Goal: Information Seeking & Learning: Learn about a topic

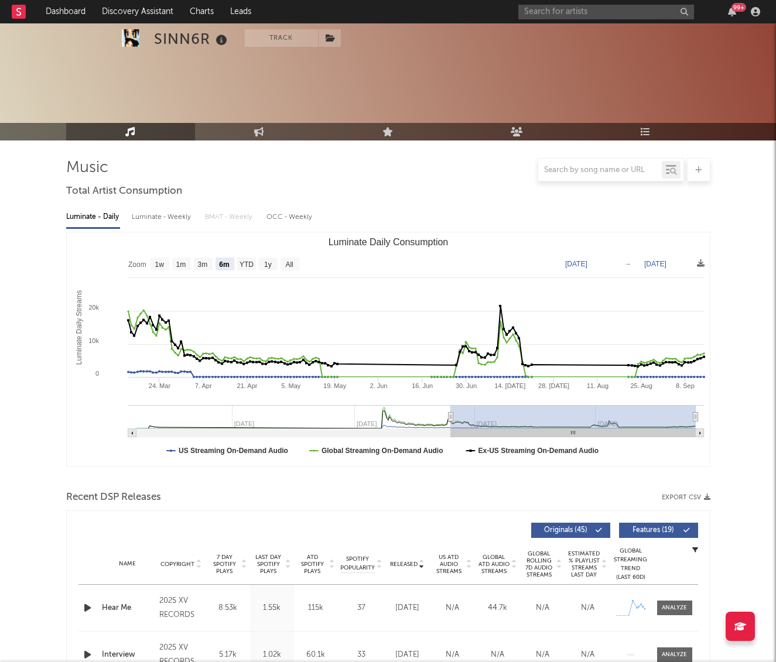
select select "6m"
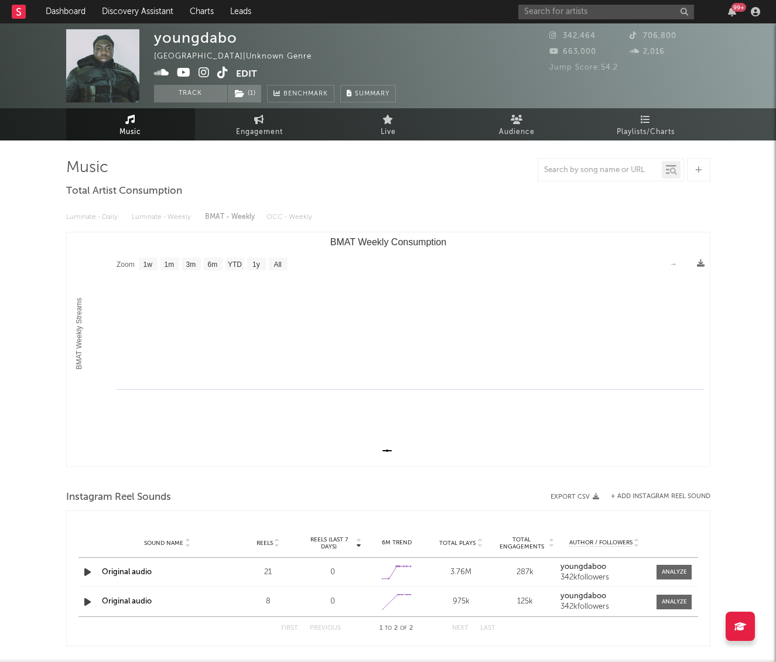
select select "1w"
click at [609, 9] on input "text" at bounding box center [606, 12] width 176 height 15
click at [224, 73] on icon at bounding box center [222, 73] width 11 height 12
click at [705, 177] on div at bounding box center [698, 169] width 23 height 23
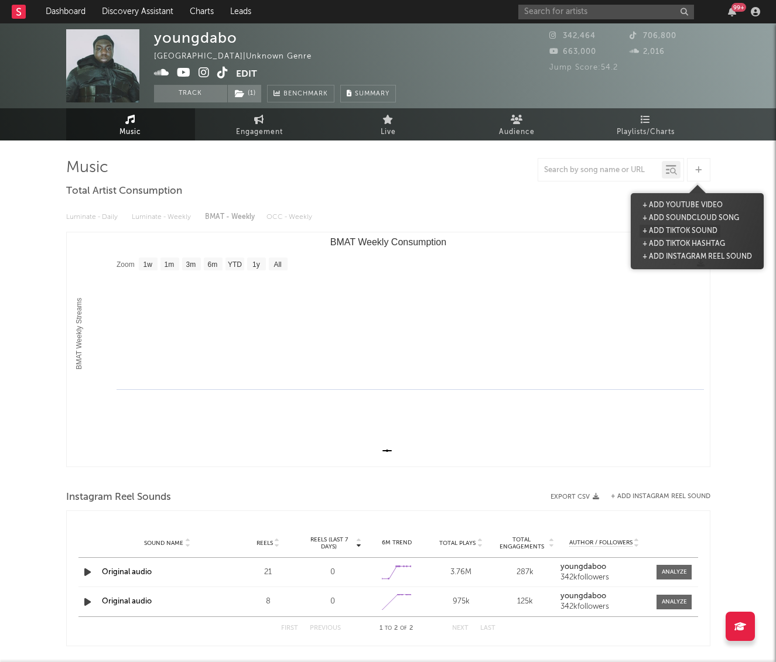
click at [678, 230] on button "+ Add TikTok Sound" at bounding box center [680, 231] width 81 height 13
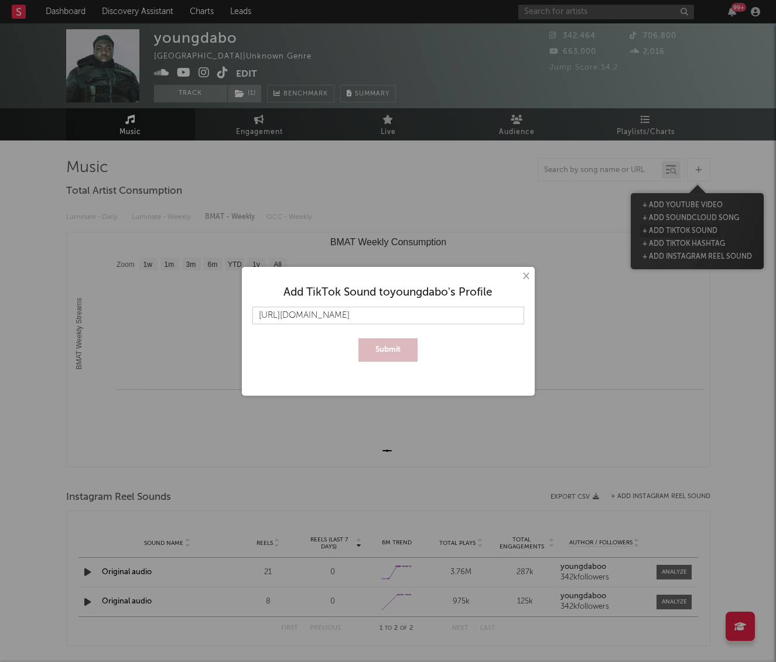
type input "https://www.tiktok.com/@dabooooooooooooooooooooo/video/7549015336029375758?_r=1…"
click at [358, 339] on button "Submit" at bounding box center [387, 350] width 59 height 23
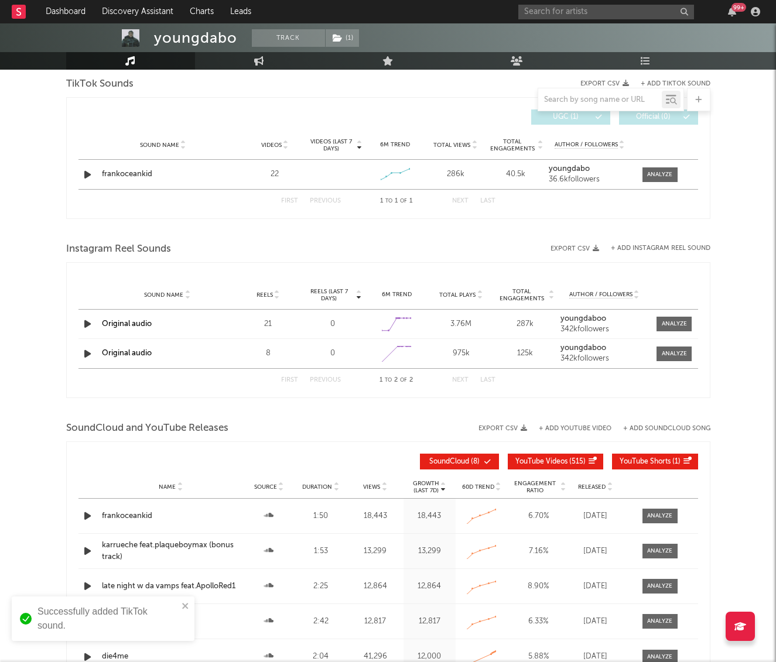
scroll to position [411, 0]
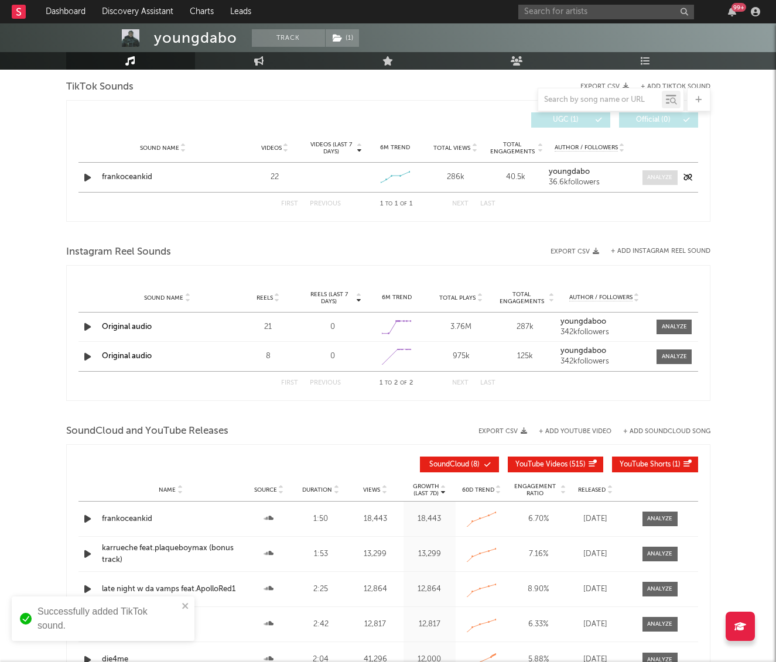
click at [668, 177] on div at bounding box center [659, 177] width 25 height 9
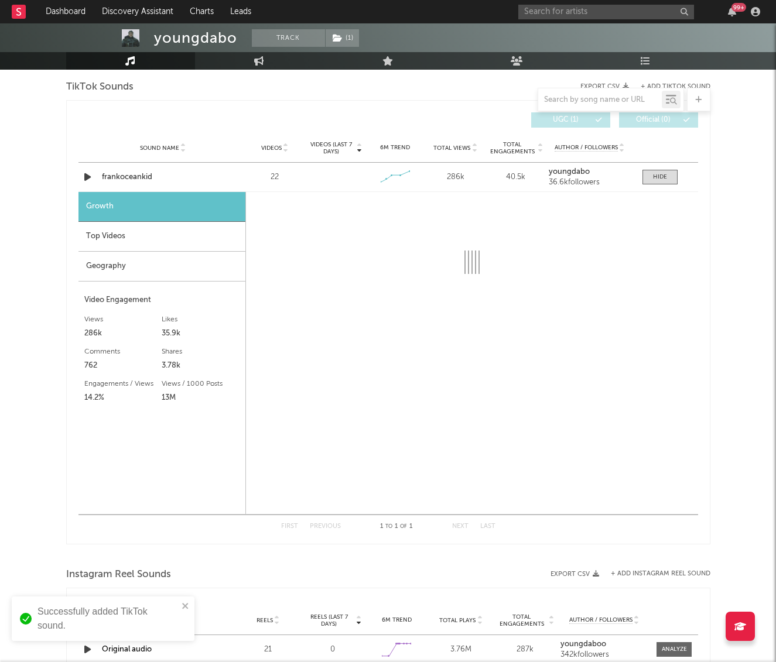
select select "1w"
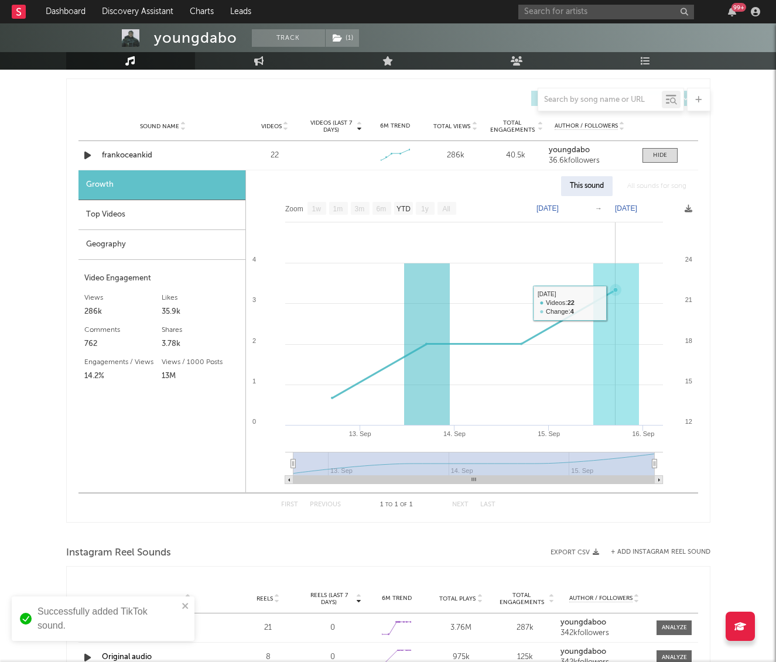
scroll to position [396, 0]
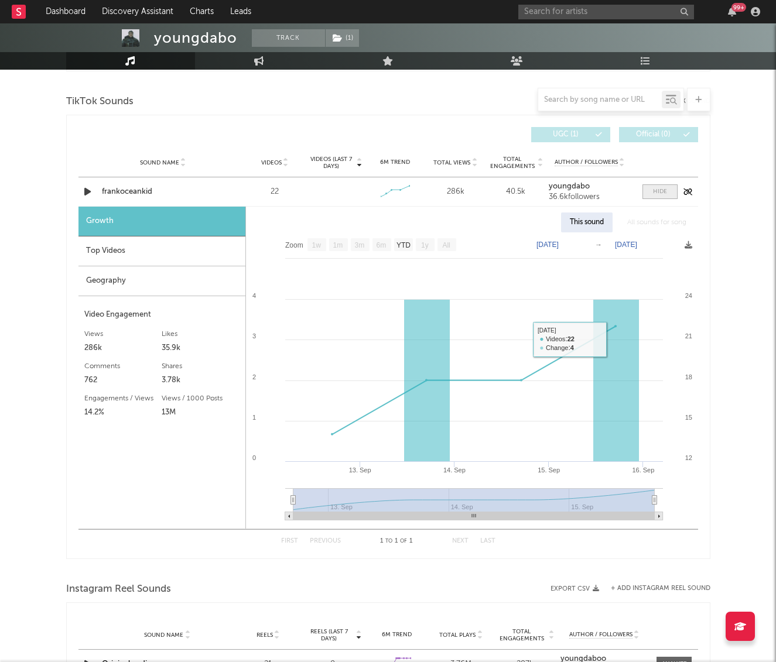
click at [664, 190] on div at bounding box center [660, 191] width 14 height 9
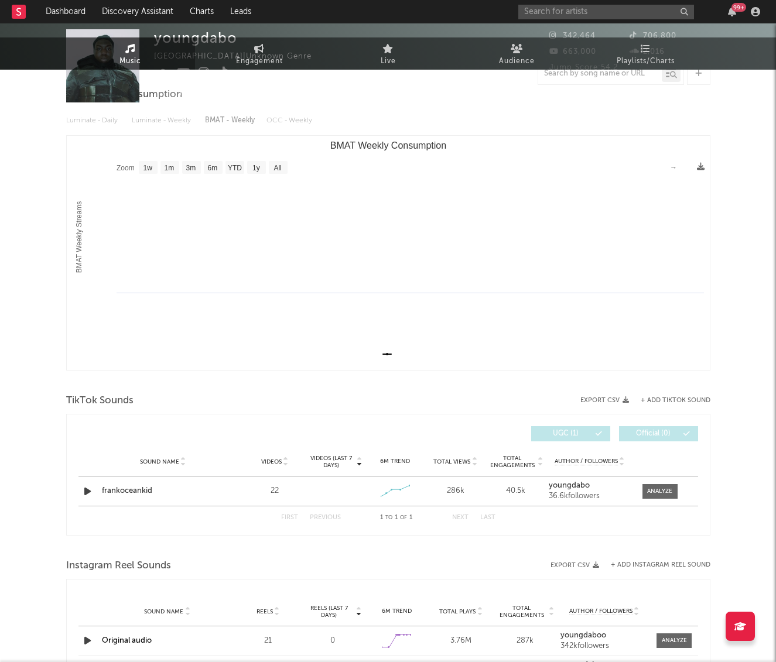
scroll to position [0, 0]
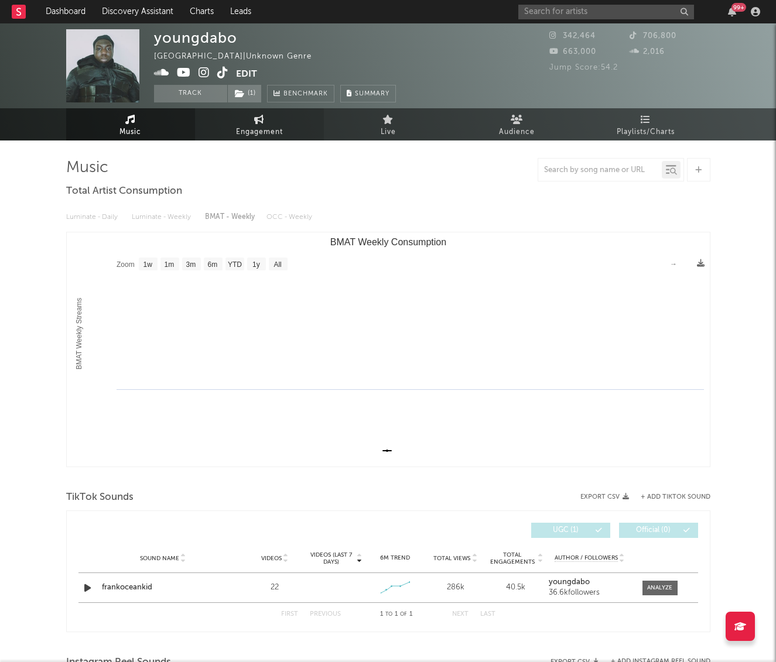
click at [238, 121] on link "Engagement" at bounding box center [259, 124] width 129 height 32
select select "1w"
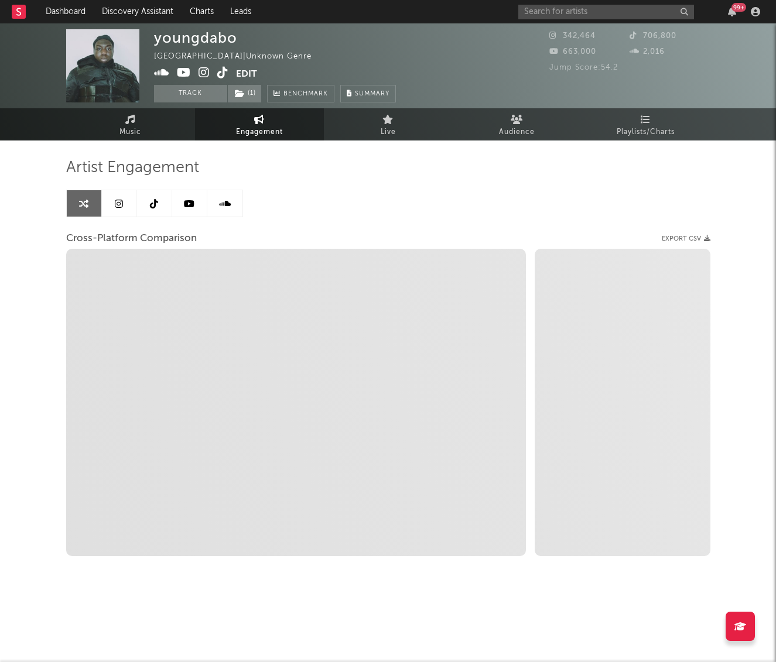
click at [145, 214] on link at bounding box center [154, 203] width 35 height 26
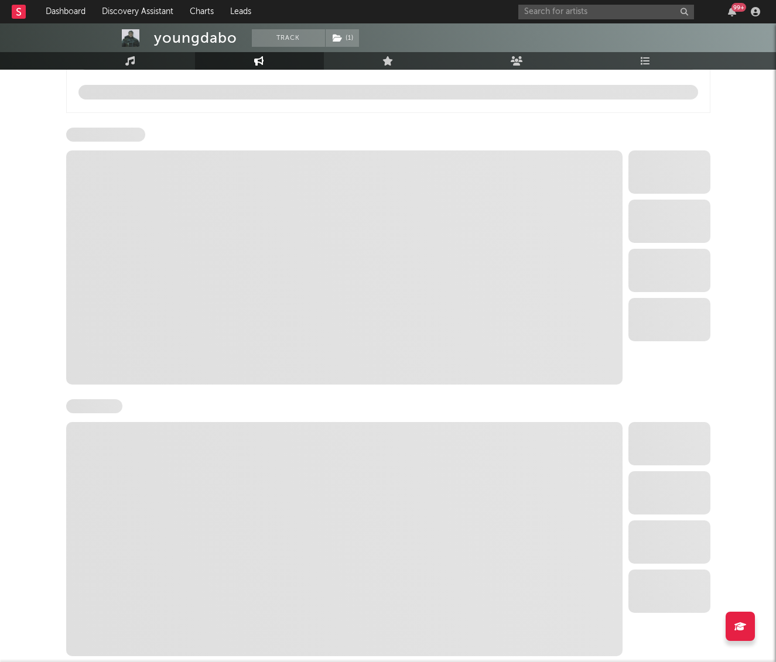
select select "6m"
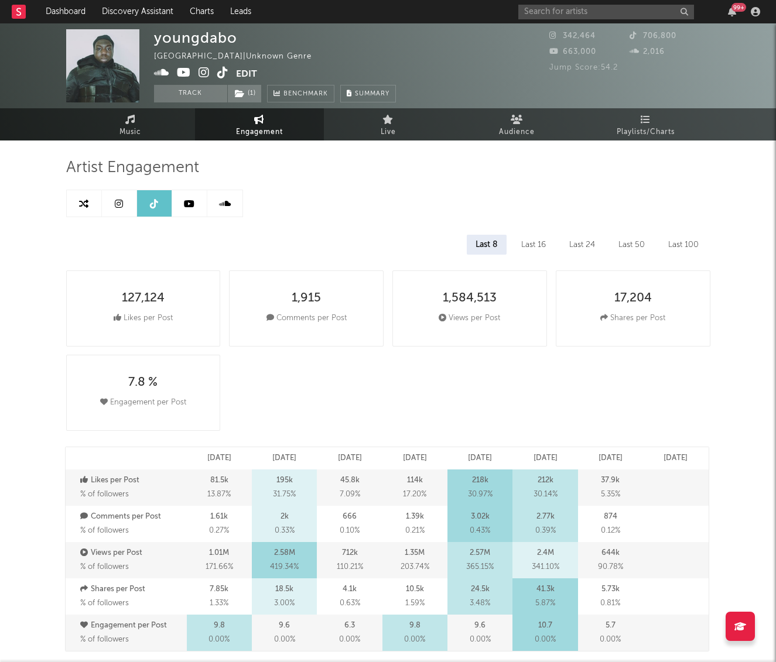
click at [223, 72] on icon at bounding box center [222, 73] width 11 height 12
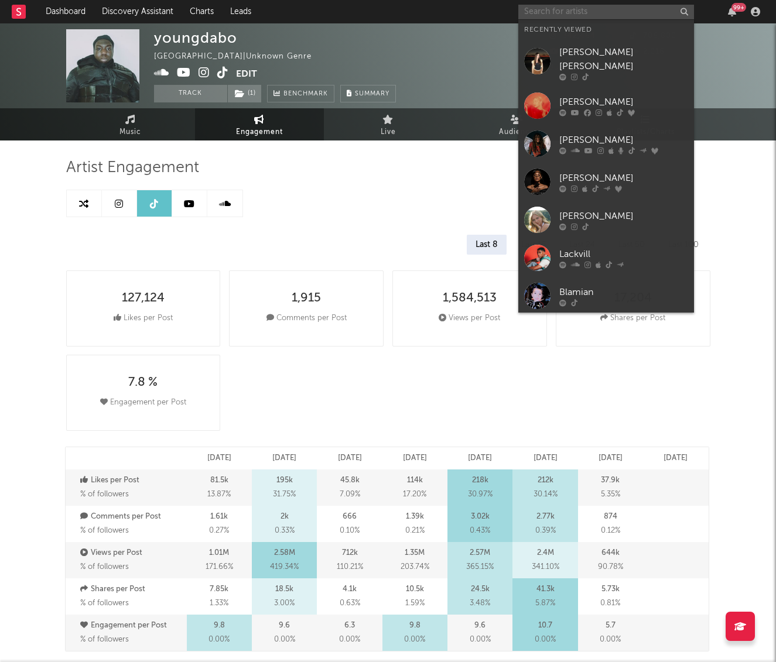
click at [565, 13] on input "text" at bounding box center [606, 12] width 176 height 15
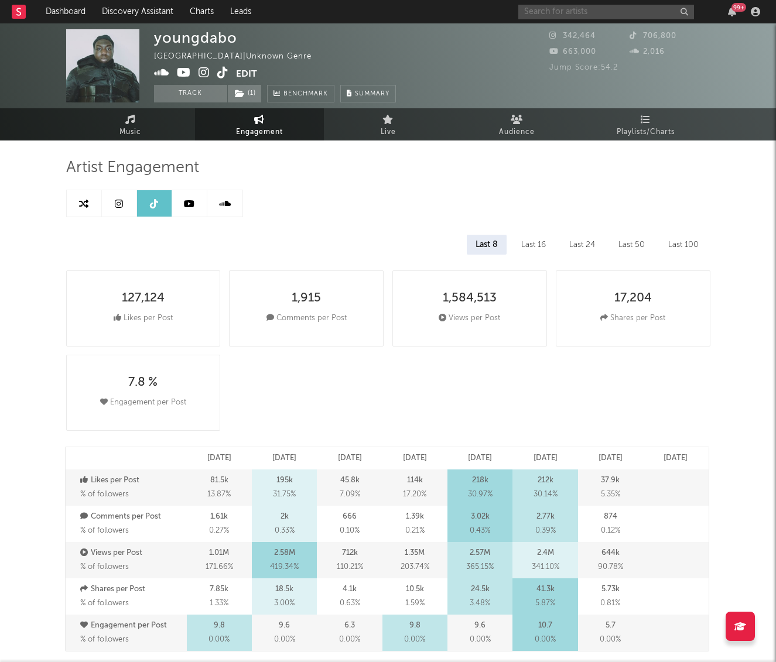
paste input "https://www.tiktok.com/@dabooooooooooooooooooooo"
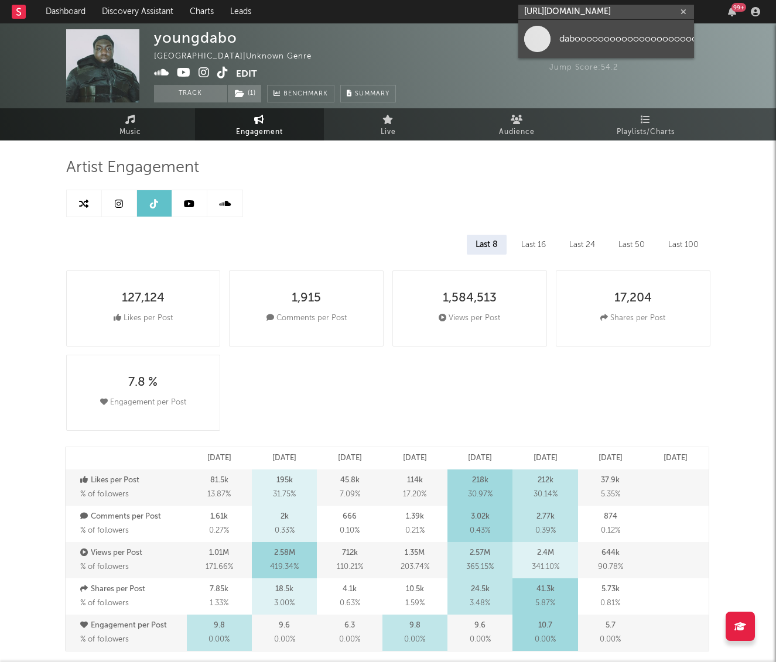
type input "https://www.tiktok.com/@dabooooooooooooooooooooo"
click at [582, 49] on link "dabooooooooooooooooooooo" at bounding box center [606, 39] width 176 height 38
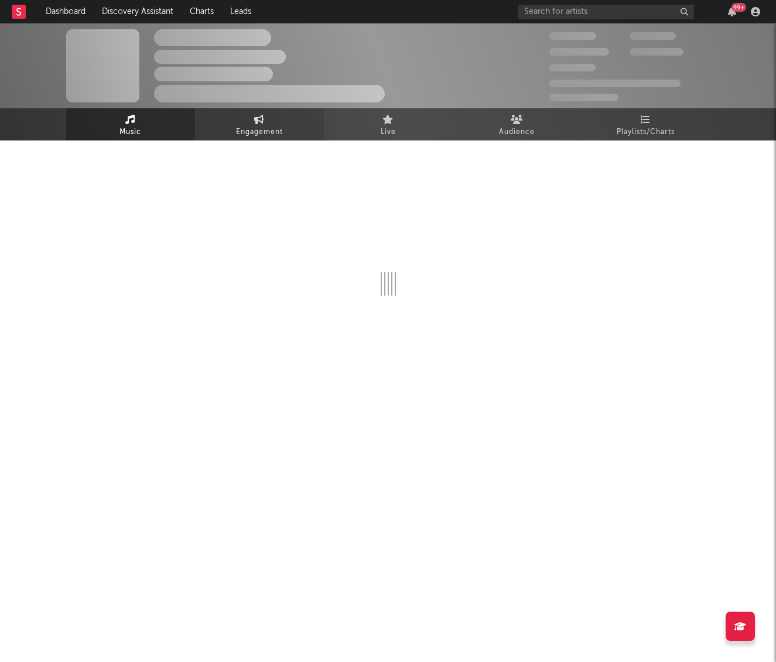
select select "1w"
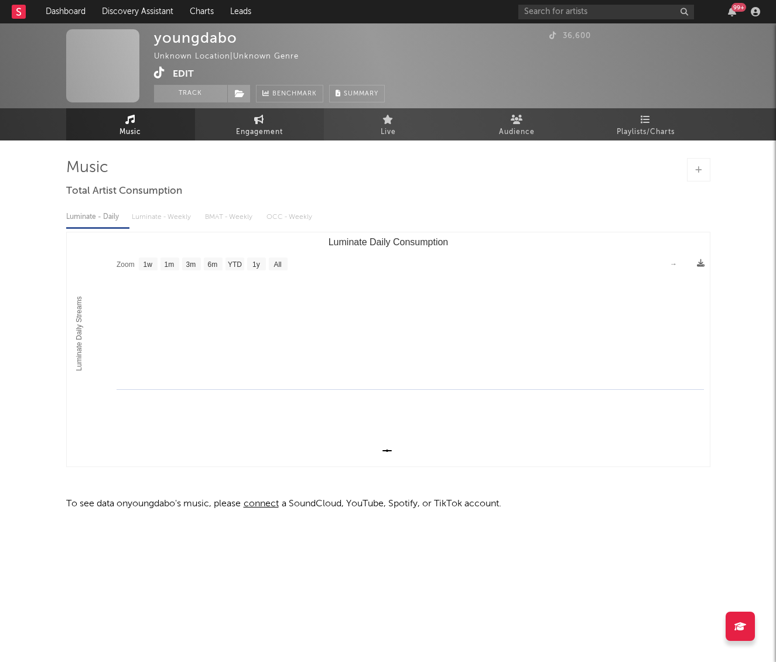
click at [279, 127] on span "Engagement" at bounding box center [259, 132] width 47 height 14
select select "1w"
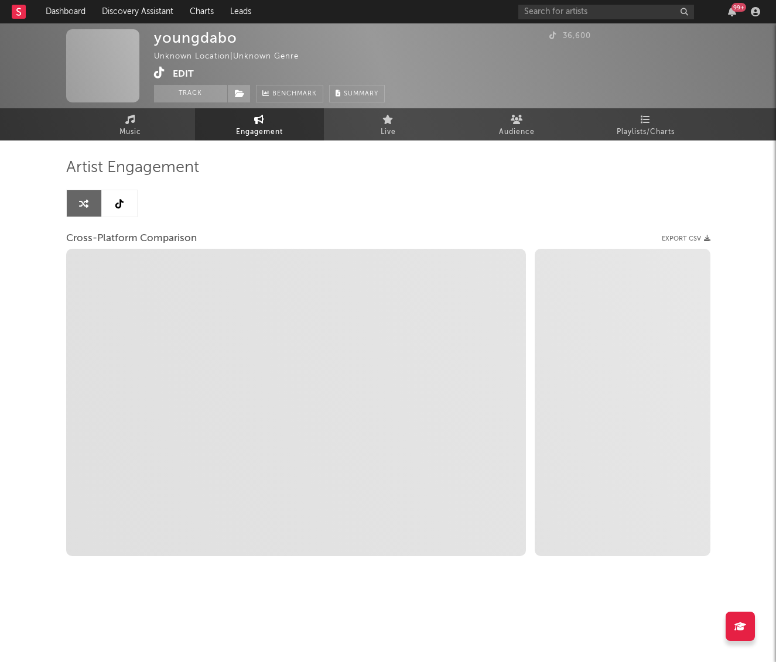
click at [114, 206] on link at bounding box center [119, 203] width 35 height 26
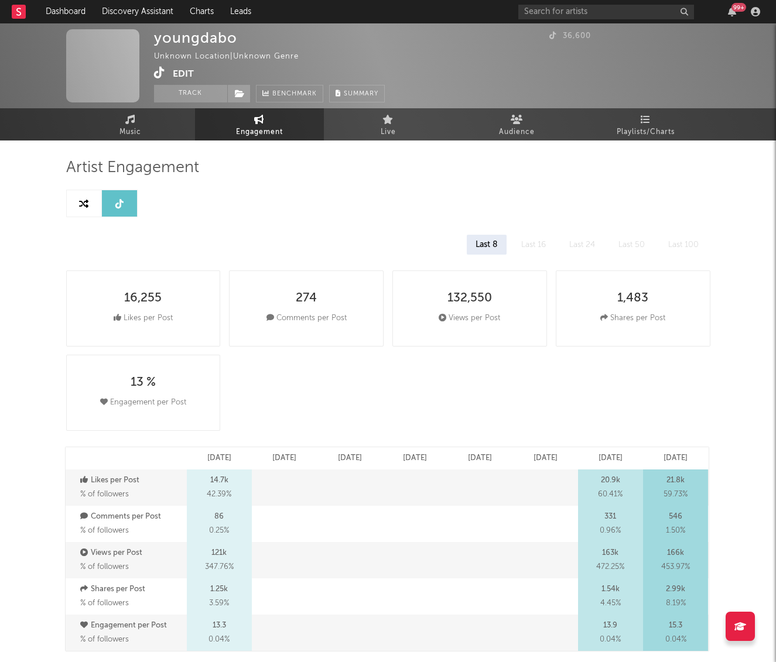
select select "6m"
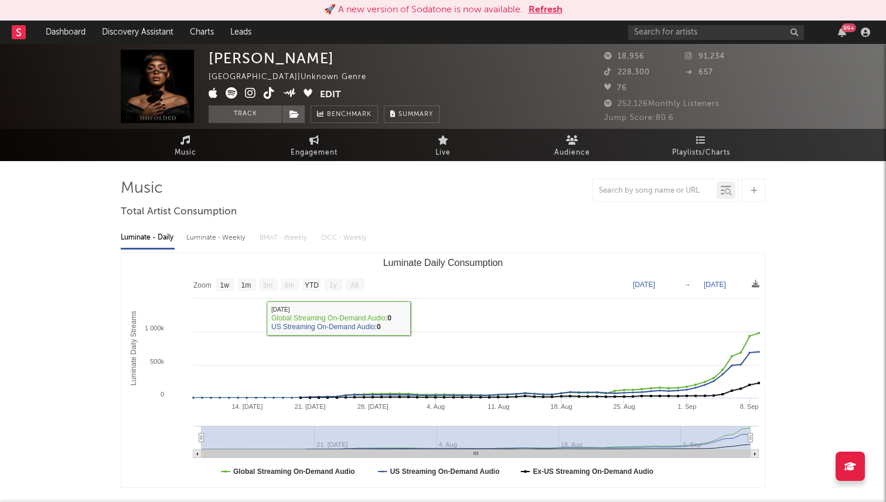
select select "1w"
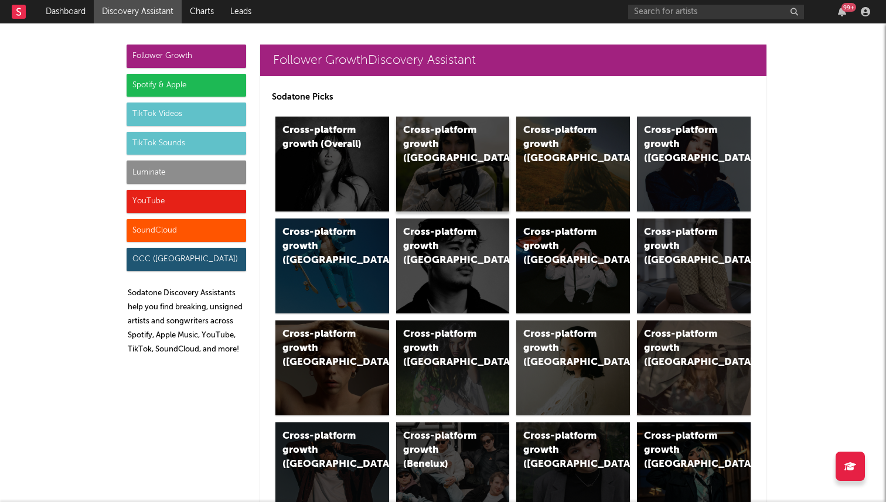
scroll to position [4, 0]
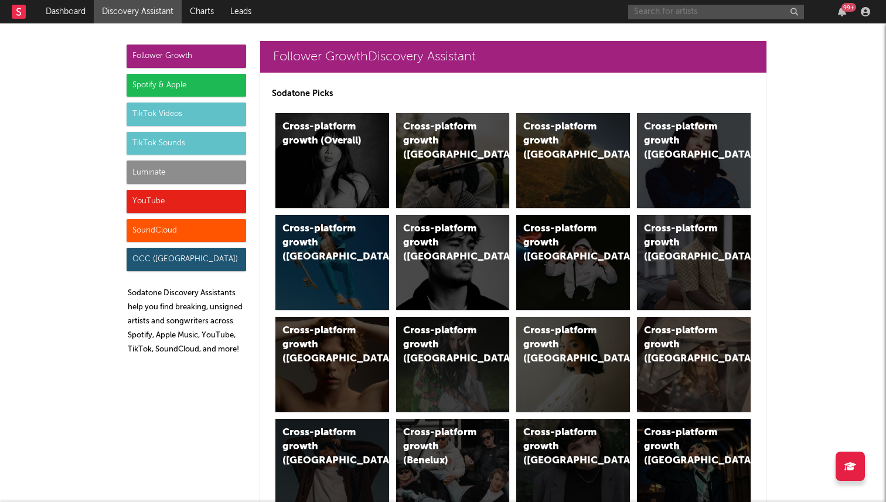
click at [738, 16] on input "text" at bounding box center [716, 12] width 176 height 15
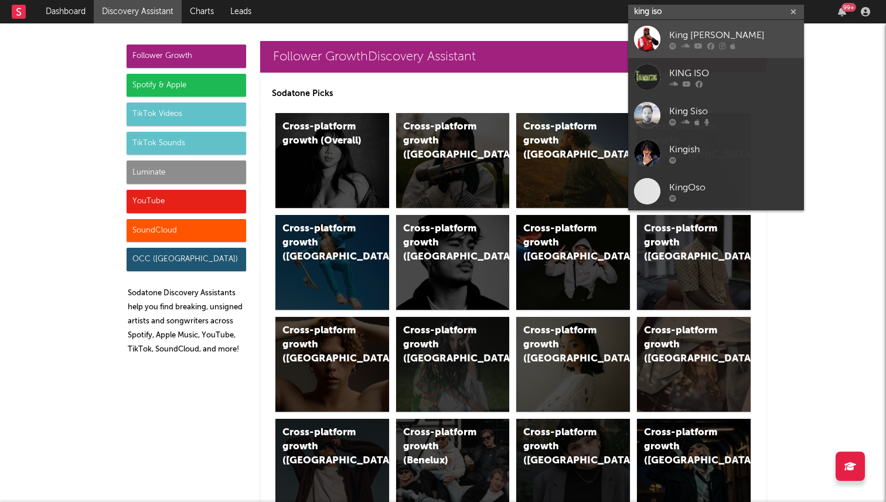
type input "king iso"
click at [654, 35] on div at bounding box center [647, 39] width 26 height 26
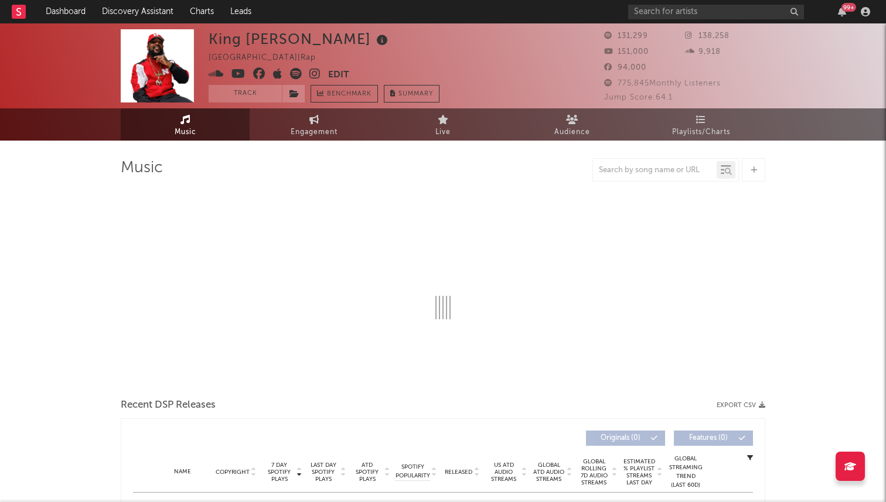
select select "6m"
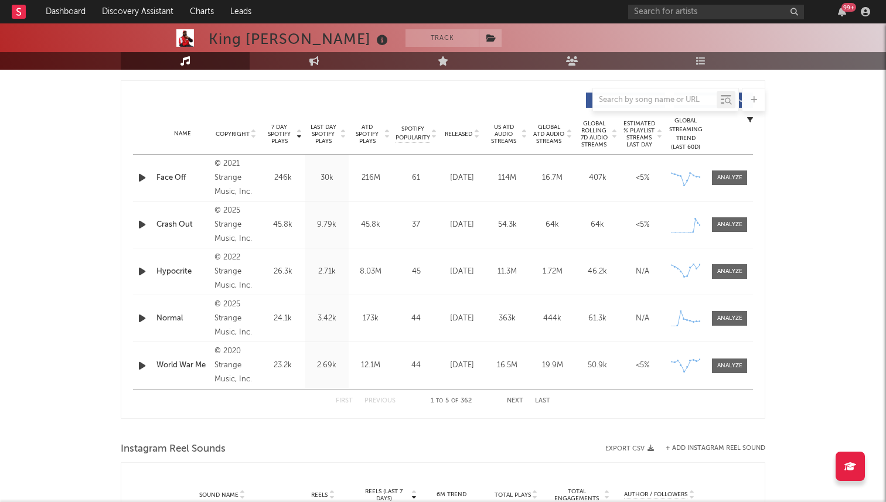
scroll to position [420, 0]
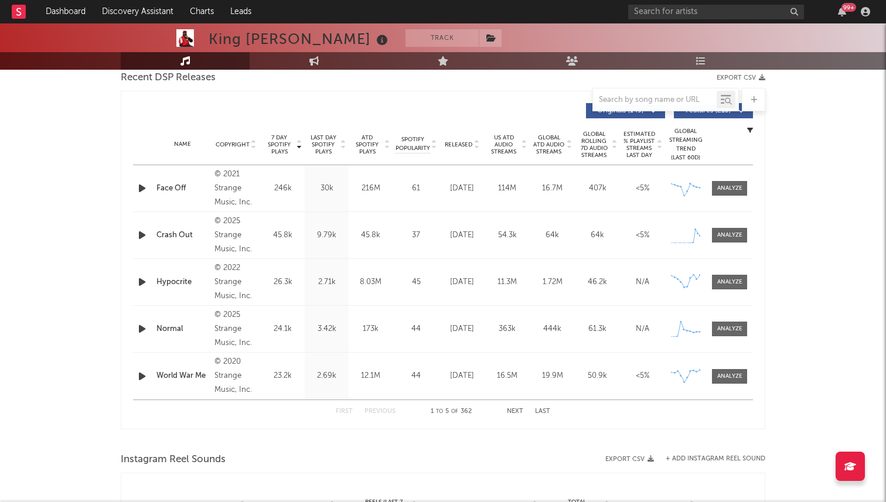
click at [467, 143] on span "Released" at bounding box center [459, 144] width 28 height 7
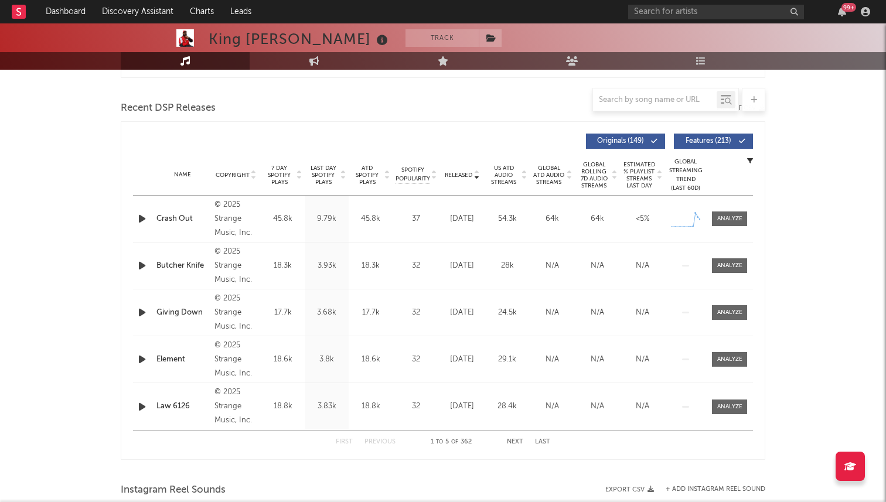
scroll to position [398, 0]
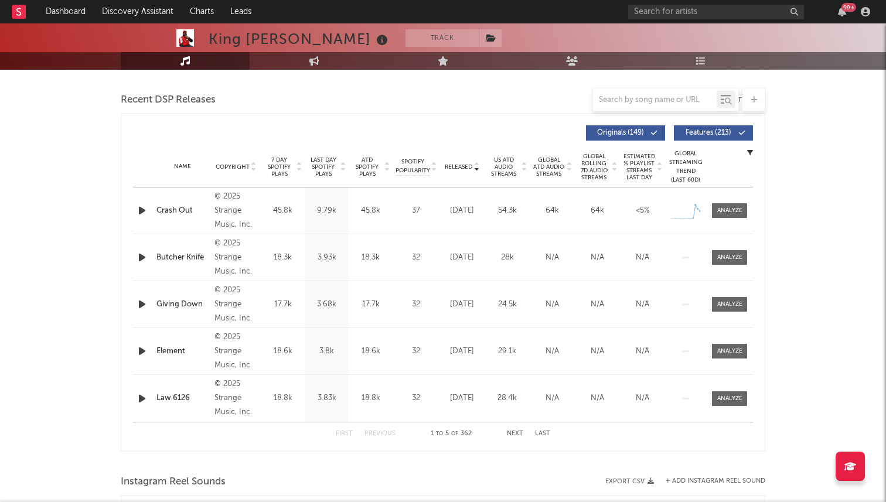
click at [288, 163] on span "7 Day Spotify Plays" at bounding box center [279, 166] width 31 height 21
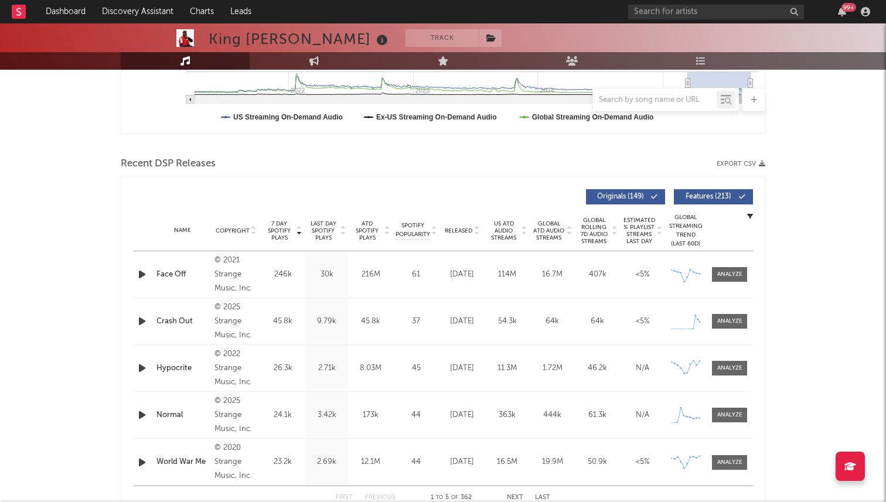
click at [461, 226] on div "Released" at bounding box center [461, 230] width 39 height 9
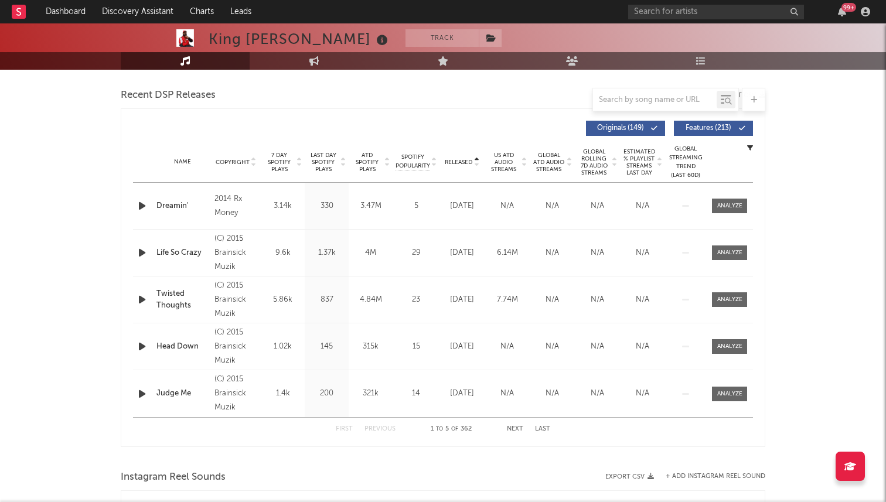
scroll to position [395, 0]
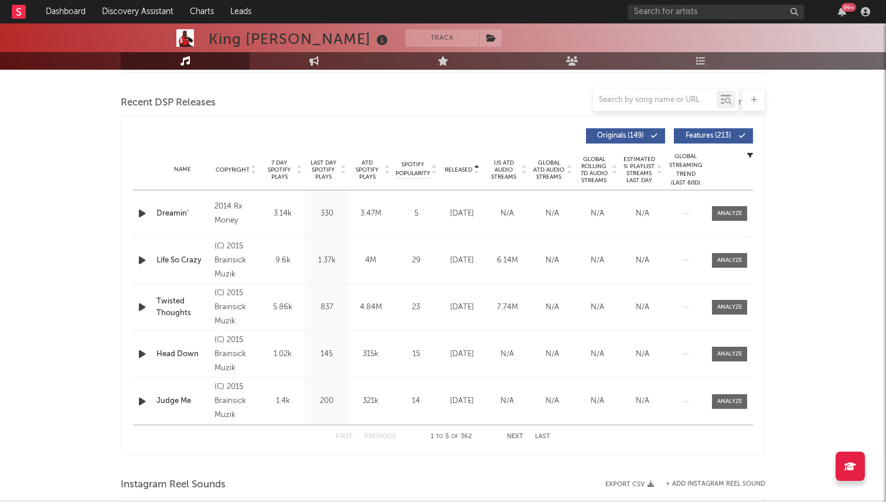
click at [518, 435] on button "Next" at bounding box center [515, 436] width 16 height 6
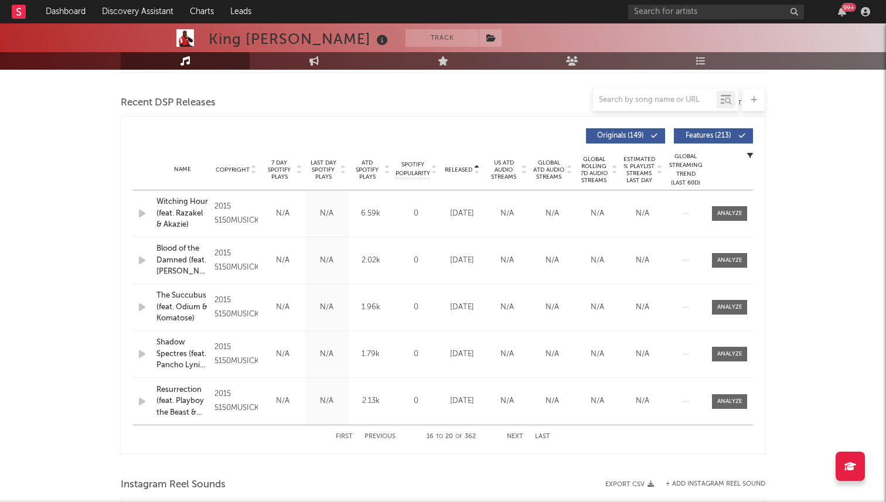
click at [518, 435] on button "Next" at bounding box center [515, 436] width 16 height 6
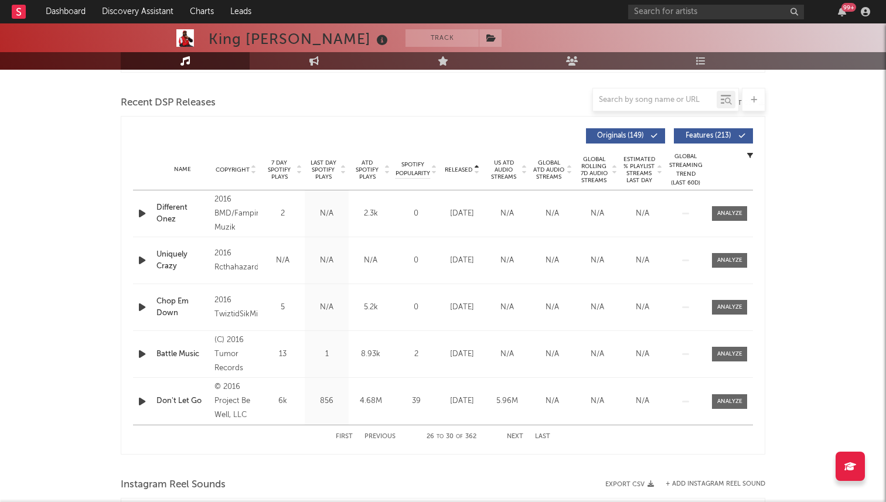
click at [339, 437] on button "First" at bounding box center [344, 436] width 17 height 6
click at [271, 155] on div "Name Copyright Label Album Names Composer Names 7 Day Spotify Plays Last Day Sp…" at bounding box center [443, 169] width 620 height 41
click at [280, 167] on span "7 Day Spotify Plays" at bounding box center [279, 169] width 31 height 21
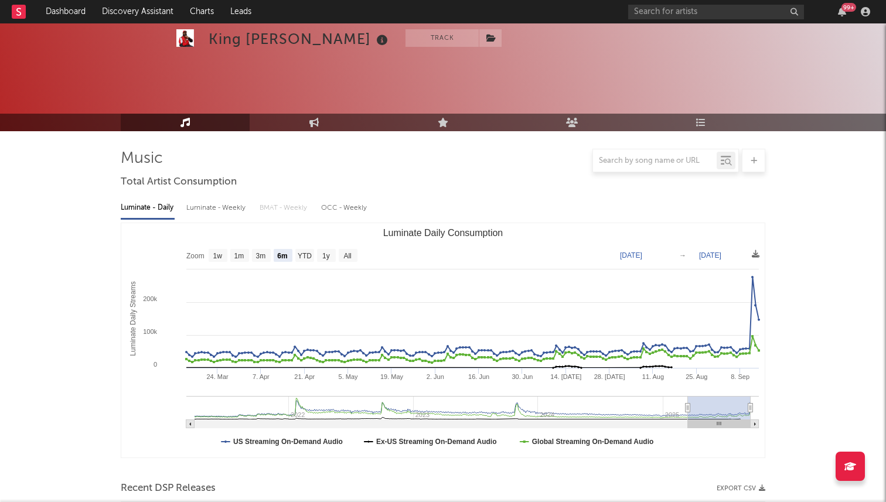
scroll to position [0, 0]
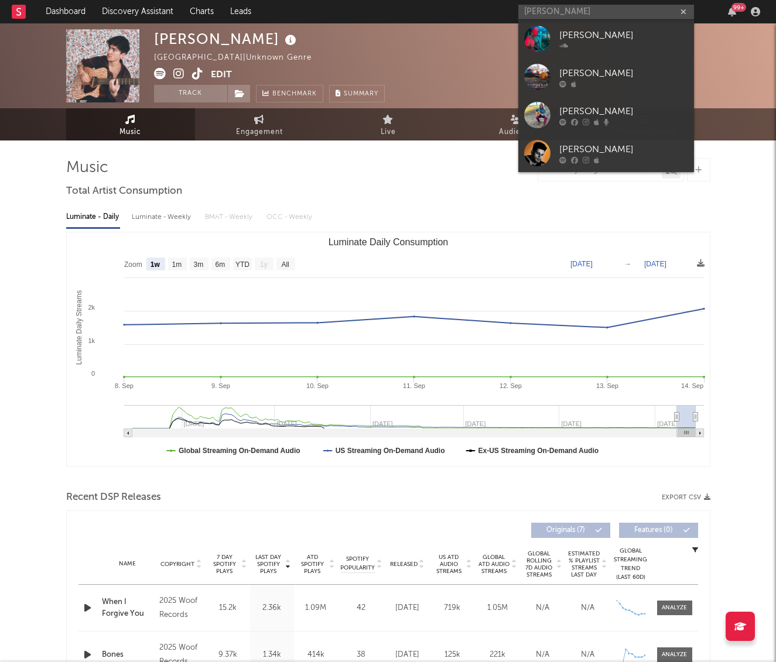
select select "1w"
click at [347, 202] on div "Luminate - Daily Luminate - Weekly BMAT - Weekly OCC - Weekly Zoom 1w 1m 3m 6m …" at bounding box center [388, 335] width 644 height 269
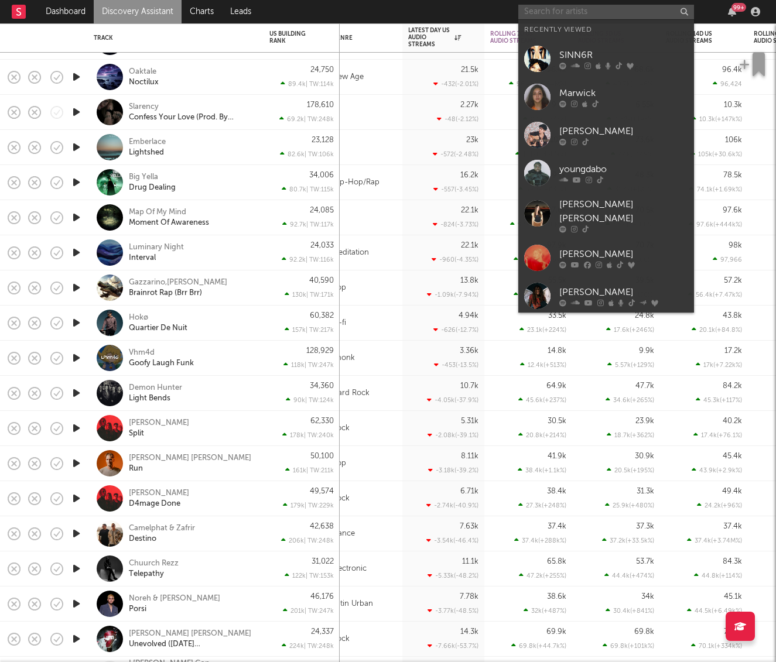
click at [583, 12] on input "text" at bounding box center [606, 12] width 176 height 15
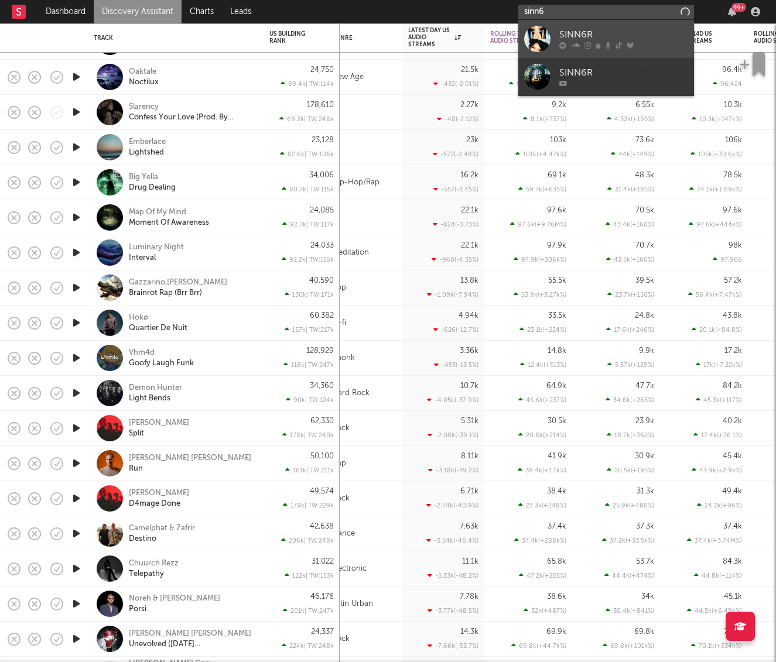
type input "sinn6"
click at [578, 30] on div "SINN6R" at bounding box center [623, 35] width 129 height 14
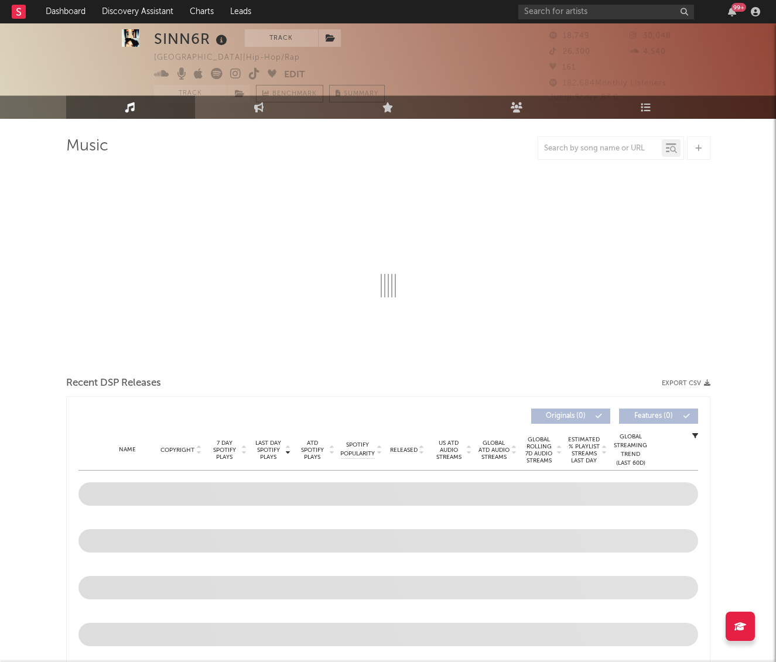
select select "6m"
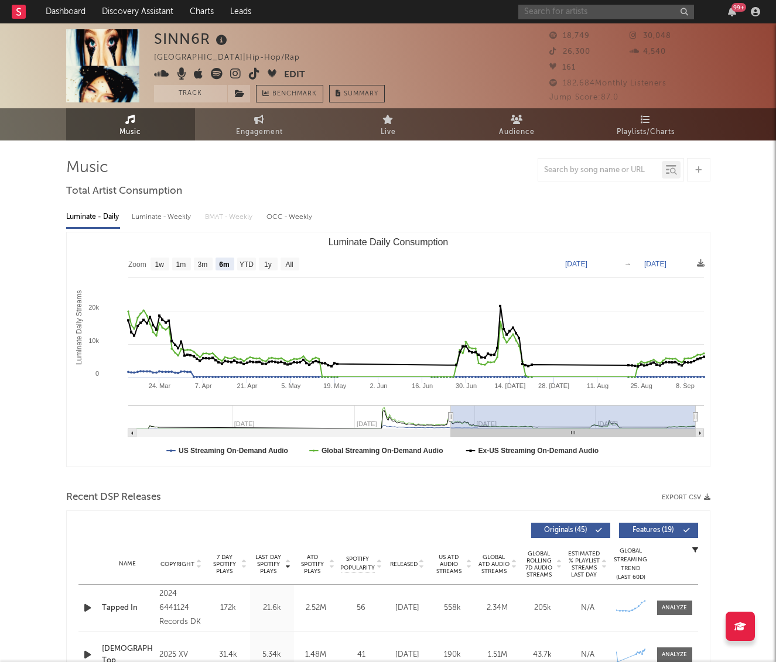
click at [537, 14] on input "text" at bounding box center [606, 12] width 176 height 15
type input "t"
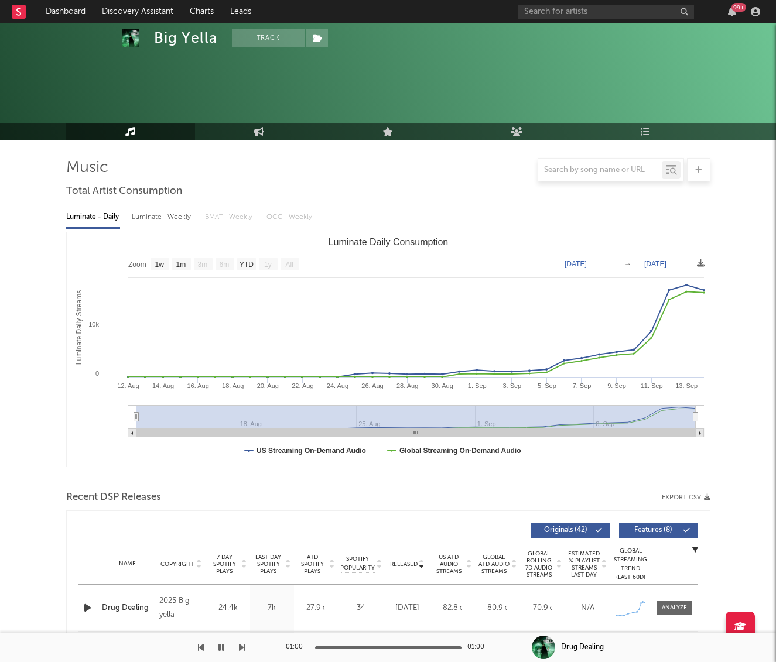
select select "1w"
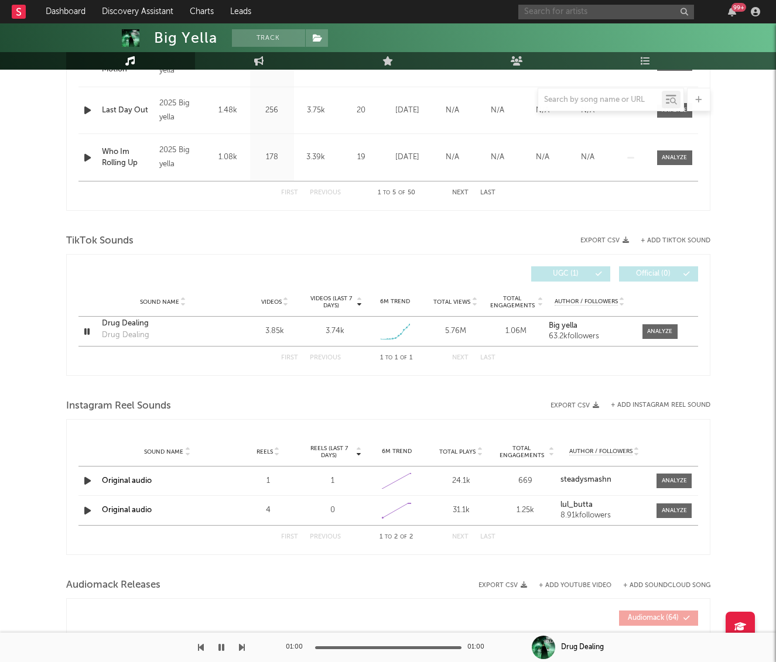
click at [545, 16] on input "text" at bounding box center [606, 12] width 176 height 15
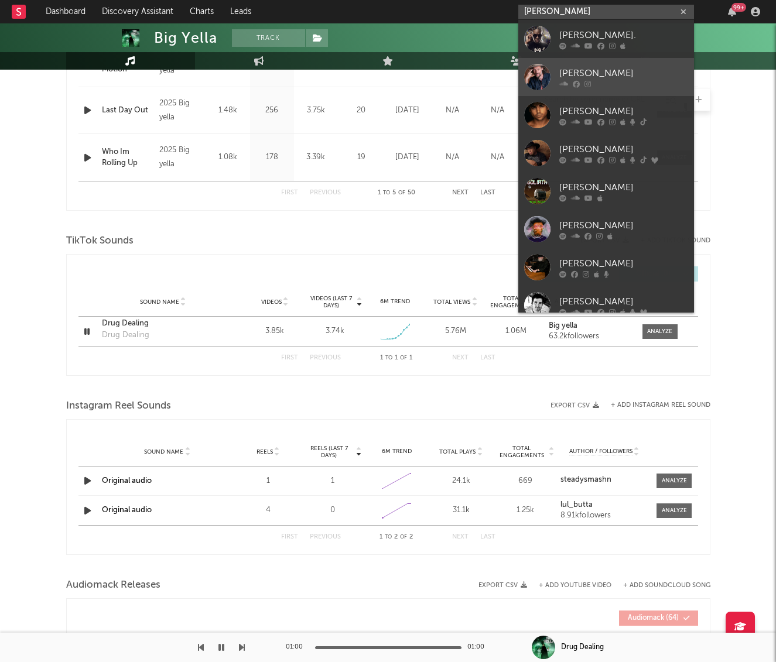
type input "garth"
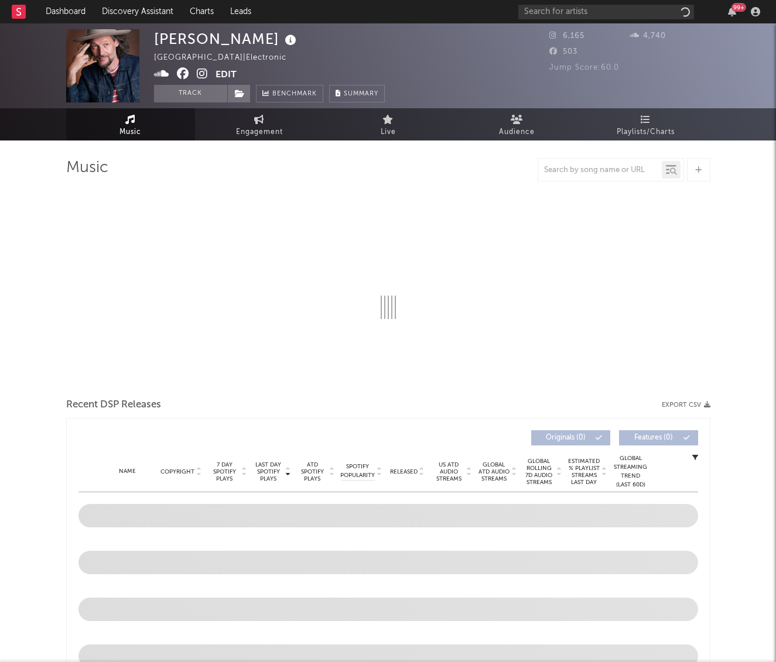
select select "1w"
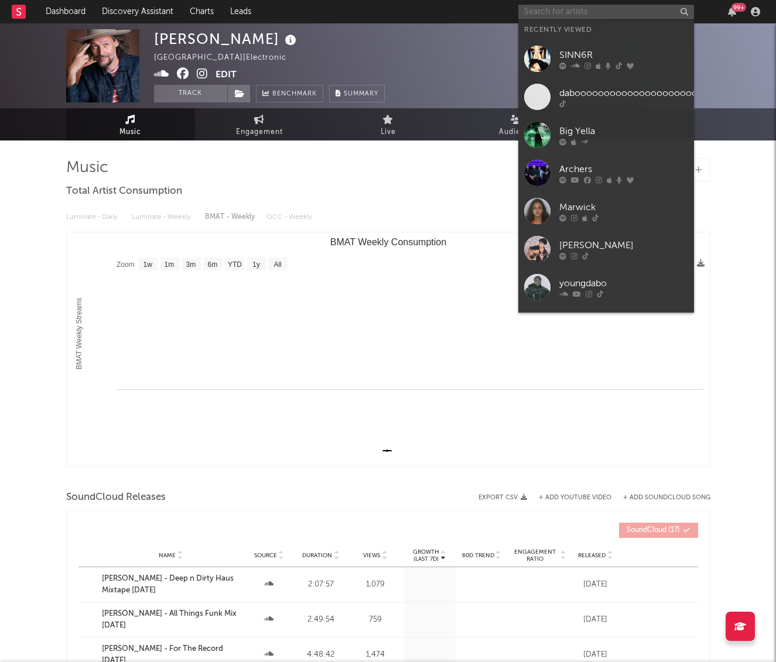
click at [568, 8] on input "text" at bounding box center [606, 12] width 176 height 15
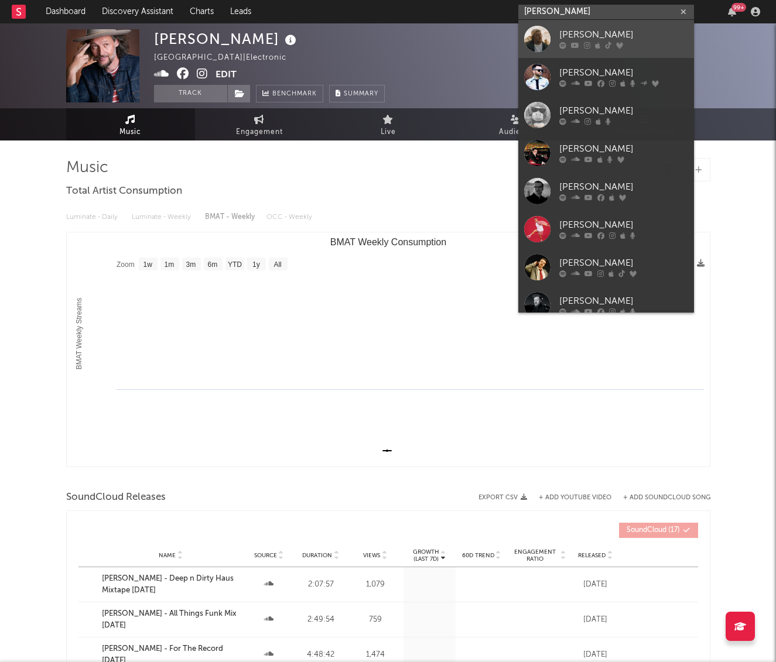
type input "gareth"
click at [603, 32] on div "Gareth" at bounding box center [623, 35] width 129 height 14
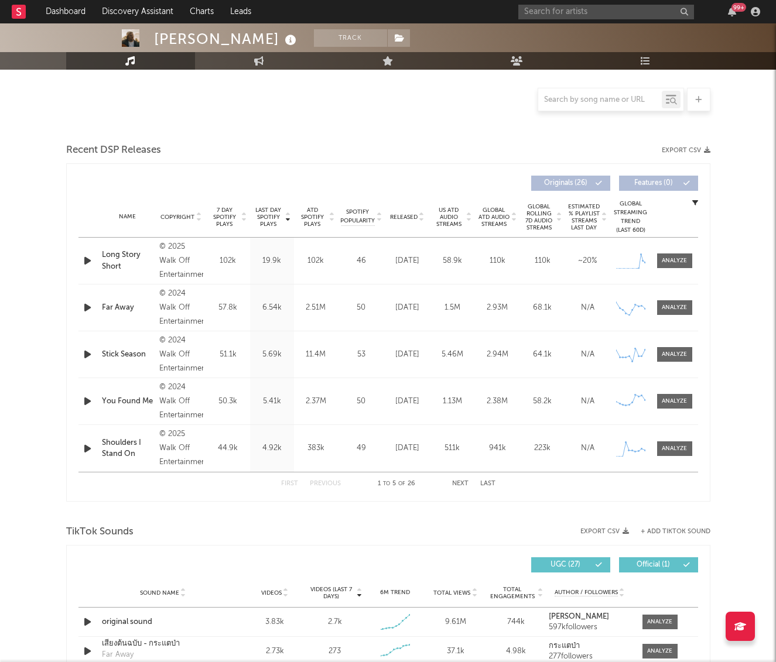
scroll to position [347, 0]
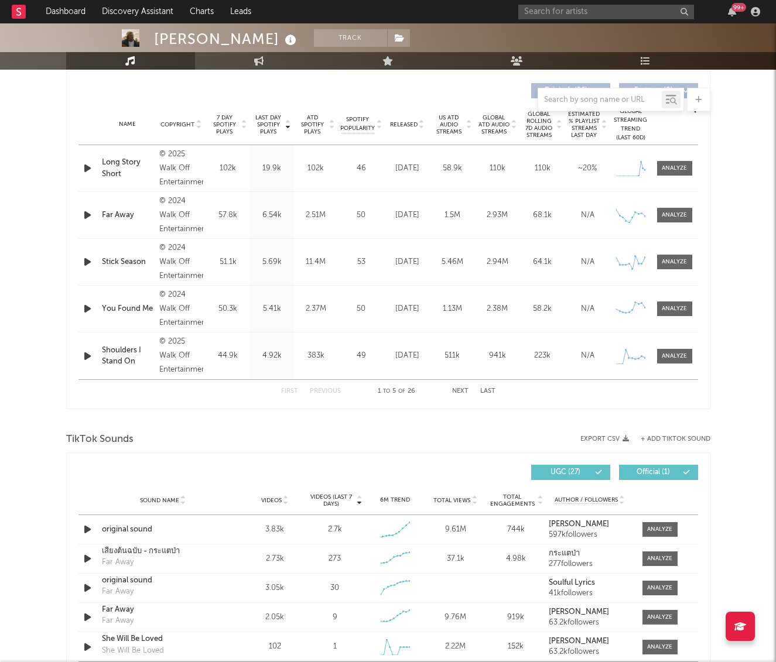
select select "6m"
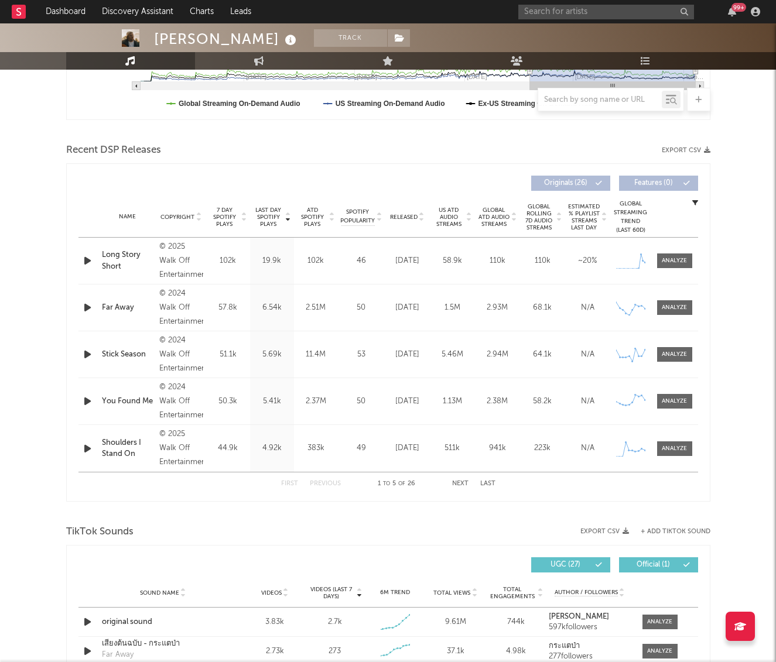
click at [225, 223] on span "7 Day Spotify Plays" at bounding box center [224, 217] width 31 height 21
click at [460, 483] on button "Next" at bounding box center [460, 484] width 16 height 6
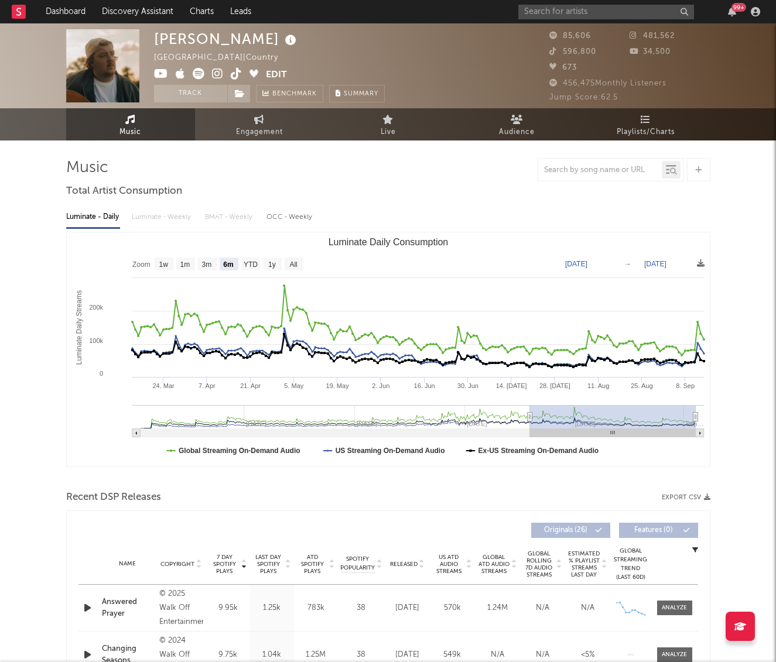
click at [235, 74] on icon at bounding box center [236, 74] width 11 height 12
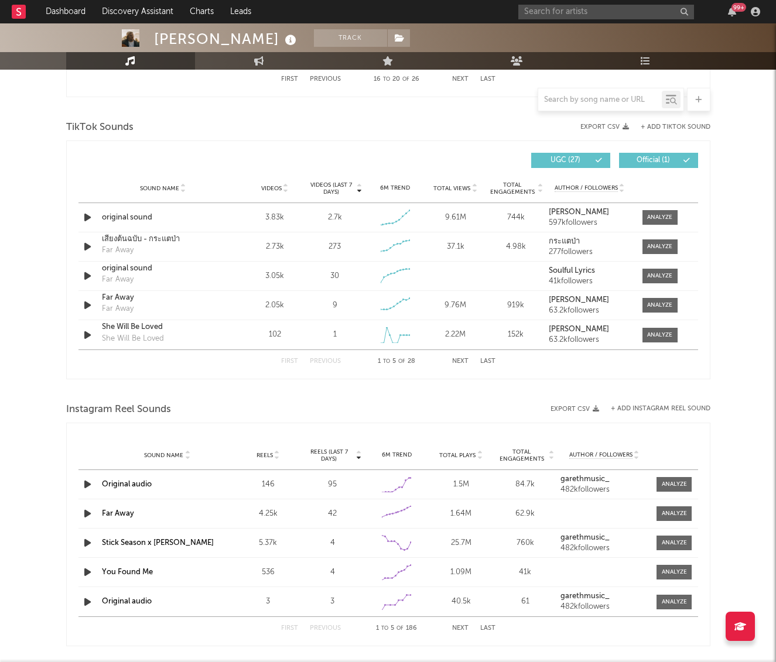
scroll to position [750, 0]
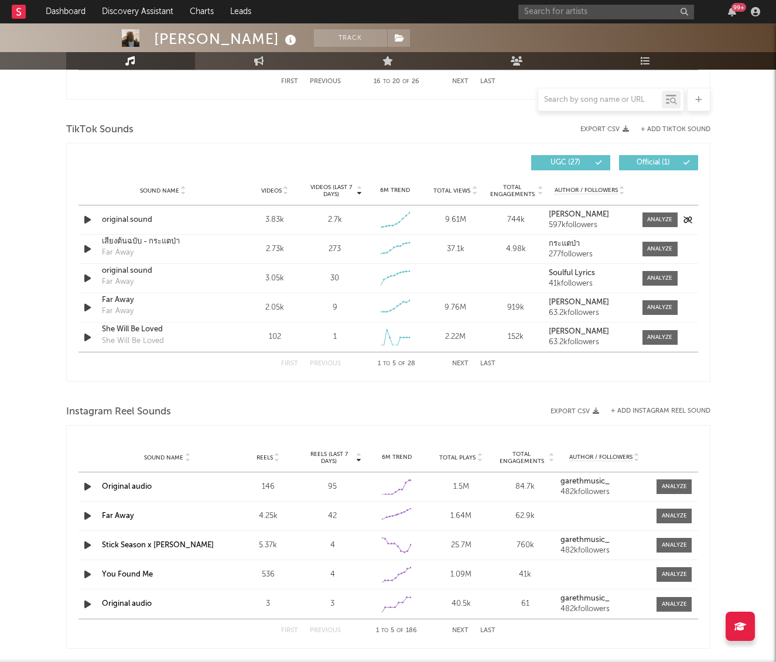
click at [84, 217] on icon "button" at bounding box center [87, 220] width 12 height 15
click at [378, 648] on div at bounding box center [388, 648] width 146 height 3
click at [674, 135] on div "TikTok Sounds" at bounding box center [388, 130] width 644 height 20
click at [667, 131] on button "+ Add TikTok Sound" at bounding box center [676, 130] width 70 height 6
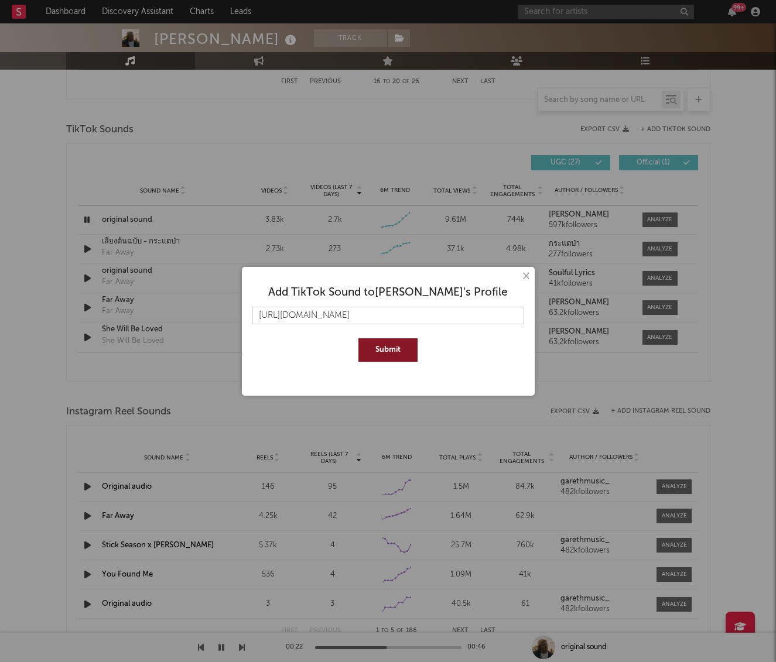
scroll to position [0, 20]
type input "https://www.tiktok.com/music/original-sound-7549629553826859798"
click at [358, 339] on button "Submit" at bounding box center [387, 350] width 59 height 23
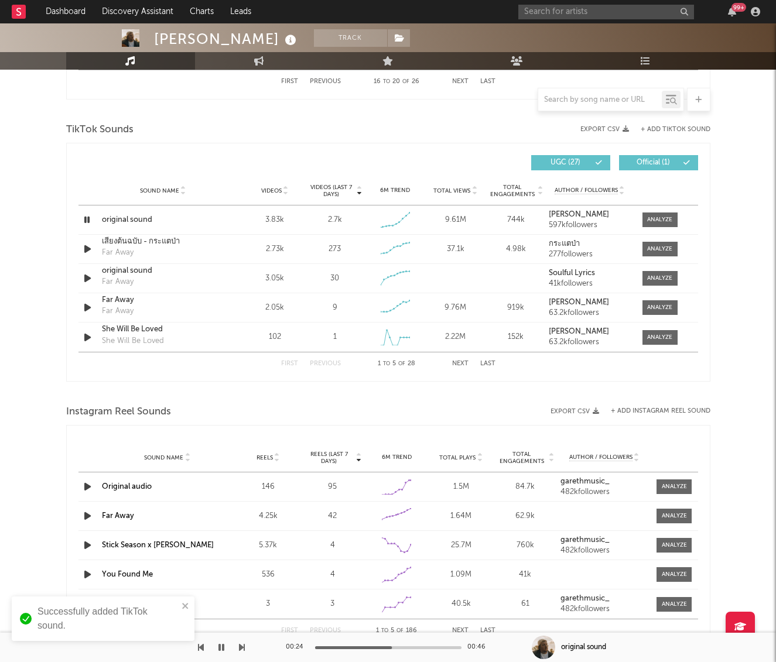
scroll to position [0, 0]
click at [457, 364] on button "Next" at bounding box center [460, 364] width 16 height 6
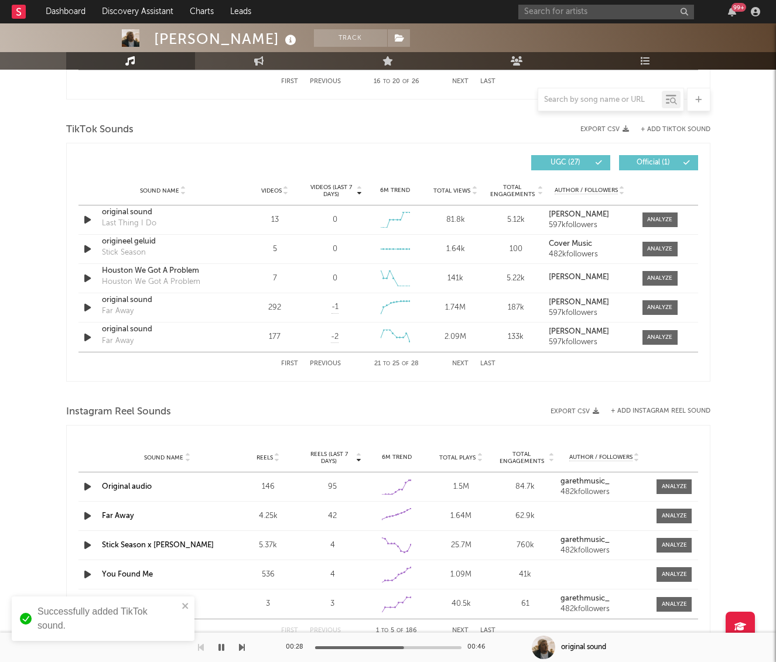
click at [457, 364] on button "Next" at bounding box center [460, 364] width 16 height 6
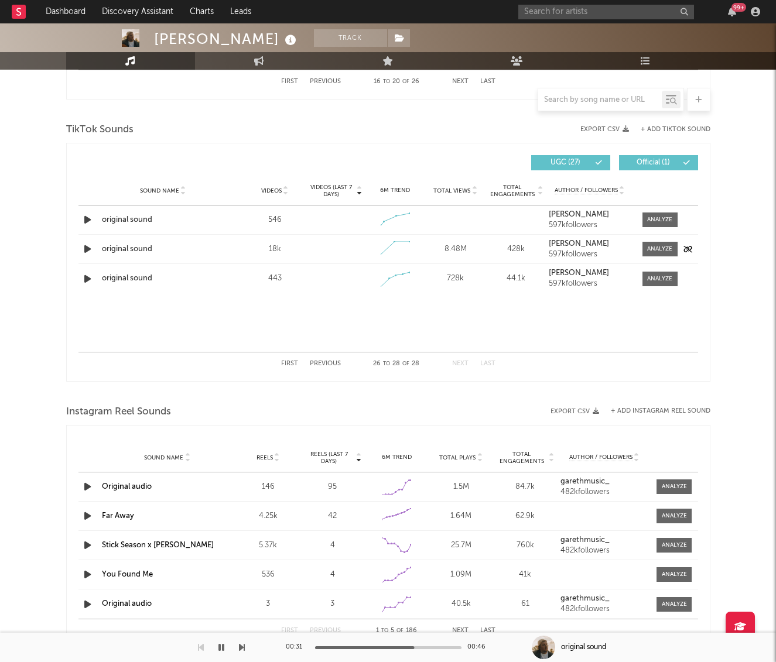
click at [87, 248] on icon "button" at bounding box center [87, 249] width 12 height 15
click at [378, 648] on div at bounding box center [388, 648] width 146 height 3
click at [86, 221] on icon "button" at bounding box center [87, 220] width 12 height 15
click at [91, 282] on icon "button" at bounding box center [87, 279] width 12 height 15
click at [399, 647] on div at bounding box center [388, 648] width 146 height 3
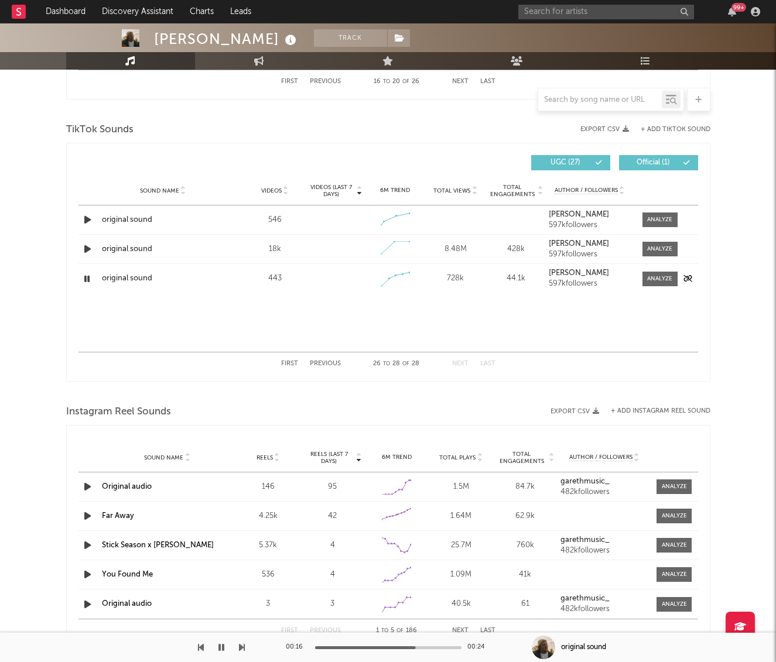
click at [81, 275] on icon "button" at bounding box center [86, 279] width 11 height 15
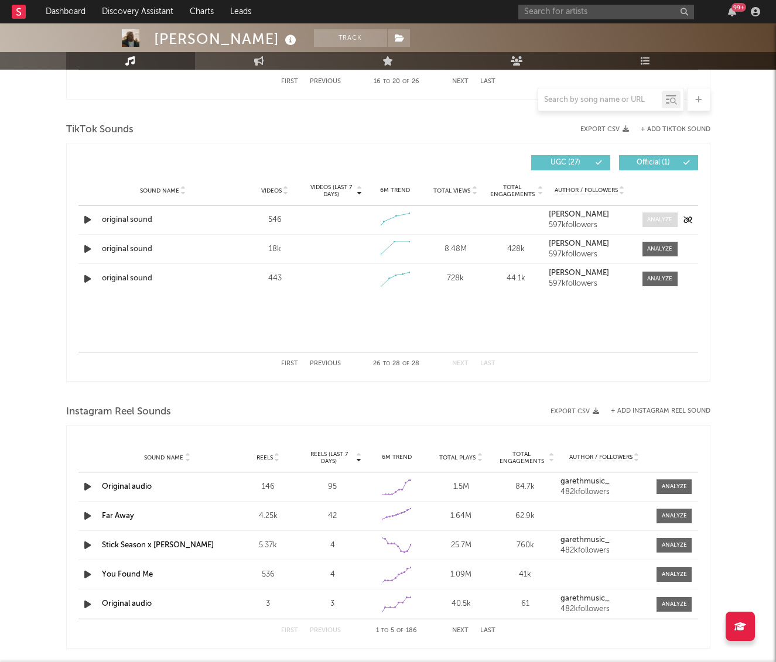
click at [645, 217] on span at bounding box center [660, 220] width 35 height 15
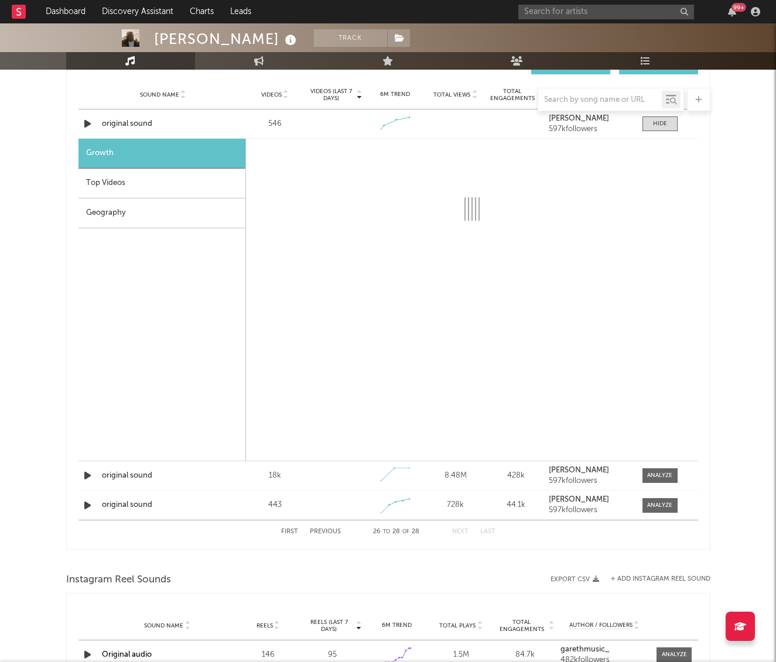
scroll to position [895, 0]
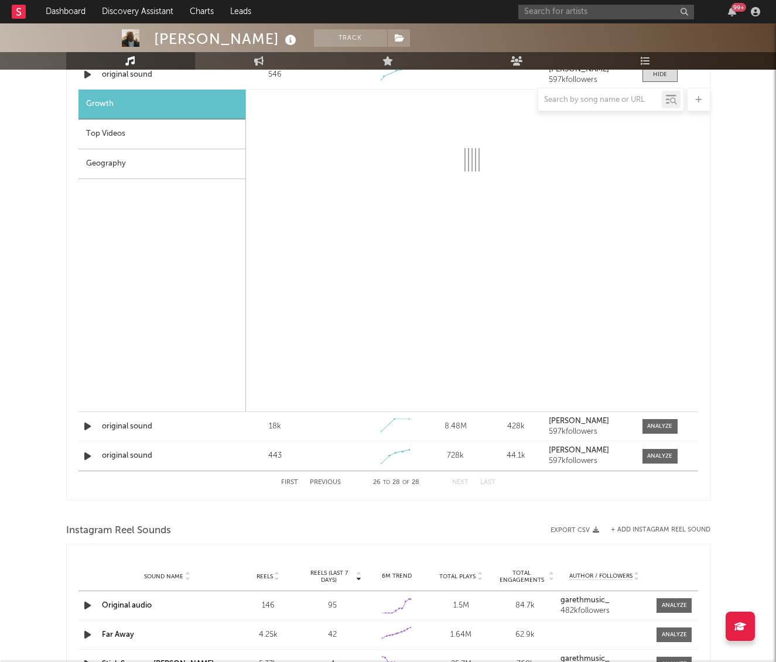
select select "1w"
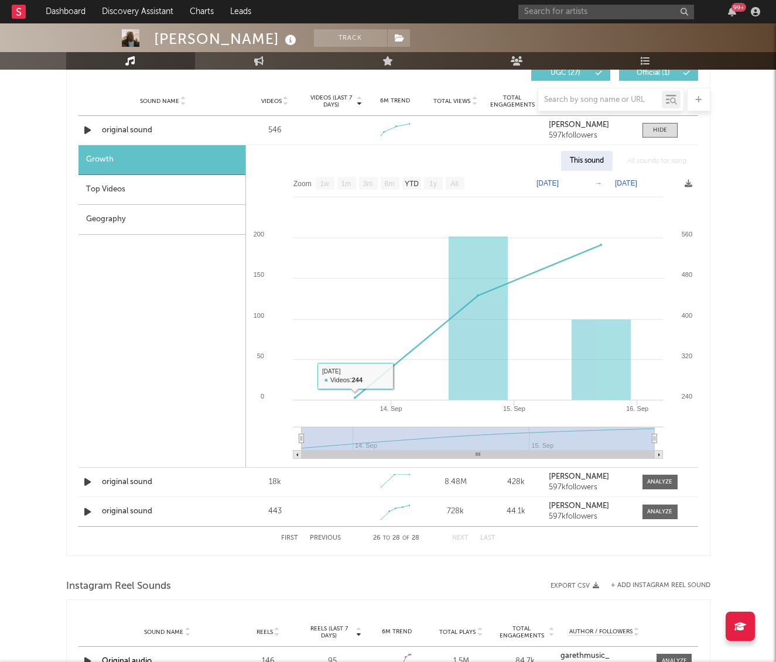
scroll to position [777, 0]
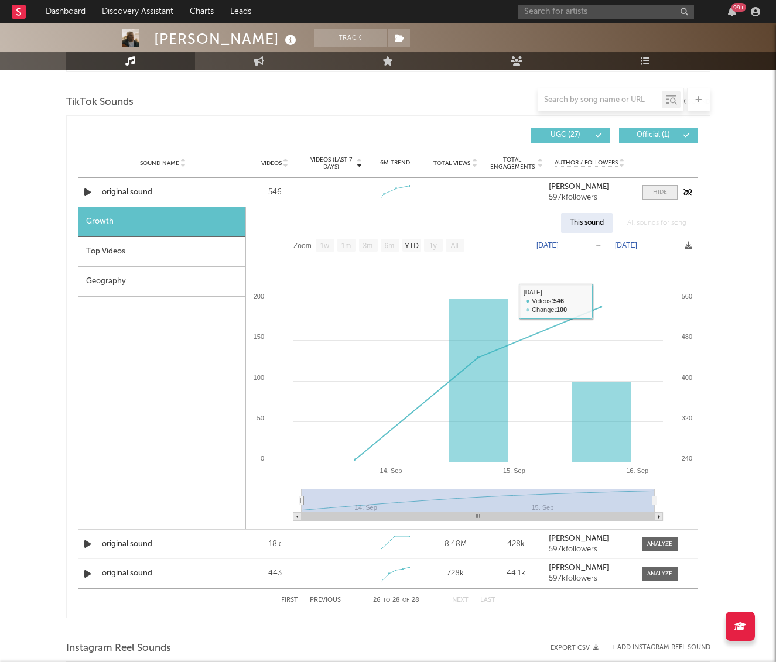
click at [660, 190] on div at bounding box center [660, 192] width 14 height 9
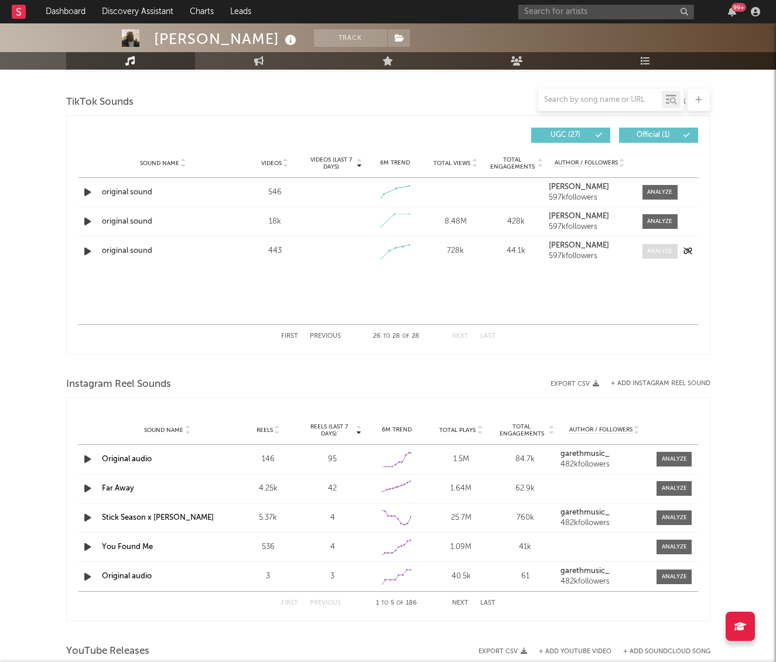
click at [665, 253] on div at bounding box center [659, 251] width 25 height 9
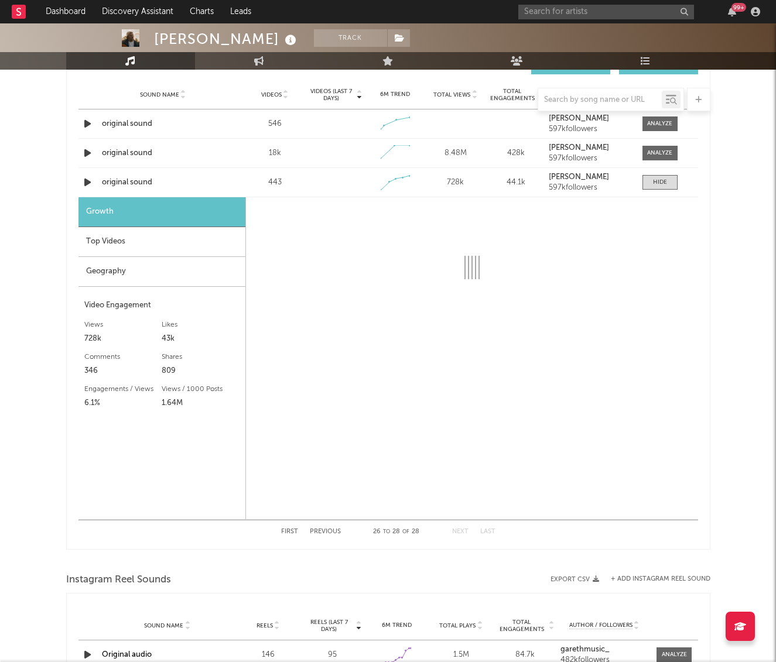
select select "1w"
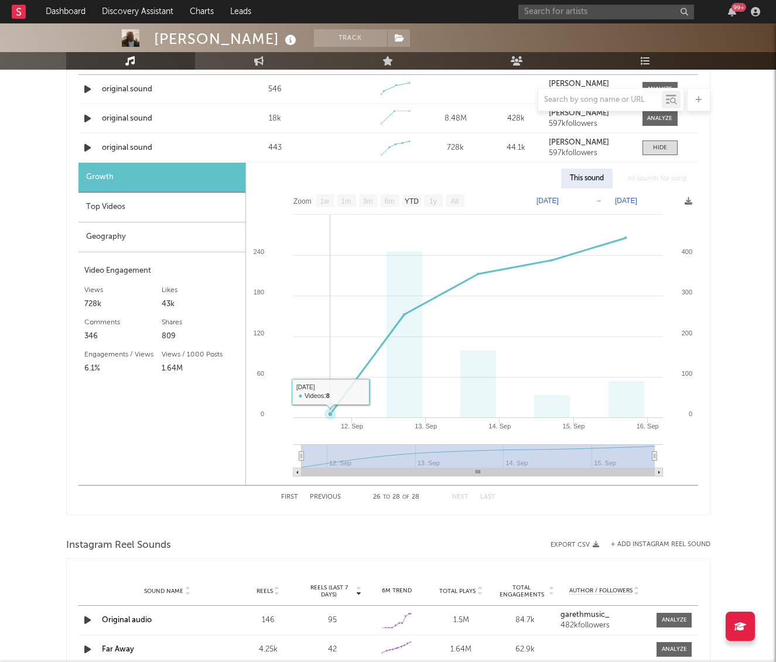
scroll to position [744, 0]
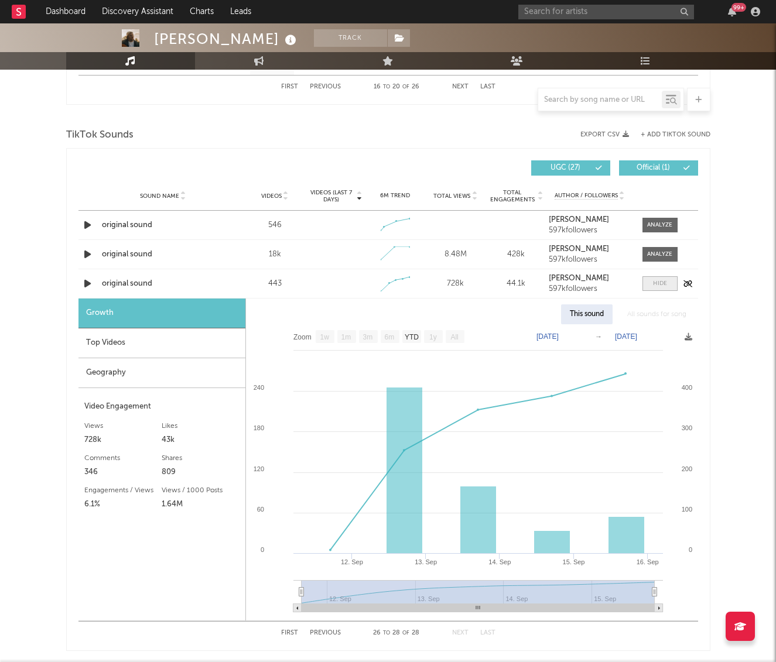
click at [654, 281] on div at bounding box center [660, 283] width 14 height 9
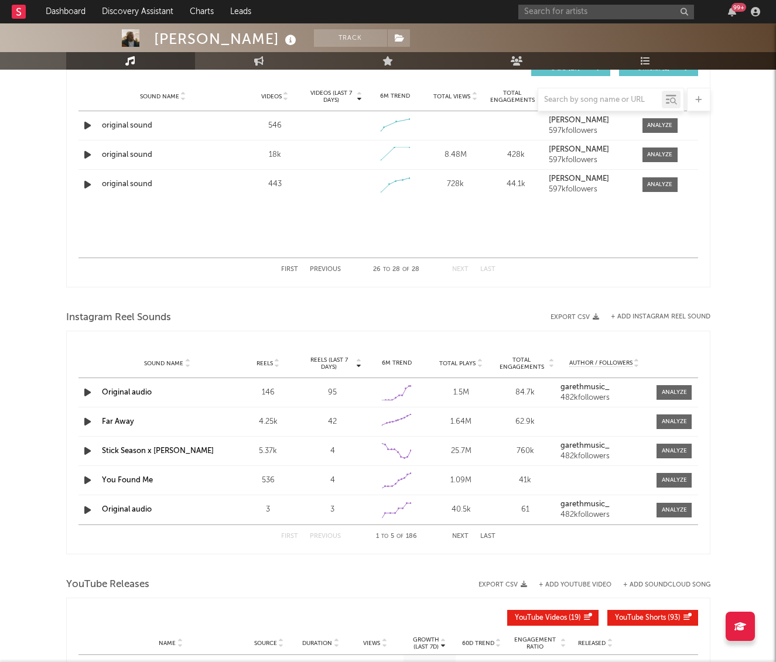
scroll to position [833, 0]
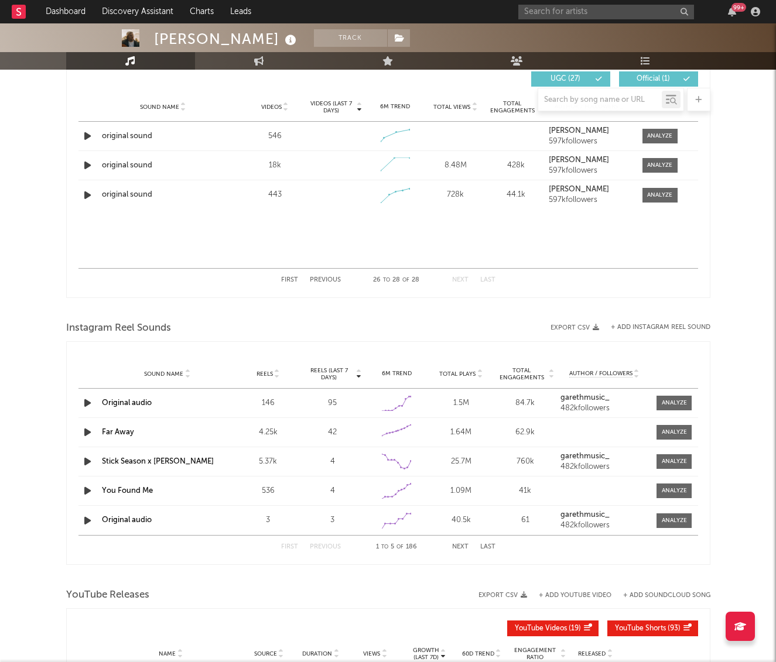
click at [298, 282] on div "First Previous 26 to 28 of 28 Next Last" at bounding box center [388, 280] width 214 height 23
click at [287, 279] on button "First" at bounding box center [289, 280] width 17 height 6
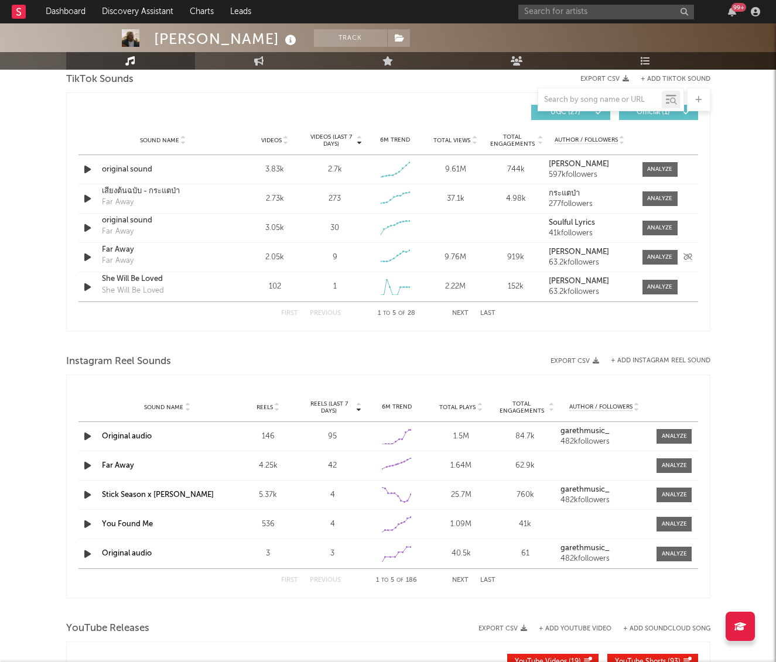
scroll to position [788, 0]
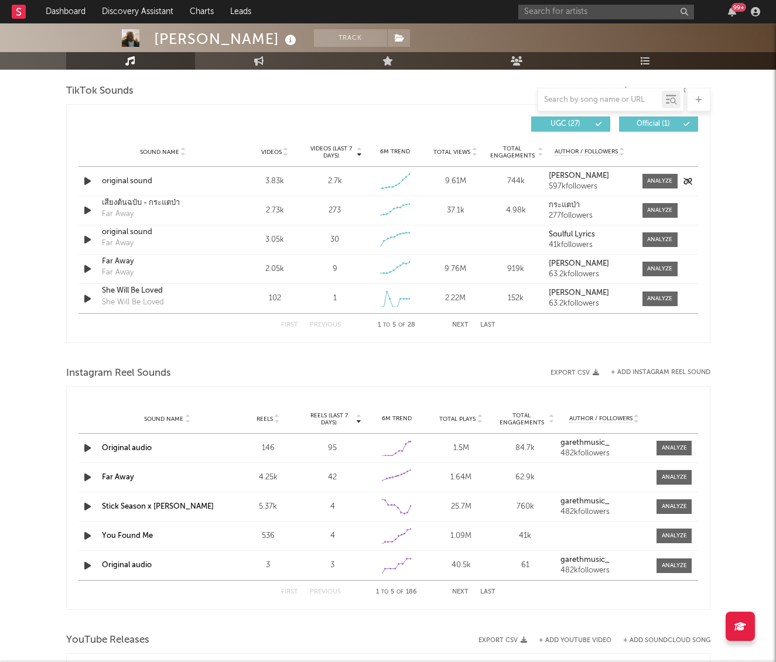
click at [120, 182] on div "original sound" at bounding box center [163, 182] width 122 height 12
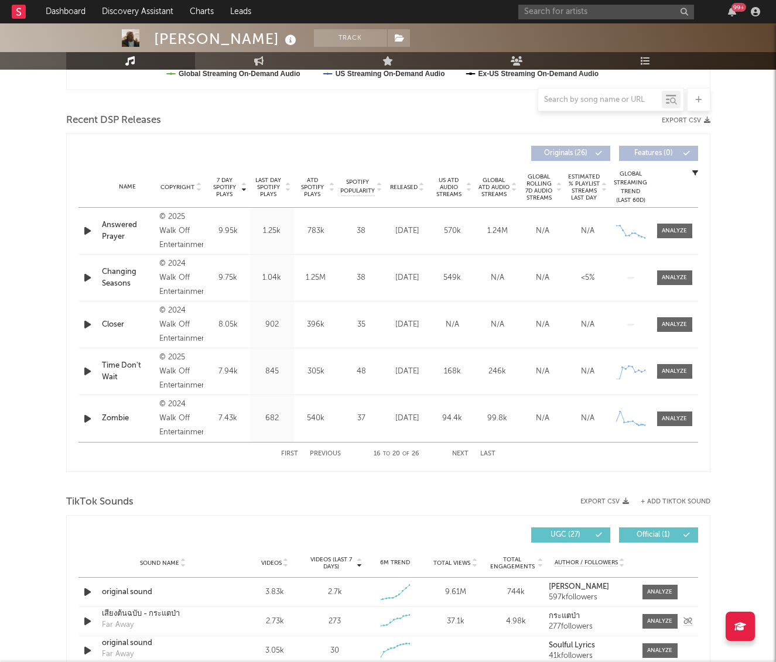
scroll to position [0, 0]
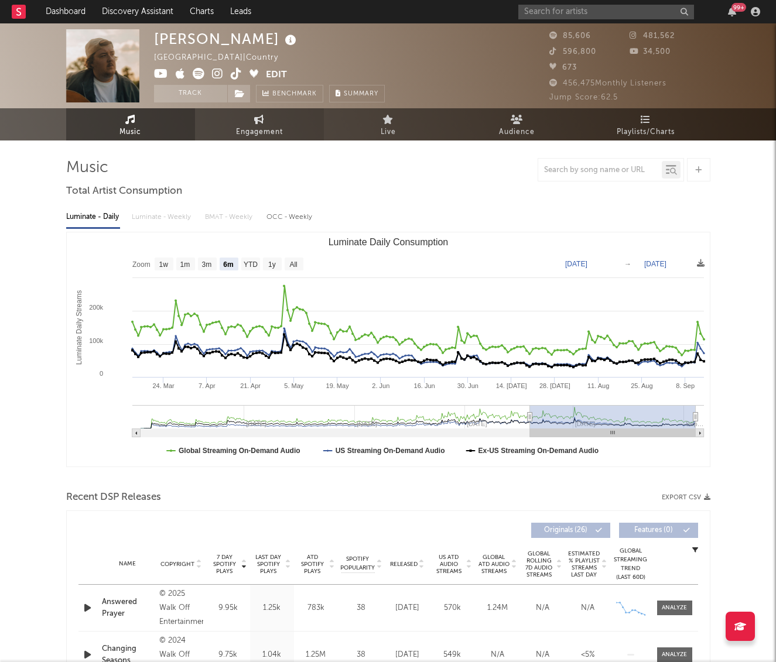
click at [228, 129] on link "Engagement" at bounding box center [259, 124] width 129 height 32
select select "1w"
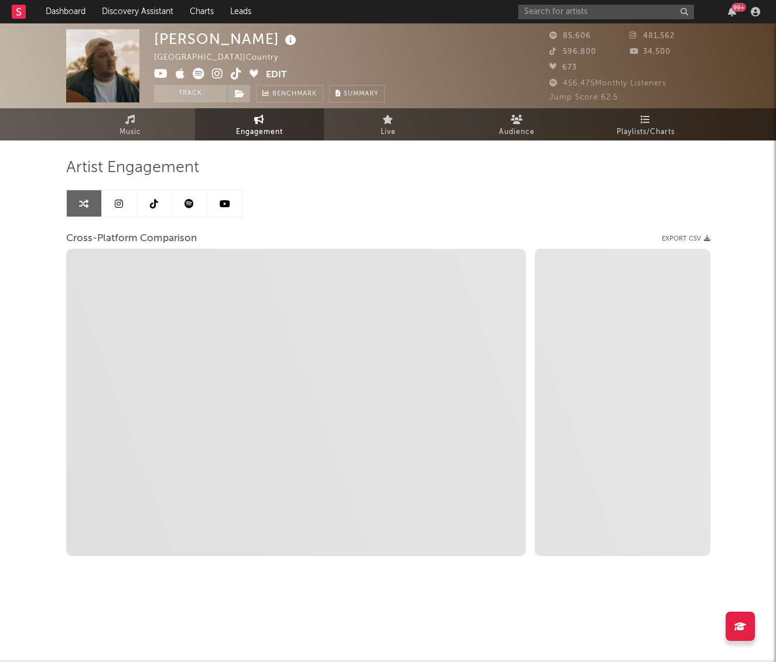
click at [158, 205] on icon at bounding box center [154, 203] width 8 height 9
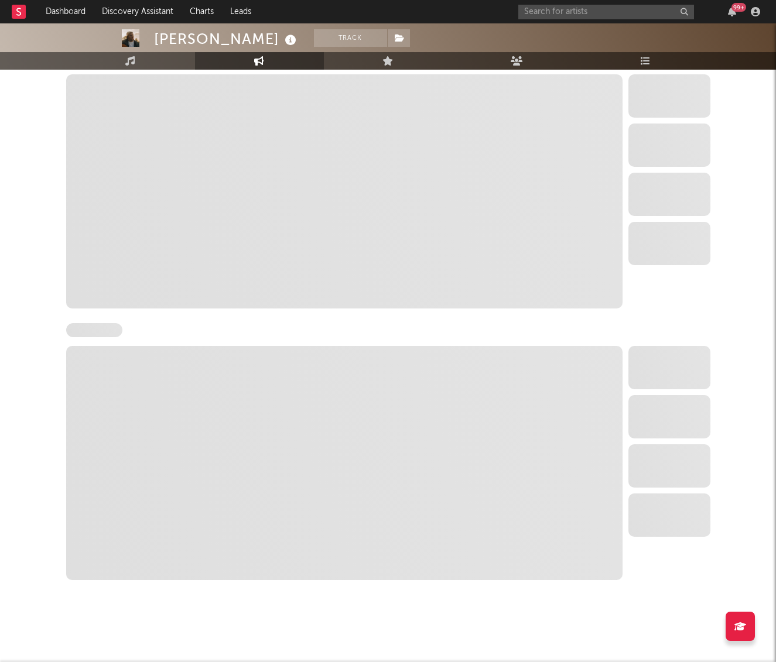
select select "6m"
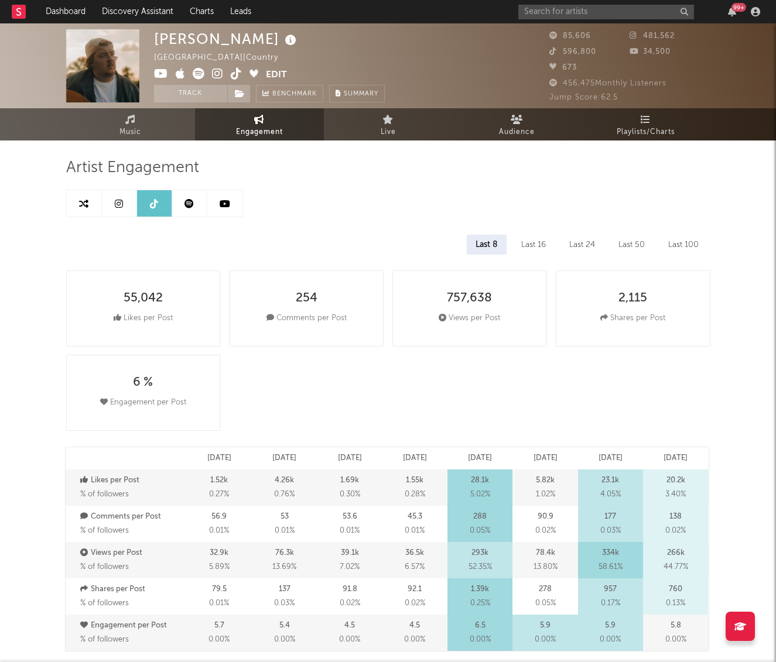
click at [240, 68] on icon at bounding box center [236, 74] width 11 height 12
click at [213, 75] on icon at bounding box center [217, 74] width 11 height 12
click at [109, 206] on link at bounding box center [119, 203] width 35 height 26
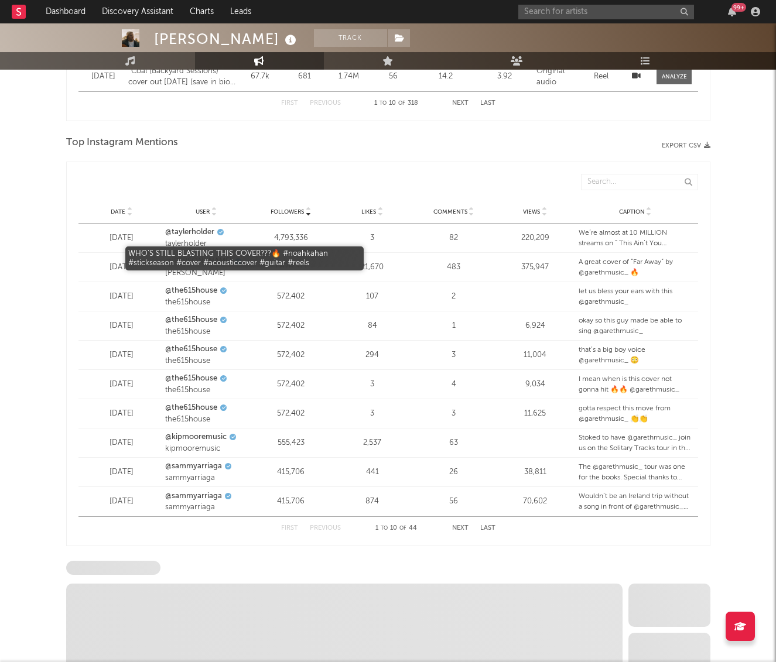
scroll to position [1561, 0]
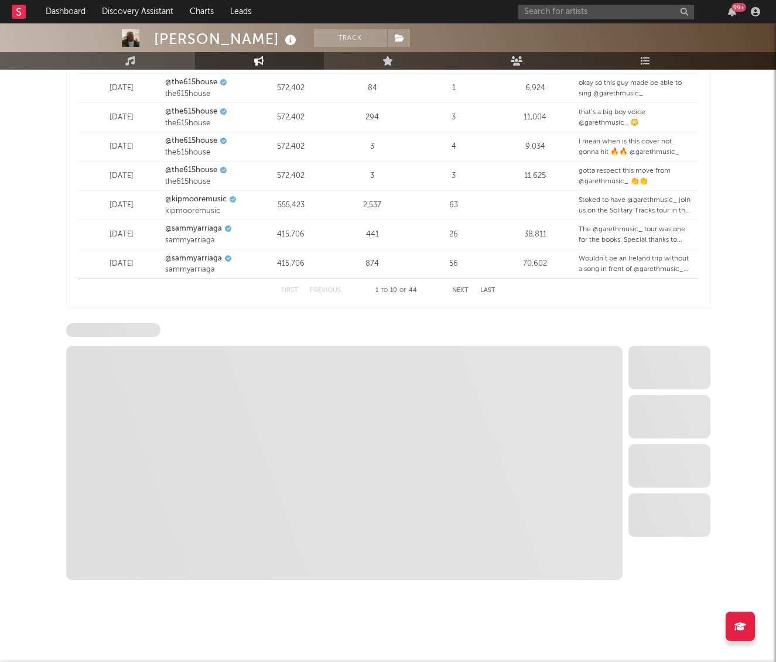
select select "6m"
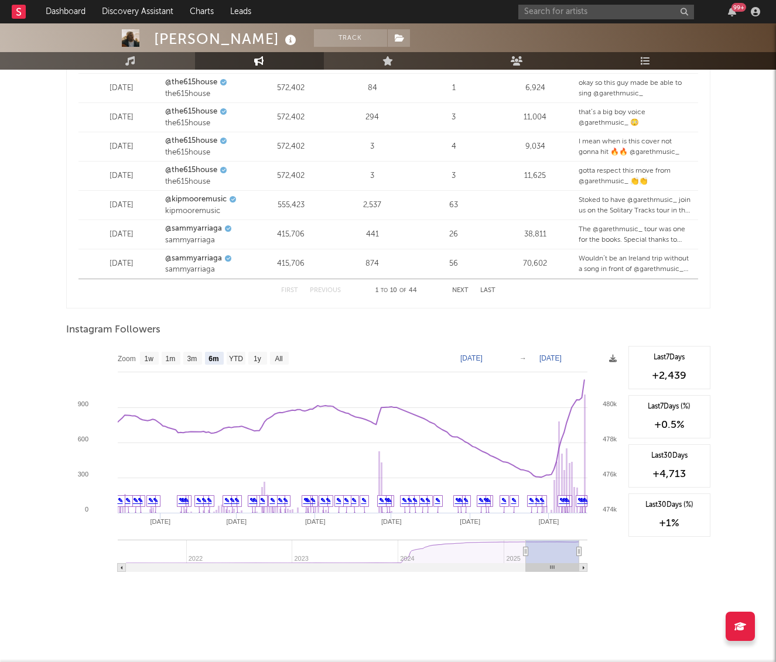
click at [112, 194] on div "Date Feb 28, 2025 User @kipmooremusic kipmooremusic Followers 555,423 Likes 2,5…" at bounding box center [388, 205] width 620 height 29
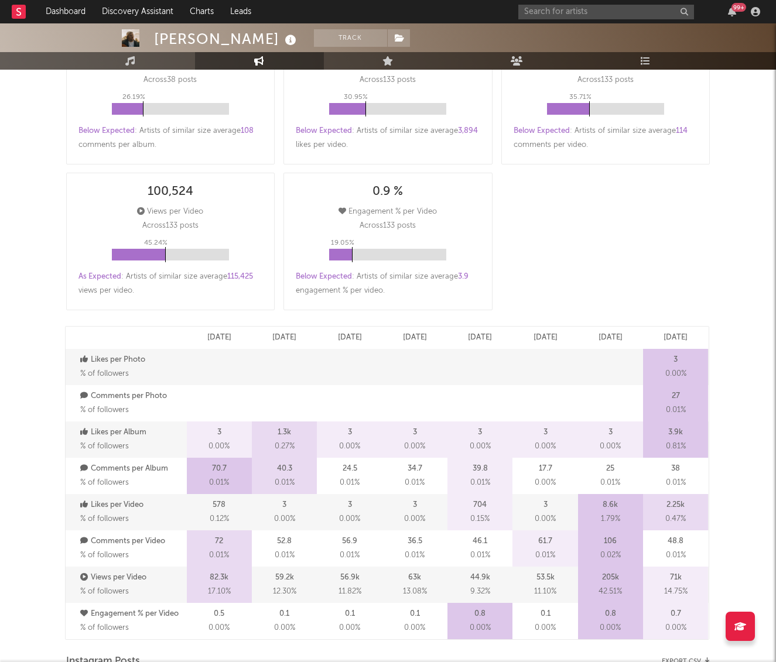
scroll to position [0, 0]
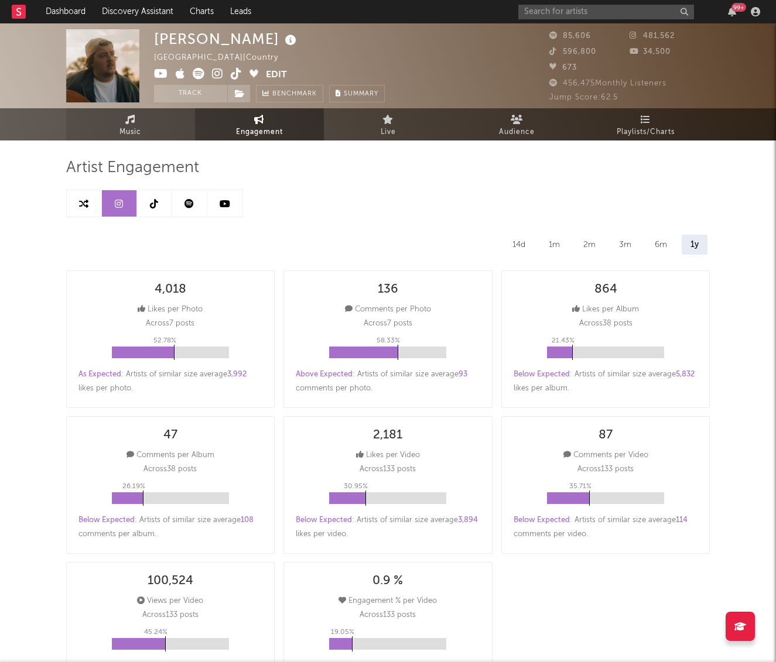
click at [131, 123] on icon at bounding box center [130, 119] width 10 height 9
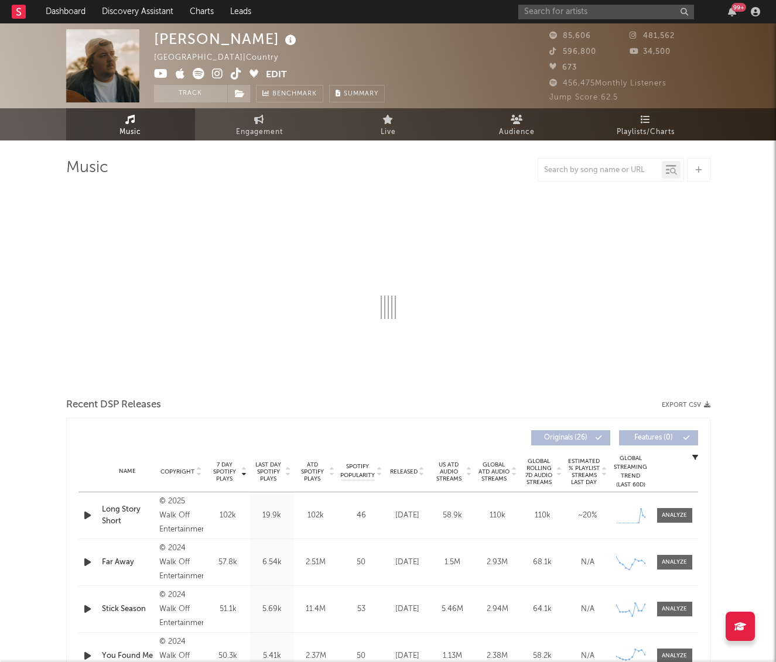
select select "6m"
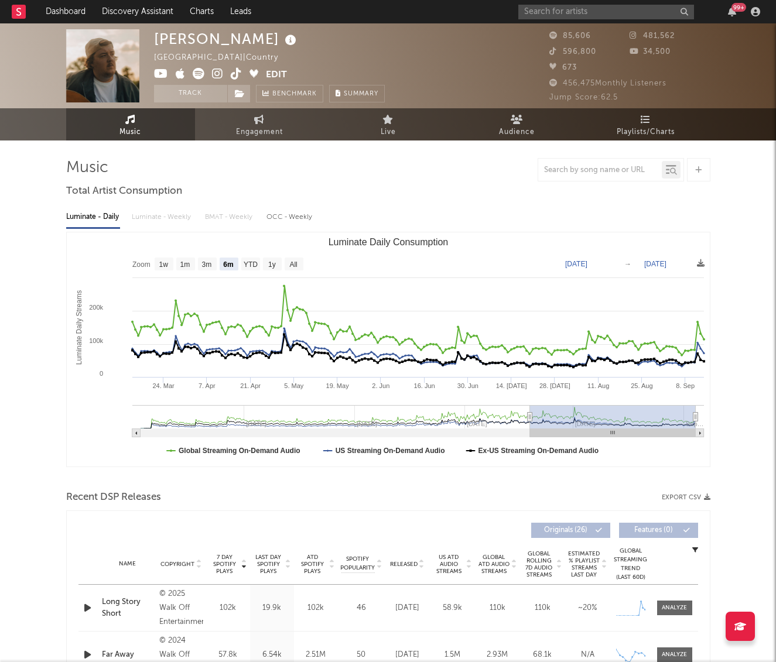
click at [559, 19] on div "99 +" at bounding box center [641, 11] width 246 height 23
click at [561, 15] on input "text" at bounding box center [606, 12] width 176 height 15
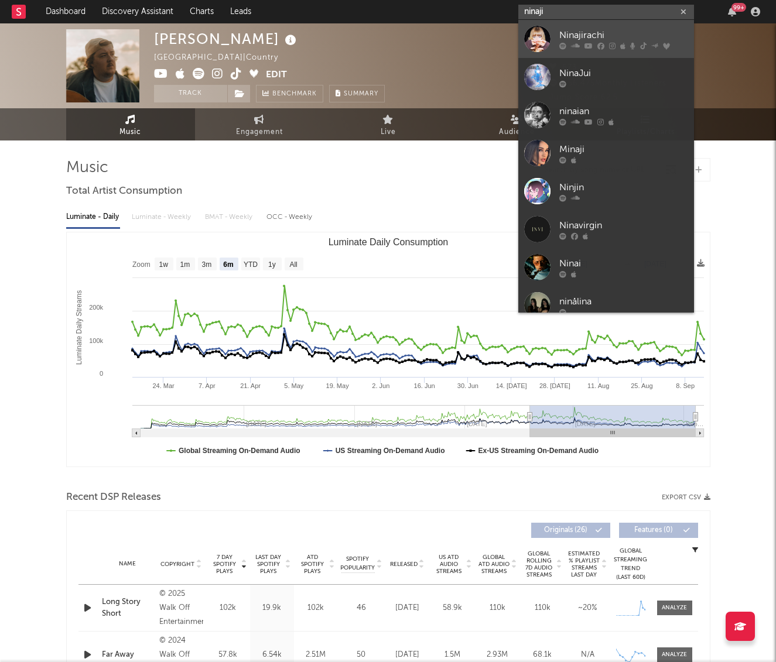
type input "ninaji"
click at [551, 35] on link "Ninajirachi" at bounding box center [606, 39] width 176 height 38
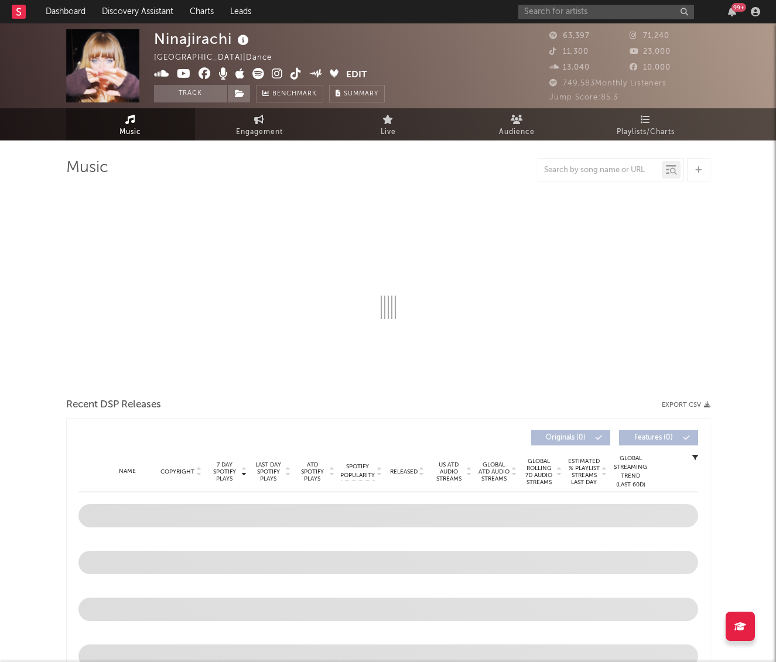
select select "6m"
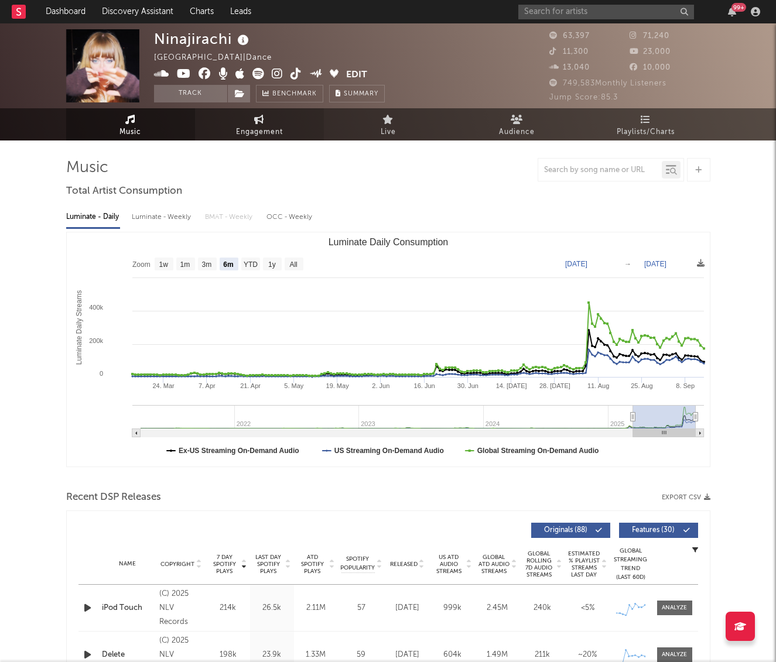
click at [254, 131] on span "Engagement" at bounding box center [259, 132] width 47 height 14
select select "1w"
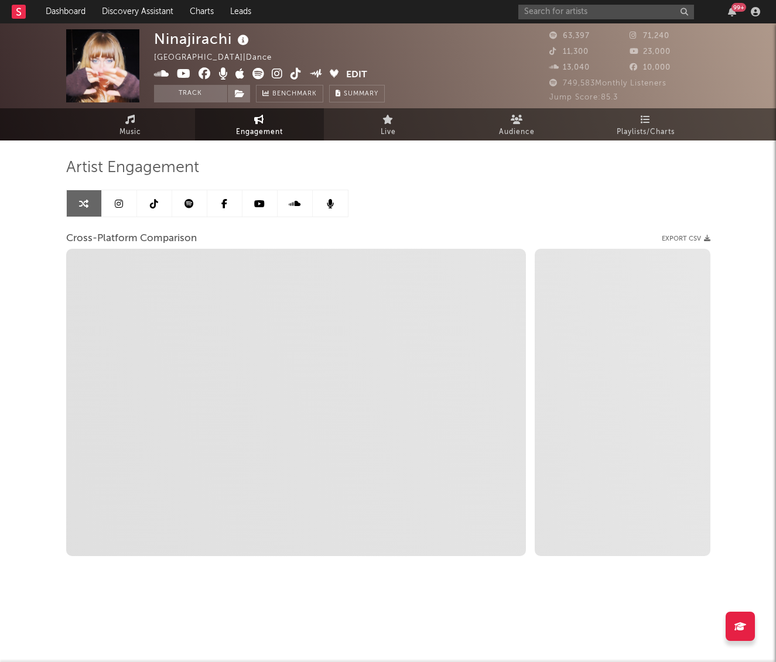
click at [121, 209] on link at bounding box center [119, 203] width 35 height 26
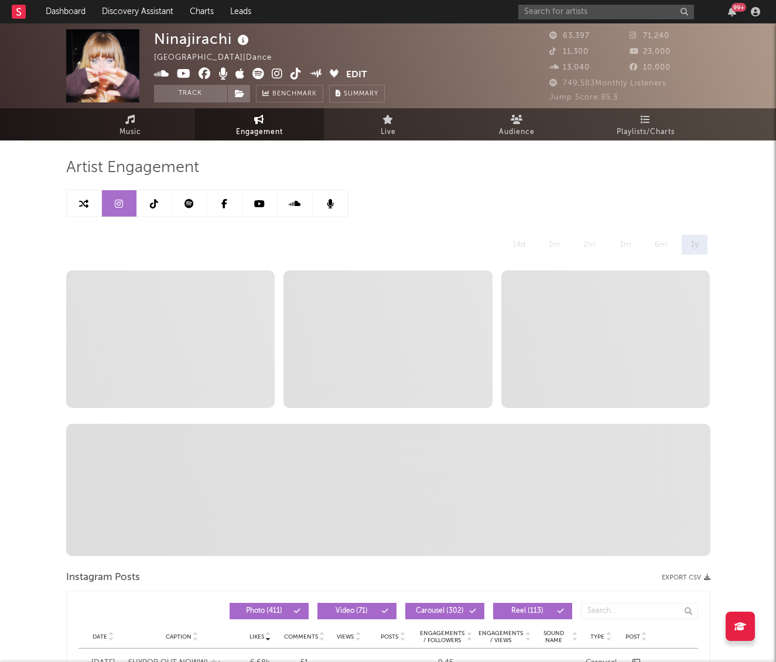
select select "6m"
click at [167, 202] on link at bounding box center [154, 203] width 35 height 26
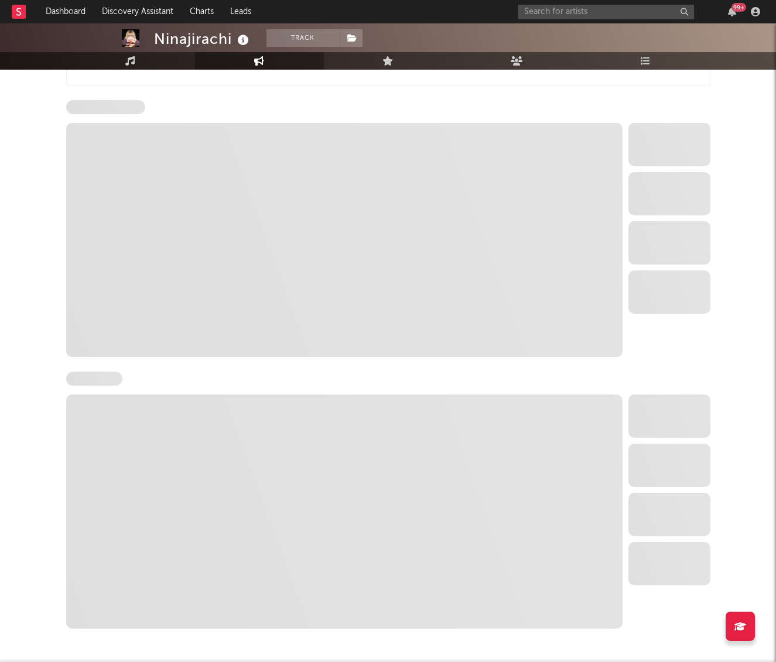
select select "6m"
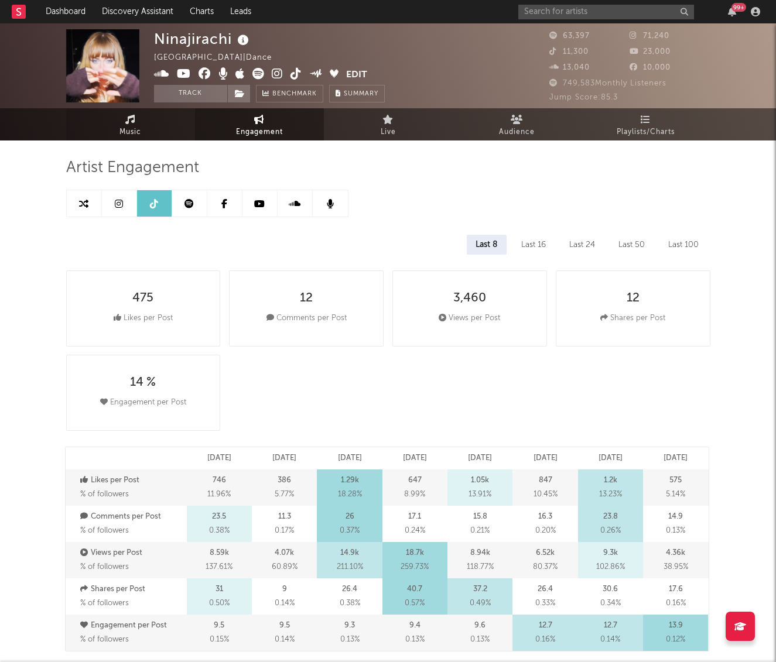
click at [158, 138] on link "Music" at bounding box center [130, 124] width 129 height 32
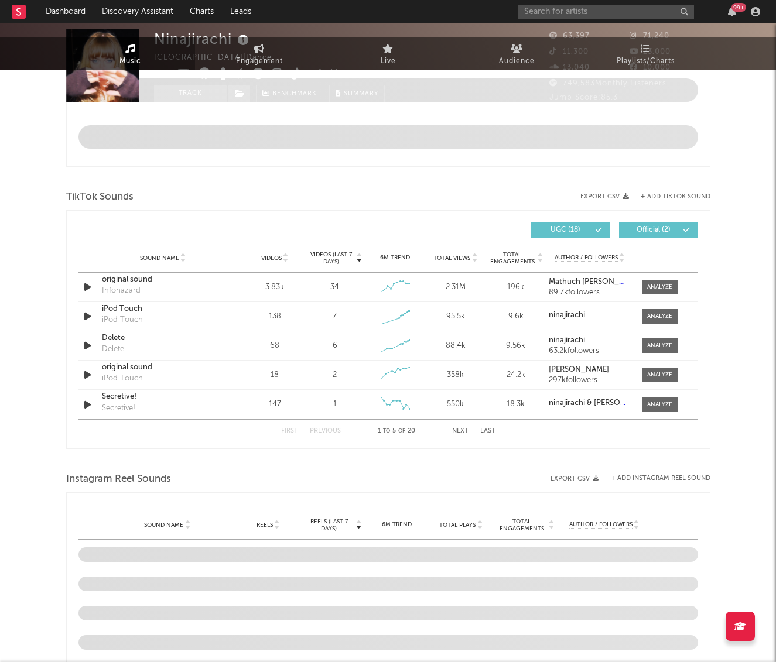
select select "6m"
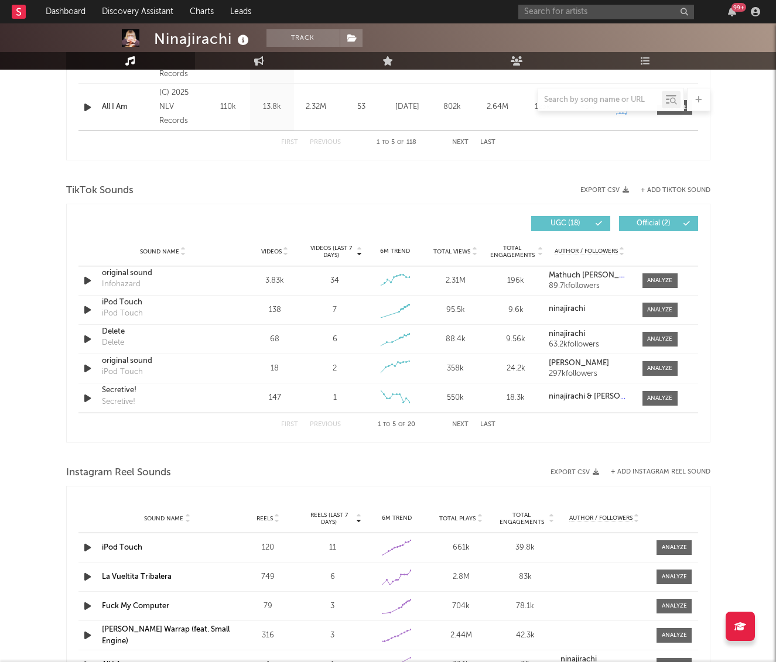
scroll to position [688, 0]
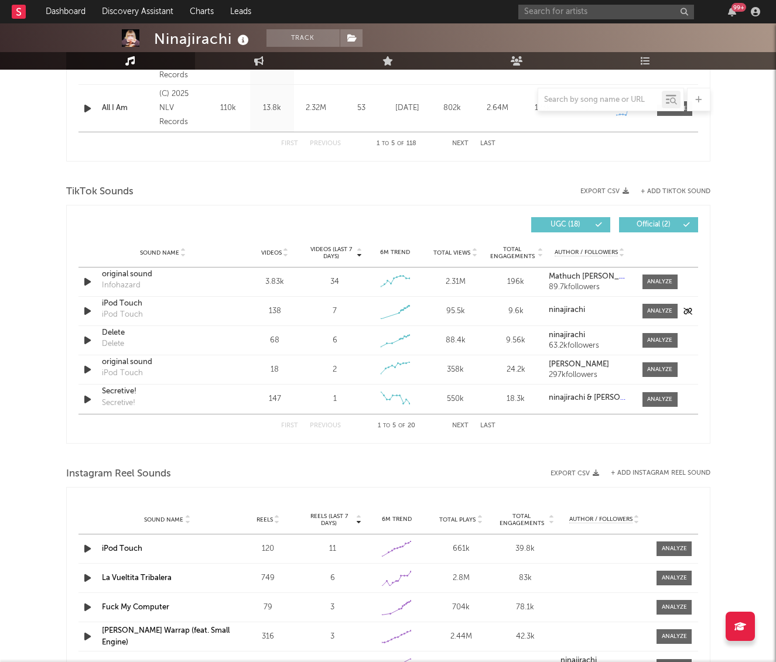
click at [86, 309] on icon "button" at bounding box center [87, 311] width 12 height 15
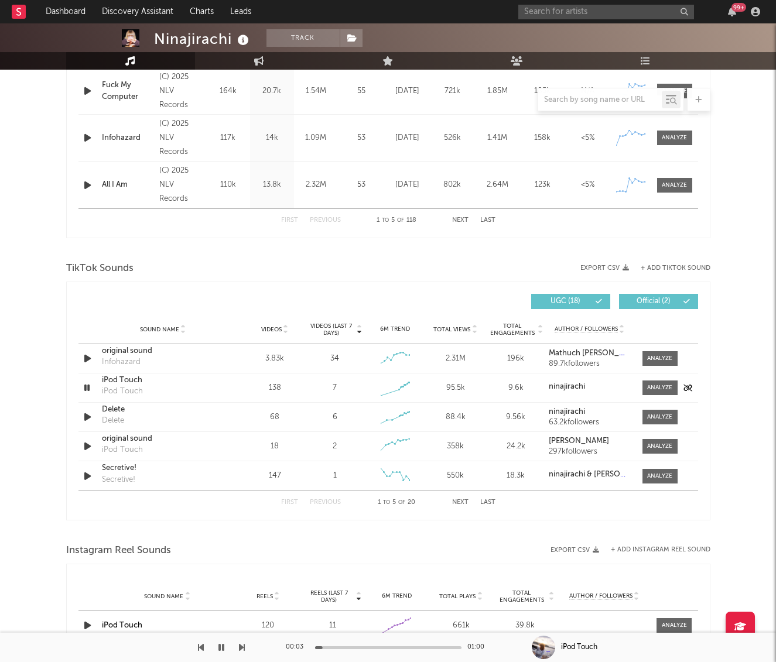
scroll to position [613, 0]
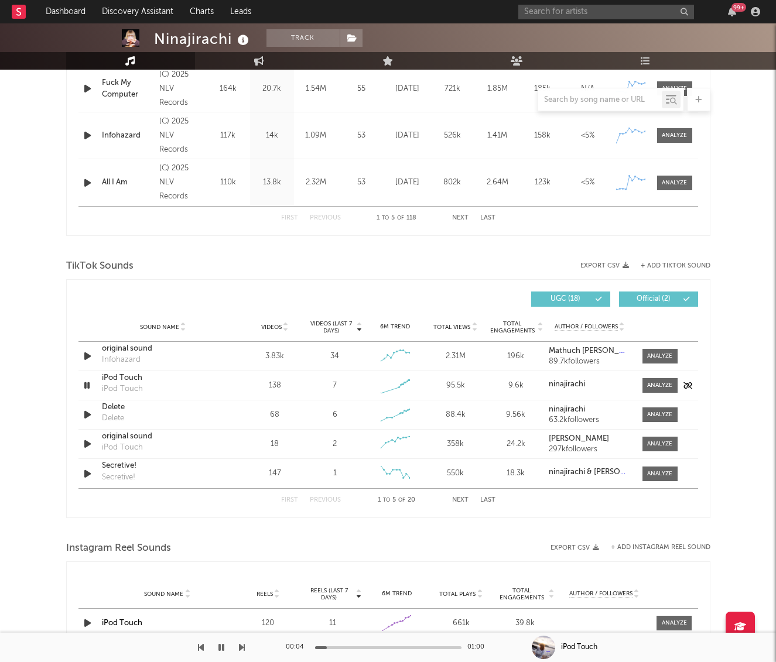
click at [85, 387] on icon "button" at bounding box center [86, 385] width 11 height 15
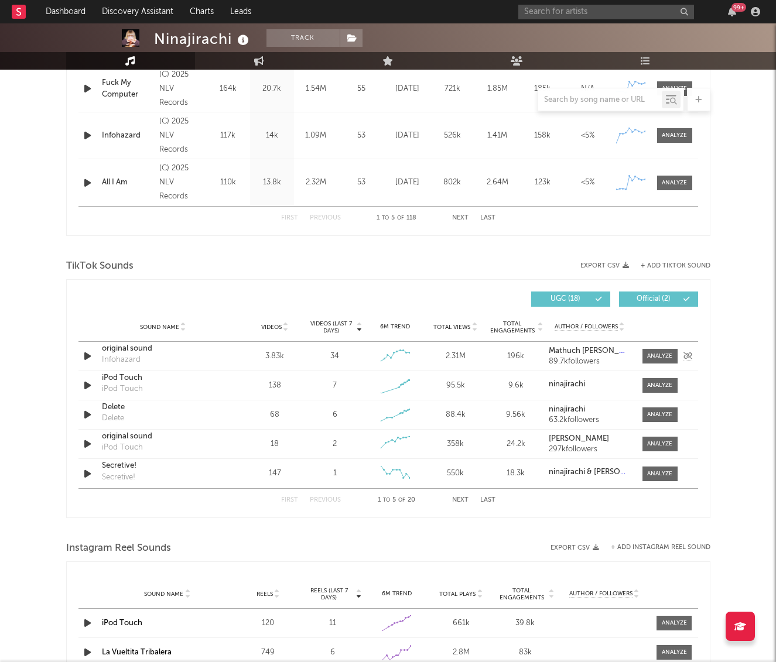
click at [122, 348] on div "original sound" at bounding box center [163, 349] width 122 height 12
click at [549, 13] on input "text" at bounding box center [606, 12] width 176 height 15
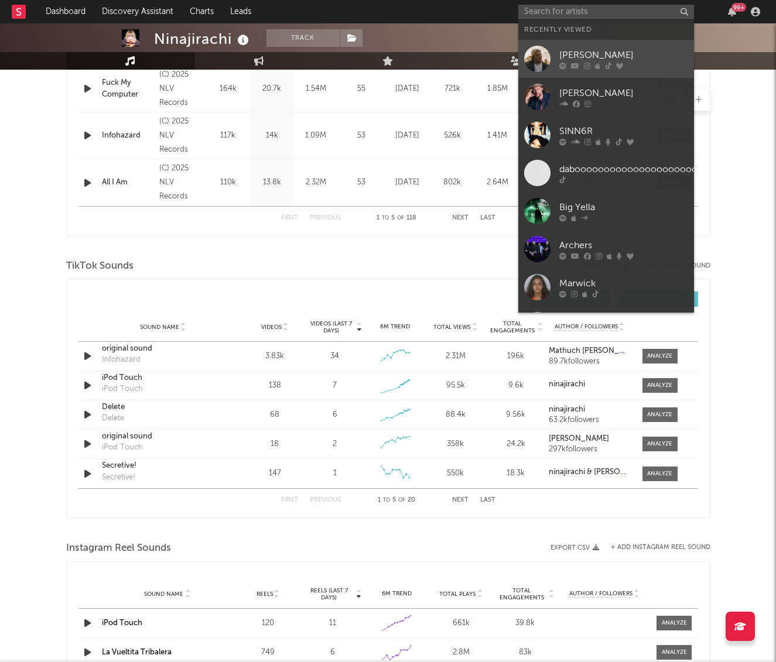
click at [580, 52] on div "Gareth" at bounding box center [623, 55] width 129 height 14
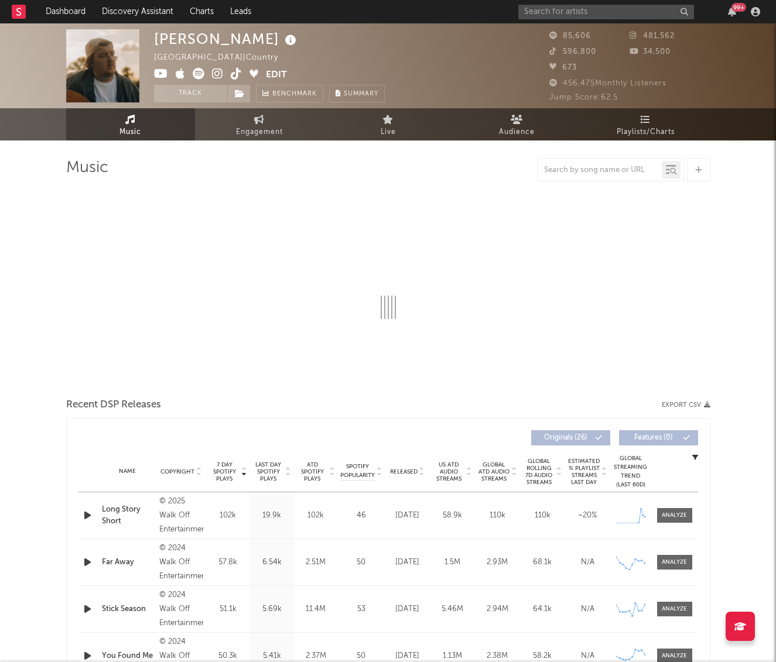
select select "6m"
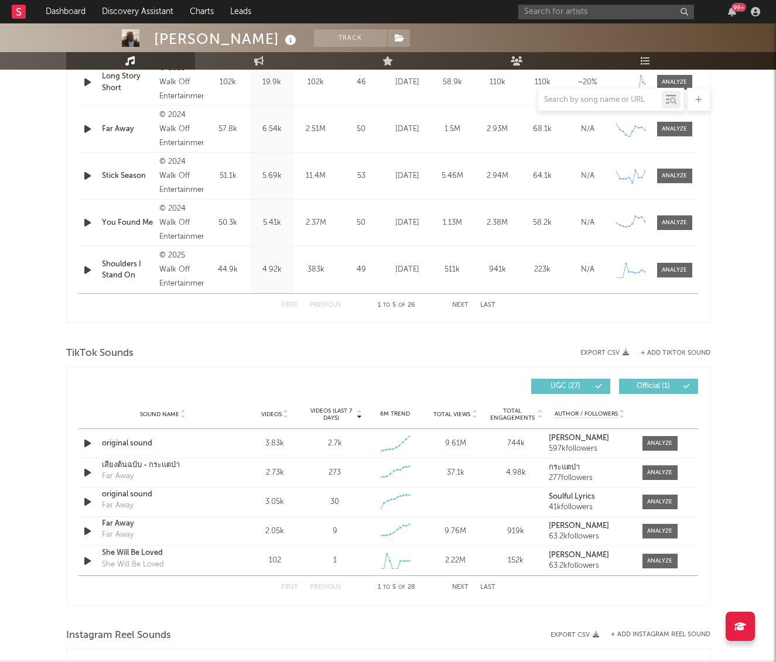
scroll to position [532, 0]
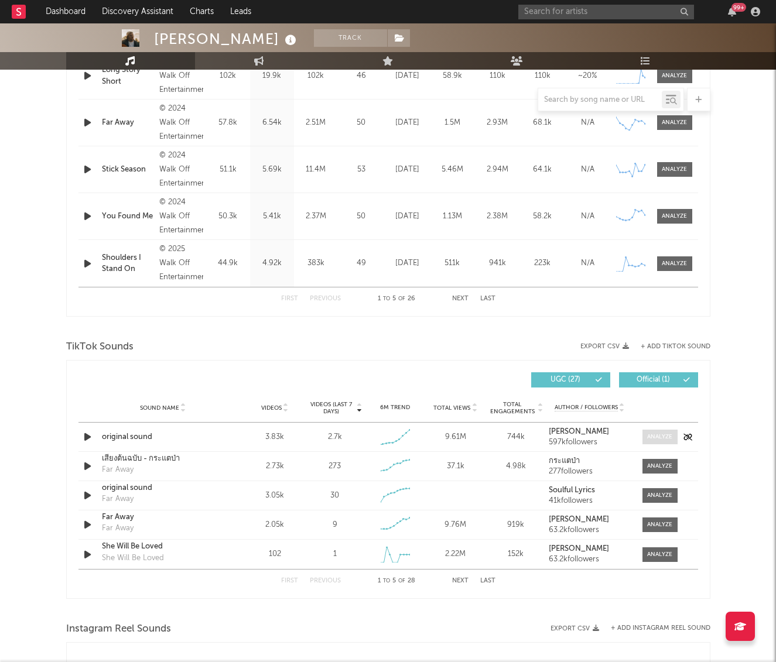
click at [649, 439] on div at bounding box center [659, 437] width 25 height 9
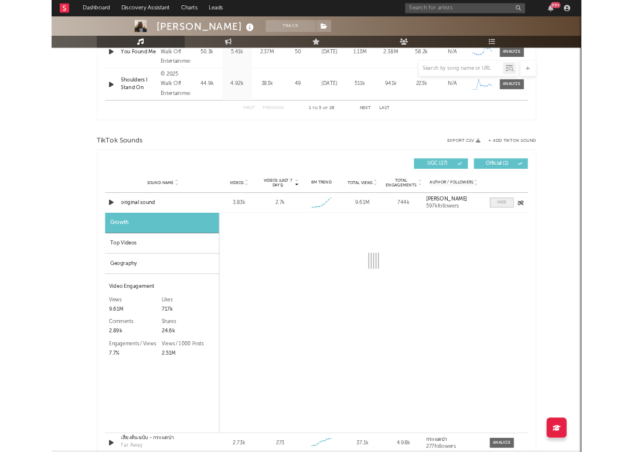
scroll to position [680, 0]
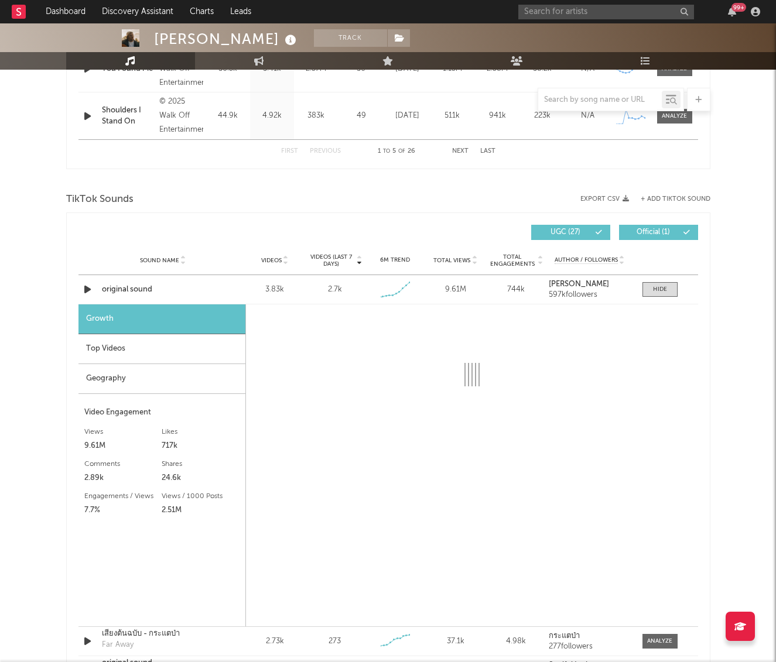
select select "1w"
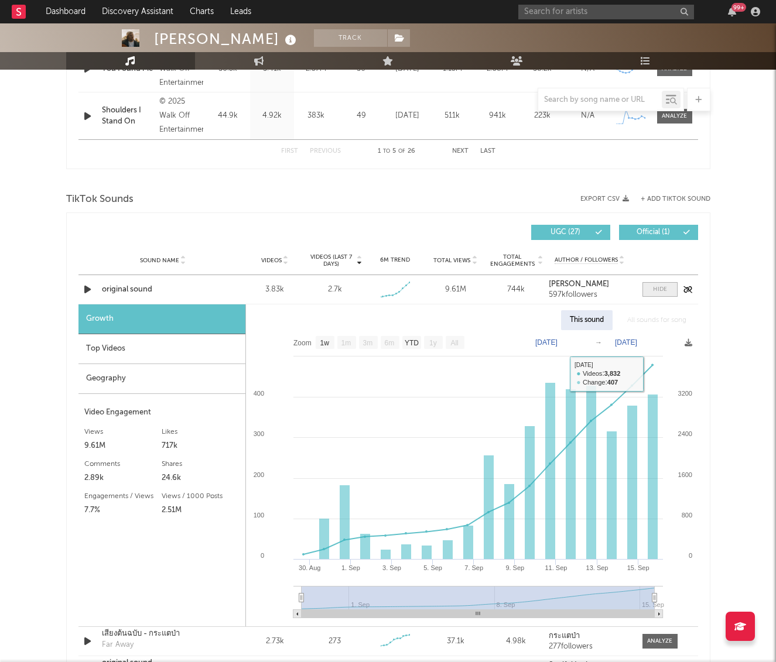
click at [666, 292] on div at bounding box center [660, 289] width 14 height 9
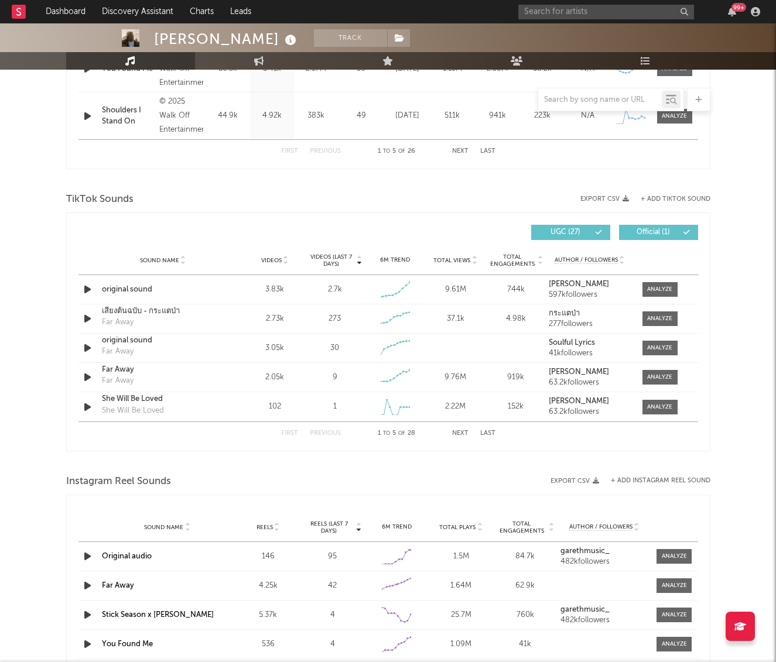
click at [491, 433] on button "Last" at bounding box center [487, 433] width 15 height 6
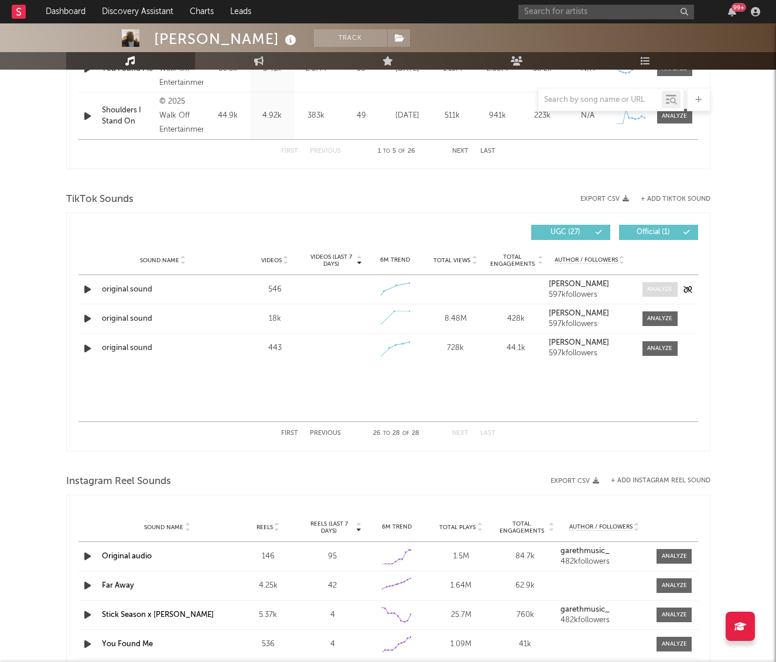
click at [673, 295] on span at bounding box center [660, 289] width 35 height 15
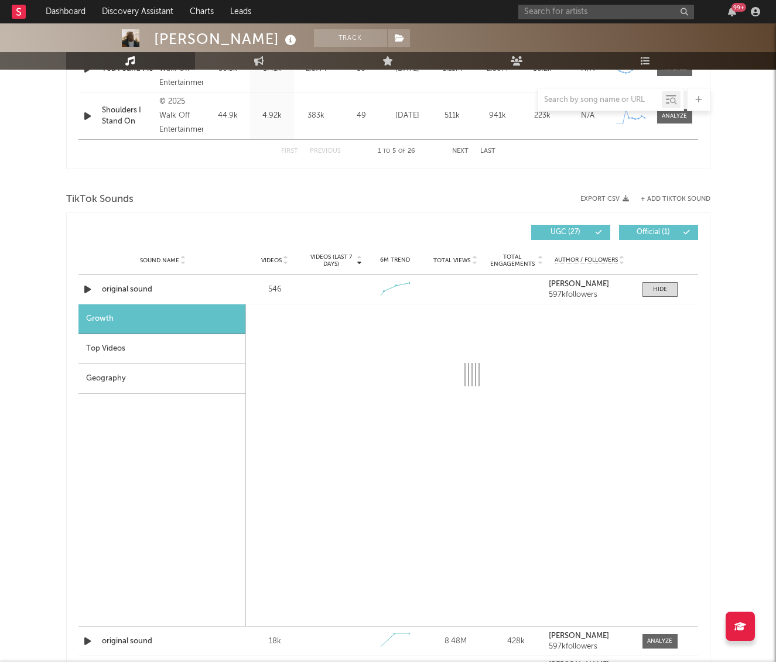
select select "1w"
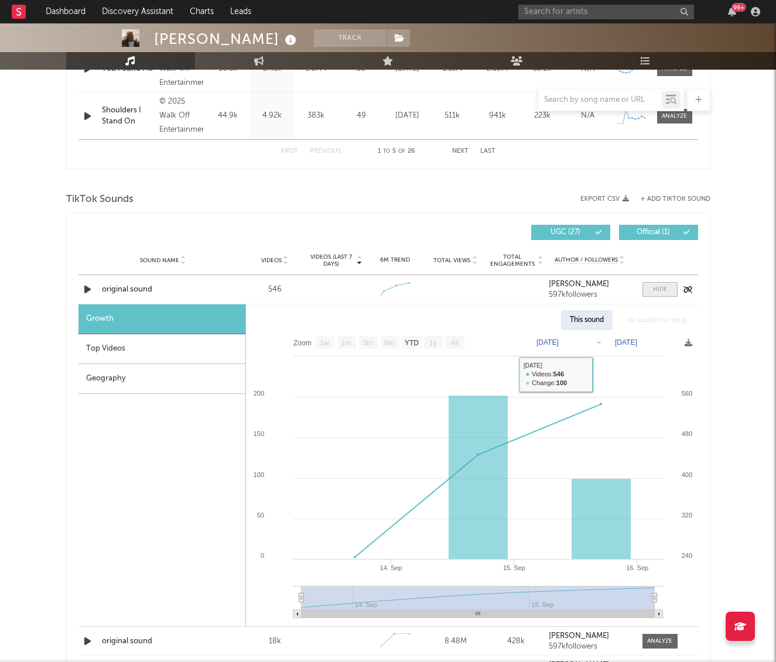
click at [661, 293] on div at bounding box center [660, 289] width 14 height 9
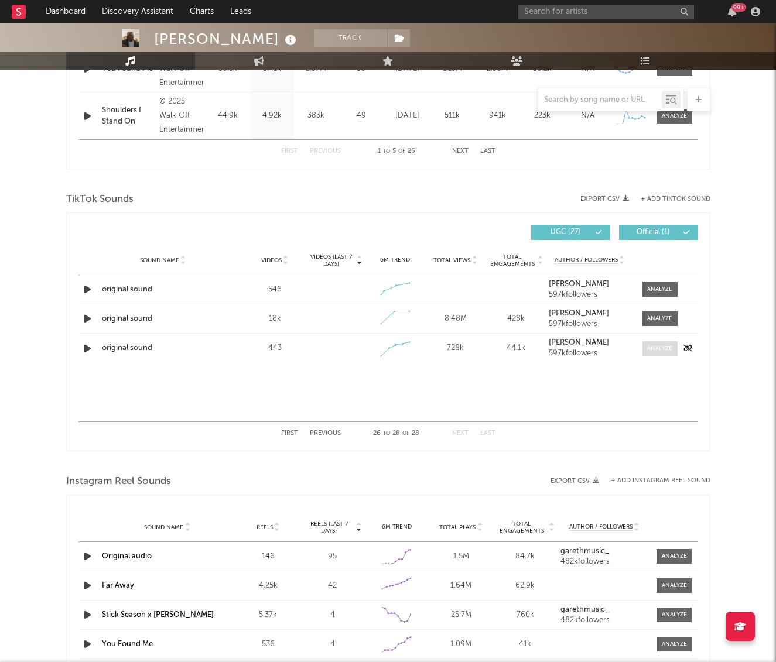
click at [648, 350] on div at bounding box center [659, 348] width 25 height 9
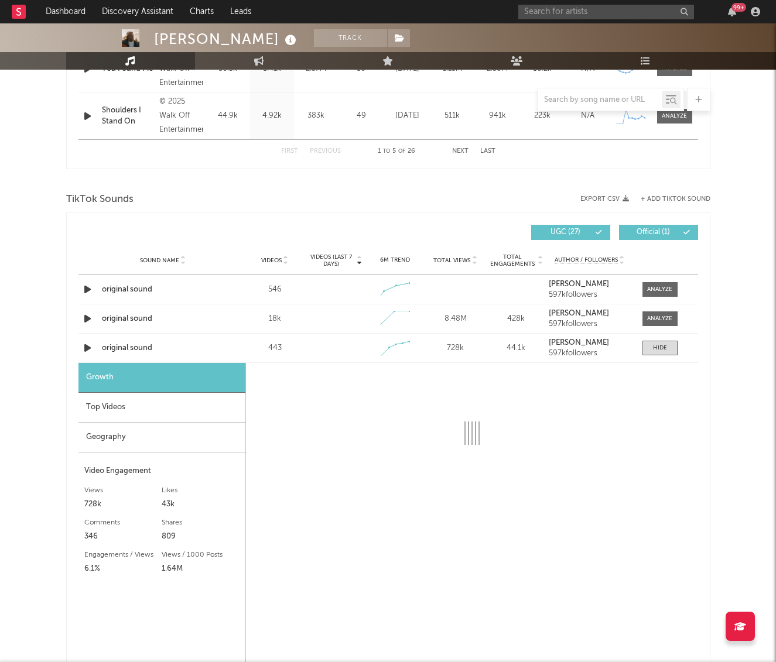
select select "1w"
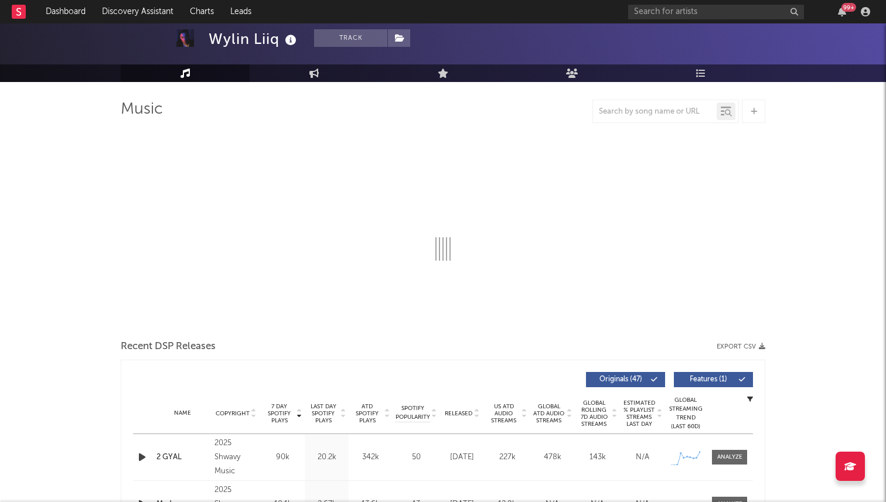
select select "1w"
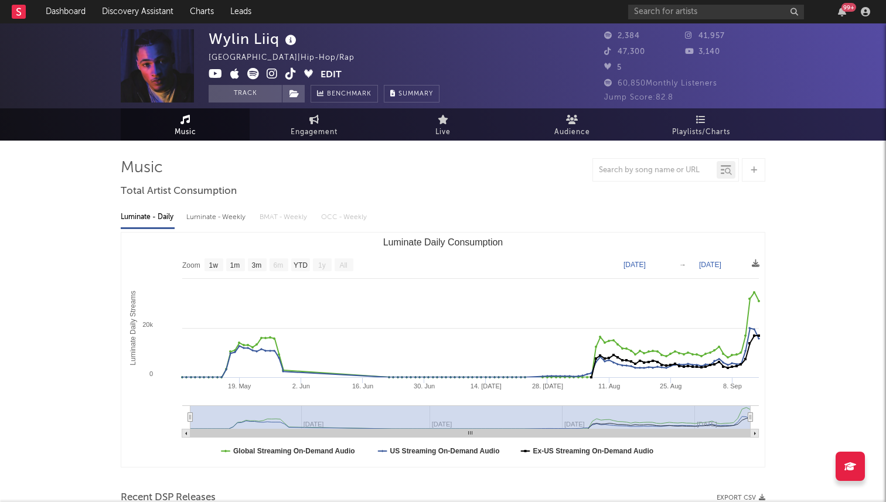
click at [270, 76] on icon at bounding box center [271, 74] width 11 height 12
click at [293, 75] on icon at bounding box center [290, 74] width 11 height 12
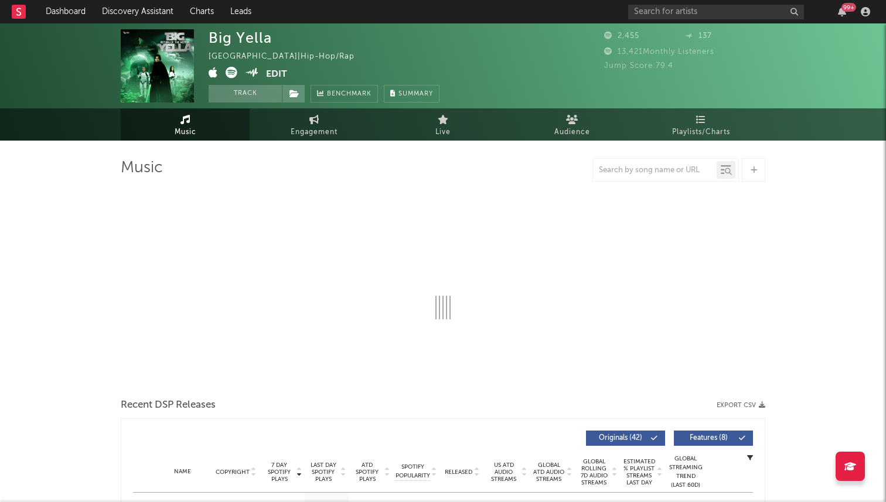
select select "1w"
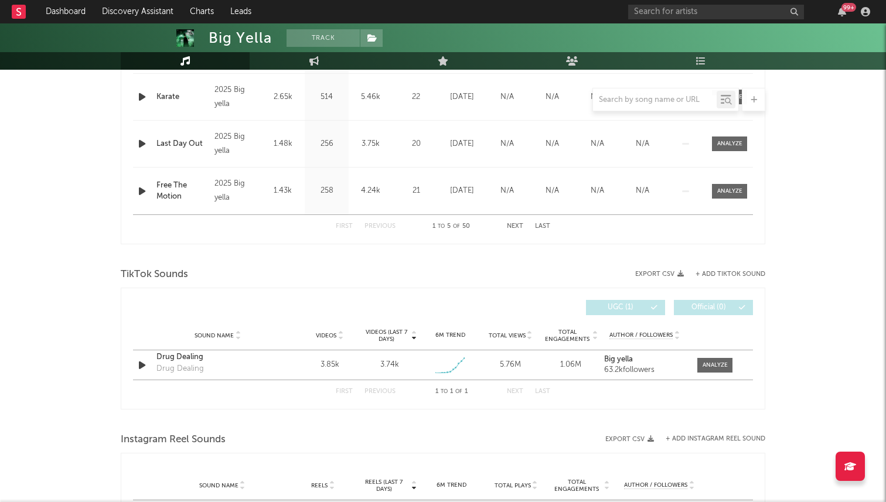
scroll to position [604, 0]
click at [719, 374] on div "Sound Name Drug Dealing Drug Dealing Videos 3.85k Videos (last 7 days) 3.74k We…" at bounding box center [443, 365] width 620 height 29
click at [712, 370] on div at bounding box center [714, 366] width 25 height 9
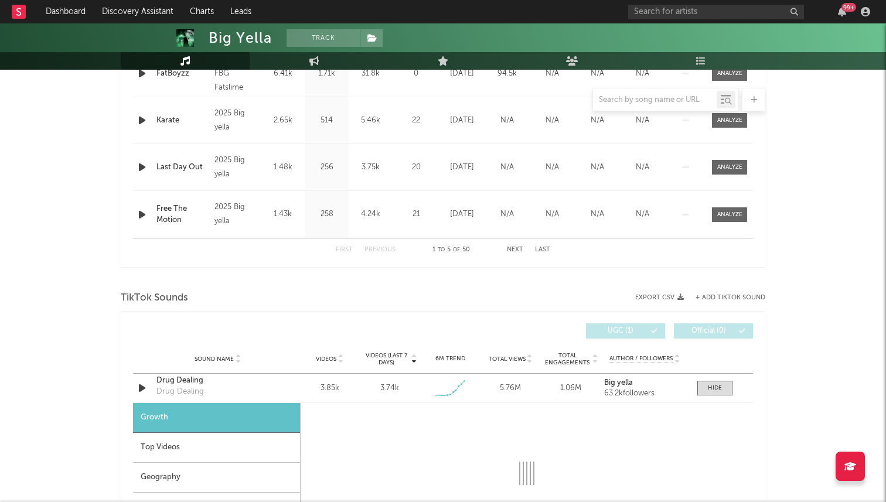
select select "1w"
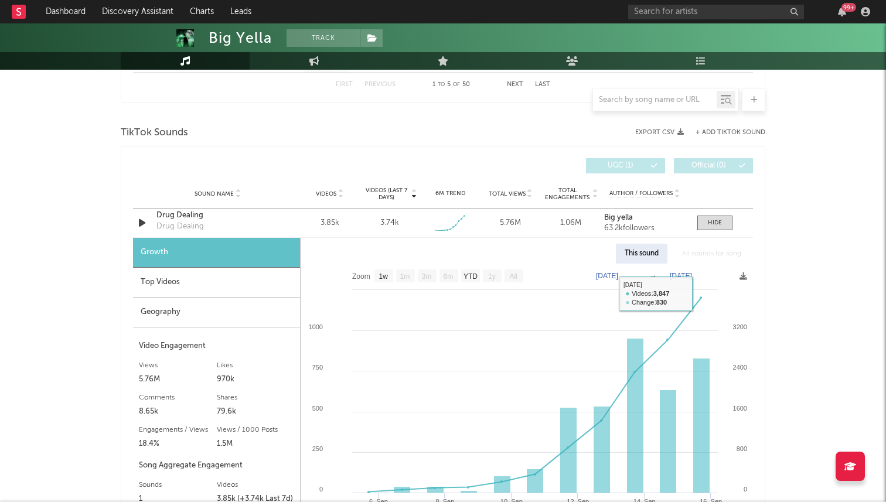
scroll to position [720, 0]
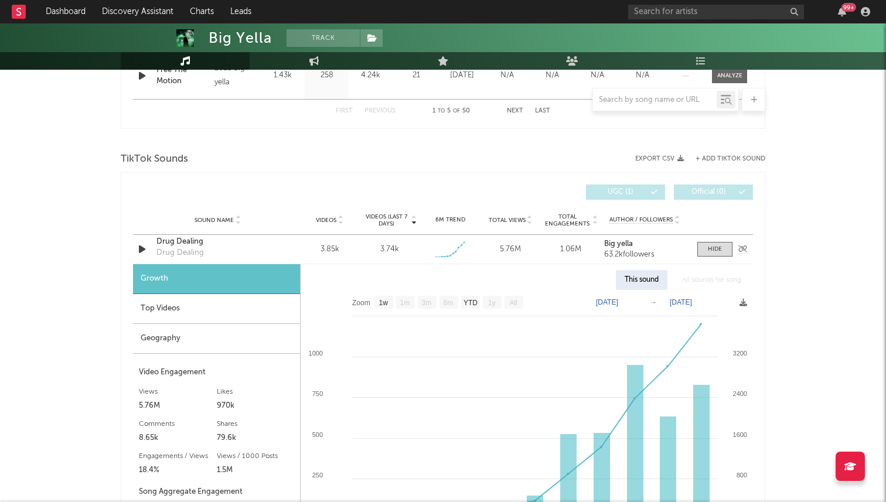
click at [716, 257] on div "Sound Name Drug Dealing Drug Dealing Videos 3.85k Videos (last 7 days) 3.74k We…" at bounding box center [443, 249] width 620 height 29
click at [716, 253] on div at bounding box center [715, 249] width 14 height 9
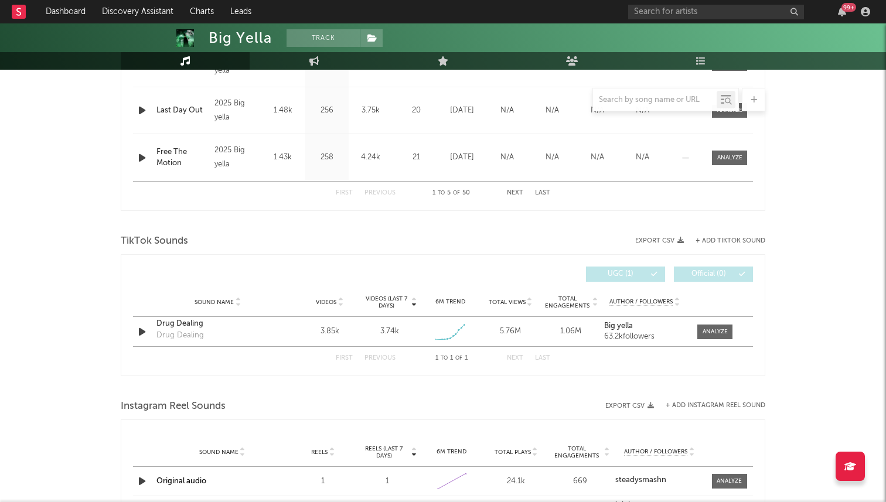
scroll to position [632, 0]
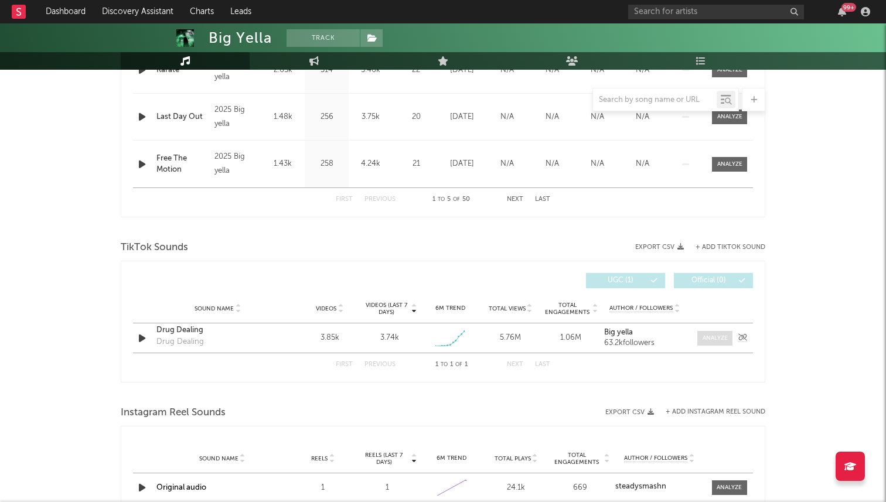
click at [704, 332] on span at bounding box center [714, 338] width 35 height 15
select select "1w"
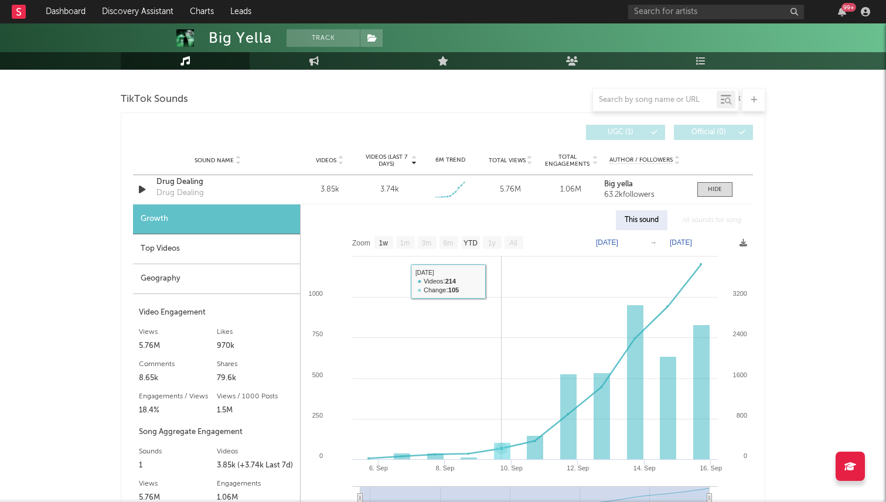
scroll to position [831, 0]
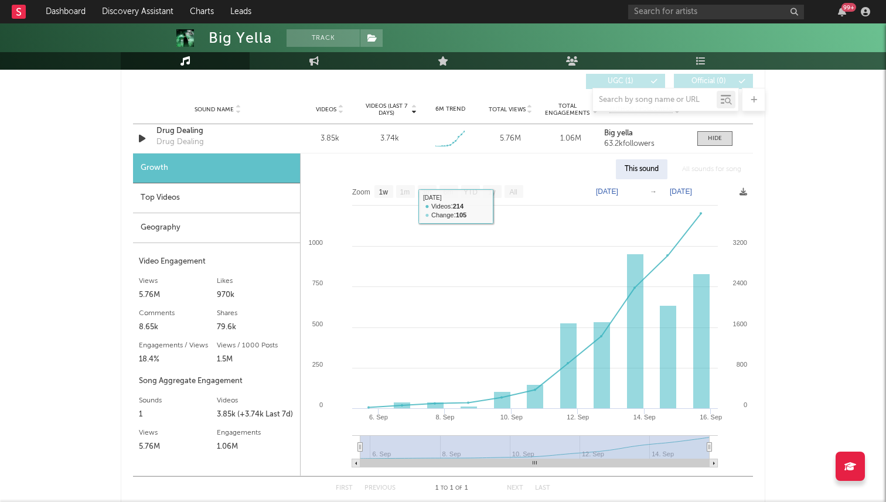
click at [184, 207] on div "Top Videos" at bounding box center [216, 198] width 167 height 30
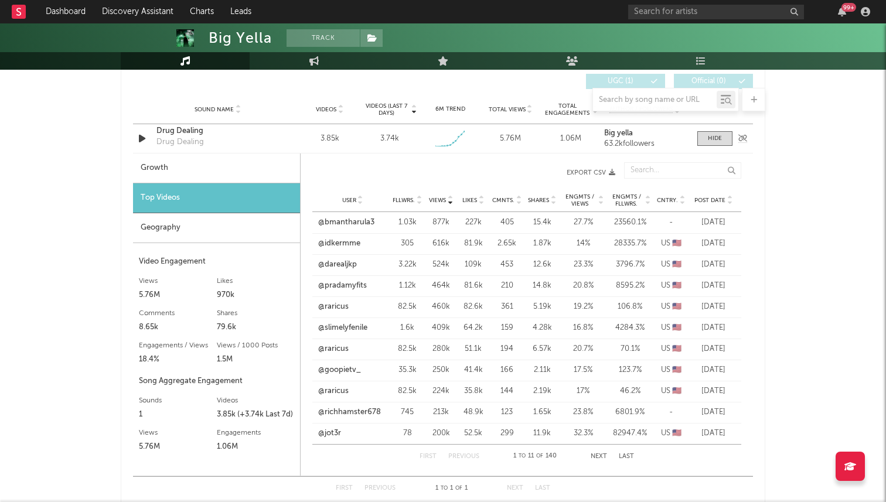
click at [701, 128] on div "Sound Name Drug Dealing Drug Dealing Videos 3.85k Videos (last 7 days) 3.74k We…" at bounding box center [443, 138] width 620 height 29
click at [708, 139] on div at bounding box center [715, 138] width 14 height 9
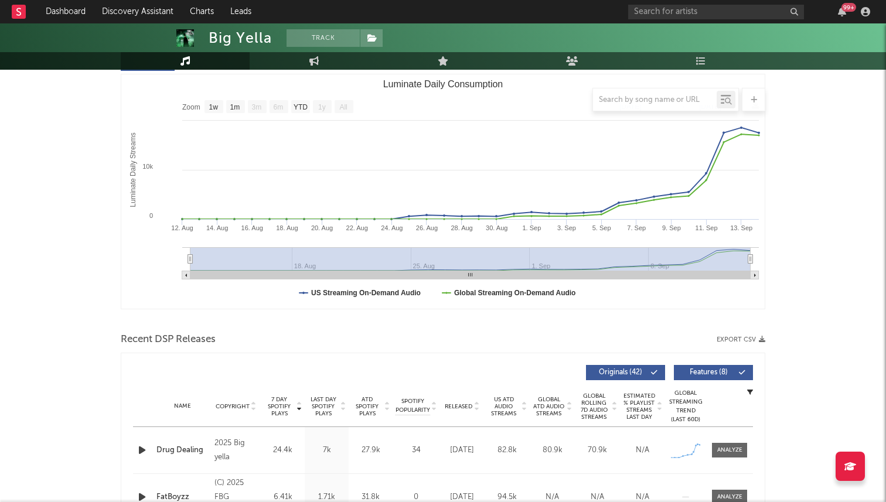
scroll to position [0, 0]
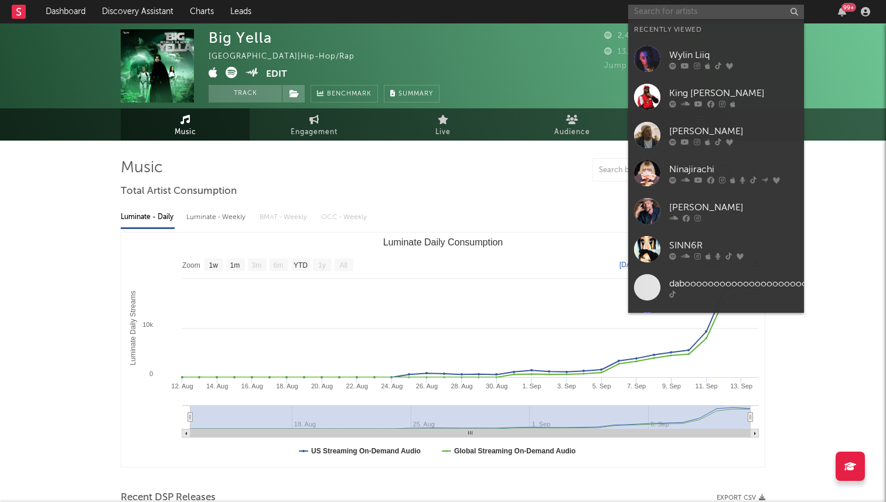
click at [705, 5] on input "text" at bounding box center [716, 12] width 176 height 15
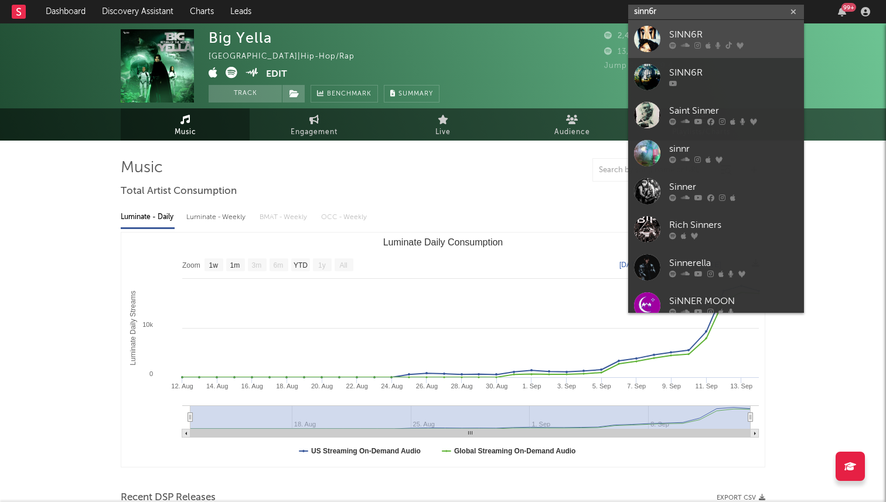
type input "sinn6r"
click at [690, 34] on div "SINN6R" at bounding box center [733, 35] width 129 height 14
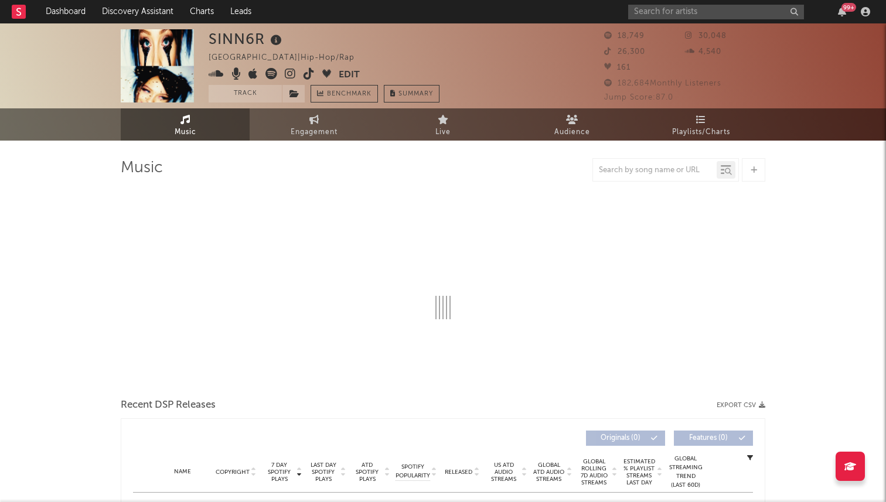
select select "6m"
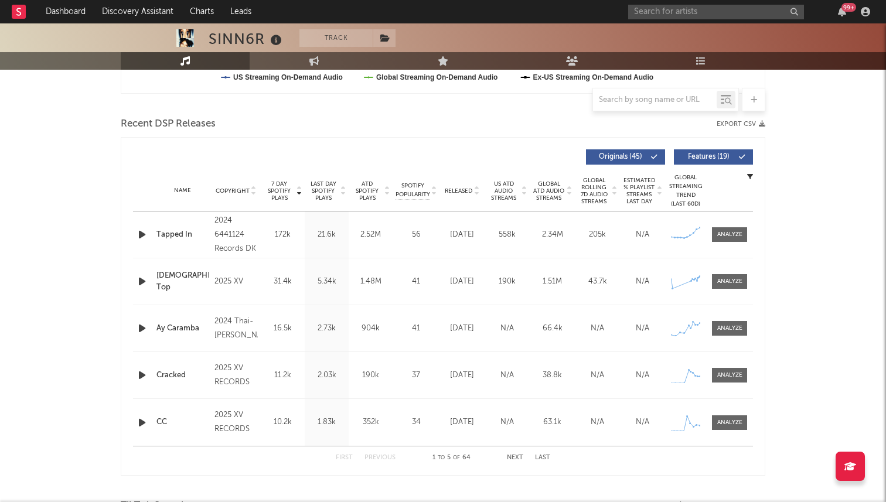
scroll to position [381, 0]
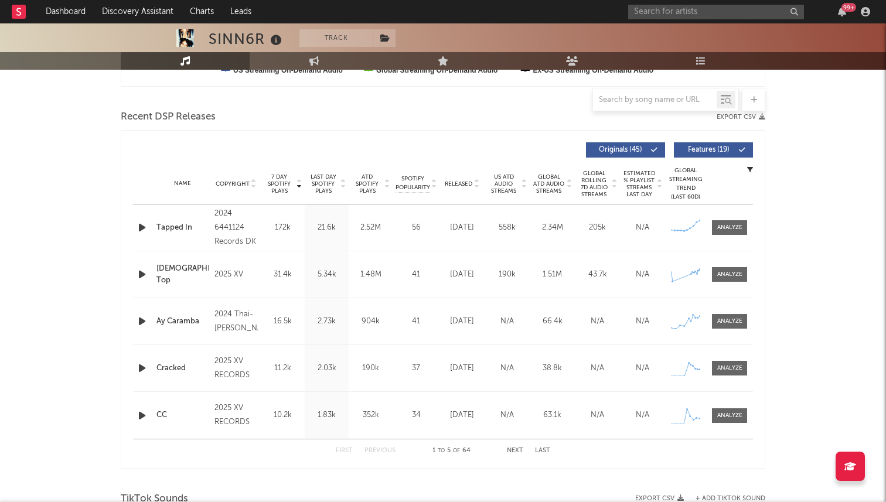
click at [460, 183] on span "Released" at bounding box center [459, 183] width 28 height 7
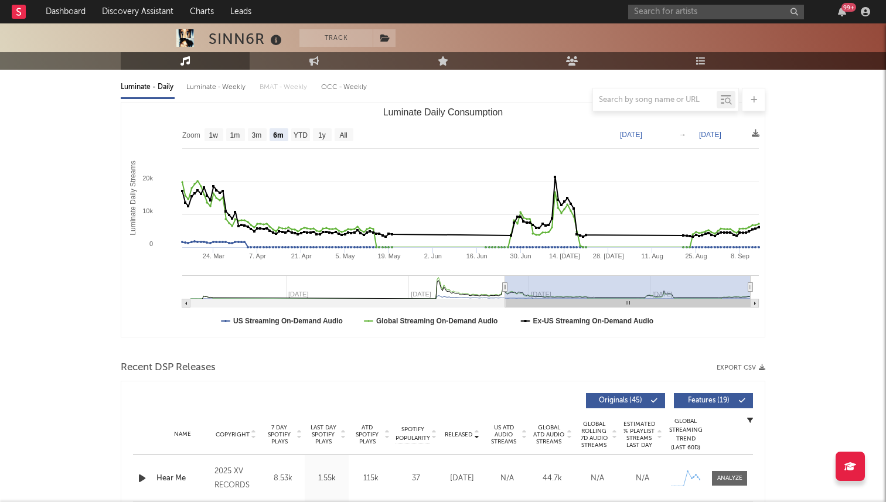
scroll to position [116, 0]
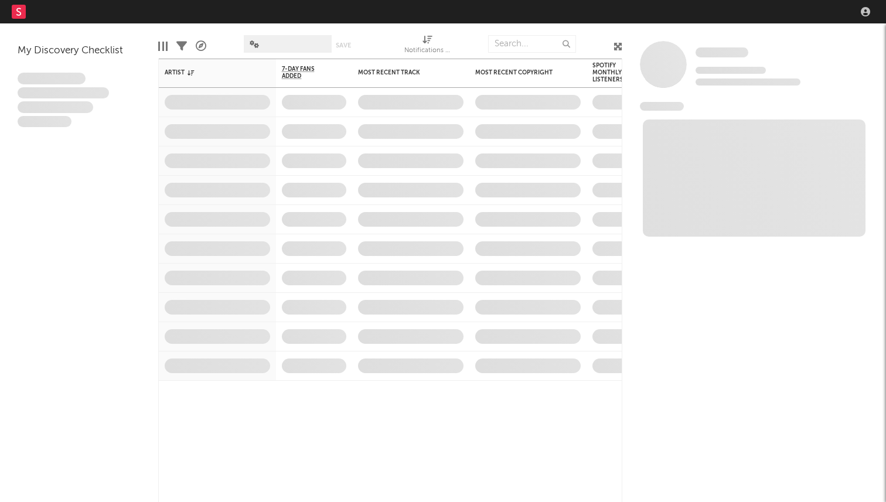
click at [700, 15] on nav "Dashboard Discovery Assistant Charts Leads" at bounding box center [443, 11] width 886 height 23
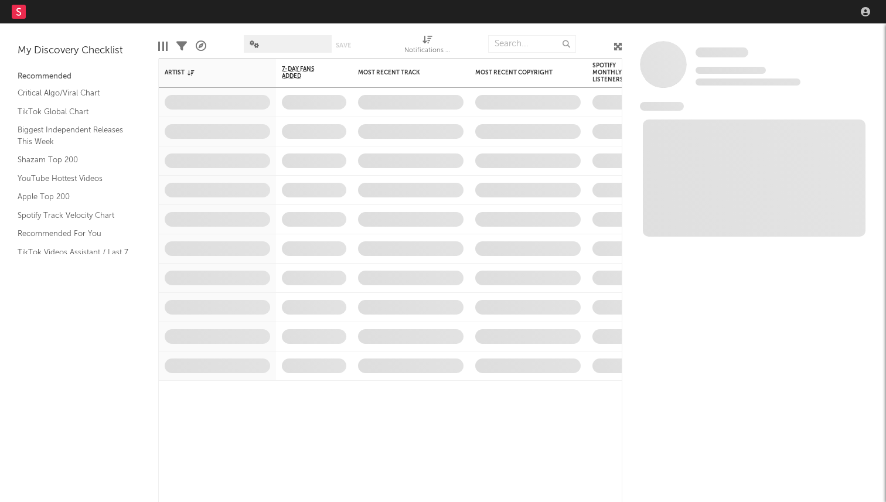
click at [715, 12] on nav "Dashboard Discovery Assistant Charts Leads" at bounding box center [443, 11] width 886 height 23
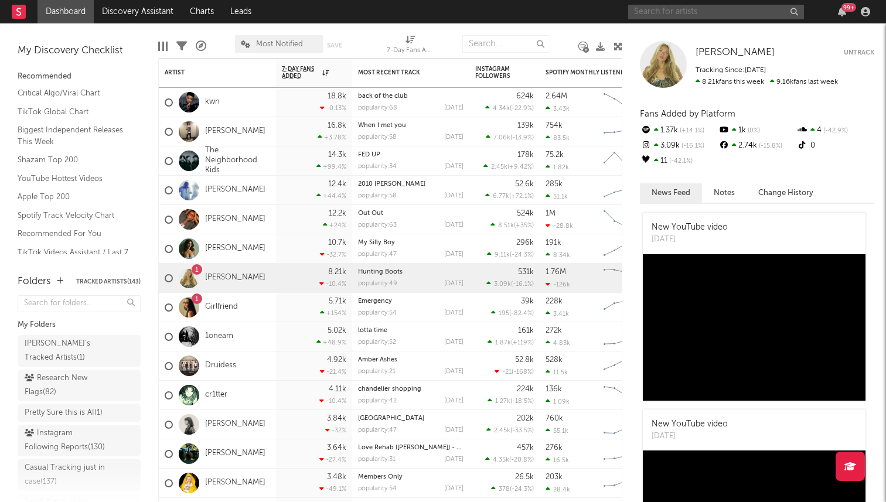
click at [669, 11] on input "text" at bounding box center [716, 12] width 176 height 15
click at [681, 16] on input "celui" at bounding box center [716, 12] width 176 height 15
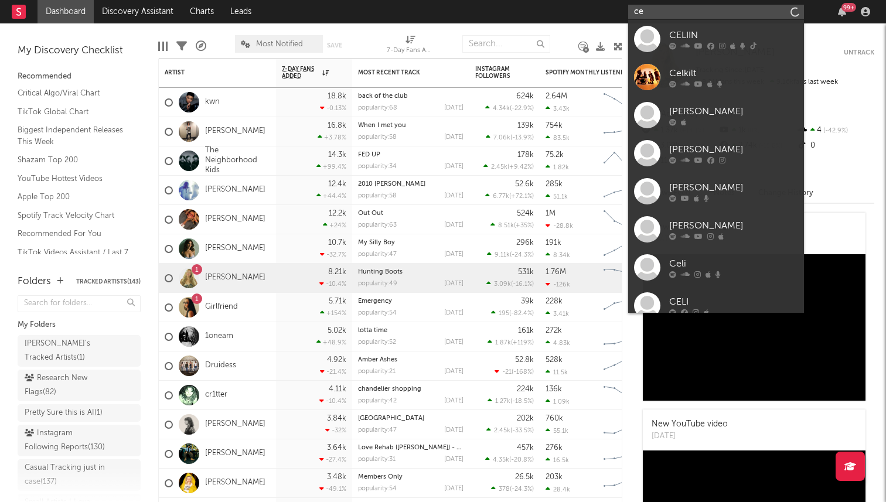
type input "c"
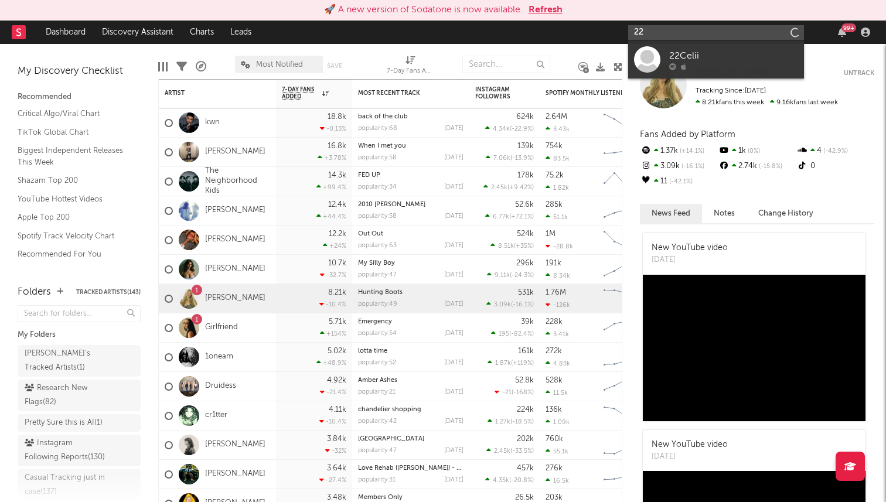
type input "2"
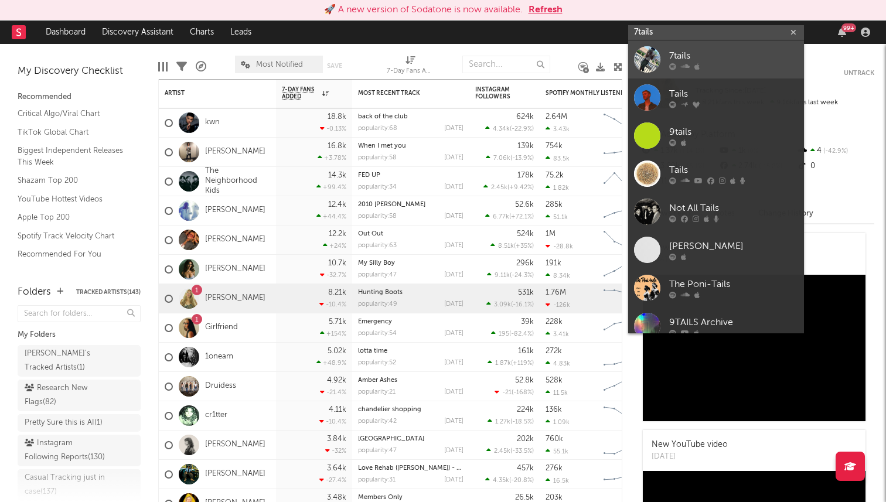
type input "7tails"
click at [695, 50] on div "7tails" at bounding box center [733, 56] width 129 height 14
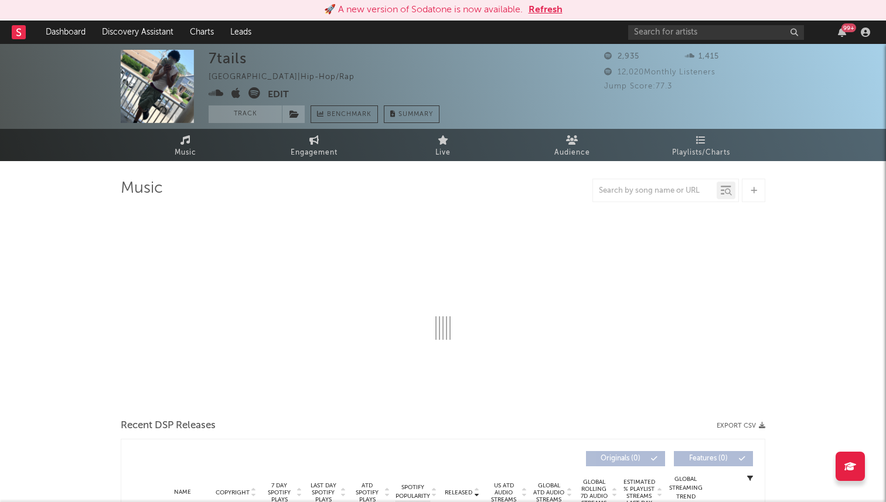
select select "6m"
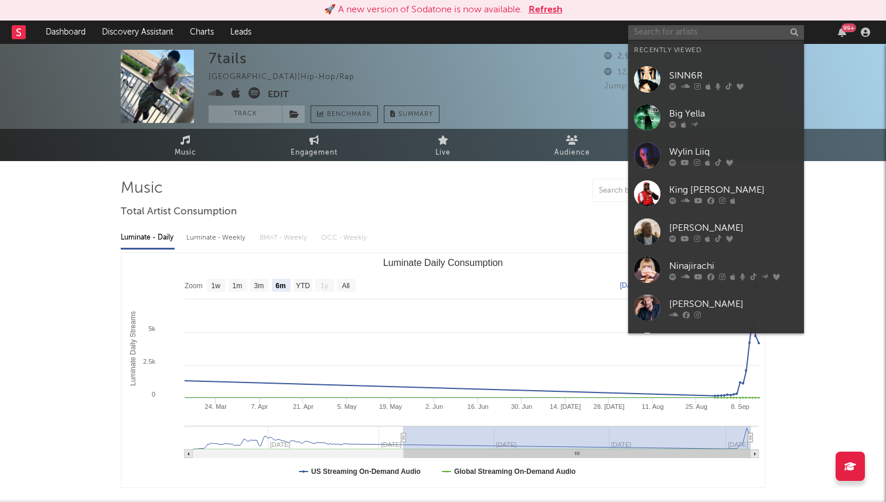
click at [666, 37] on input "text" at bounding box center [716, 32] width 176 height 15
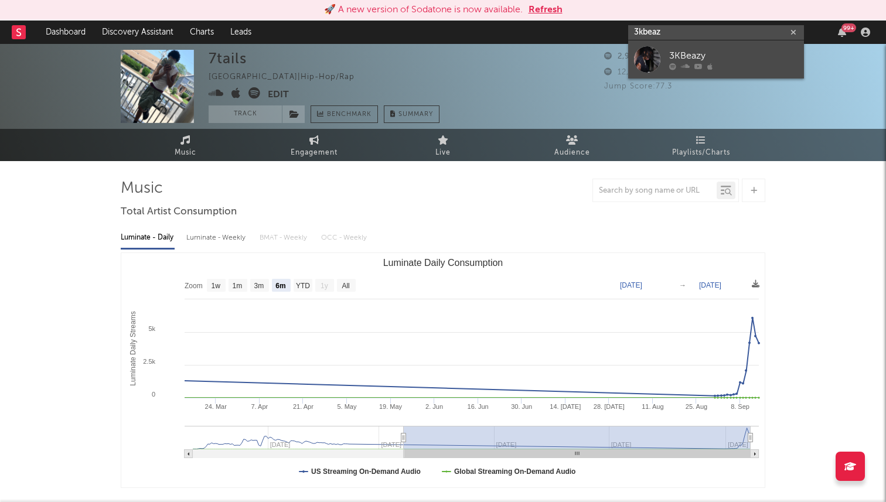
type input "3kbeaz"
click at [682, 59] on div "3KBeazy" at bounding box center [733, 56] width 129 height 14
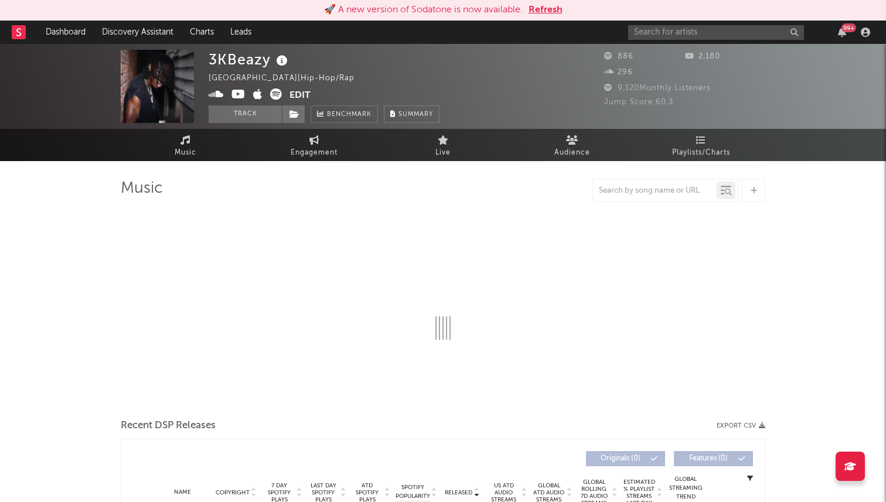
select select "1w"
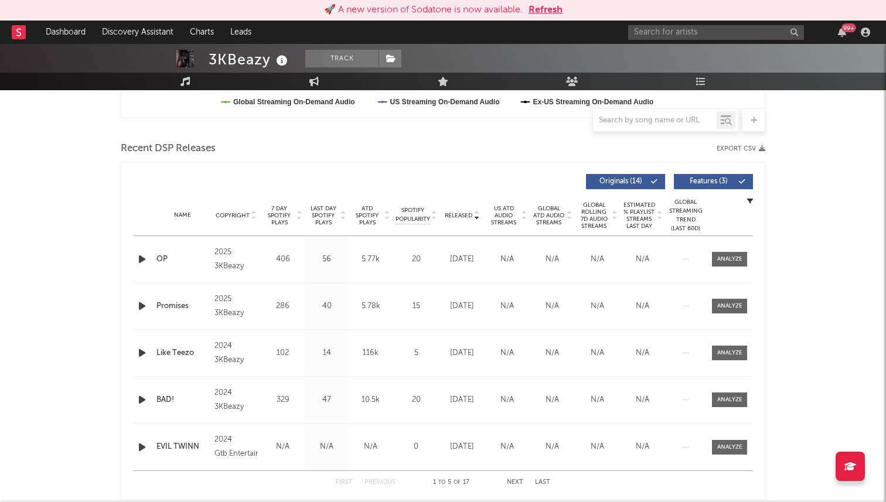
scroll to position [425, 0]
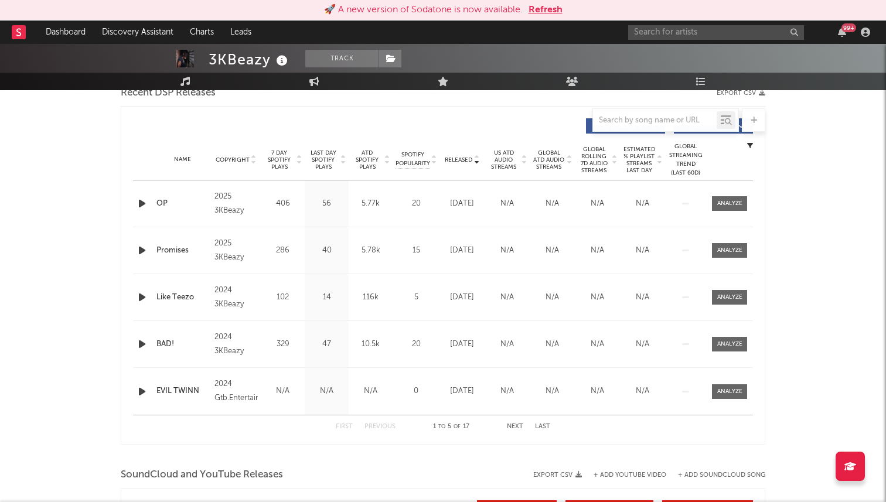
click at [457, 159] on span "Released" at bounding box center [459, 159] width 28 height 7
click at [279, 161] on span "7 Day Spotify Plays" at bounding box center [279, 159] width 31 height 21
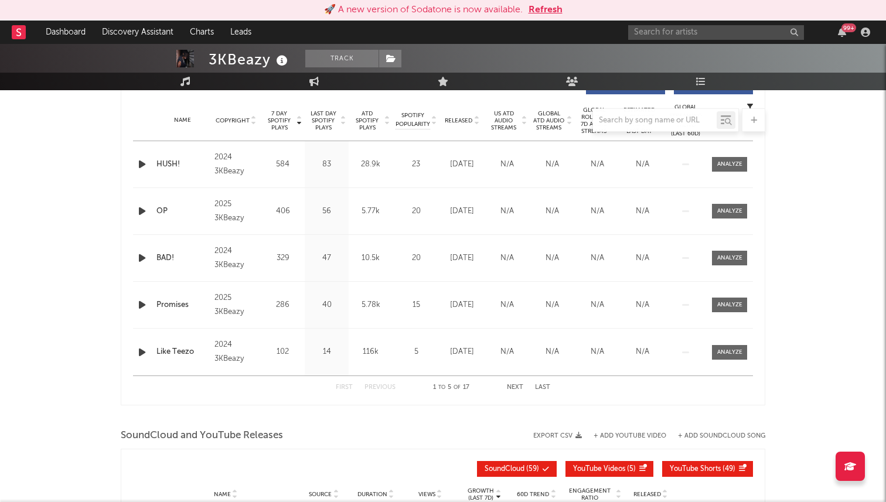
scroll to position [753, 0]
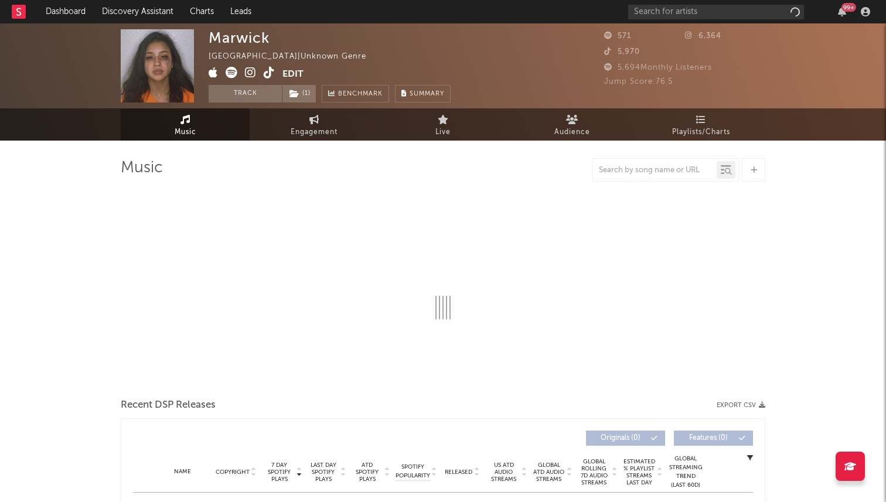
select select "1w"
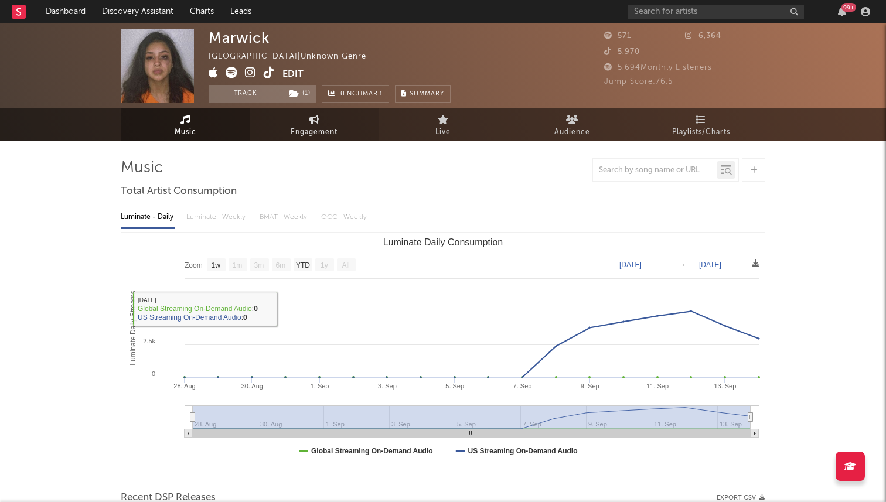
click at [296, 127] on span "Engagement" at bounding box center [314, 132] width 47 height 14
select select "1w"
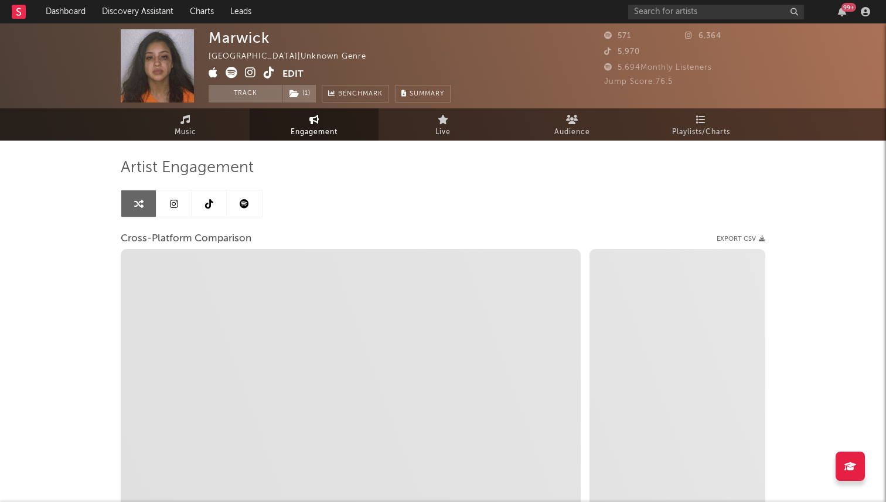
click at [180, 215] on link at bounding box center [173, 203] width 35 height 26
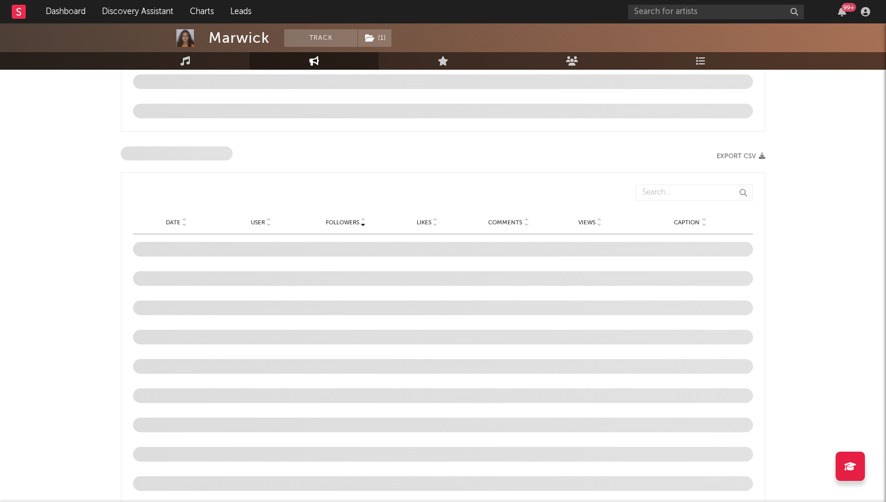
select select "1w"
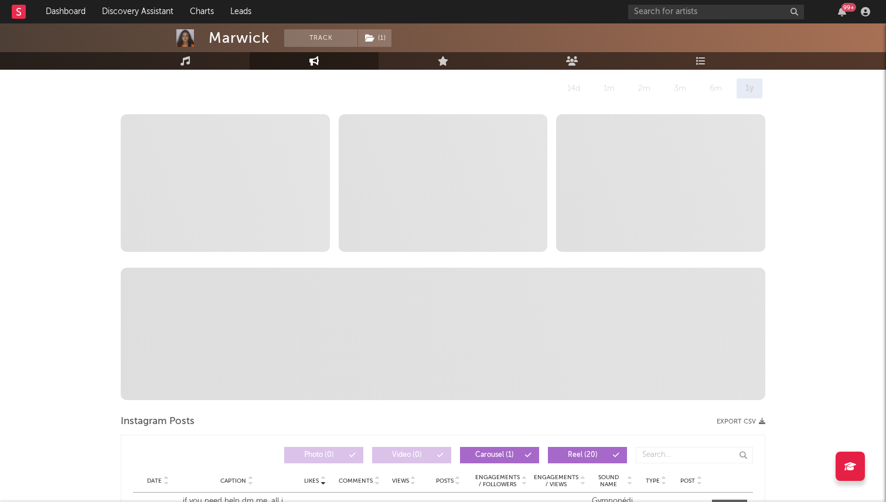
scroll to position [55, 0]
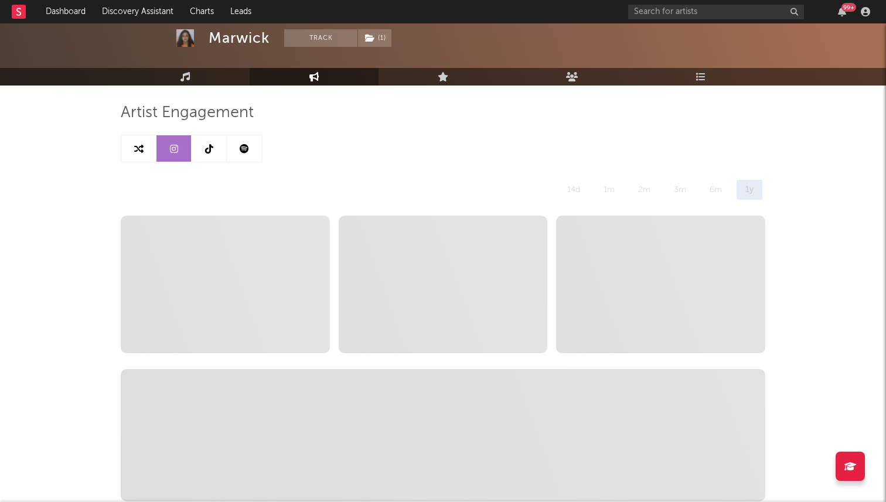
click at [210, 153] on link at bounding box center [209, 148] width 35 height 26
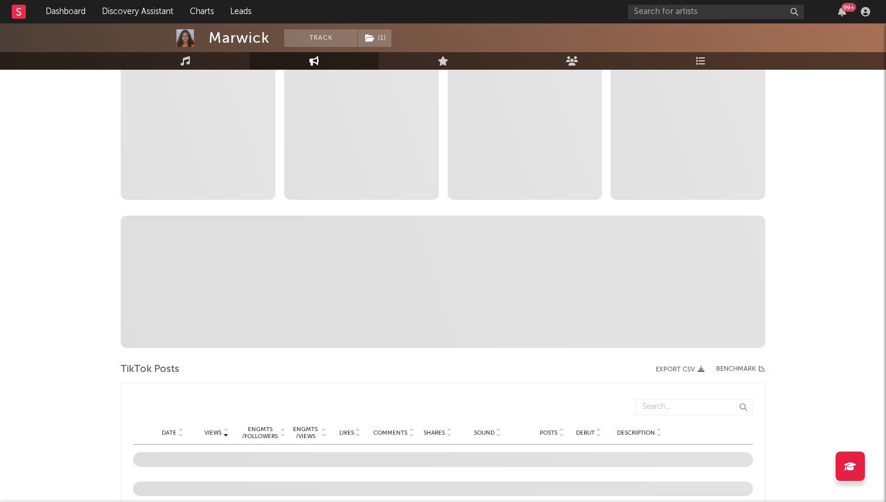
select select "1w"
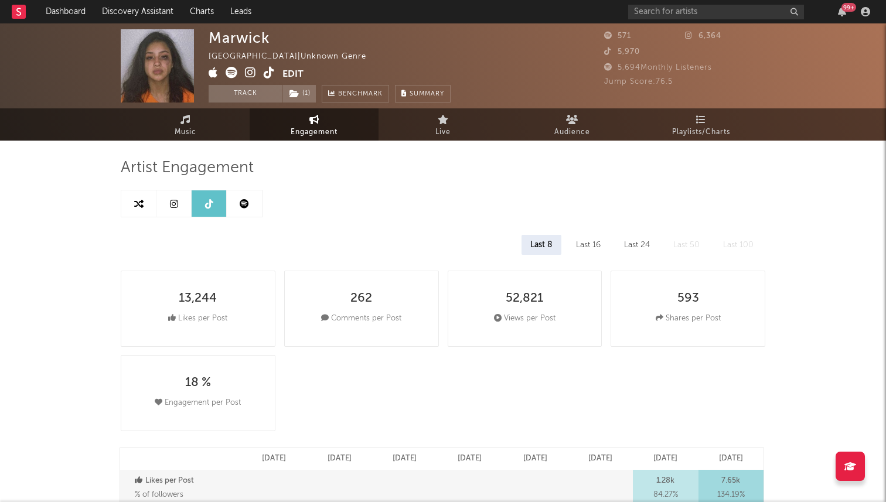
click at [268, 70] on icon at bounding box center [269, 73] width 11 height 12
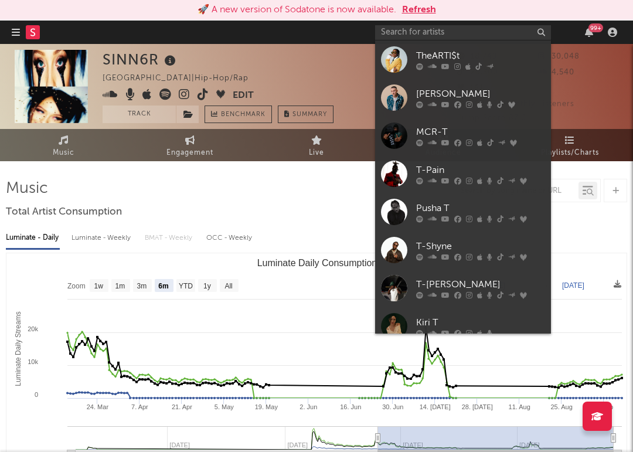
select select "6m"
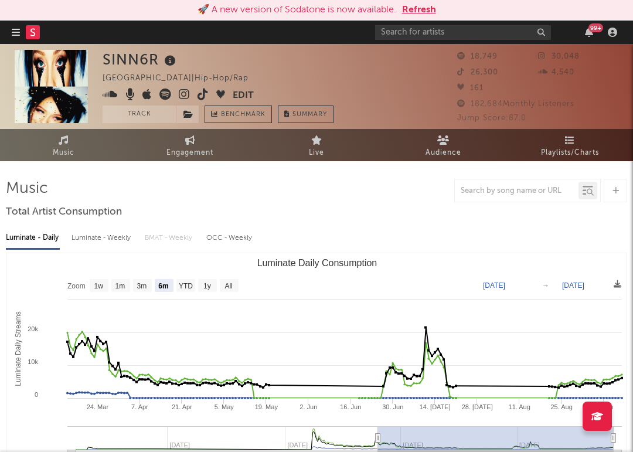
click at [203, 97] on icon at bounding box center [202, 94] width 11 height 12
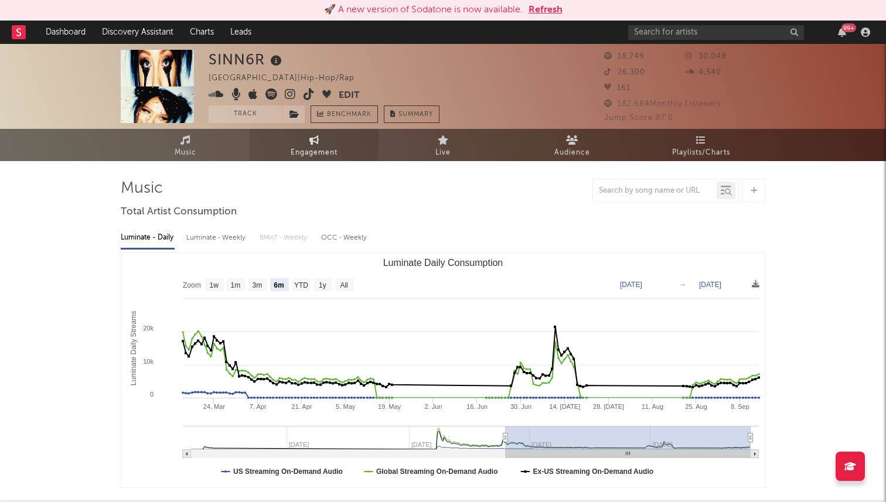
click at [280, 145] on link "Engagement" at bounding box center [314, 145] width 129 height 32
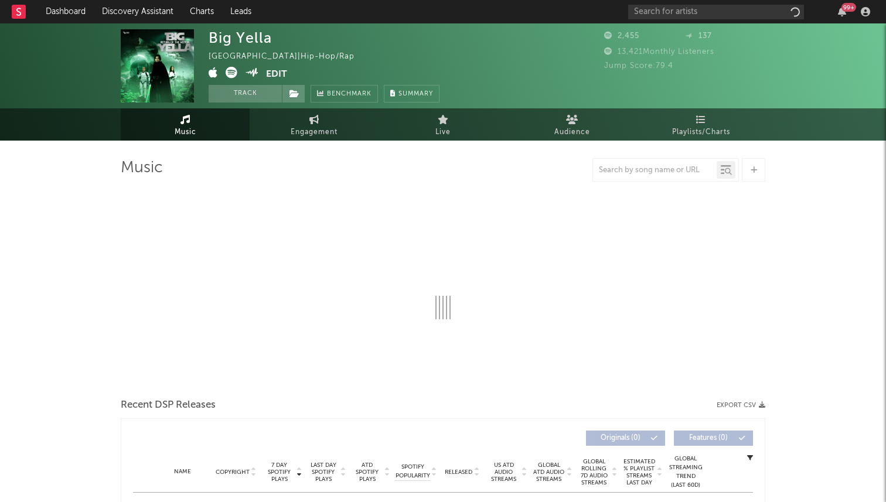
select select "1w"
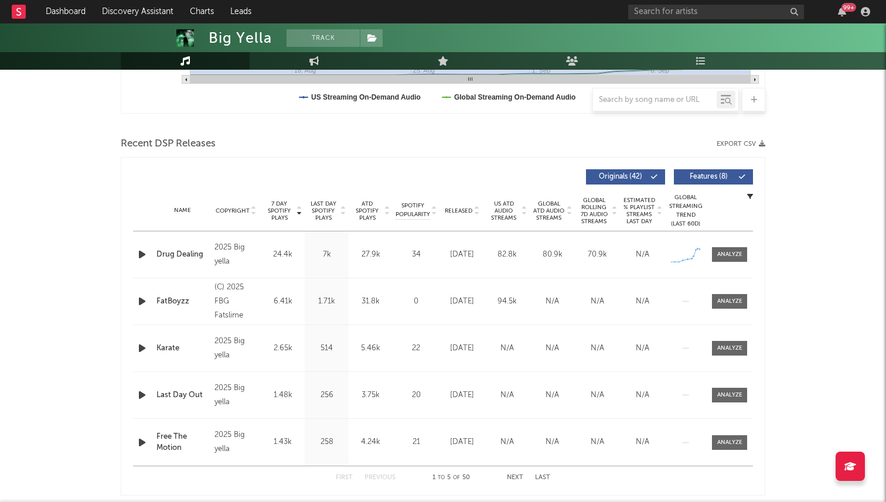
scroll to position [254, 0]
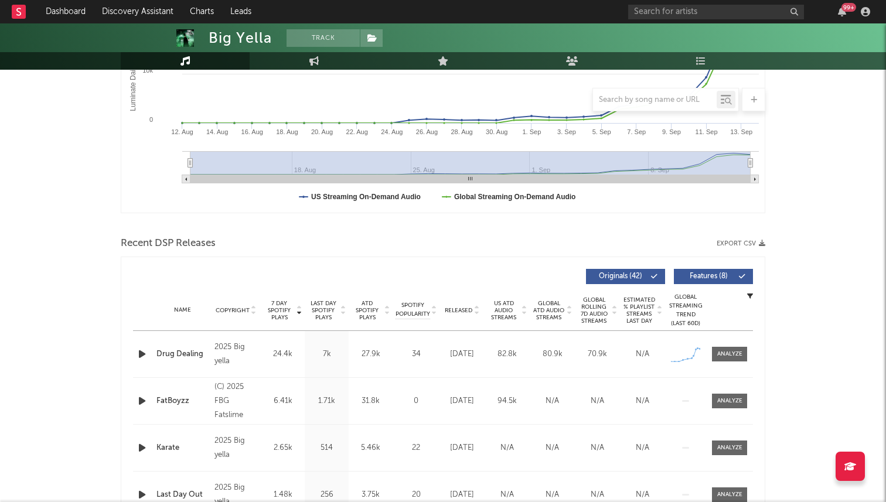
click at [144, 358] on icon "button" at bounding box center [142, 354] width 12 height 15
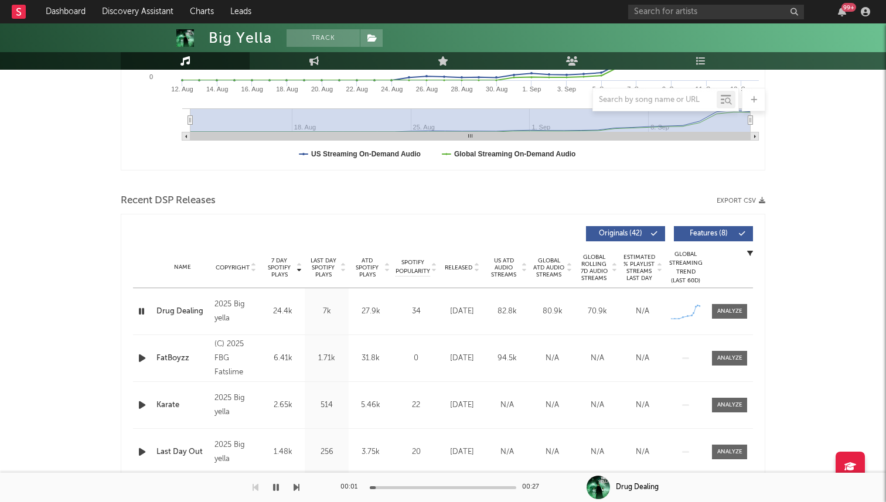
scroll to position [307, 0]
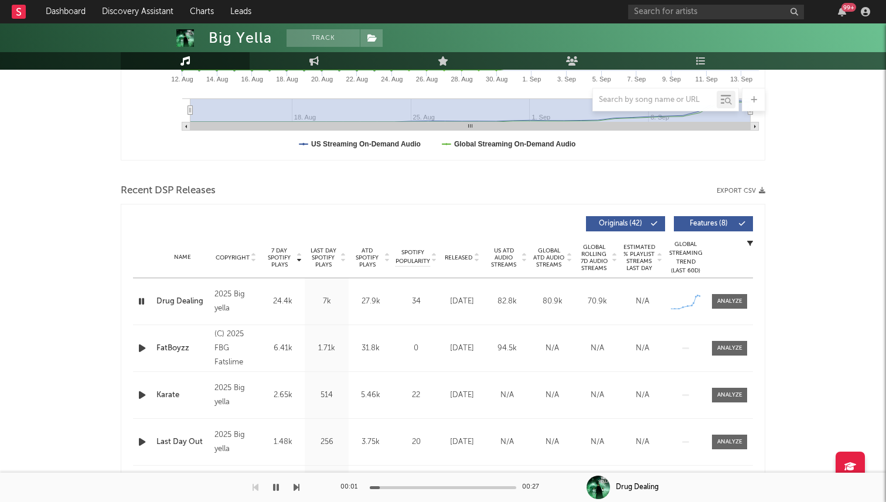
click at [141, 302] on icon "button" at bounding box center [141, 301] width 11 height 15
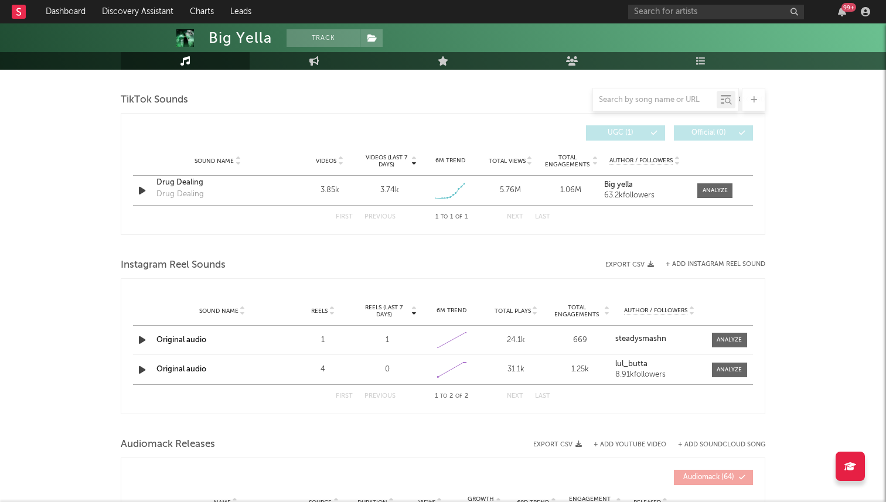
scroll to position [729, 0]
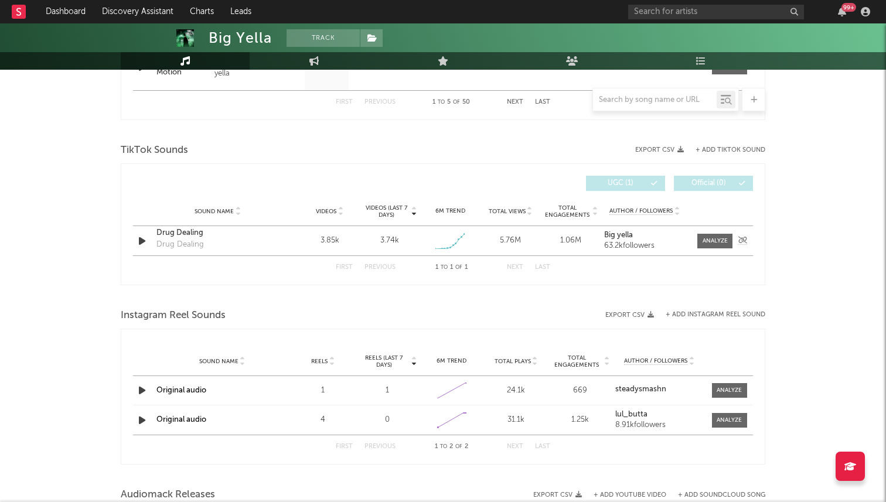
click at [142, 240] on icon "button" at bounding box center [142, 241] width 12 height 15
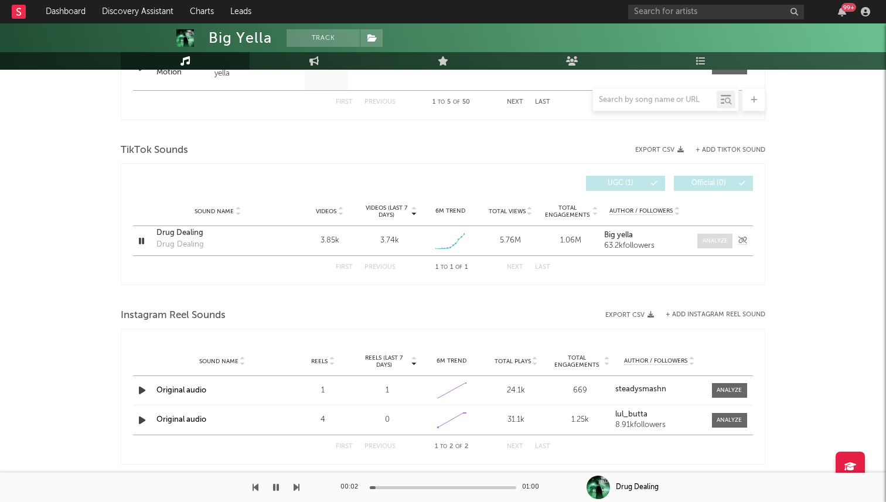
click at [703, 237] on div at bounding box center [714, 241] width 25 height 9
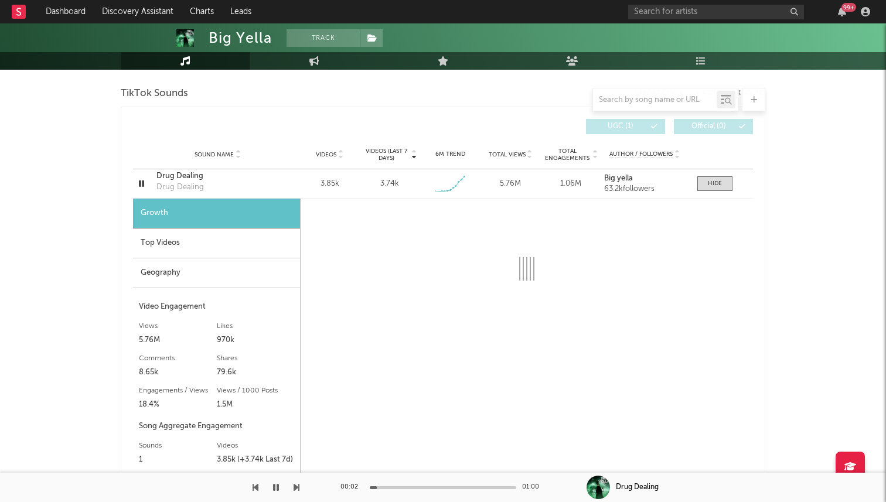
select select "1w"
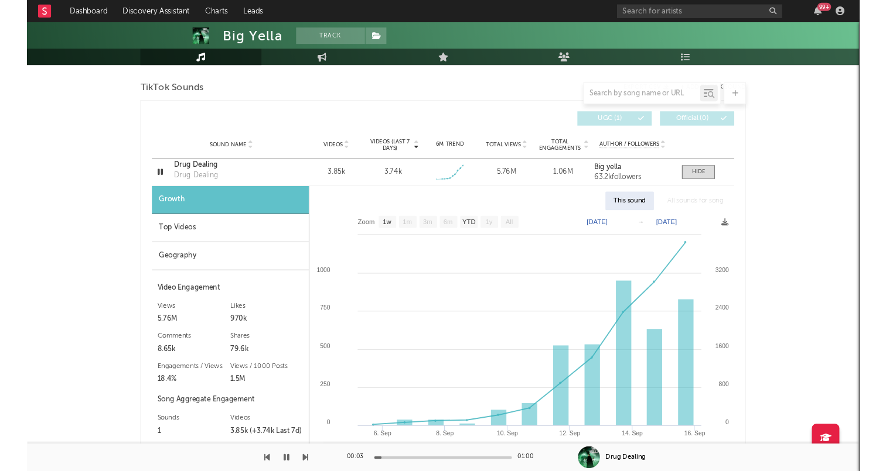
scroll to position [791, 0]
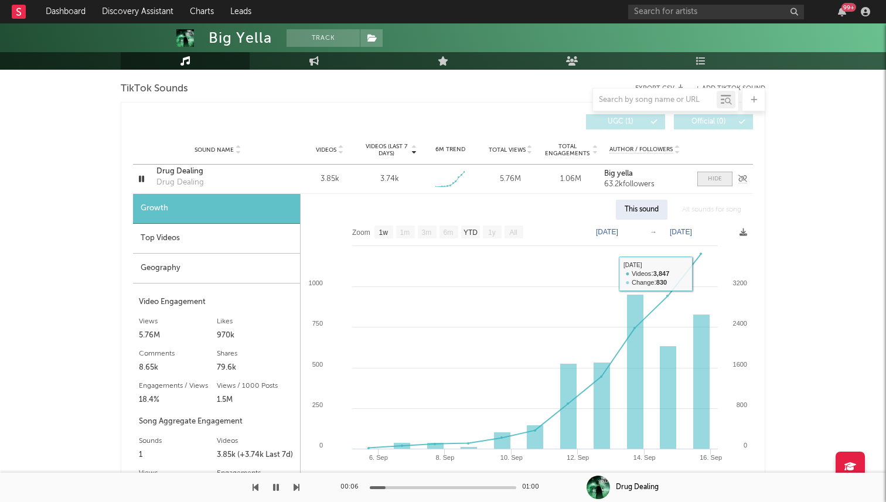
click at [716, 186] on span at bounding box center [714, 179] width 35 height 15
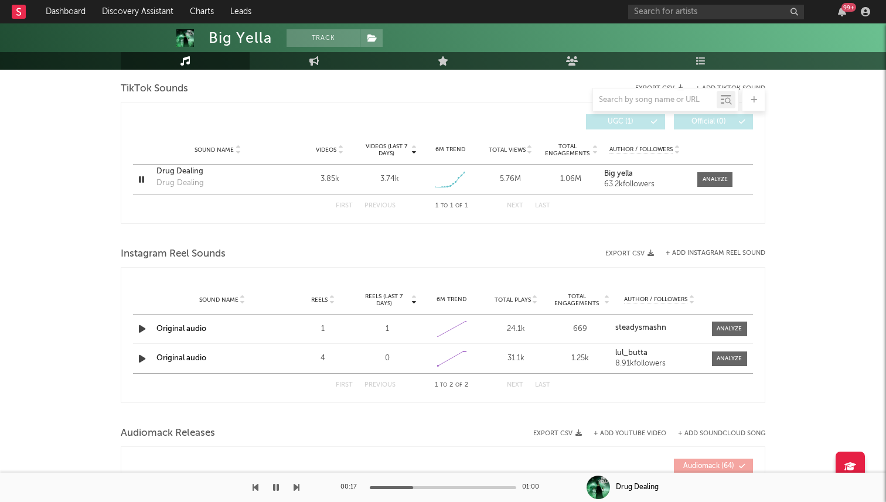
click at [273, 486] on icon "button" at bounding box center [276, 487] width 6 height 9
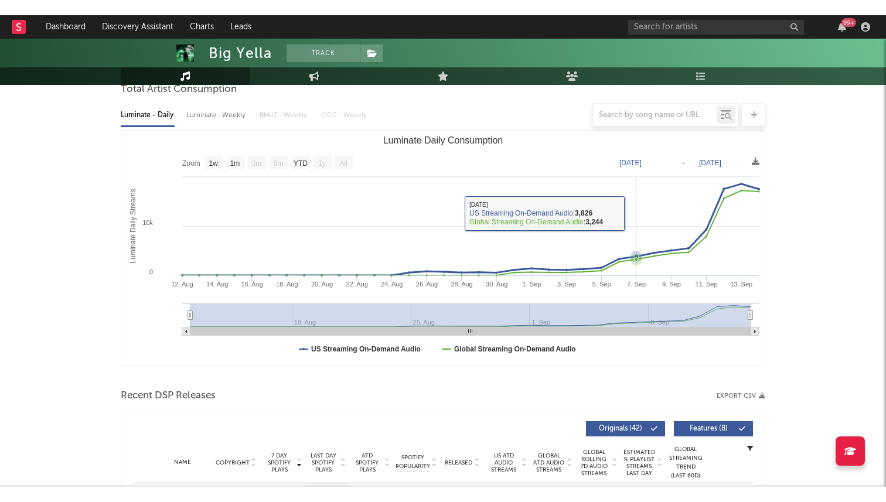
scroll to position [0, 0]
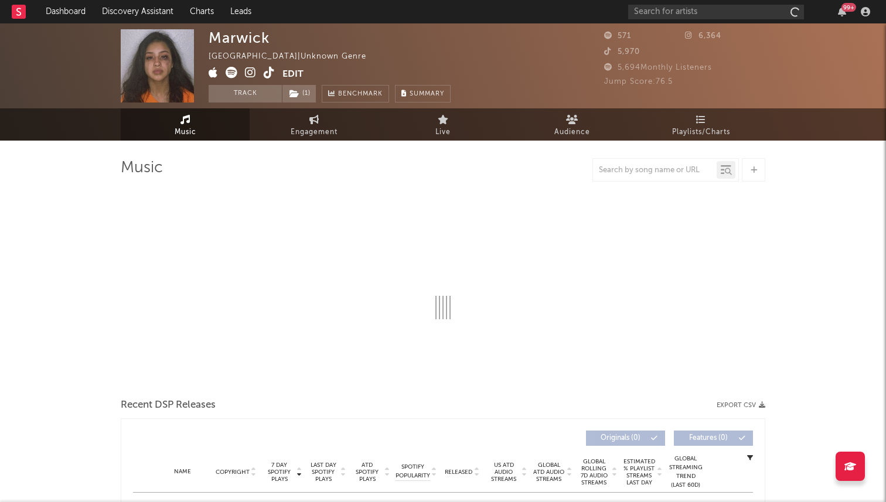
click at [273, 74] on icon at bounding box center [269, 73] width 11 height 12
select select "1w"
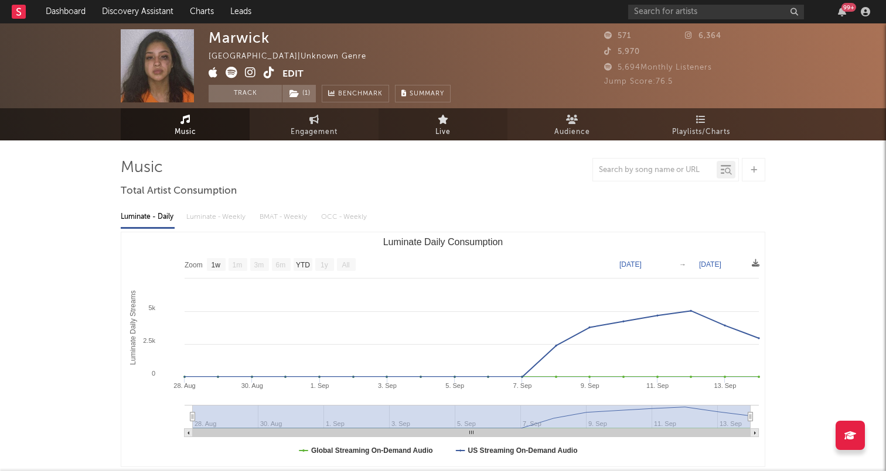
drag, startPoint x: 430, startPoint y: 255, endPoint x: 448, endPoint y: 117, distance: 139.9
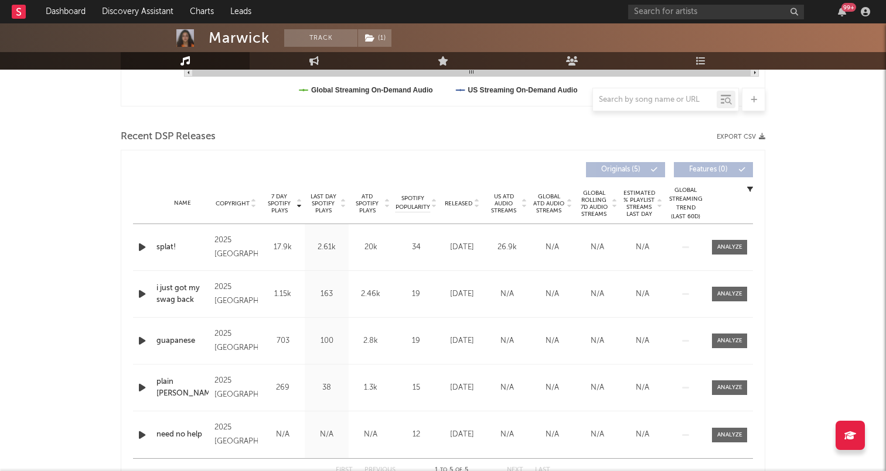
scroll to position [358, 0]
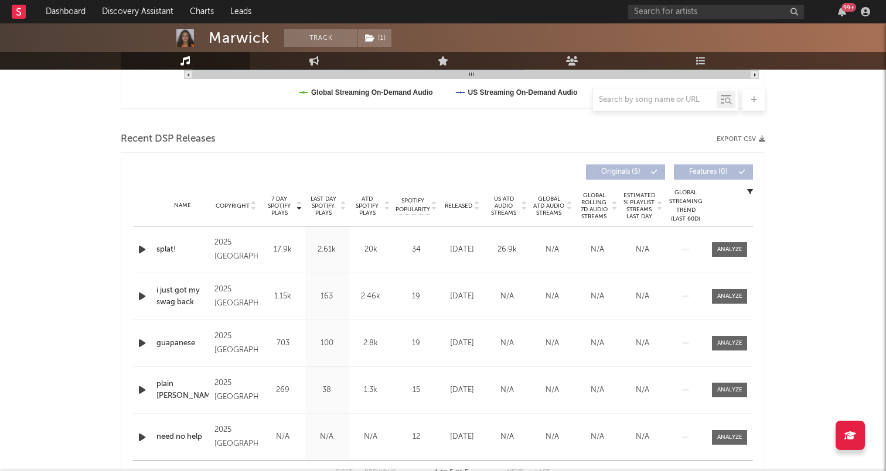
click at [285, 211] on span "7 Day Spotify Plays" at bounding box center [279, 206] width 31 height 21
click at [287, 206] on span "7 Day Spotify Plays" at bounding box center [279, 206] width 31 height 21
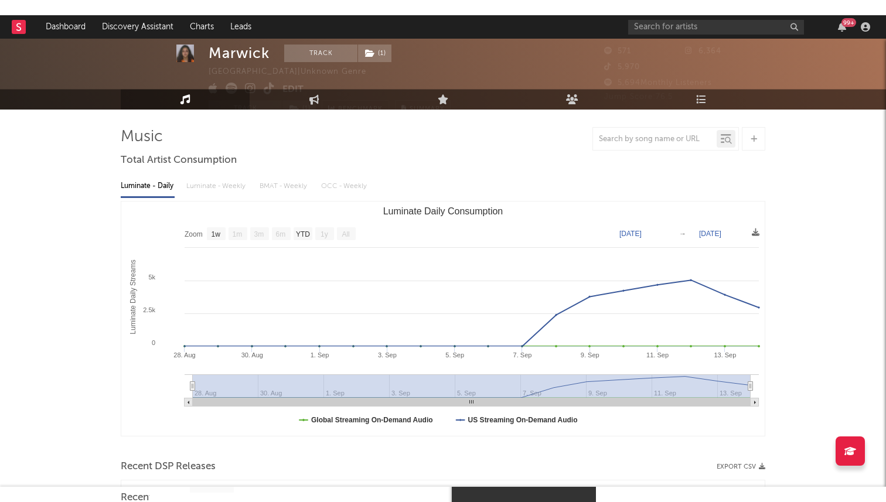
scroll to position [29, 0]
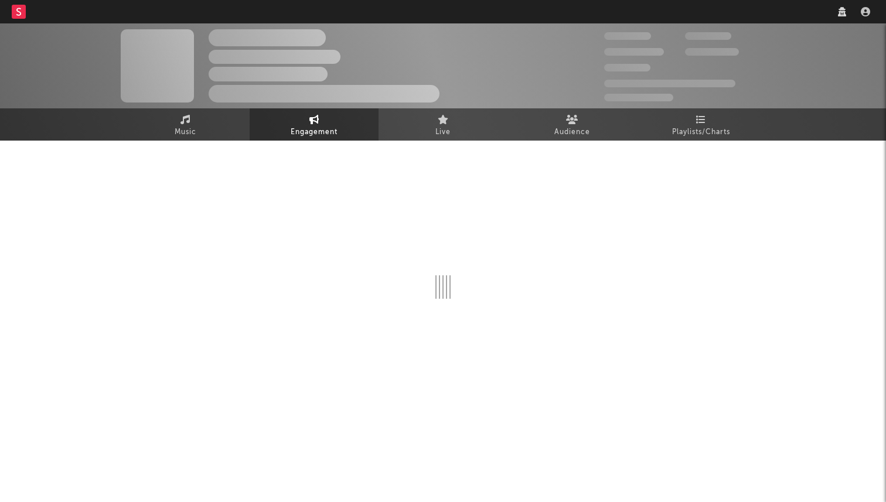
select select "1w"
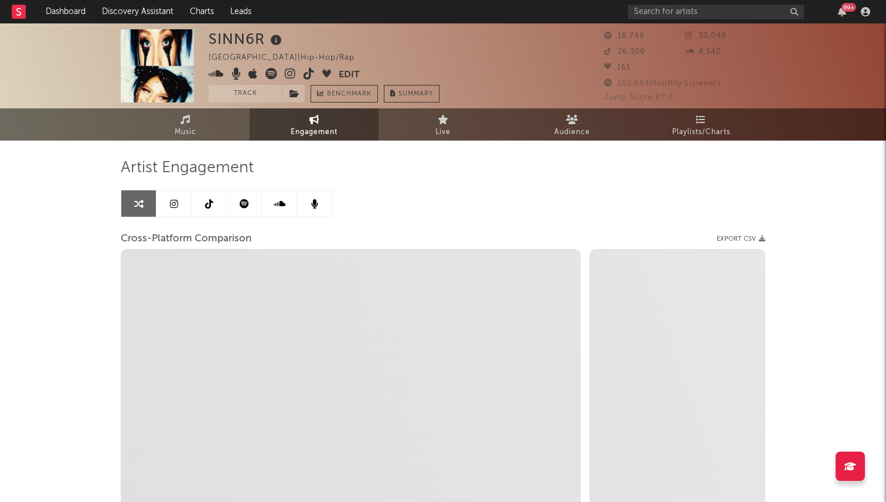
click at [204, 196] on link at bounding box center [209, 203] width 35 height 26
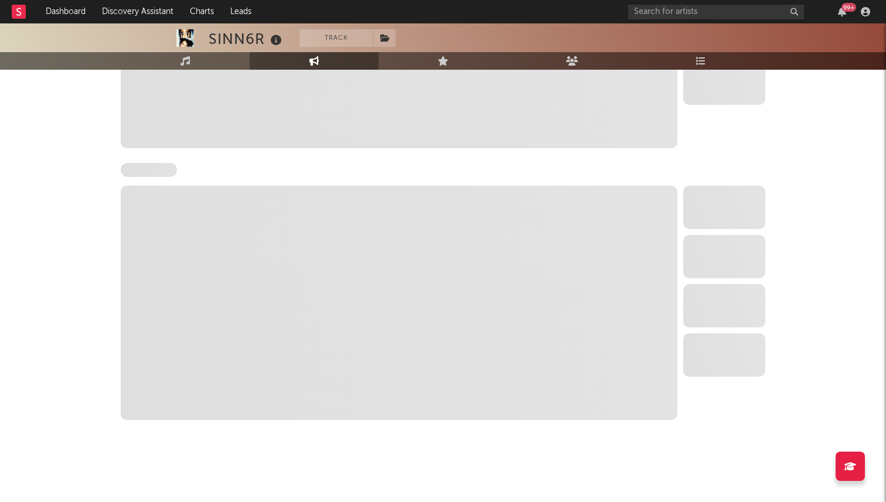
select select "6m"
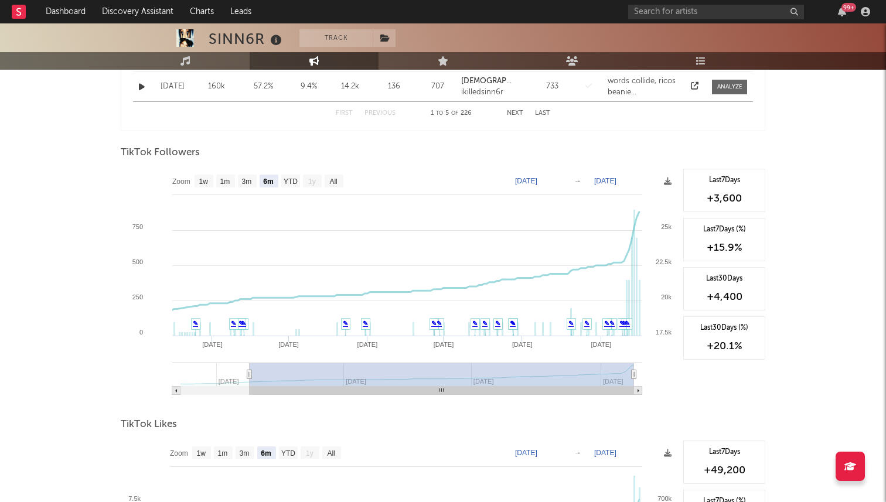
scroll to position [791, 0]
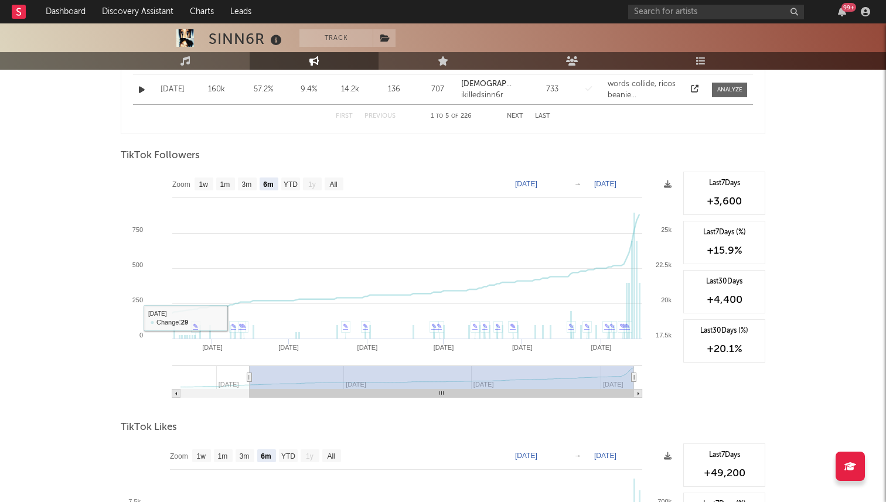
click at [138, 212] on rect at bounding box center [399, 289] width 556 height 234
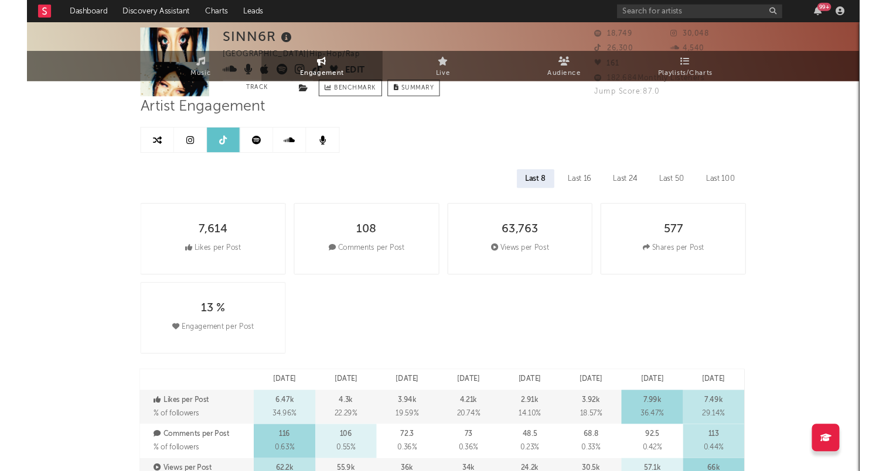
scroll to position [0, 0]
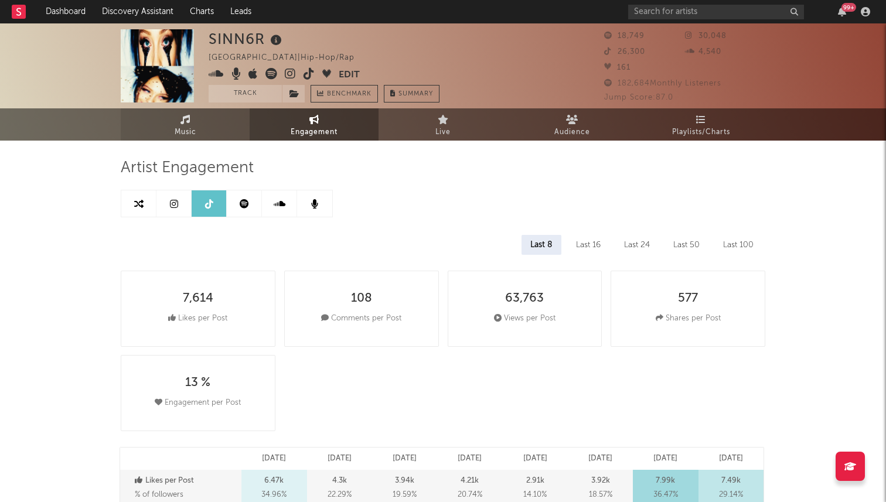
click at [192, 126] on span "Music" at bounding box center [186, 132] width 22 height 14
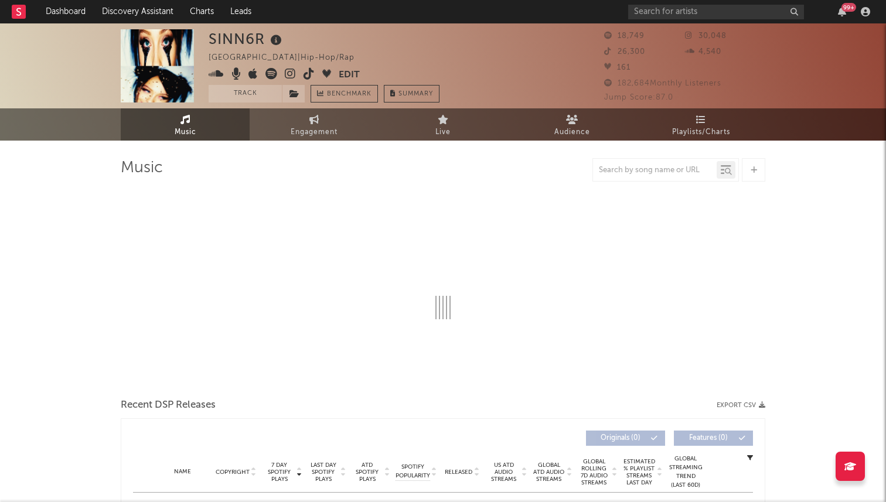
select select "6m"
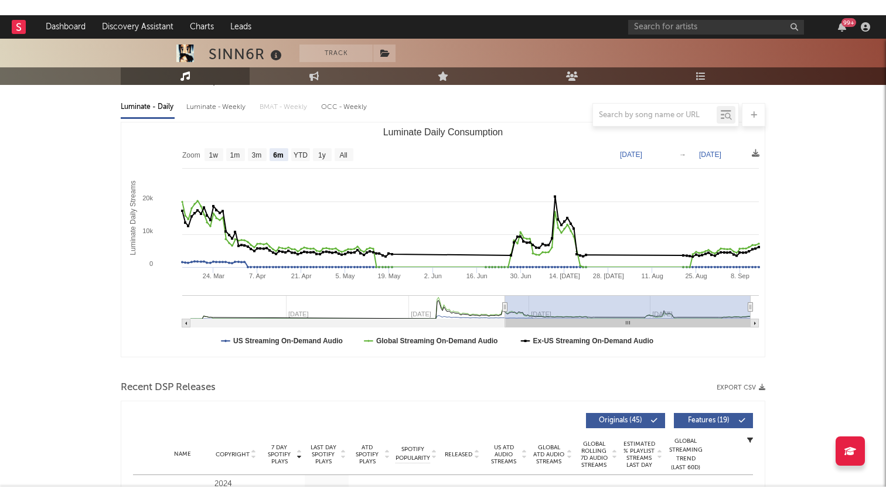
scroll to position [330, 0]
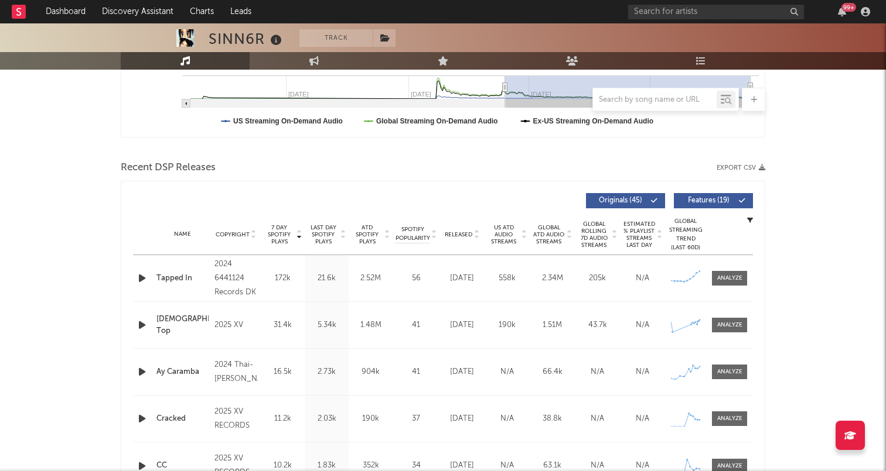
click at [184, 273] on div "Tapped In" at bounding box center [182, 279] width 52 height 12
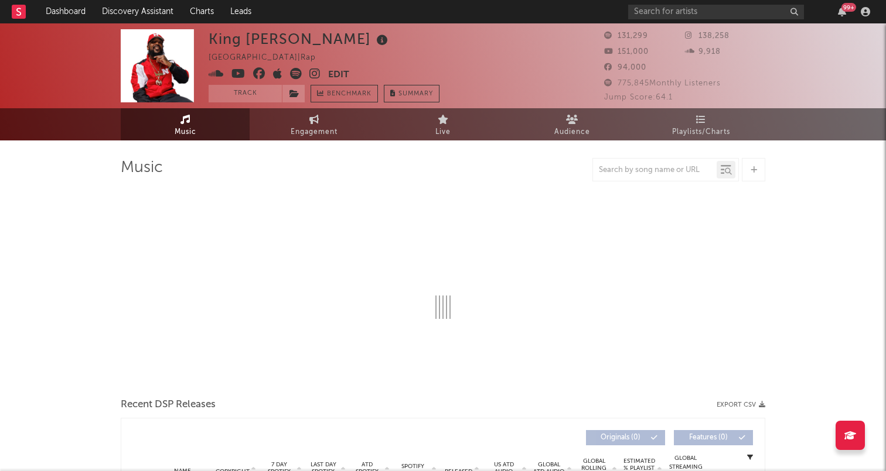
select select "6m"
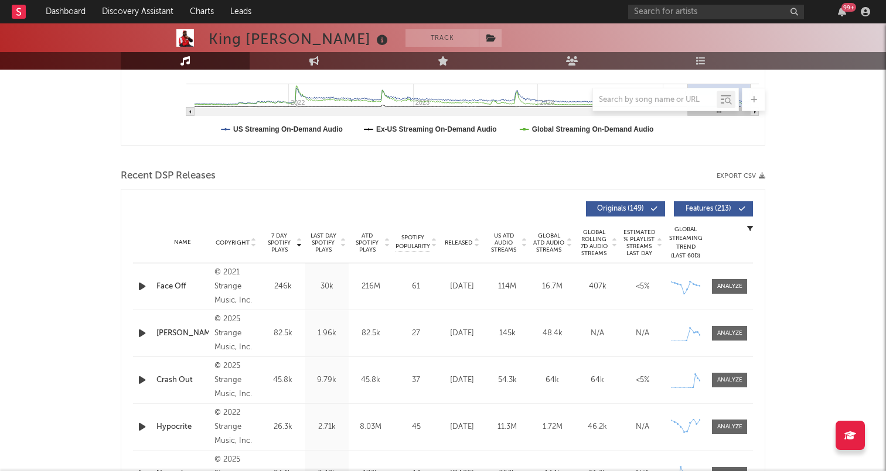
scroll to position [332, 0]
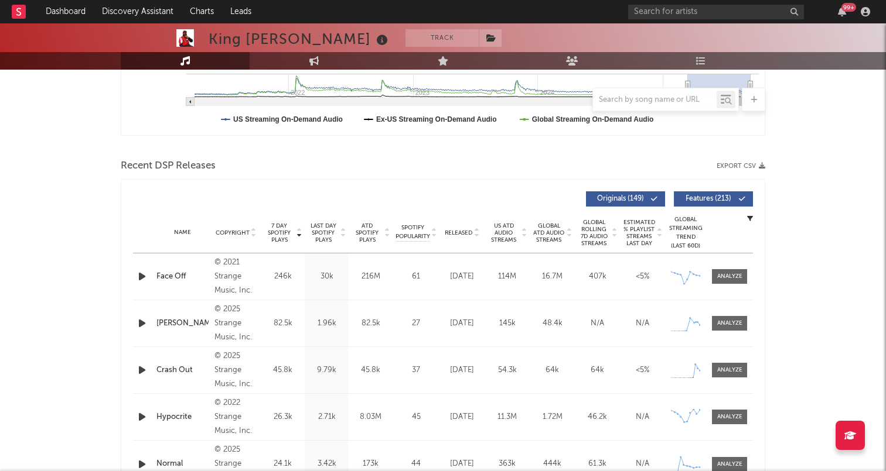
click at [462, 235] on span "Released" at bounding box center [459, 233] width 28 height 7
click at [467, 231] on span "Released" at bounding box center [459, 233] width 28 height 7
click at [279, 230] on span "7 Day Spotify Plays" at bounding box center [279, 233] width 31 height 21
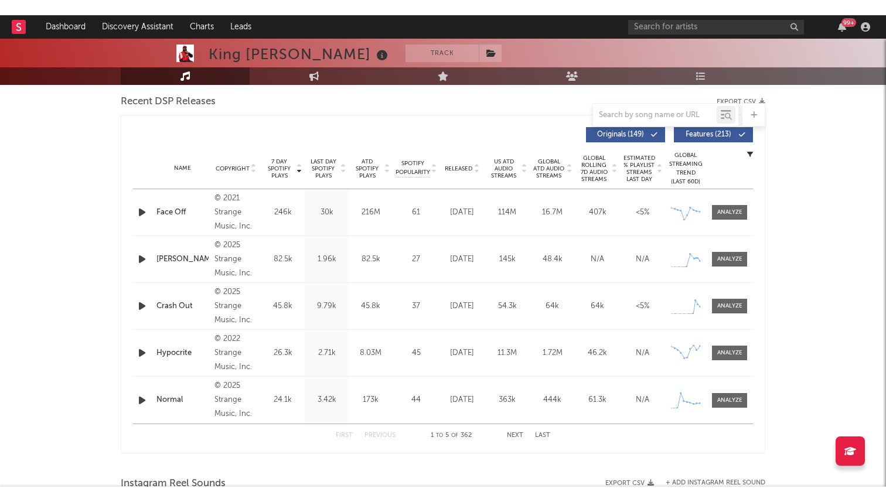
scroll to position [412, 0]
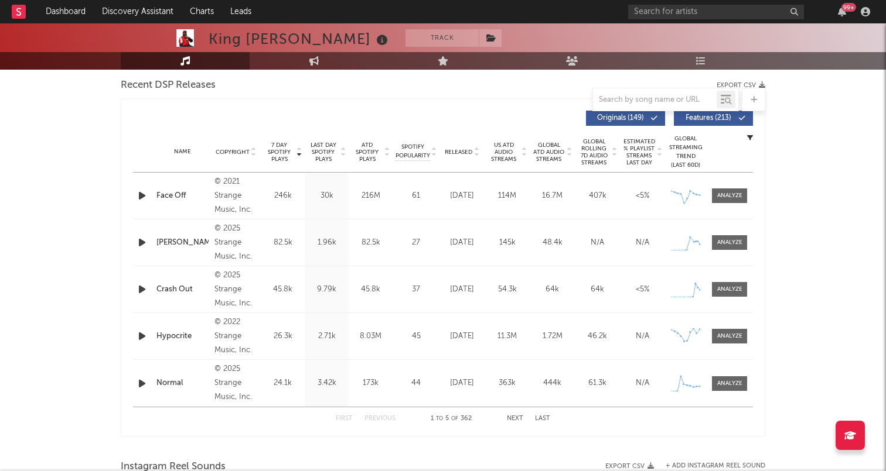
click at [138, 245] on icon "button" at bounding box center [142, 242] width 12 height 15
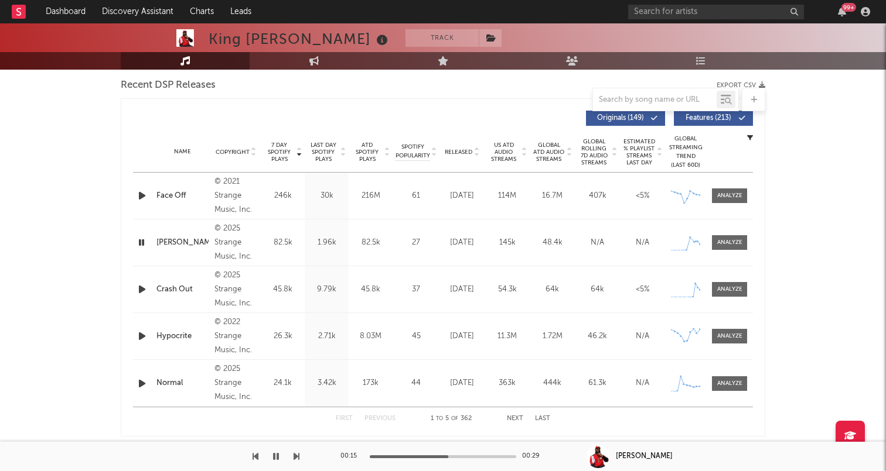
click at [141, 238] on icon "button" at bounding box center [141, 242] width 11 height 15
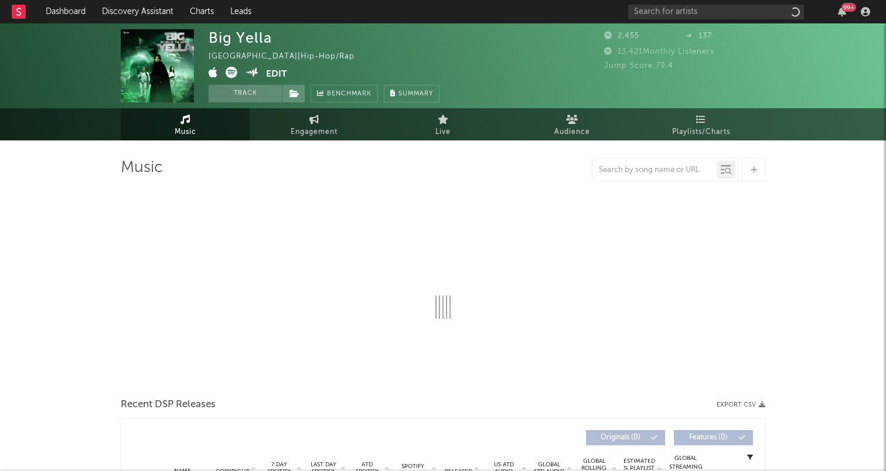
select select "1w"
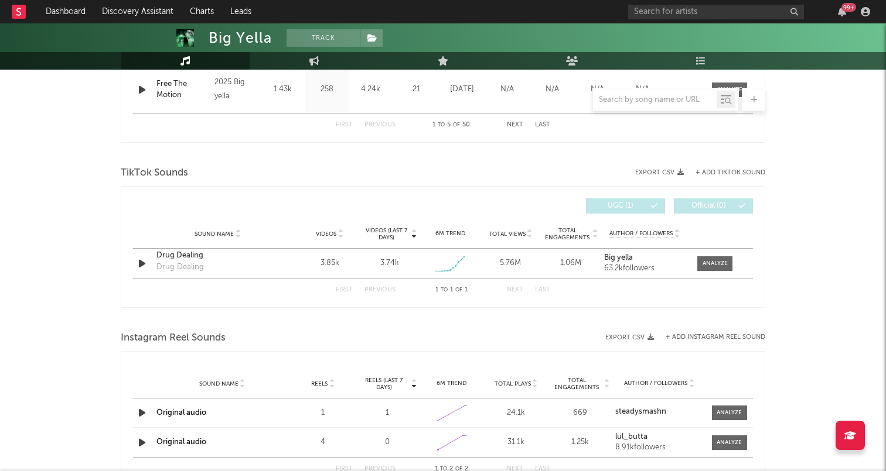
scroll to position [716, 0]
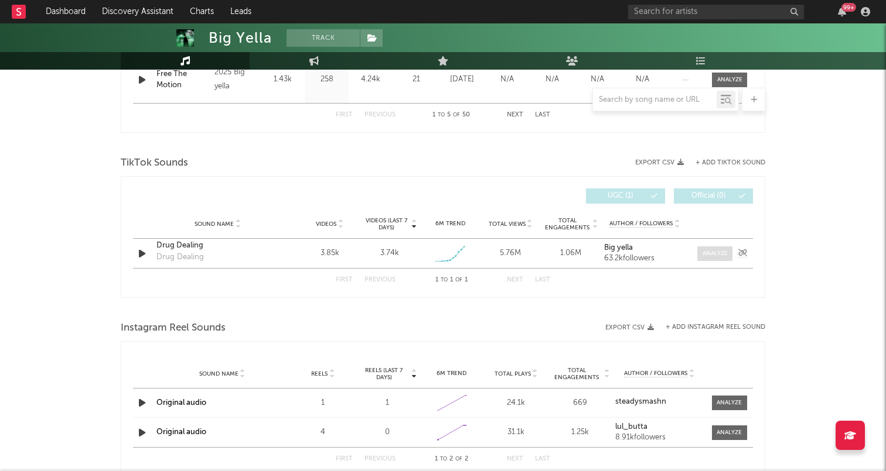
click at [713, 255] on div at bounding box center [714, 254] width 25 height 9
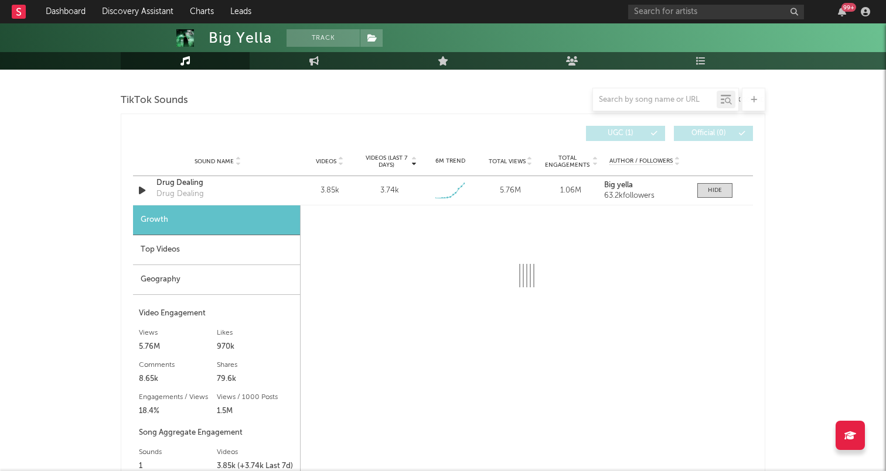
select select "1w"
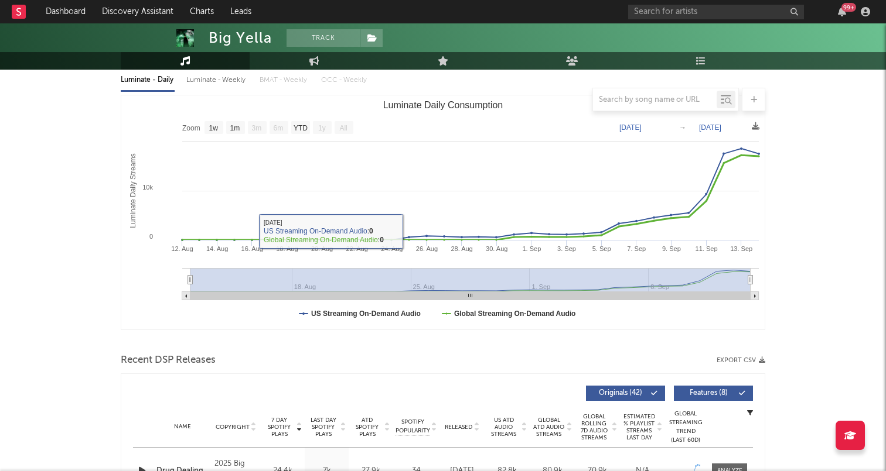
scroll to position [288, 0]
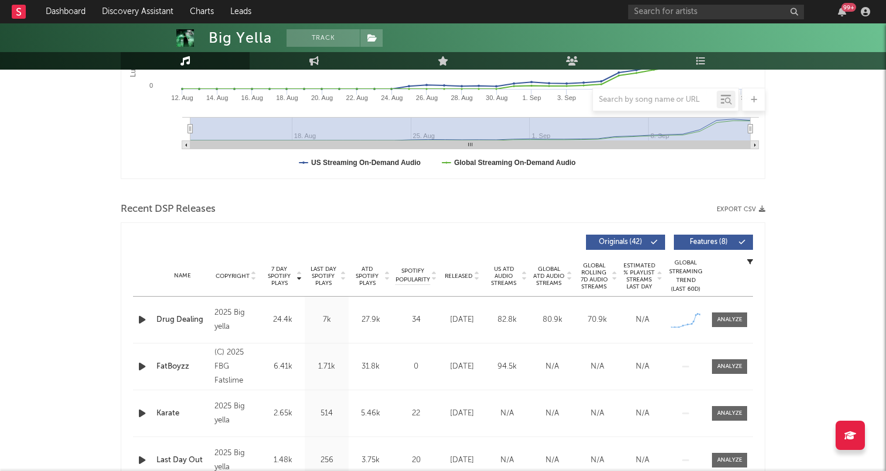
click at [141, 327] on icon "button" at bounding box center [142, 320] width 12 height 15
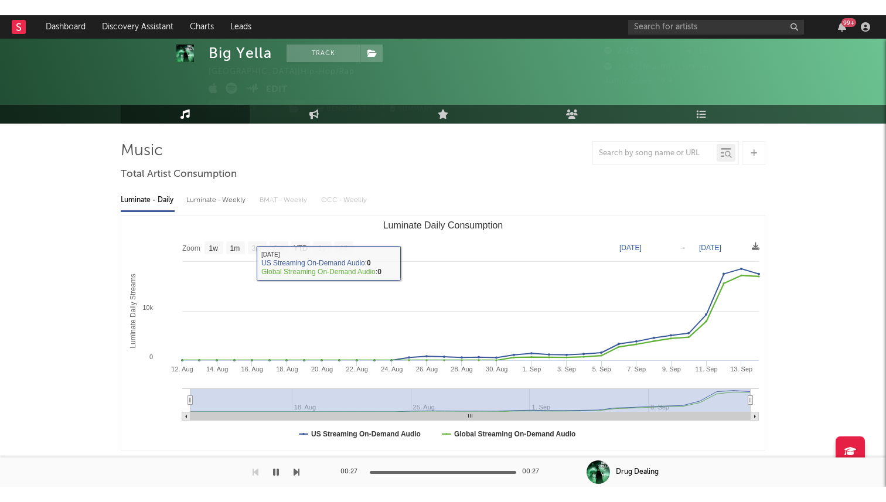
scroll to position [0, 0]
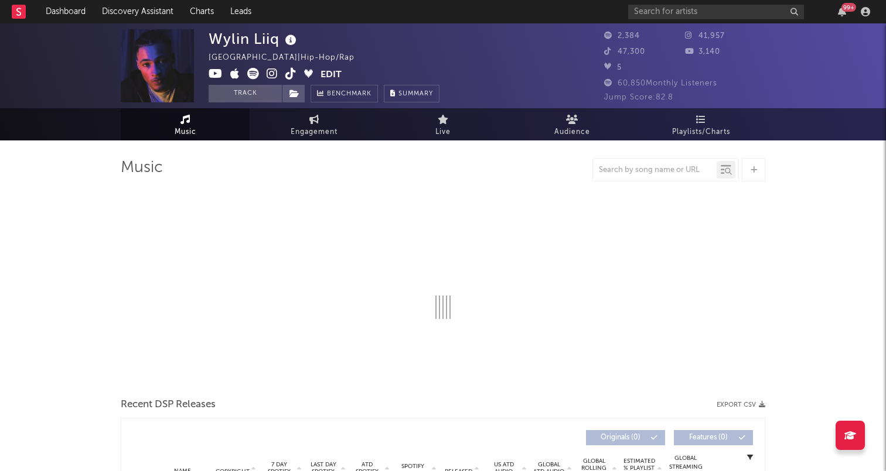
select select "1w"
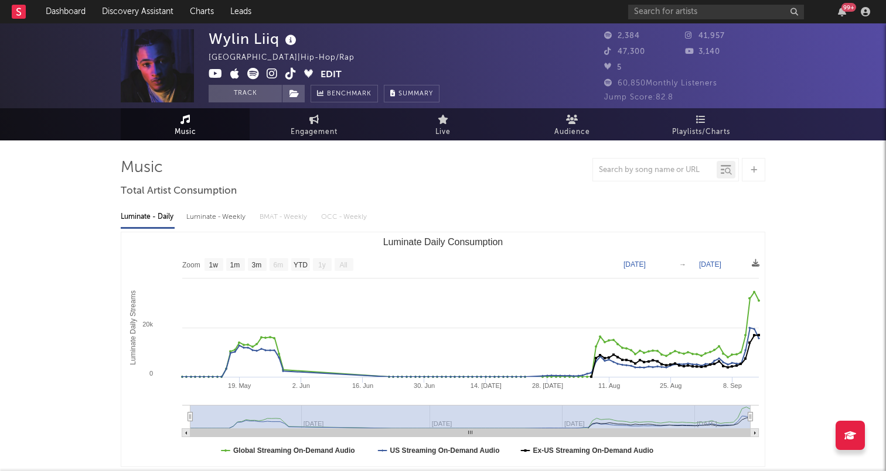
click at [291, 75] on icon at bounding box center [290, 74] width 11 height 12
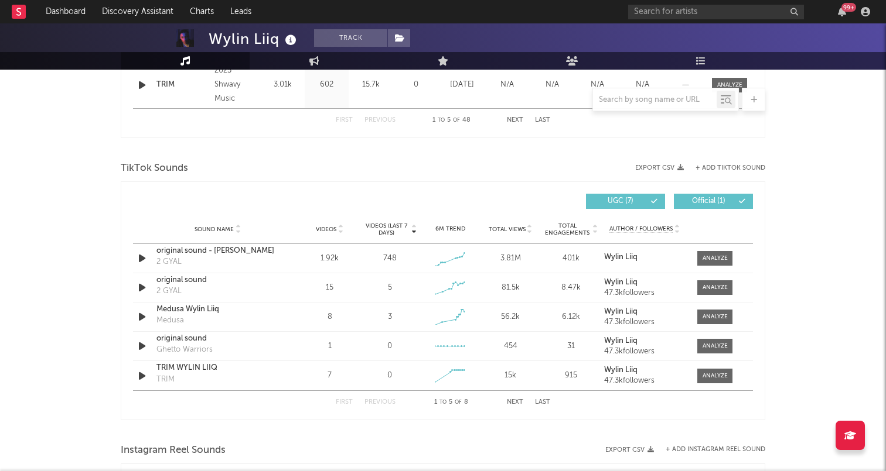
scroll to position [729, 0]
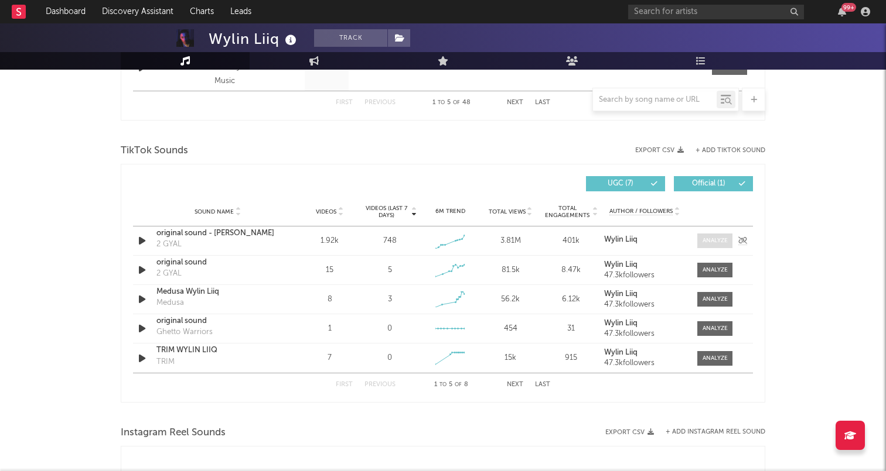
click at [706, 241] on div at bounding box center [714, 241] width 25 height 9
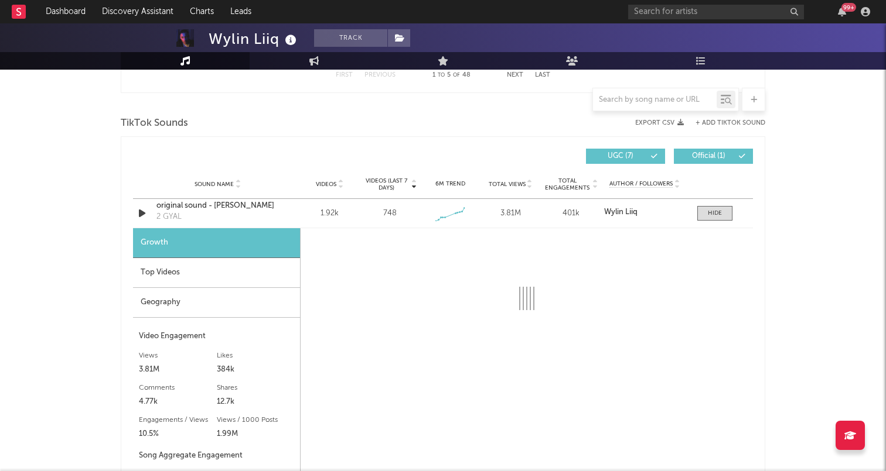
select select "1w"
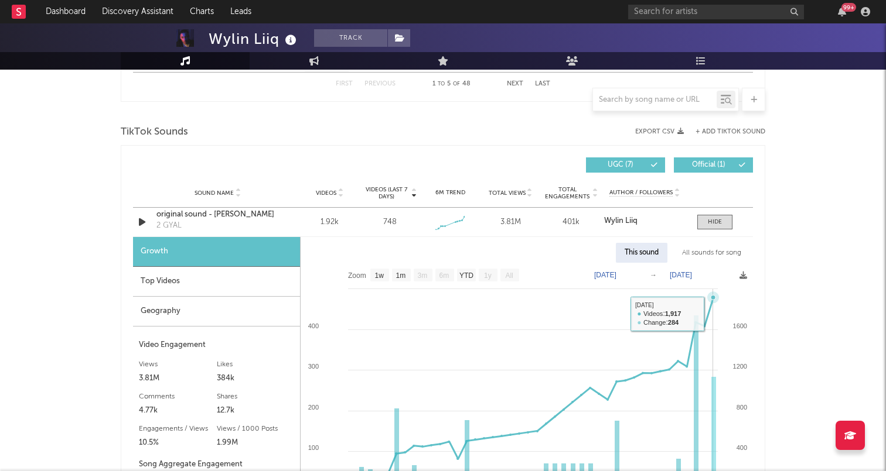
scroll to position [737, 0]
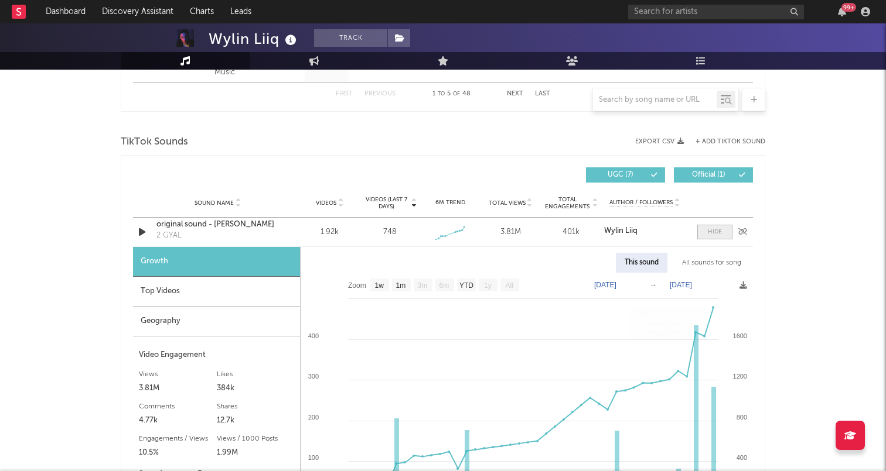
click at [716, 229] on div at bounding box center [715, 232] width 14 height 9
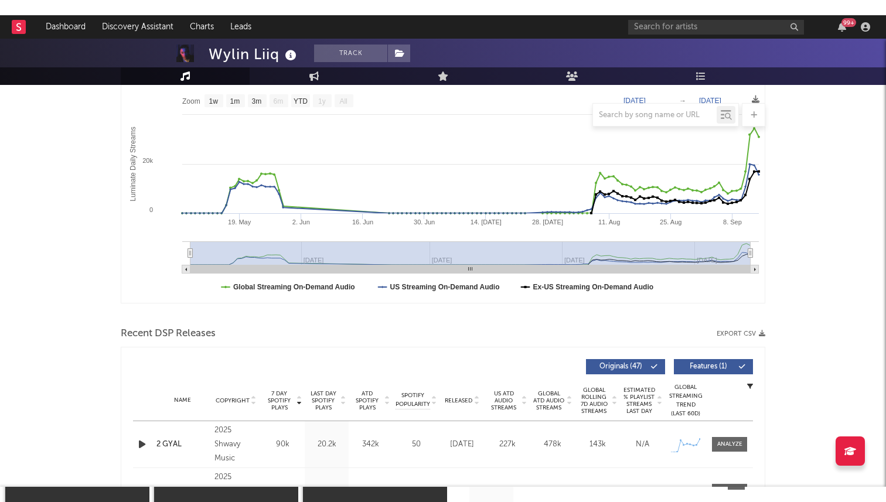
scroll to position [0, 0]
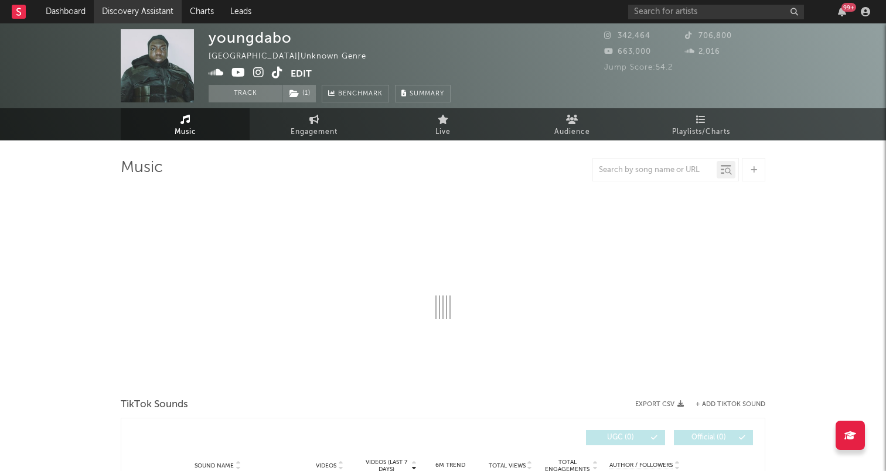
select select "1w"
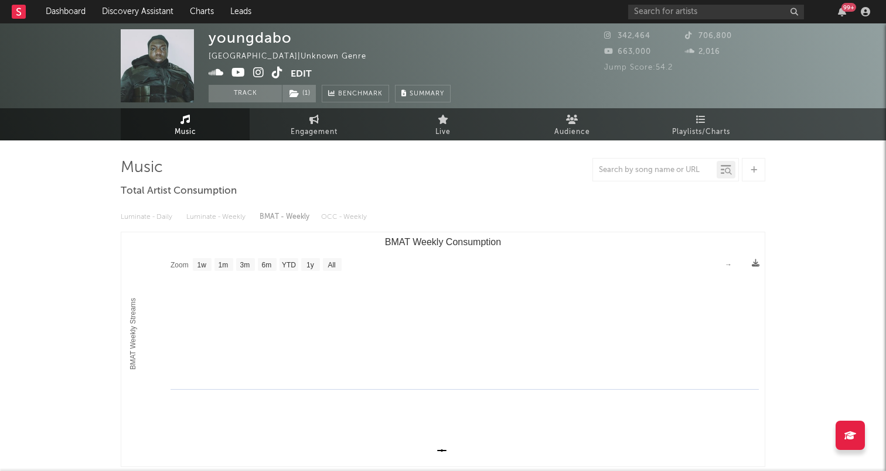
click at [217, 76] on icon at bounding box center [216, 73] width 15 height 12
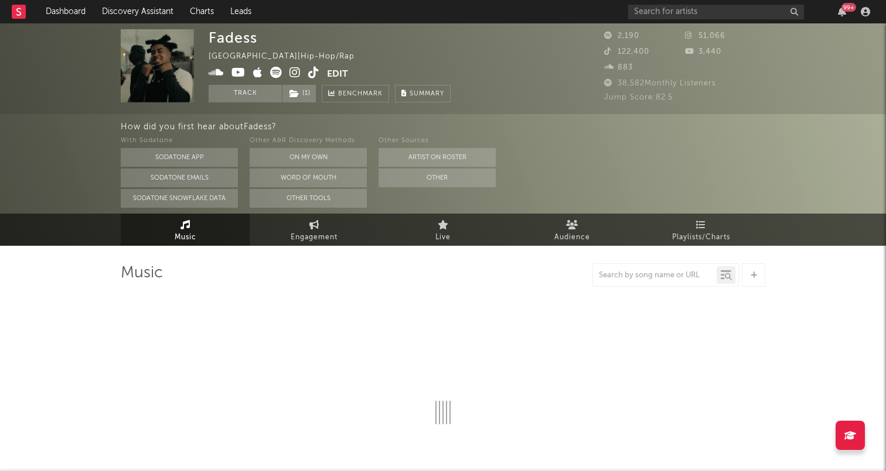
select select "6m"
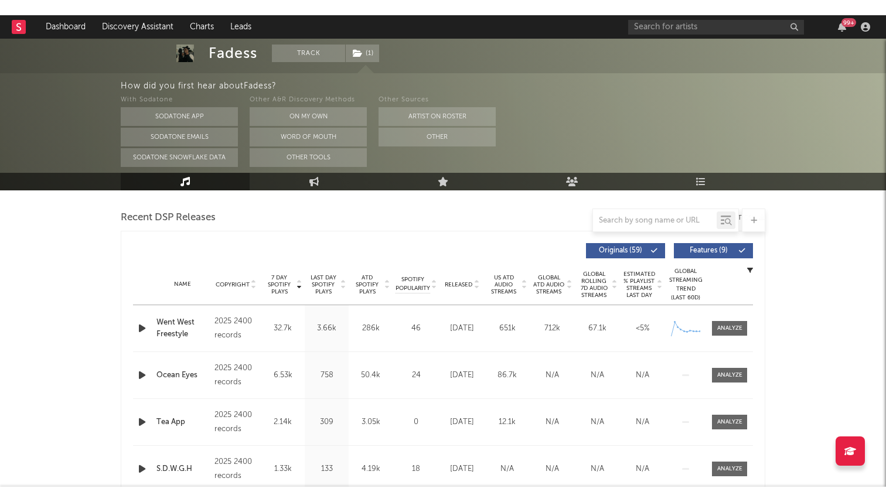
scroll to position [383, 0]
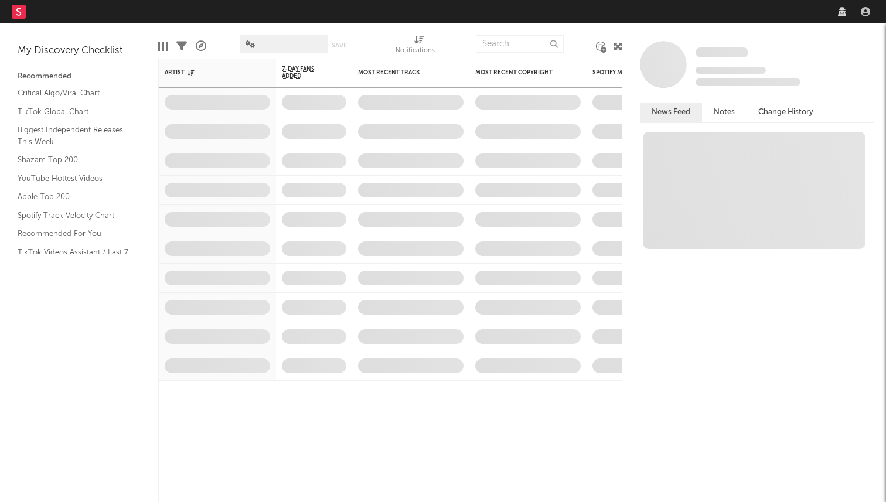
click at [636, 22] on nav "Dashboard Discovery Assistant Charts Leads" at bounding box center [443, 11] width 886 height 23
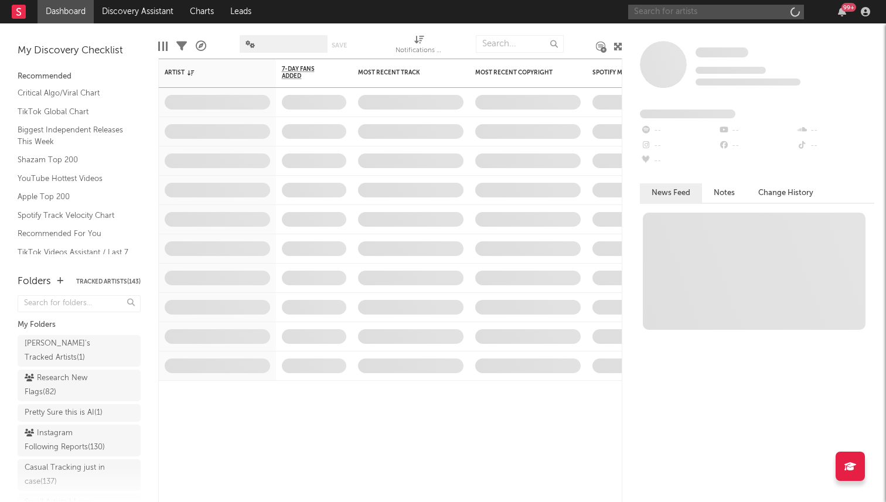
click at [659, 13] on input "text" at bounding box center [716, 12] width 176 height 15
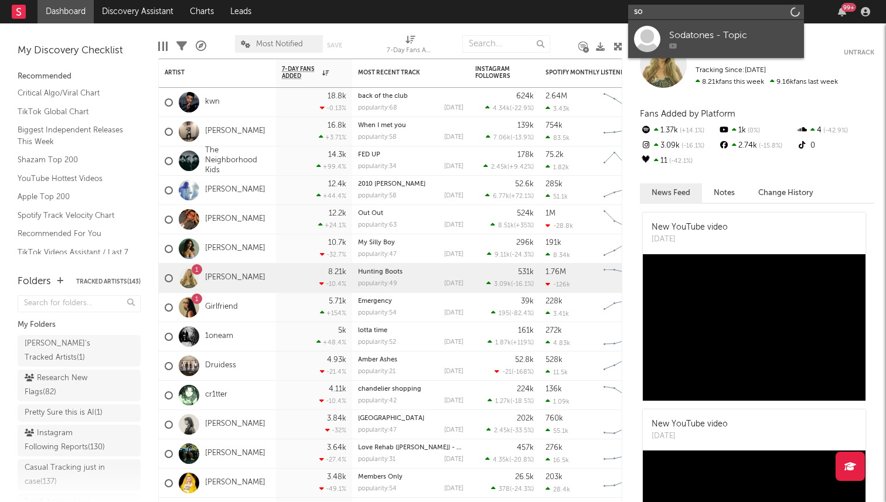
type input "s"
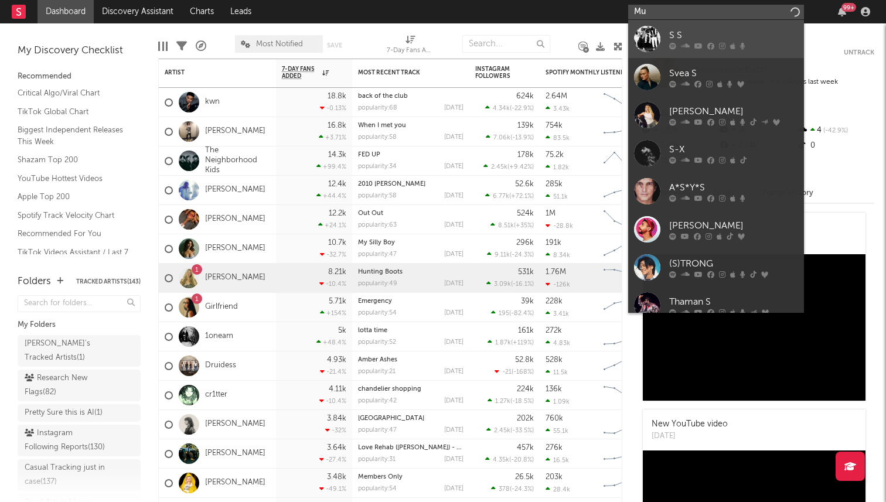
type input "M"
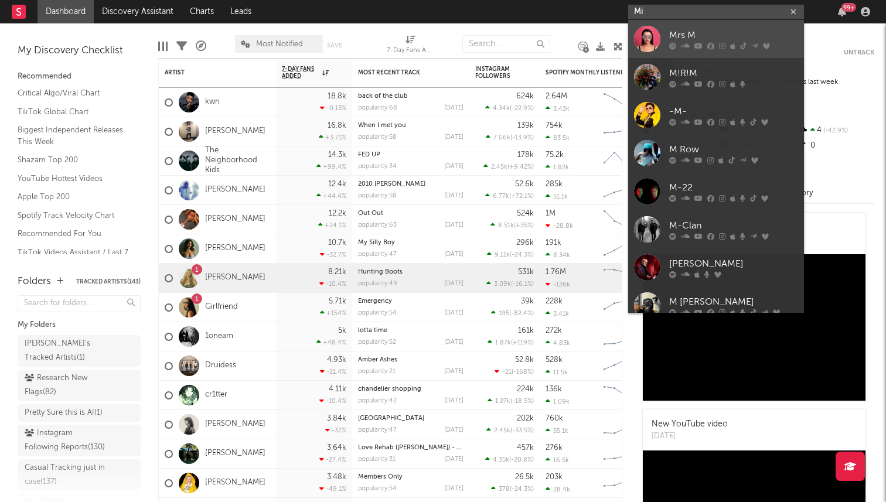
type input "M"
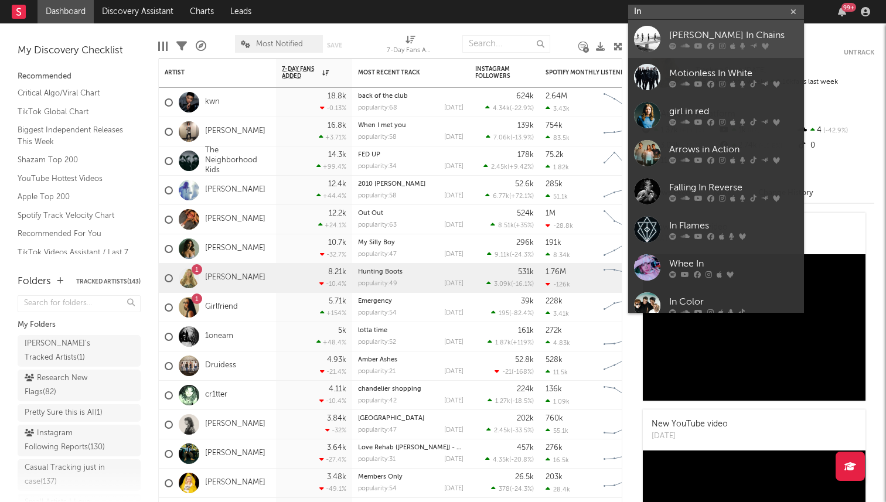
type input "I"
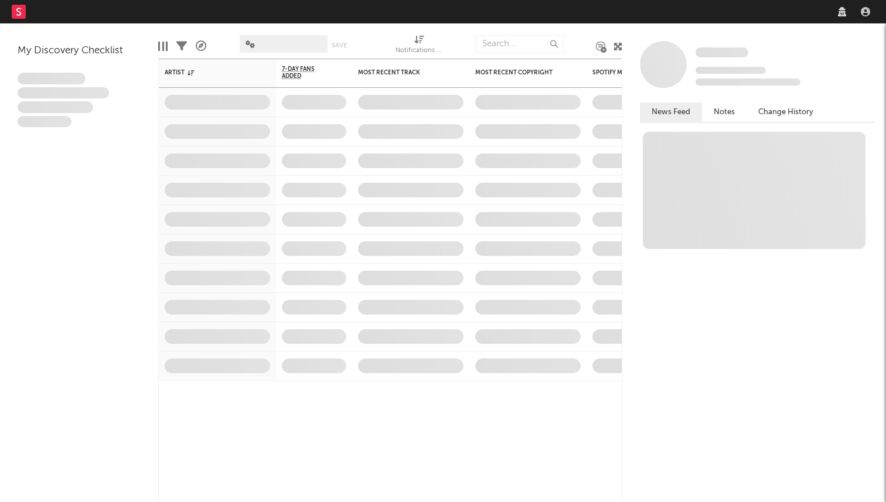
click at [690, 16] on nav "Dashboard Discovery Assistant Charts Leads" at bounding box center [443, 11] width 886 height 23
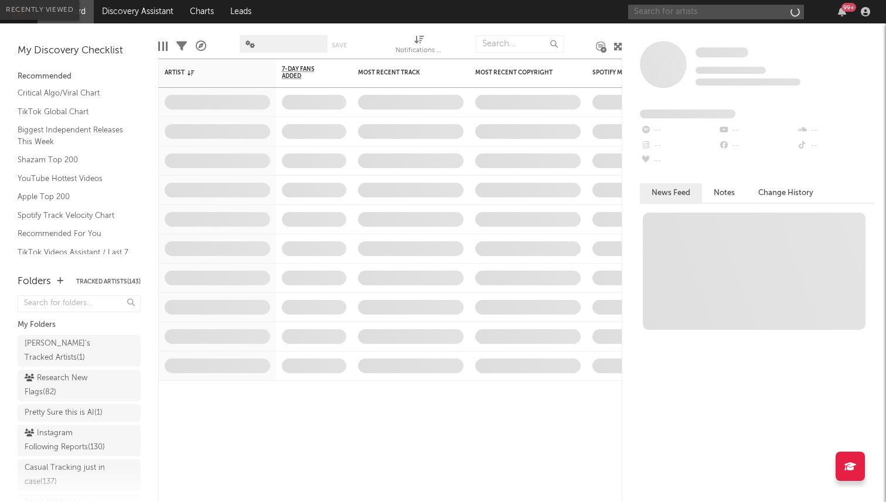
click at [693, 9] on input "text" at bounding box center [716, 12] width 176 height 15
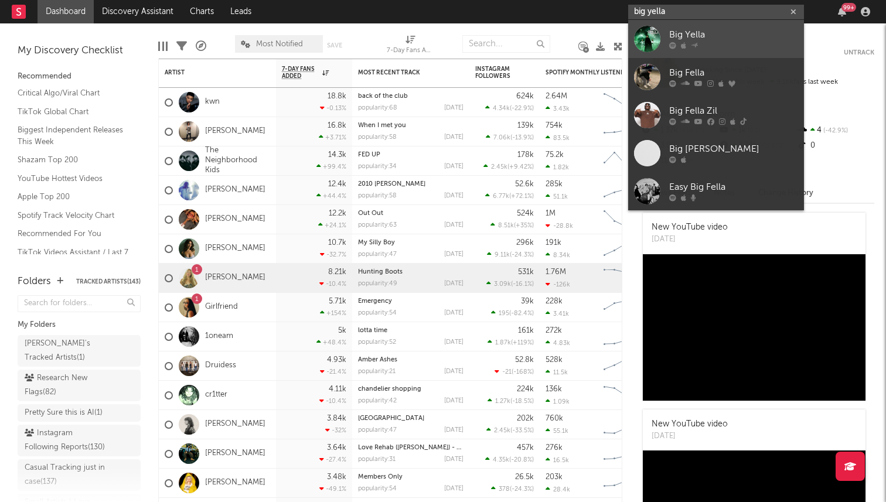
type input "big yella"
click at [675, 32] on div "Big Yella" at bounding box center [733, 35] width 129 height 14
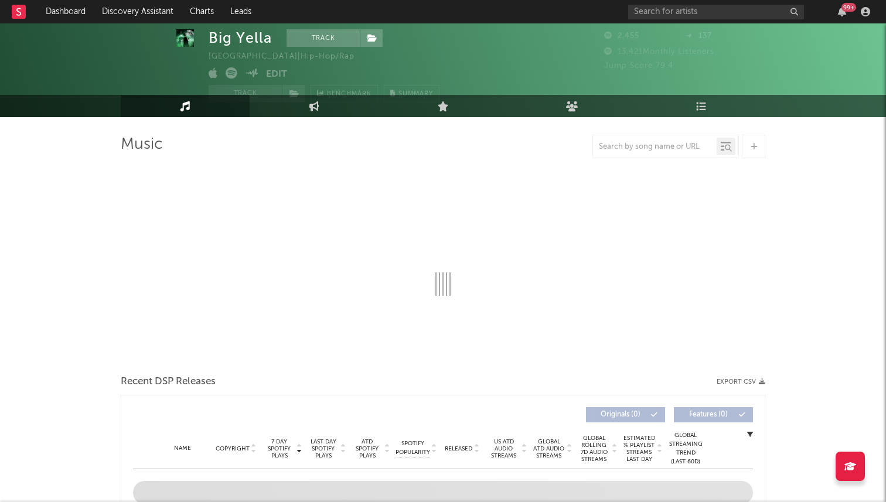
select select "1w"
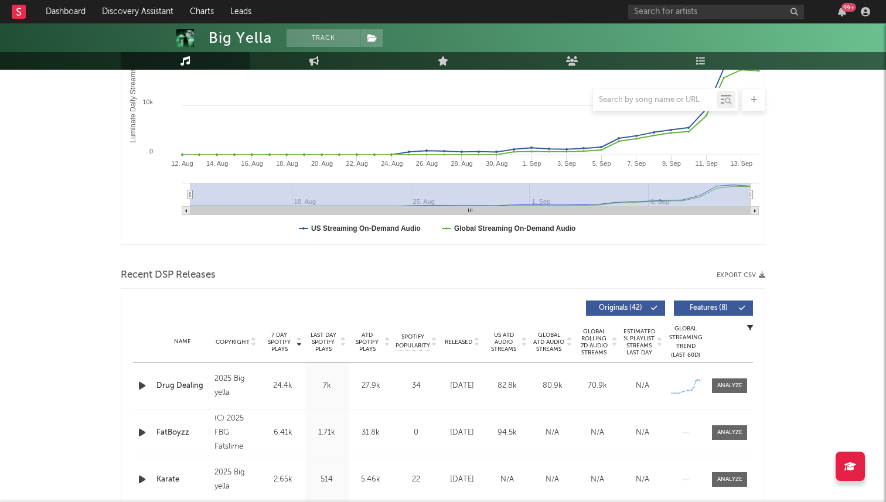
scroll to position [342, 0]
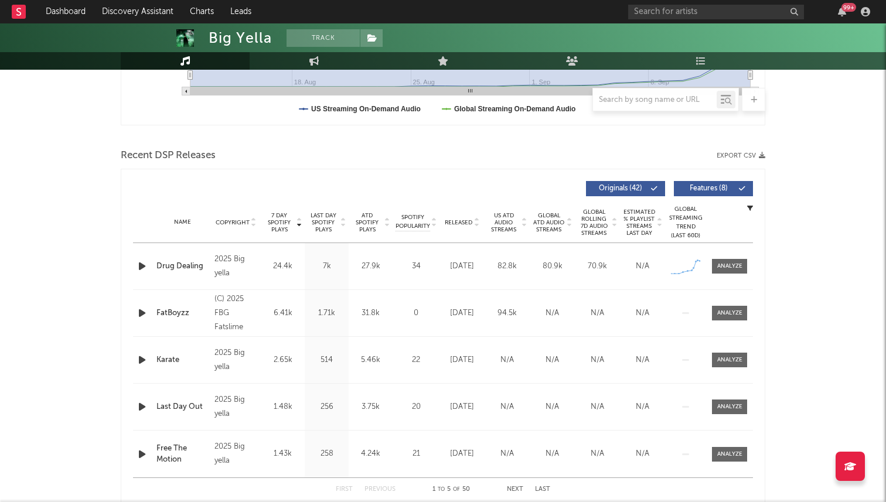
click at [189, 278] on div "Name Drug Dealing Copyright 2025 Big yella Label Big yella Album Names Return O…" at bounding box center [443, 266] width 620 height 46
click at [190, 265] on div "Drug Dealing" at bounding box center [182, 267] width 52 height 12
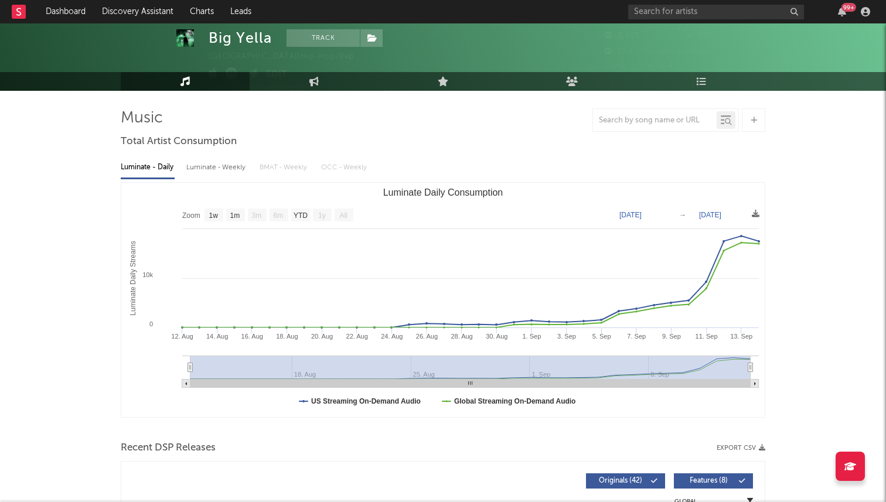
scroll to position [0, 0]
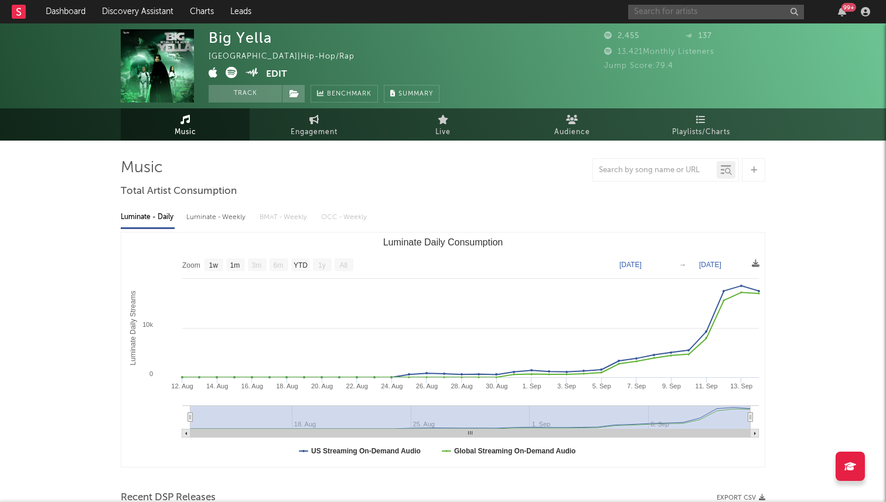
click at [714, 16] on input "text" at bounding box center [716, 12] width 176 height 15
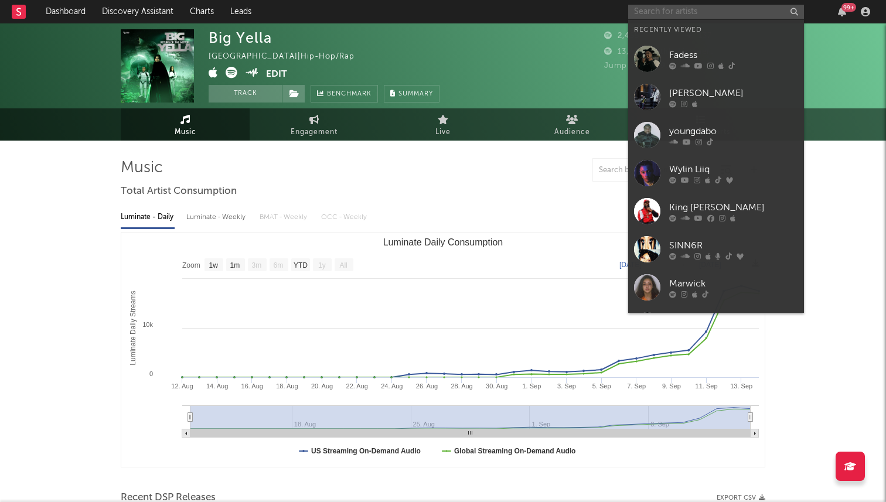
type input "y"
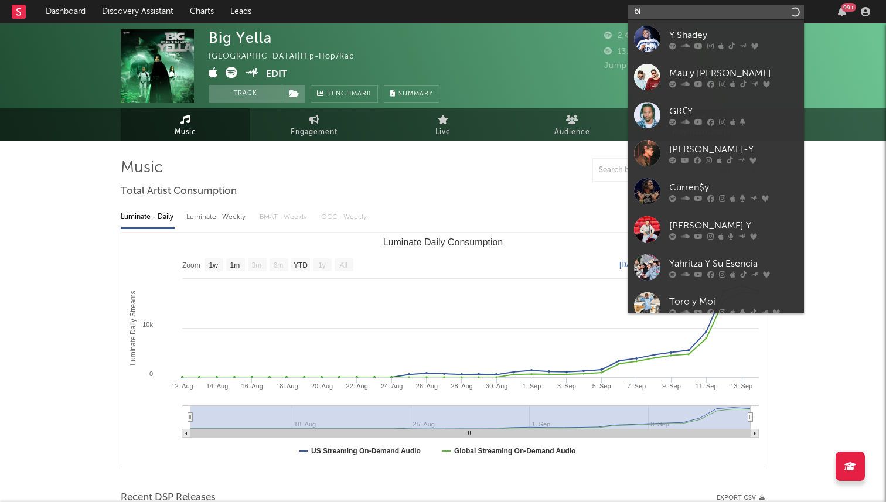
type input "b"
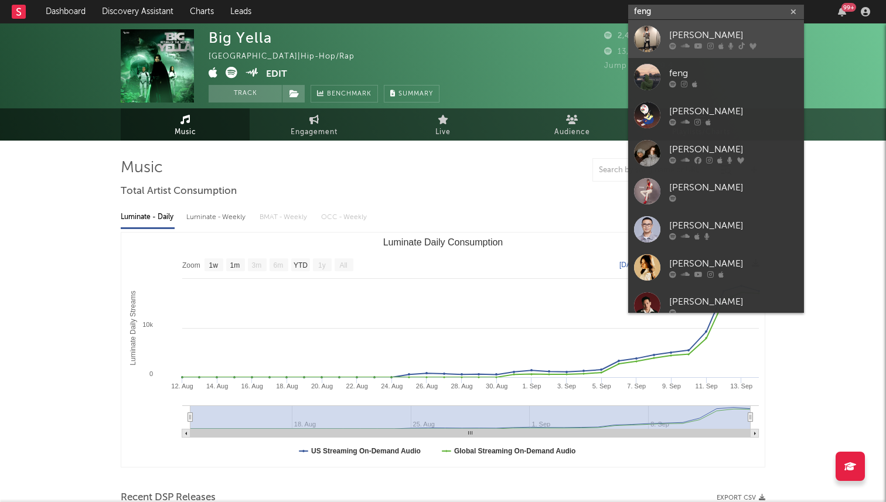
type input "feng"
click at [696, 37] on div "[PERSON_NAME]" at bounding box center [733, 35] width 129 height 14
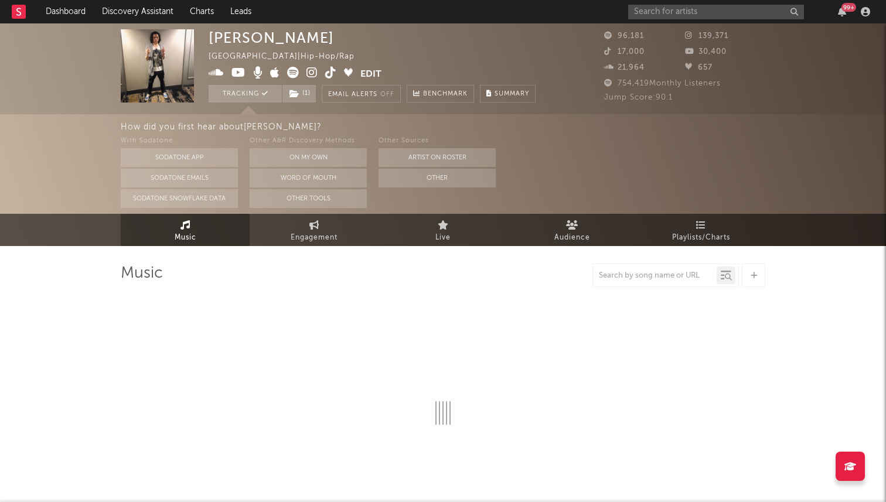
select select "6m"
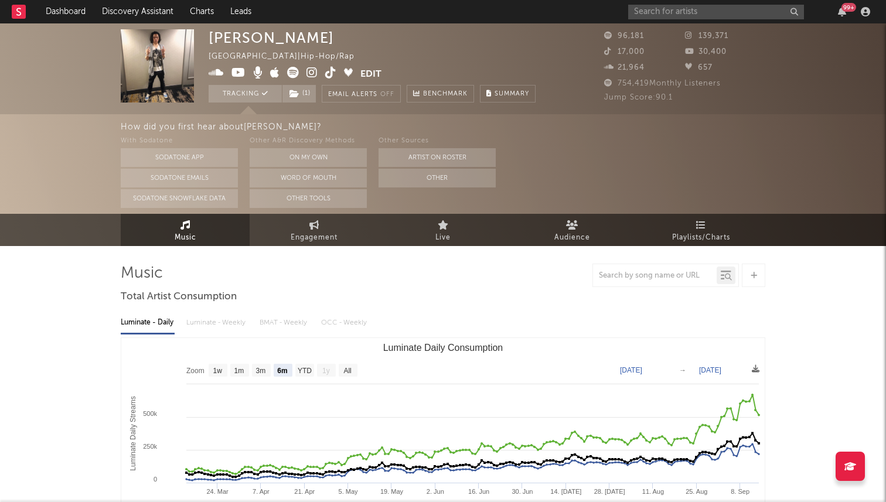
click at [300, 76] on span at bounding box center [285, 74] width 152 height 15
click at [295, 74] on icon at bounding box center [293, 73] width 12 height 12
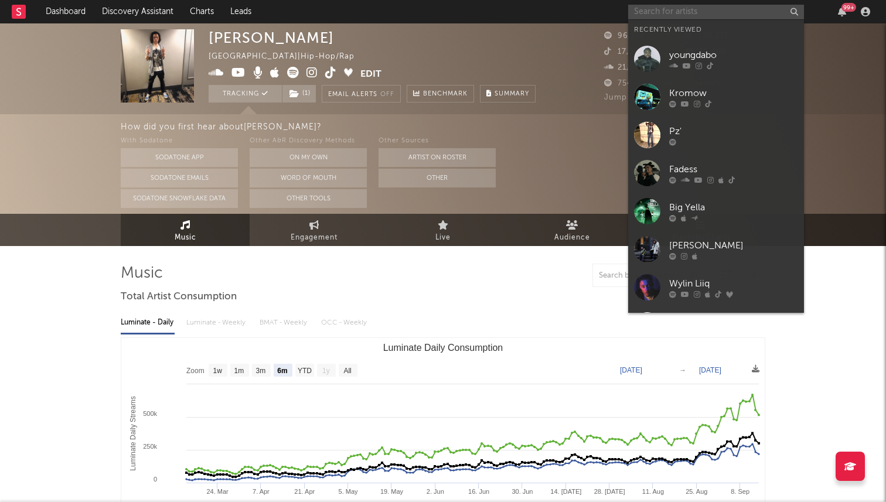
click at [682, 13] on input "text" at bounding box center [716, 12] width 176 height 15
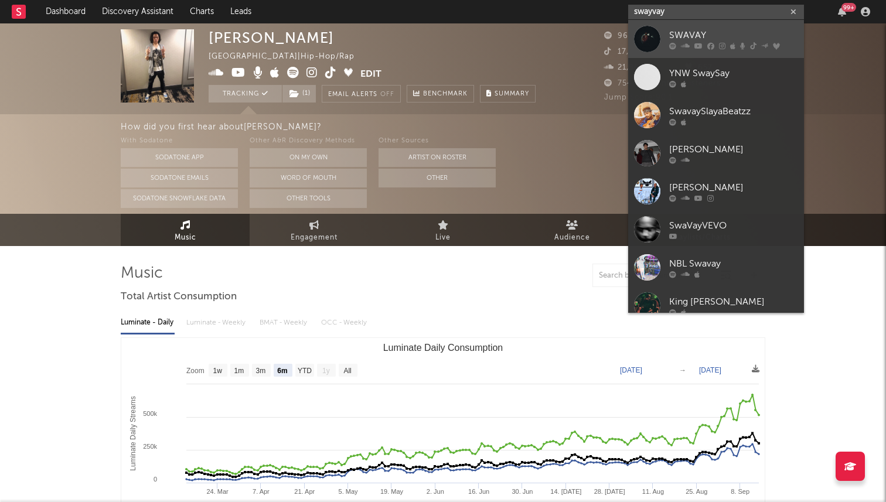
type input "swayvay"
click at [657, 46] on div at bounding box center [647, 39] width 26 height 26
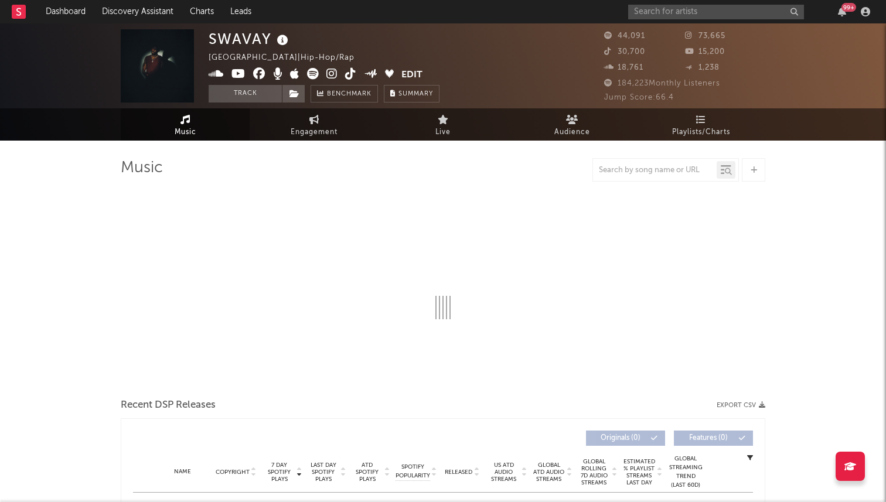
select select "6m"
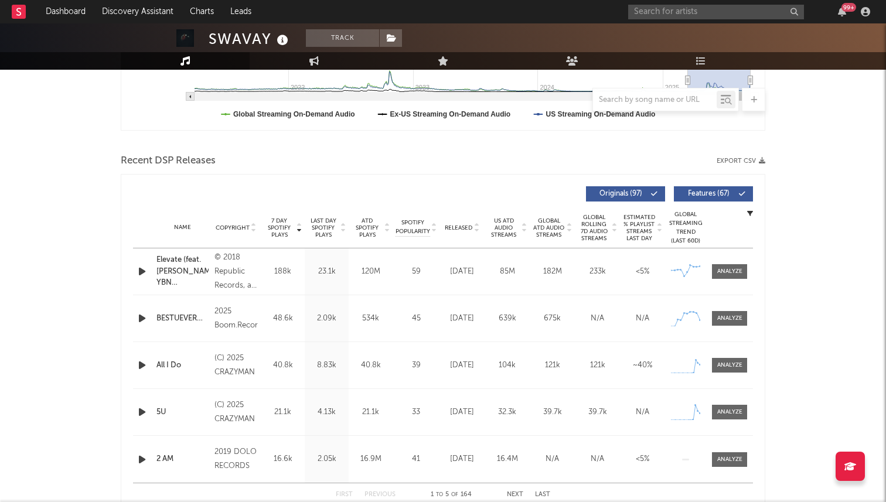
scroll to position [347, 0]
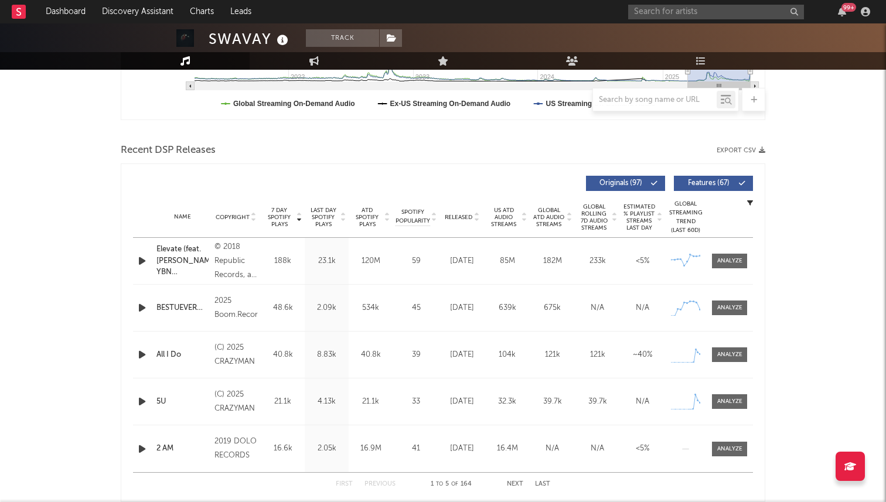
click at [461, 215] on span "Released" at bounding box center [459, 217] width 28 height 7
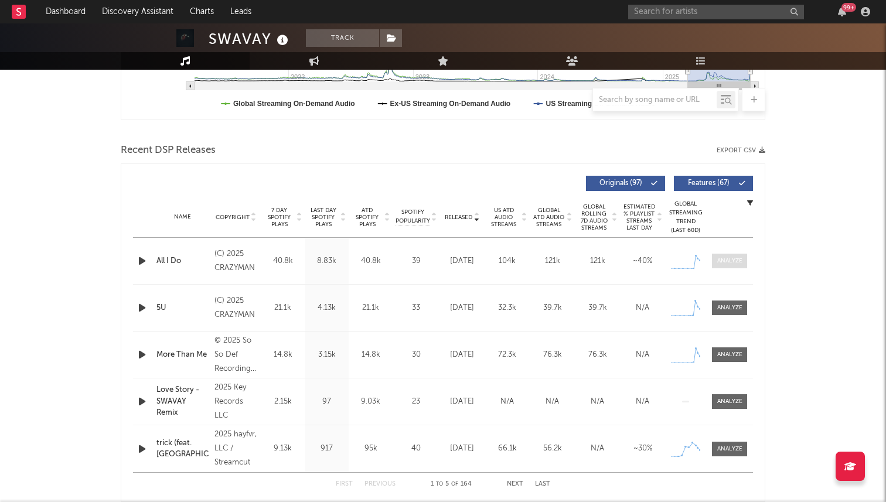
click at [717, 259] on div at bounding box center [729, 261] width 25 height 9
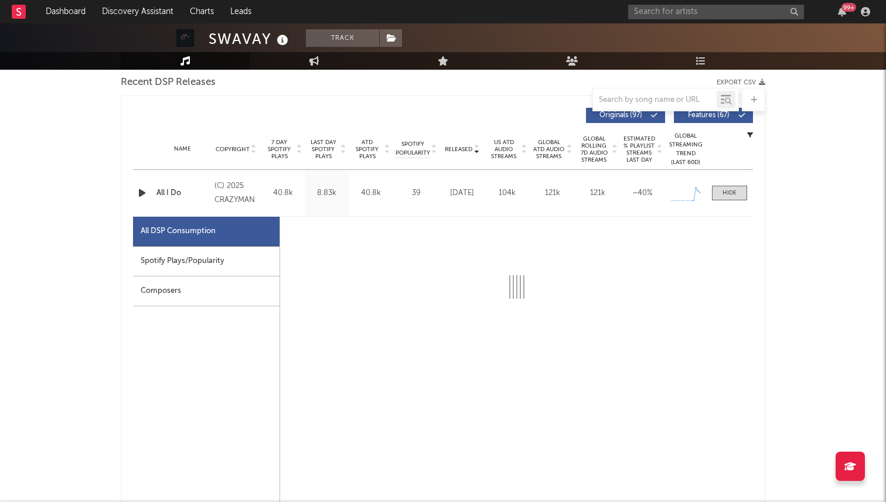
scroll to position [420, 0]
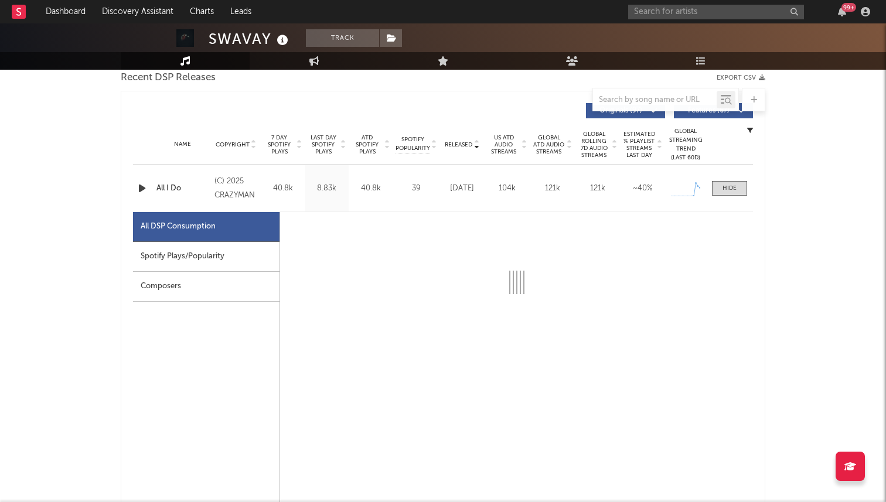
select select "1w"
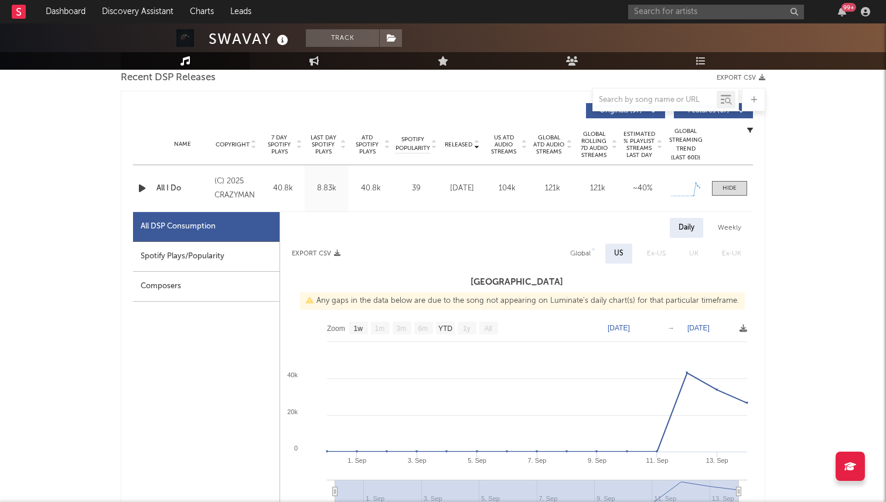
click at [585, 245] on div "Global" at bounding box center [580, 254] width 38 height 20
select select "1w"
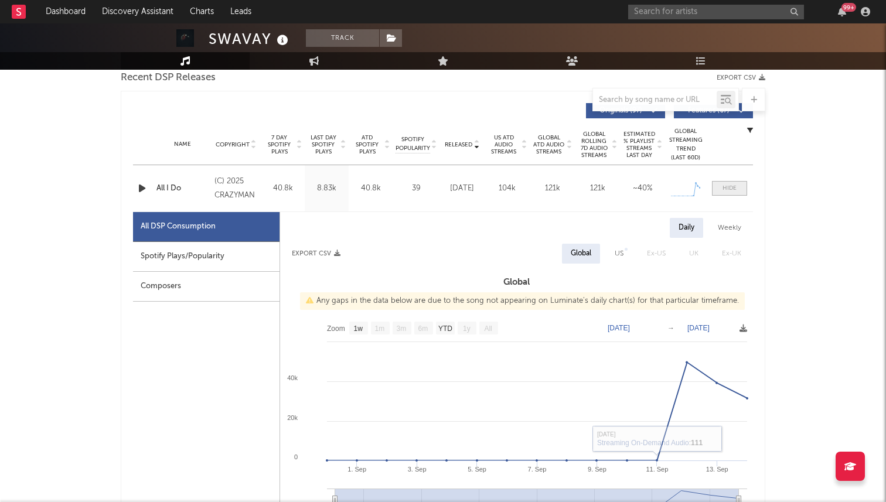
click at [727, 192] on div at bounding box center [729, 188] width 14 height 9
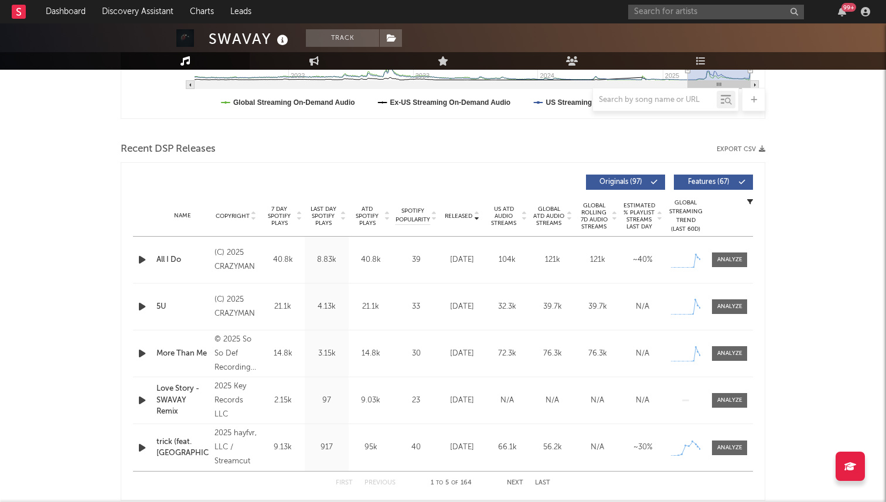
scroll to position [348, 0]
click at [244, 266] on div "(C) 2025 CRAZYMAN" at bounding box center [235, 261] width 43 height 28
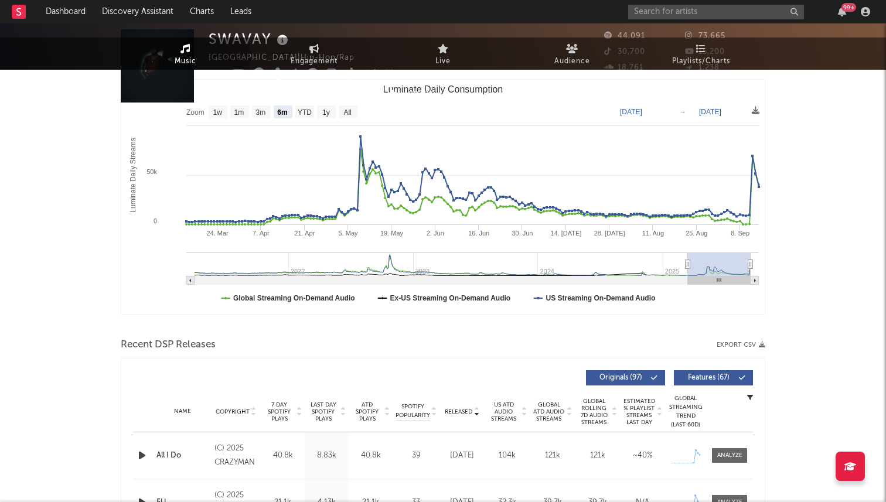
scroll to position [0, 0]
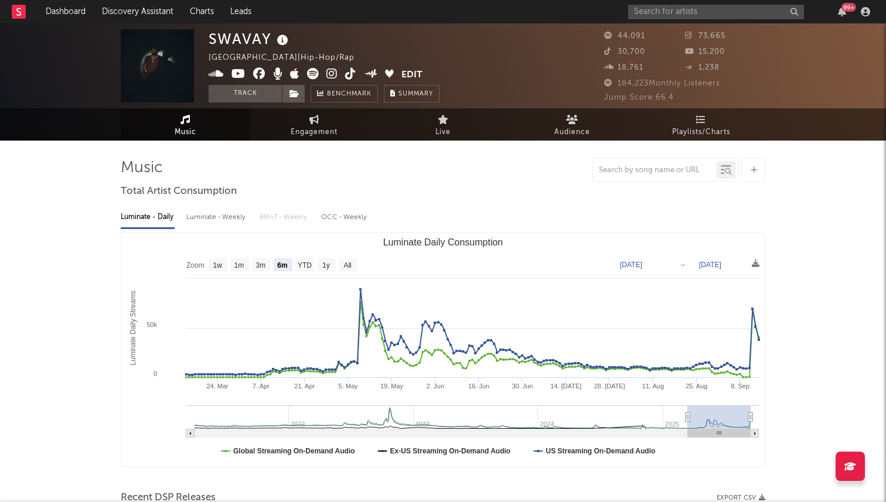
click at [349, 70] on icon at bounding box center [350, 74] width 11 height 12
click at [691, 17] on input "text" at bounding box center [716, 12] width 176 height 15
type input "ice cold bishop"
click at [795, 12] on icon "button" at bounding box center [793, 12] width 6 height 8
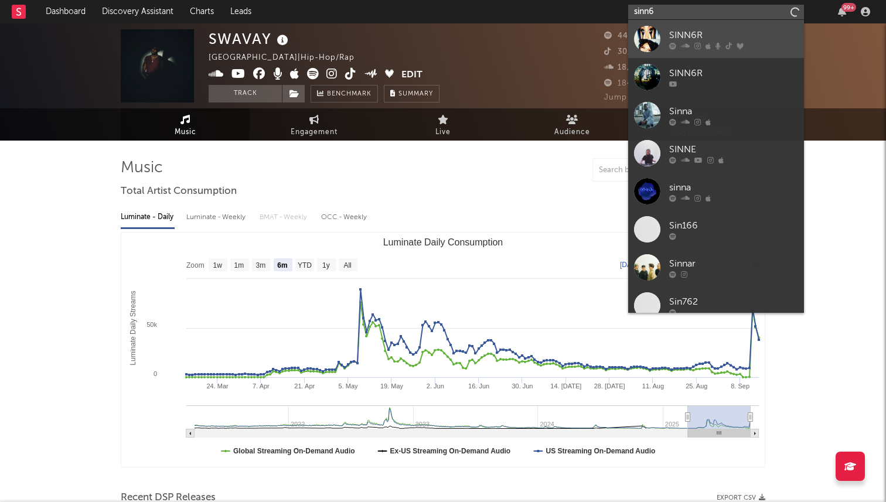
type input "sinn6"
click at [706, 25] on link "SINN6R" at bounding box center [716, 39] width 176 height 38
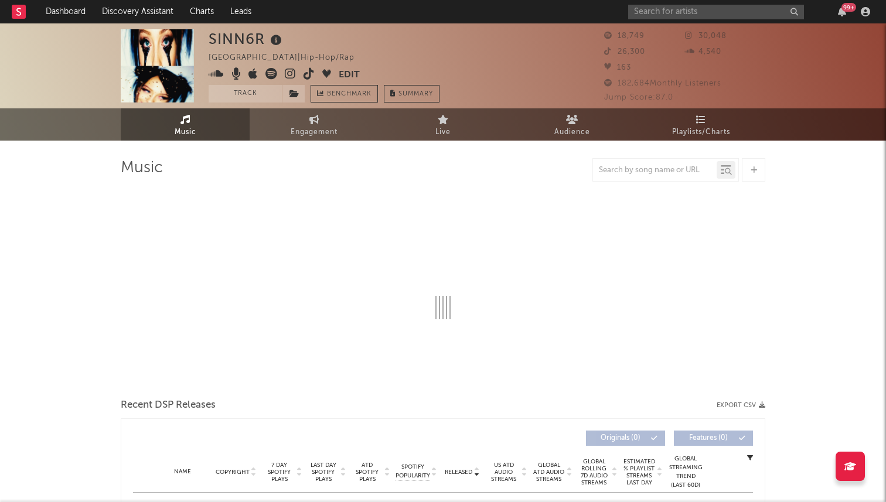
select select "6m"
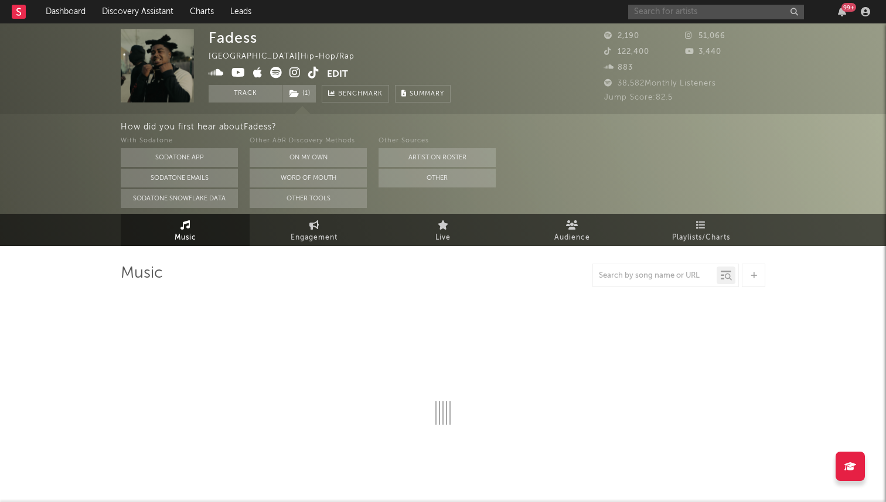
click at [679, 12] on input "text" at bounding box center [716, 12] width 176 height 15
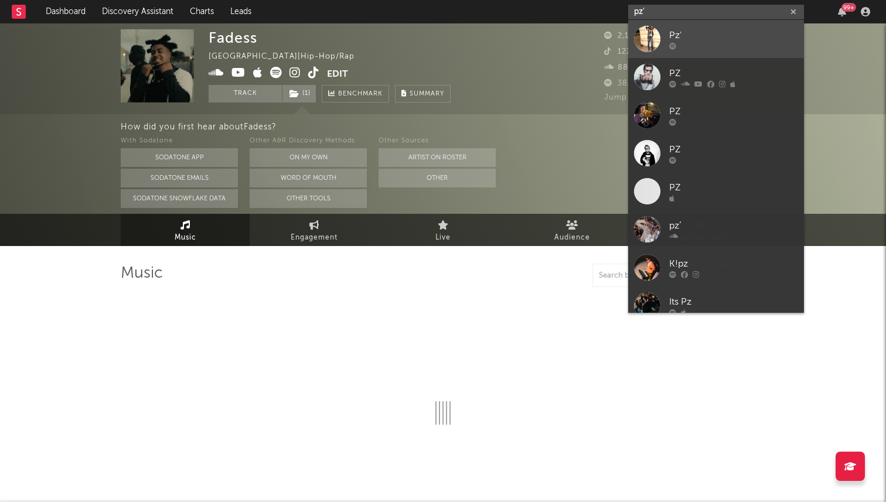
type input "pz'"
click at [629, 31] on link "Pz'" at bounding box center [716, 39] width 176 height 38
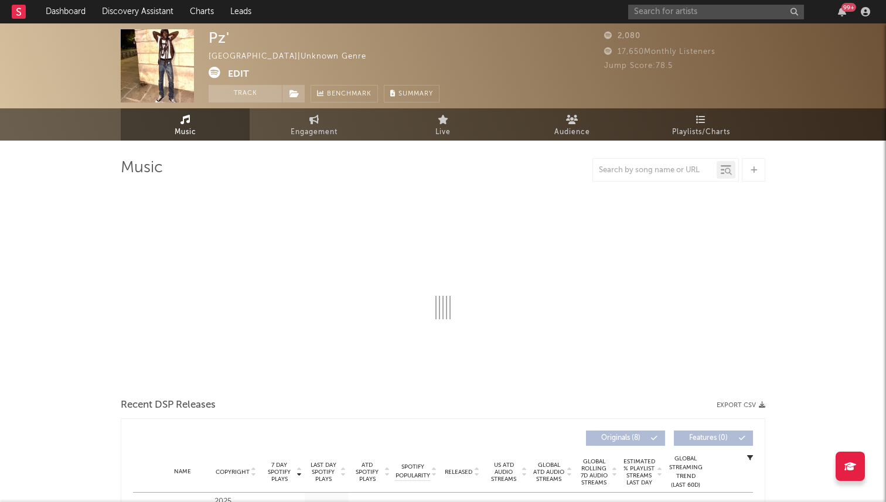
select select "1w"
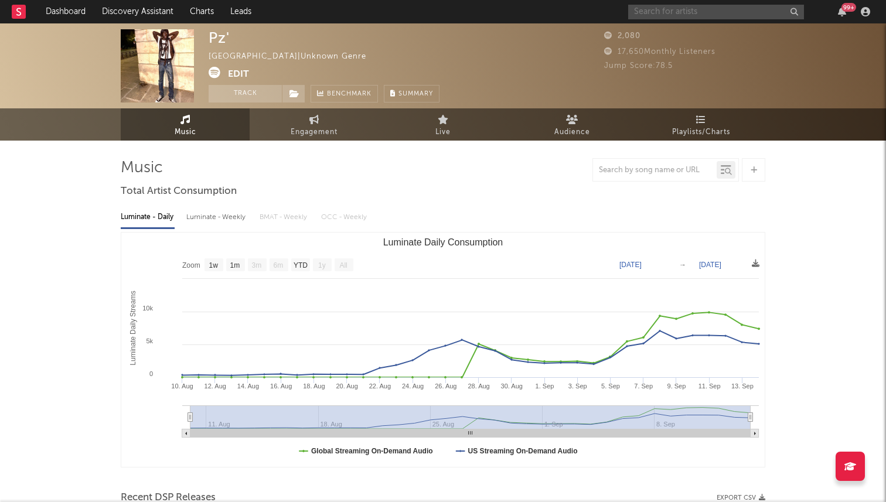
click at [708, 10] on input "text" at bounding box center [716, 12] width 176 height 15
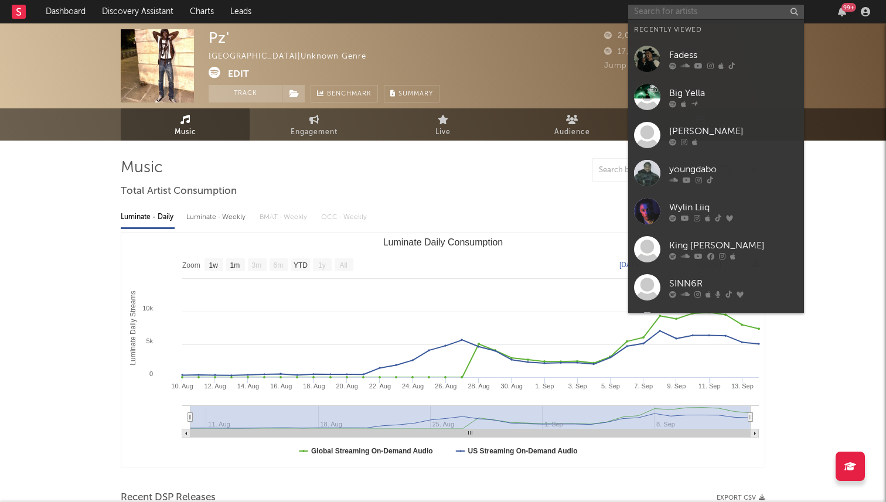
paste input "https://open.spotify.com/artist/1b6d3fFLaHyLRs114XalaA"
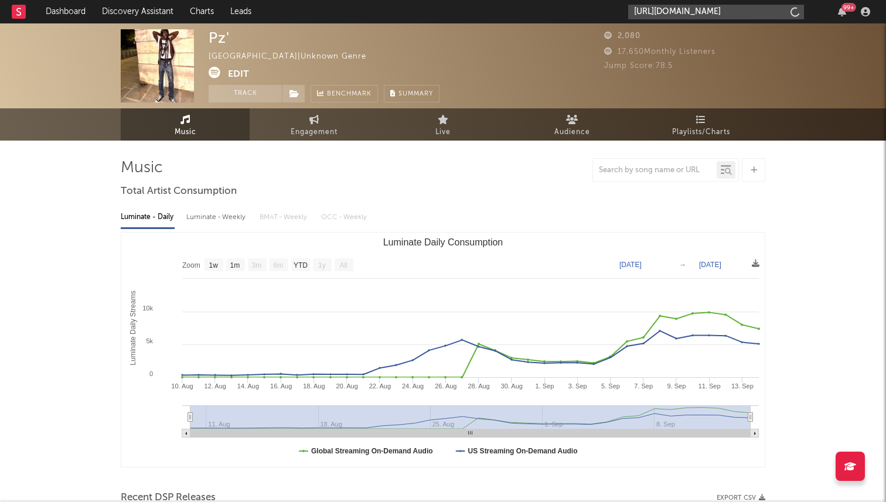
scroll to position [0, 61]
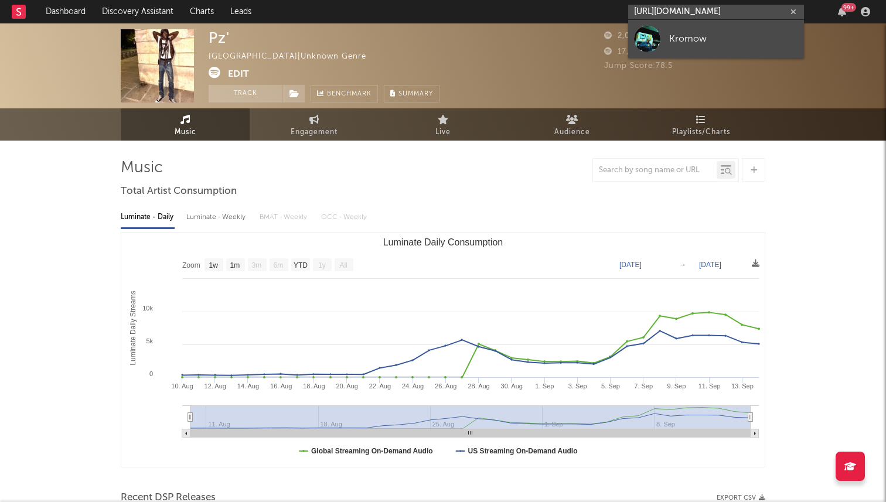
type input "https://open.spotify.com/artist/1b6d3fFLaHyLRs114XalaA"
click at [685, 45] on div "Kromow" at bounding box center [733, 39] width 129 height 14
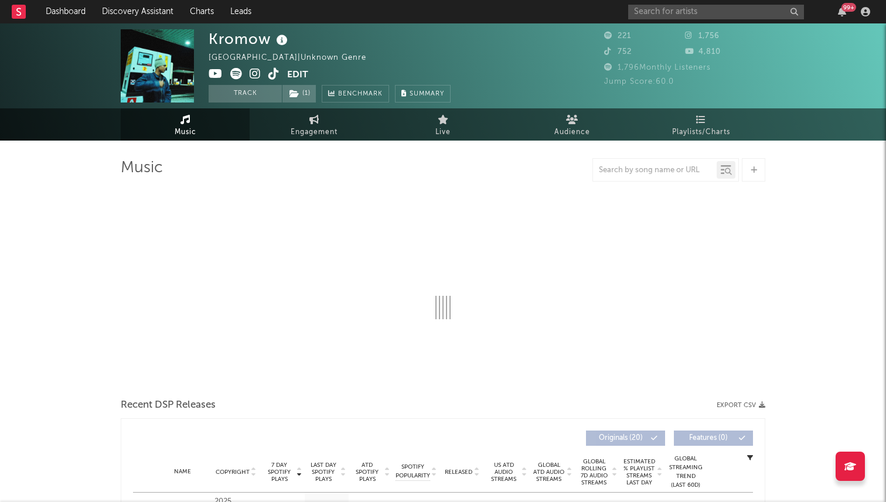
select select "1w"
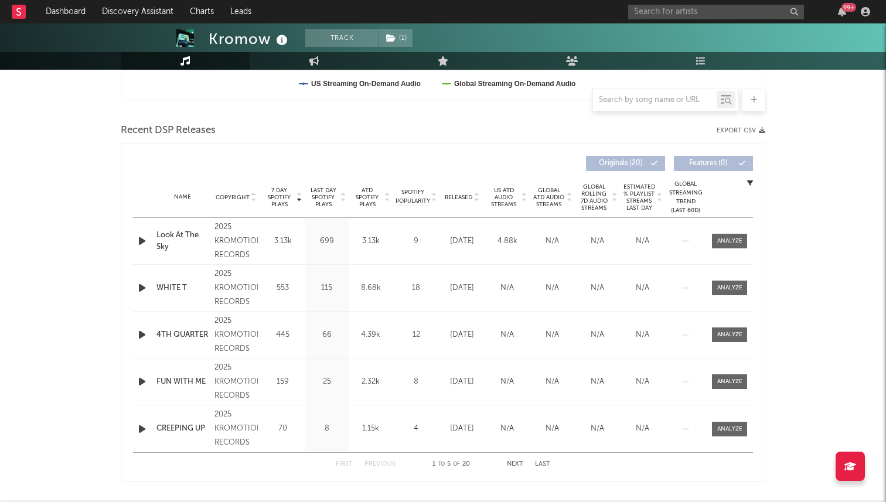
scroll to position [364, 0]
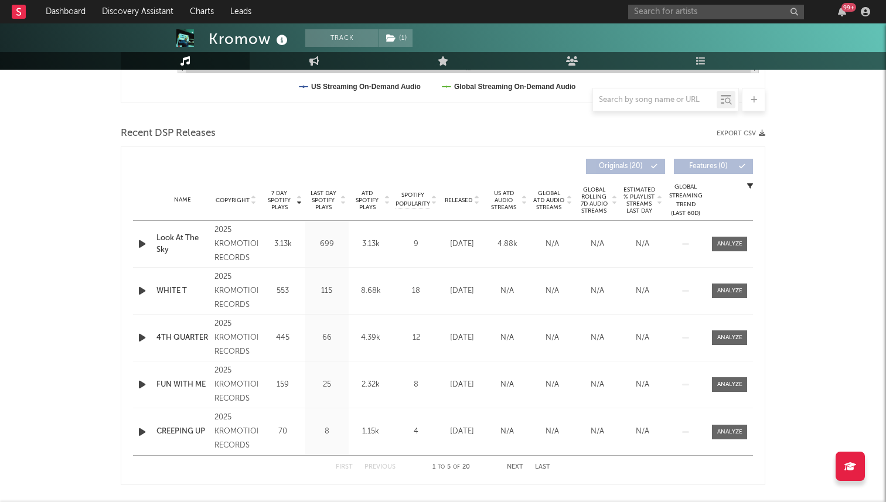
click at [139, 246] on icon "button" at bounding box center [142, 244] width 12 height 15
click at [139, 243] on icon "button" at bounding box center [141, 244] width 11 height 15
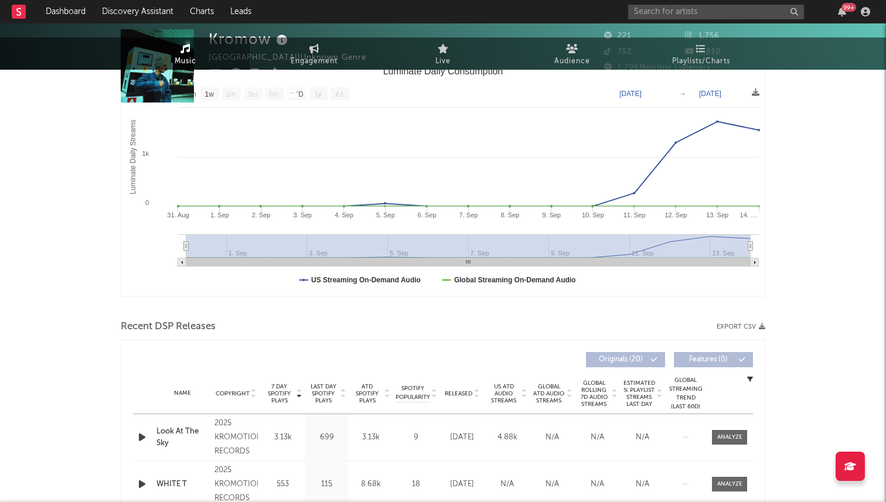
scroll to position [0, 0]
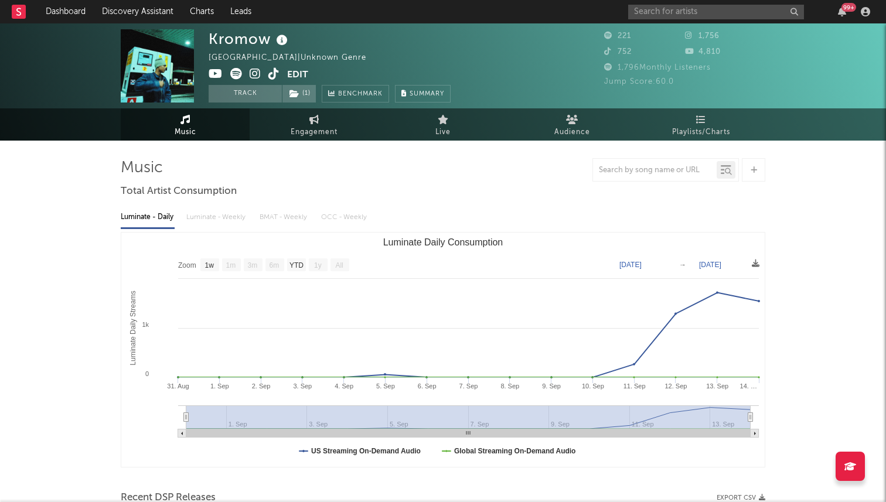
click at [257, 69] on icon at bounding box center [255, 74] width 11 height 12
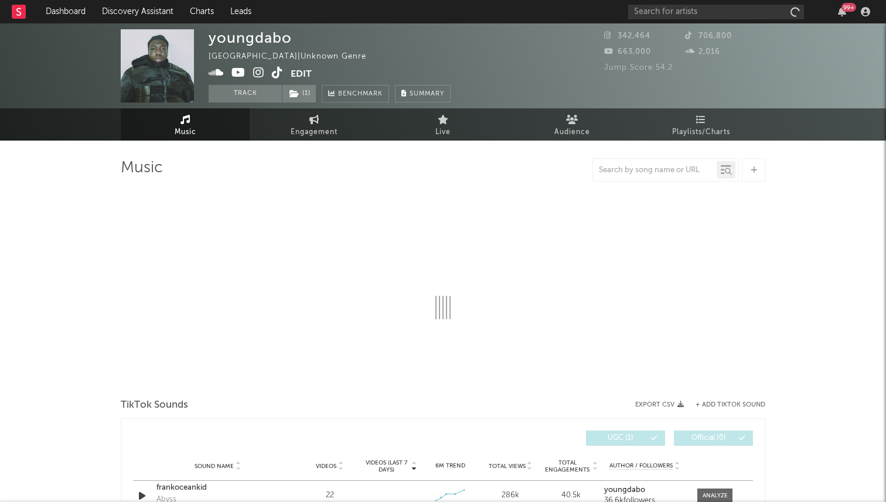
select select "1w"
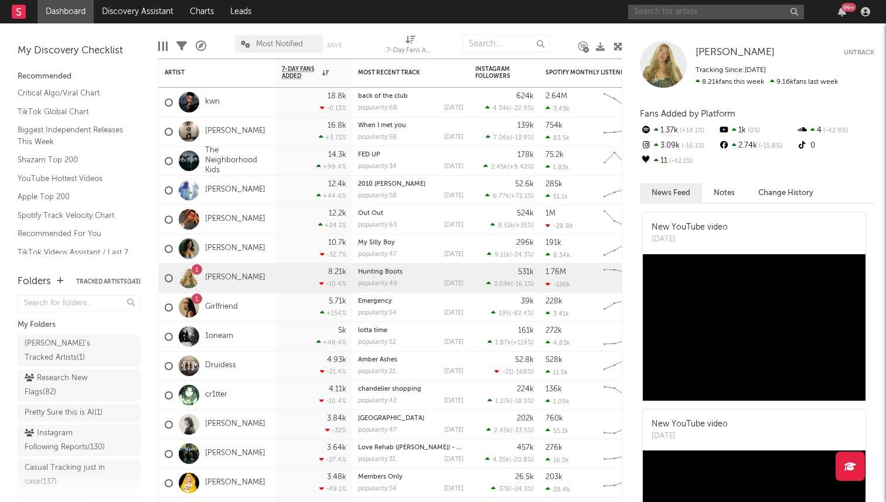
click at [632, 13] on input "text" at bounding box center [716, 12] width 176 height 15
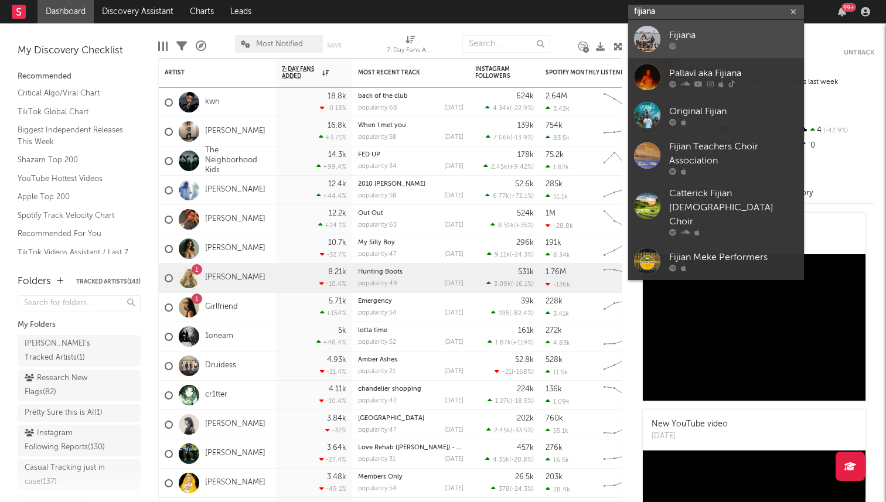
type input "fijiana"
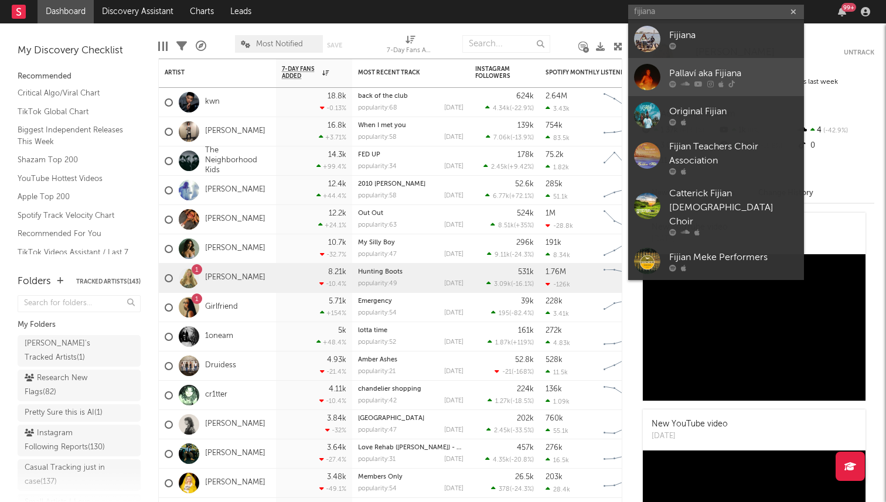
click at [632, 89] on div at bounding box center [647, 77] width 26 height 26
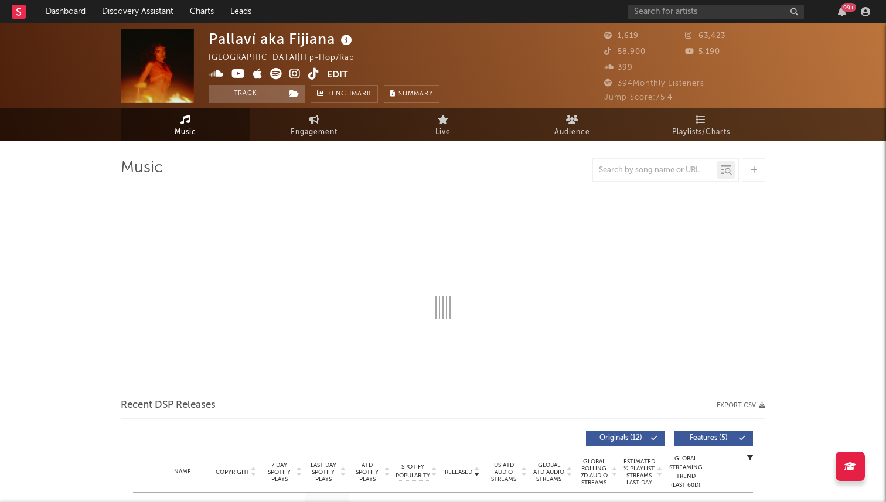
select select "1w"
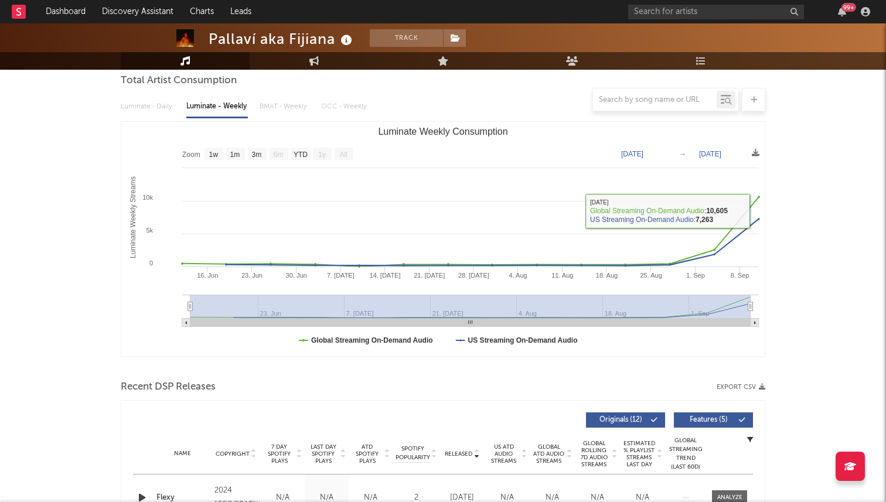
scroll to position [36, 0]
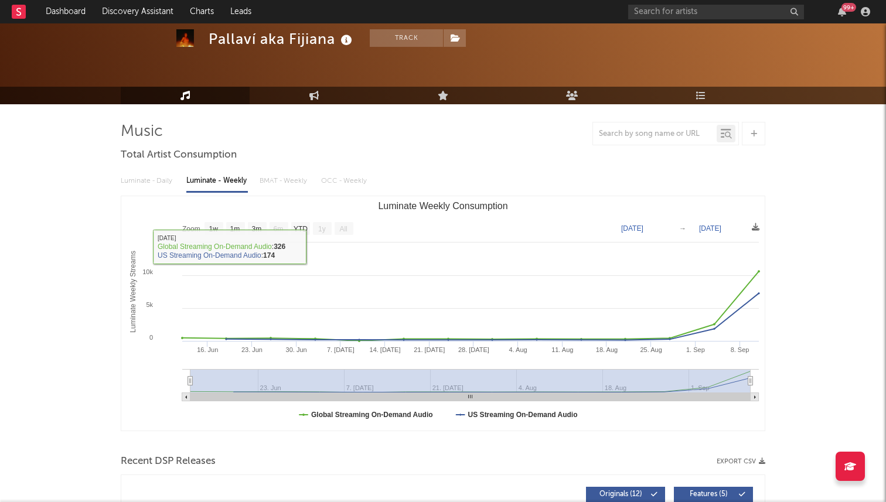
click at [160, 185] on div "Luminate - Daily Luminate - Weekly BMAT - Weekly OCC - Weekly" at bounding box center [443, 181] width 644 height 20
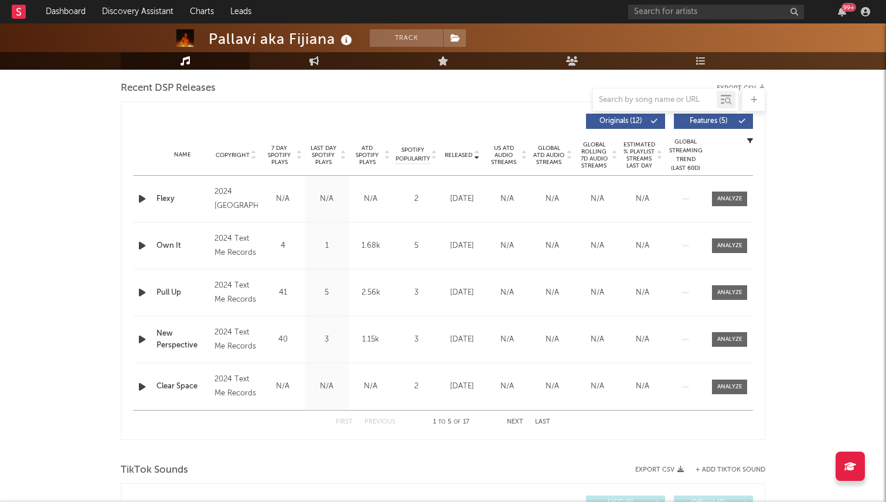
scroll to position [406, 0]
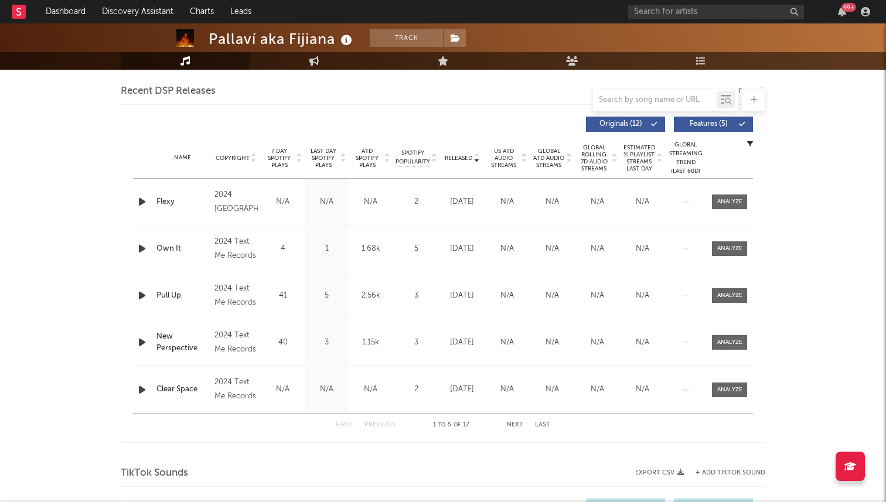
click at [289, 161] on span "7 Day Spotify Plays" at bounding box center [279, 158] width 31 height 21
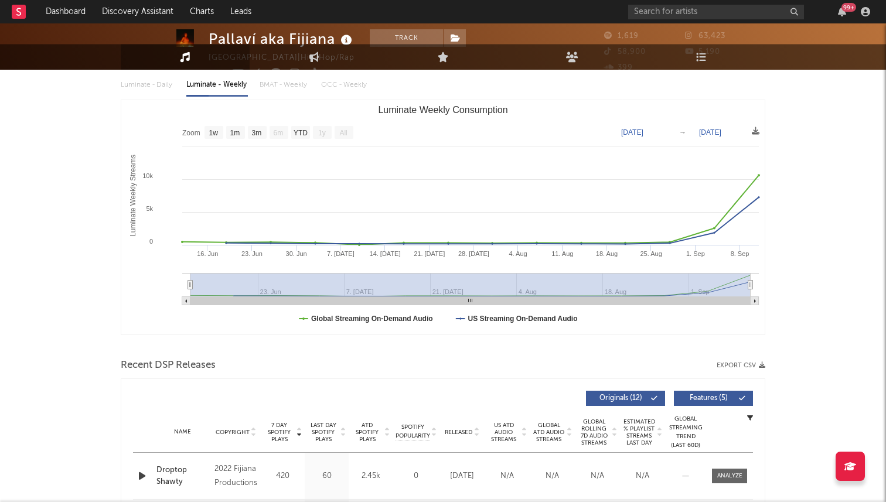
scroll to position [0, 0]
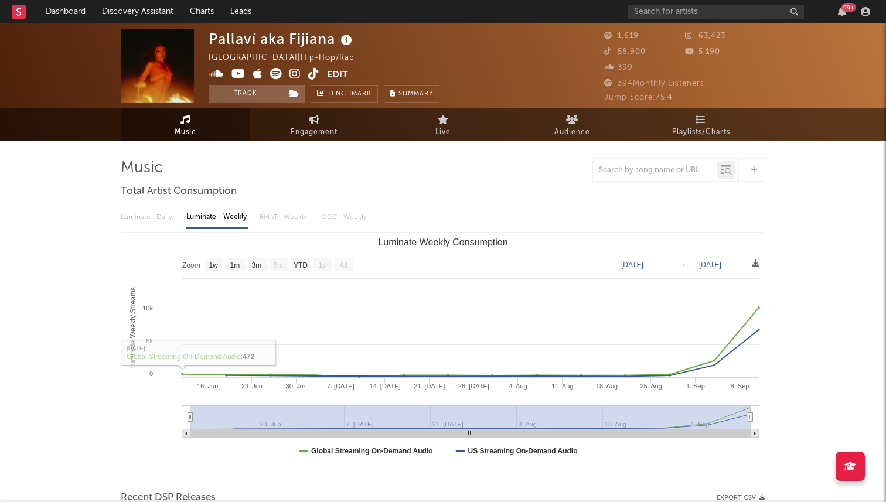
click at [312, 71] on icon at bounding box center [313, 74] width 11 height 12
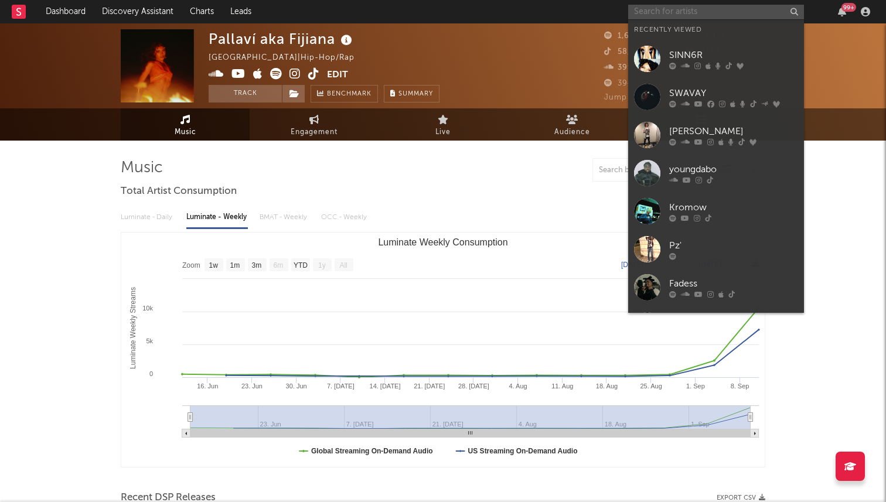
click at [632, 6] on input "text" at bounding box center [716, 12] width 176 height 15
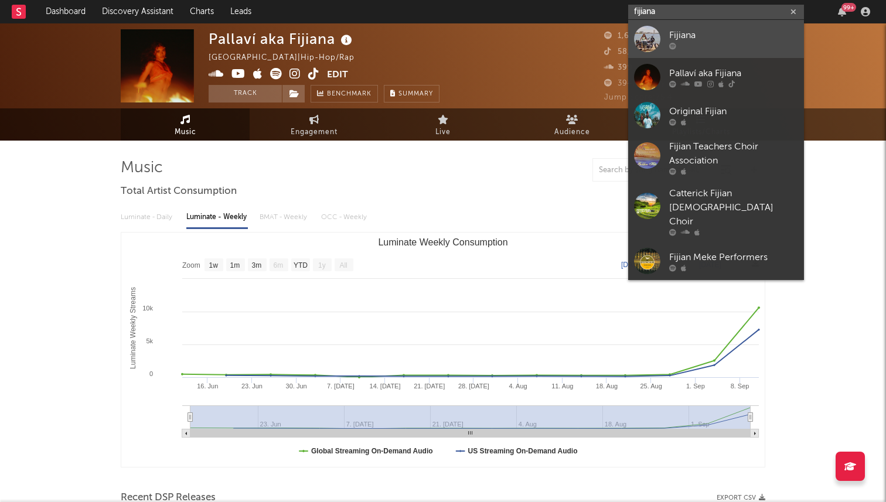
type input "fijiana"
click at [632, 40] on div at bounding box center [647, 39] width 26 height 26
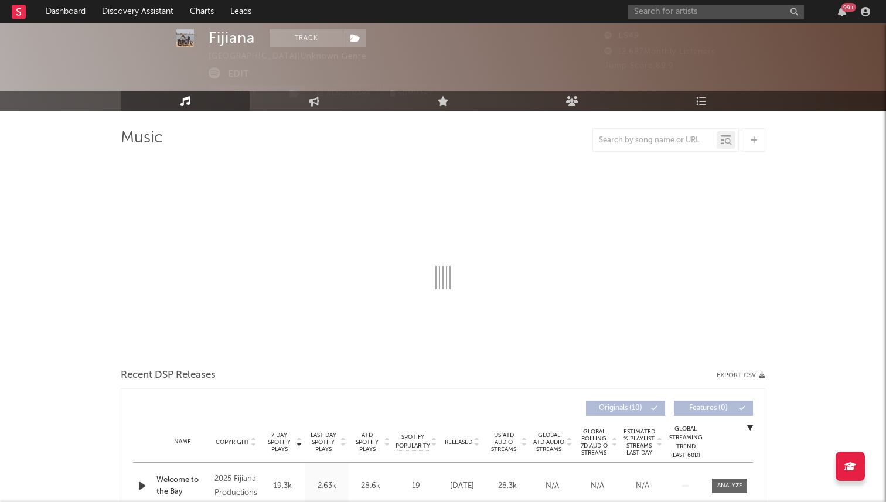
select select "1w"
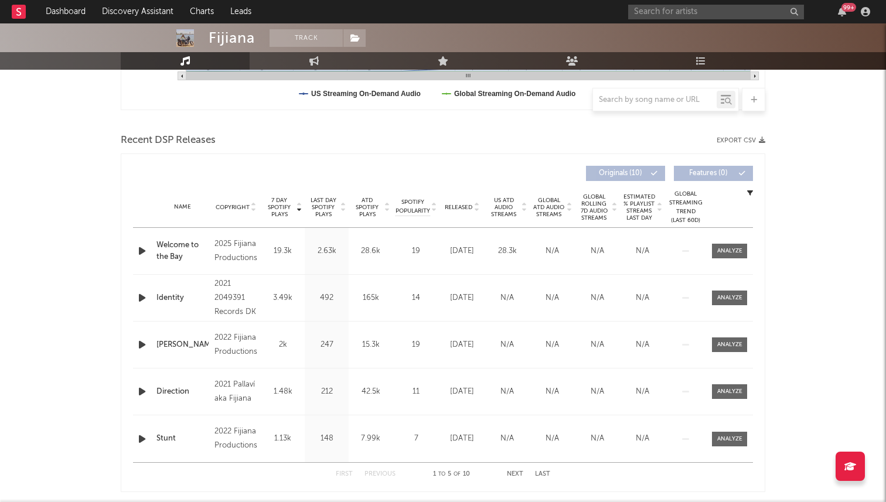
scroll to position [379, 0]
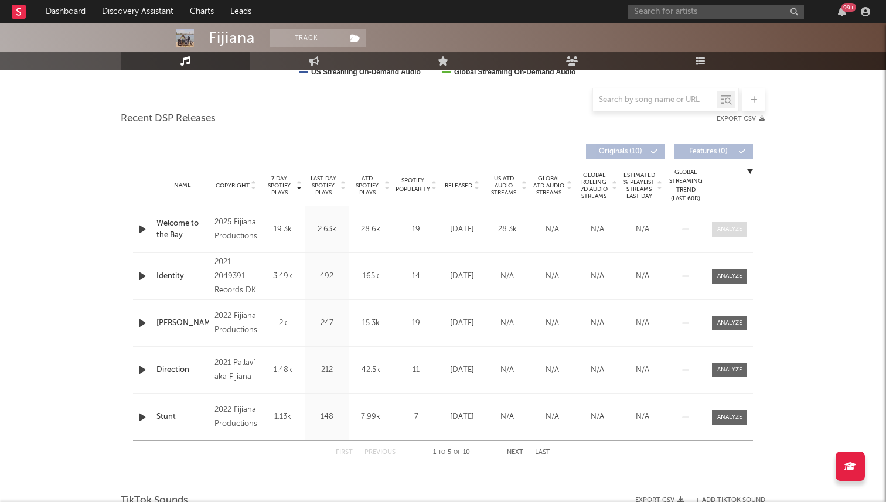
click at [632, 231] on div at bounding box center [729, 229] width 25 height 9
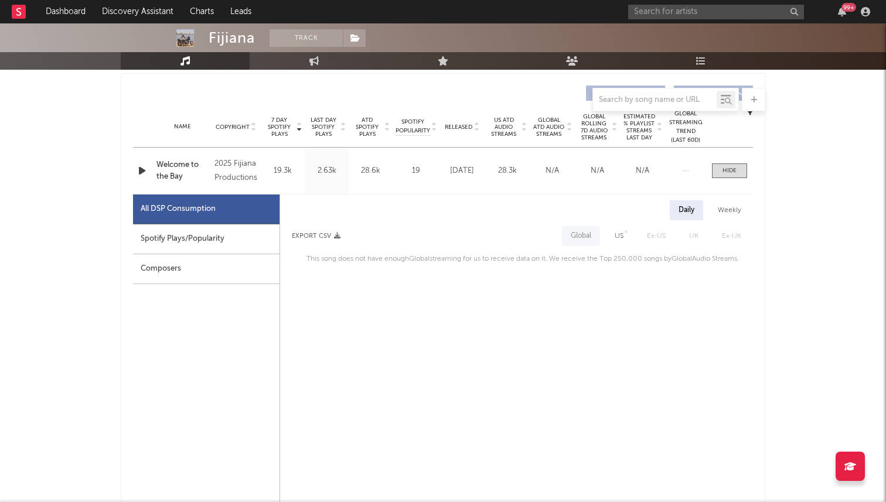
scroll to position [454, 0]
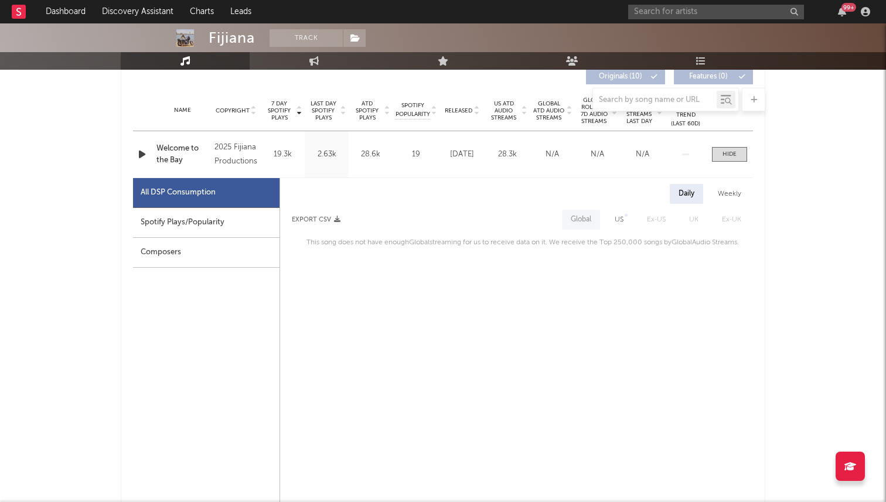
click at [611, 225] on div "US" at bounding box center [619, 220] width 26 height 20
select select "1w"
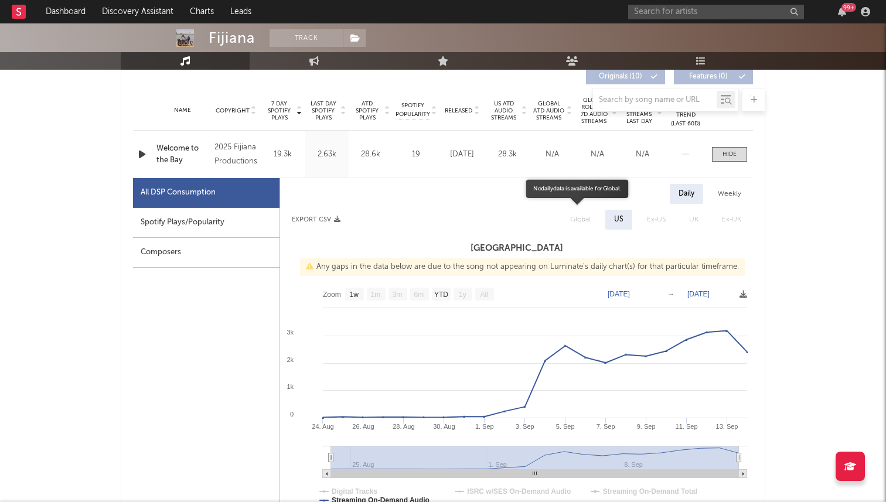
click at [579, 222] on span "Global" at bounding box center [580, 220] width 44 height 20
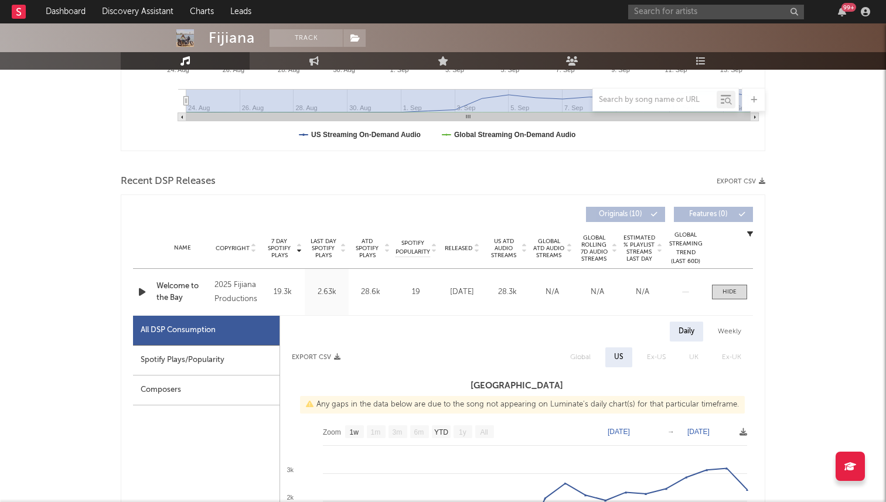
scroll to position [389, 0]
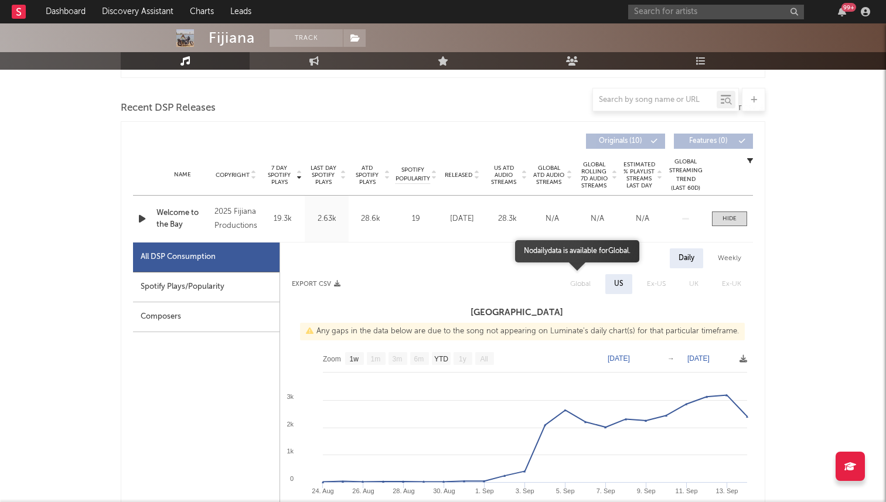
click at [583, 285] on span "Global" at bounding box center [580, 284] width 44 height 20
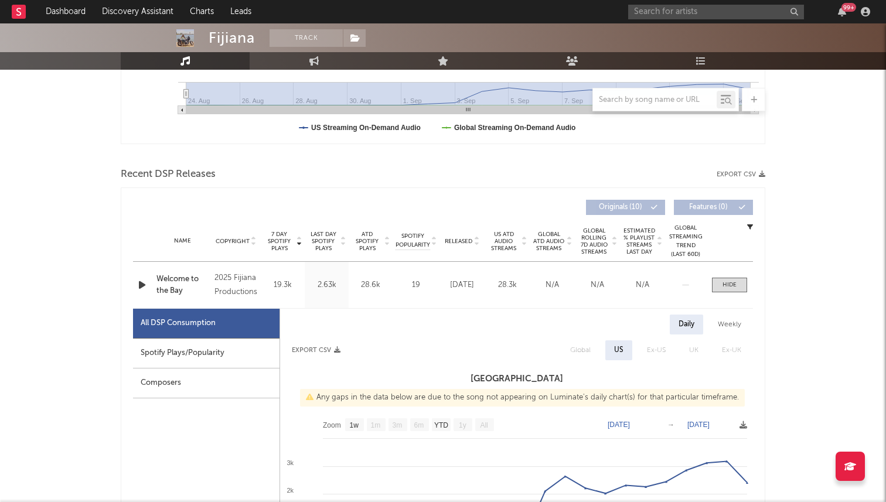
scroll to position [172, 0]
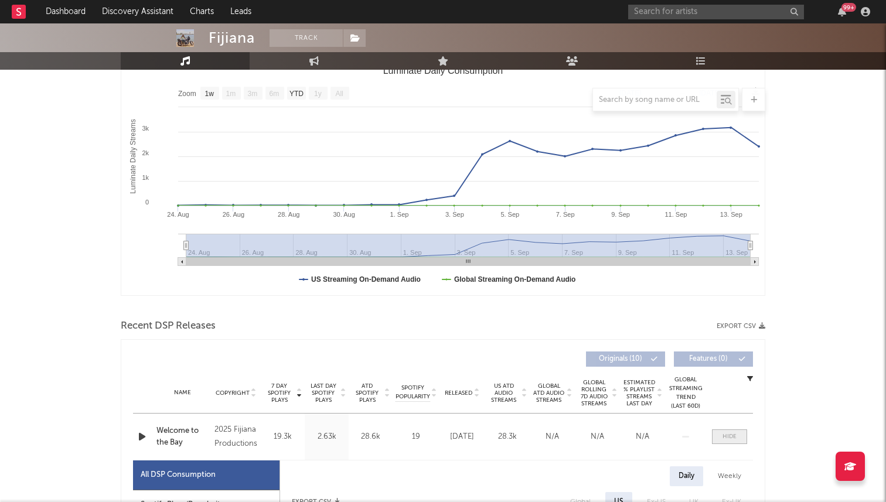
click at [632, 440] on div at bounding box center [729, 436] width 14 height 9
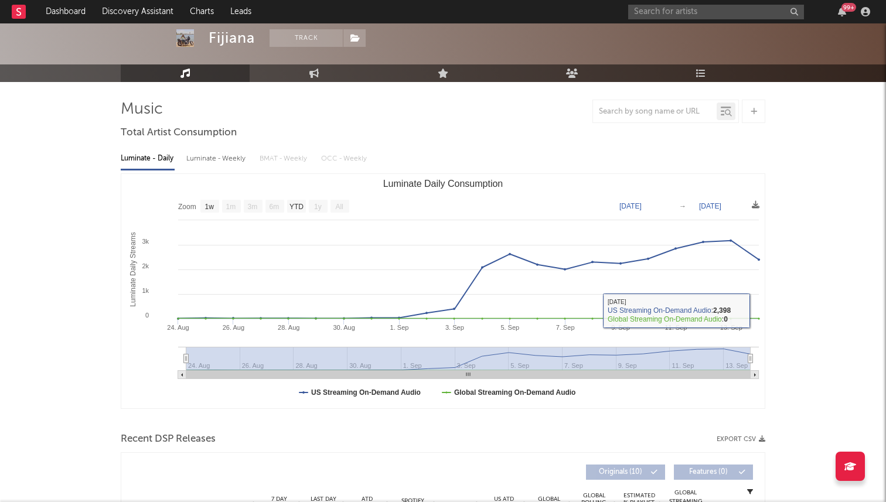
scroll to position [0, 0]
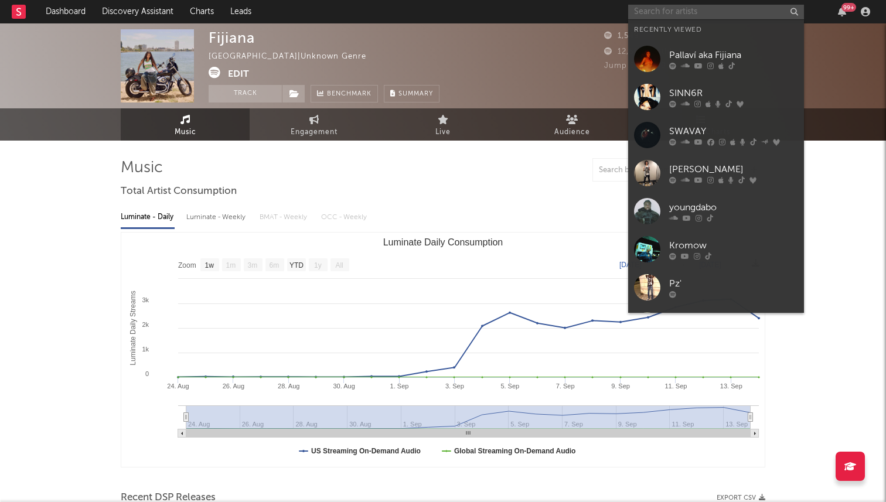
click at [632, 14] on input "text" at bounding box center [716, 12] width 176 height 15
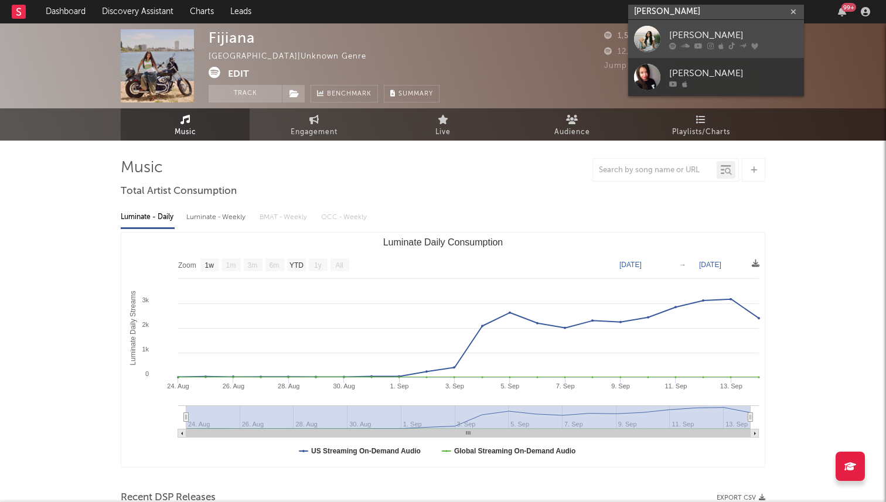
type input "gigi pere"
click at [632, 31] on div at bounding box center [647, 39] width 26 height 26
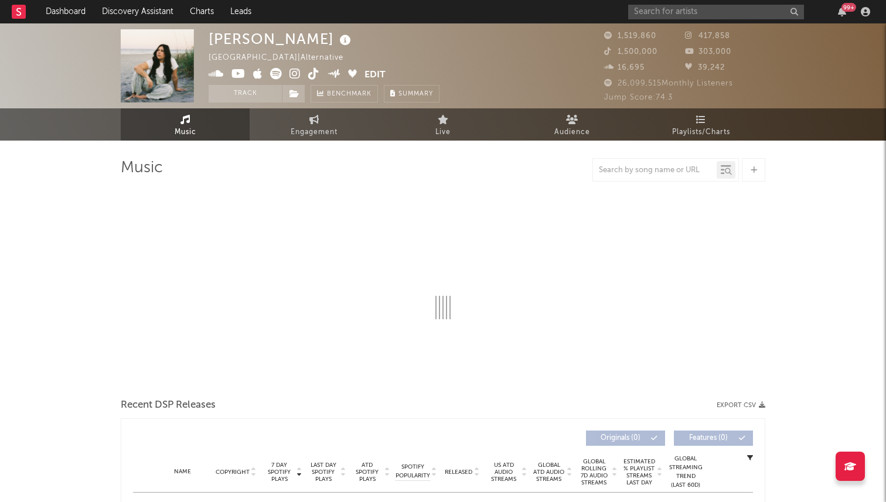
click at [180, 71] on img at bounding box center [157, 65] width 73 height 73
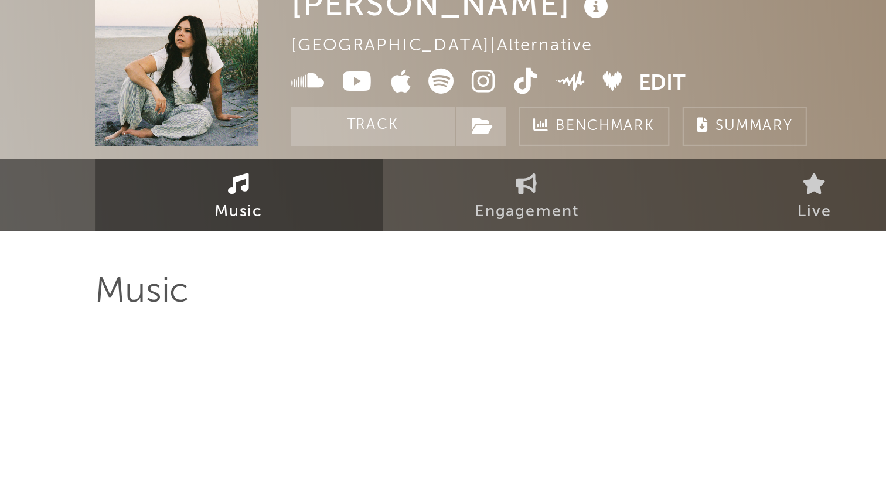
select select "6m"
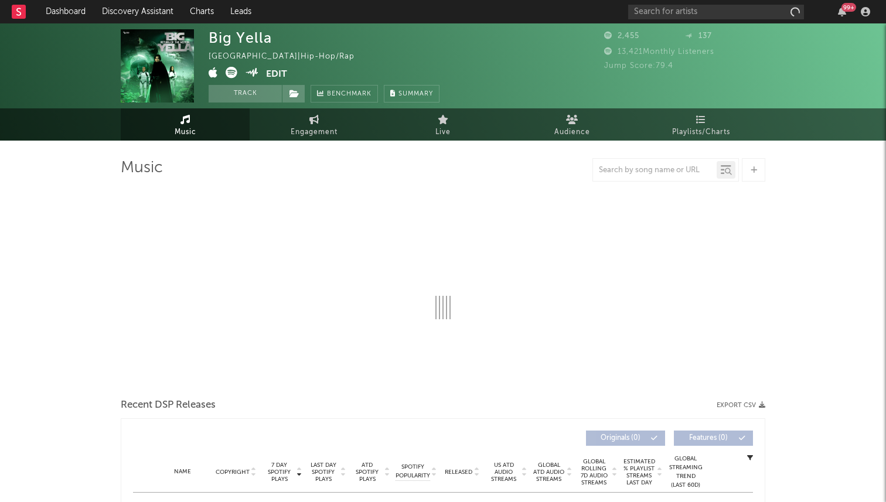
select select "1w"
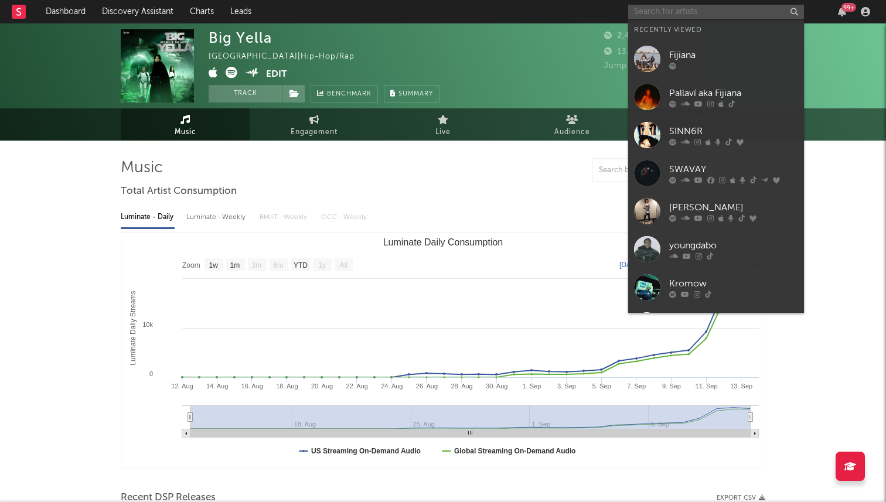
click at [666, 15] on input "text" at bounding box center [716, 12] width 176 height 15
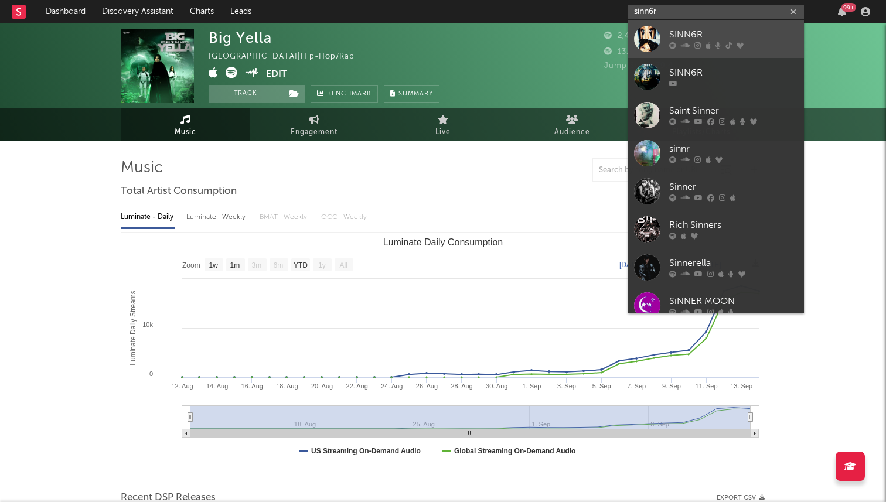
type input "sinn6r"
click at [672, 52] on link "SINN6R" at bounding box center [716, 39] width 176 height 38
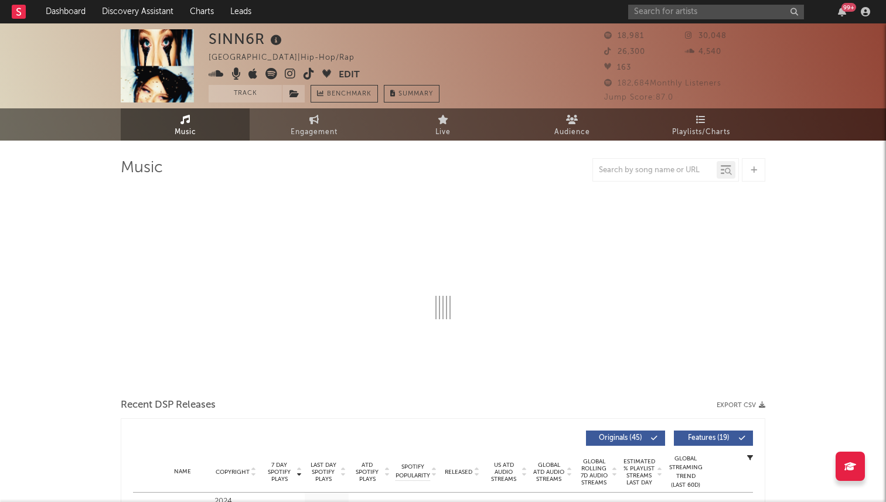
select select "6m"
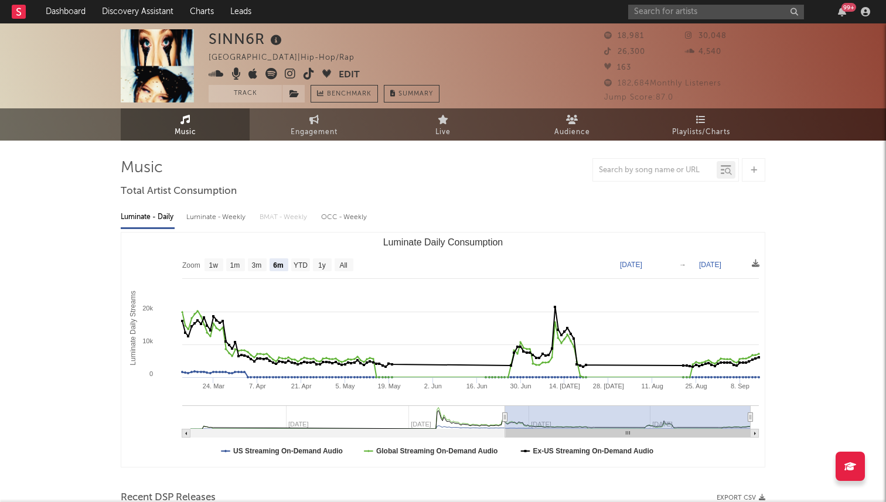
click at [270, 73] on icon at bounding box center [271, 74] width 12 height 12
click at [647, 12] on input "text" at bounding box center [716, 12] width 176 height 15
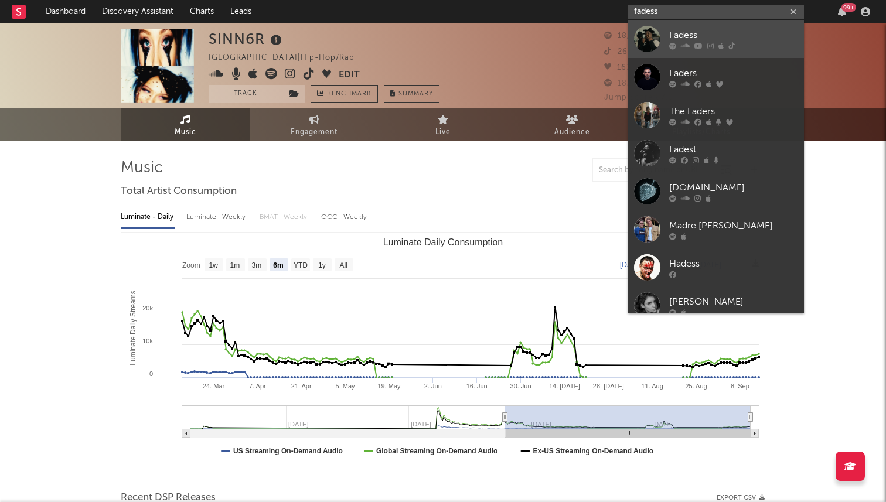
type input "fadess"
click at [655, 33] on div at bounding box center [647, 39] width 26 height 26
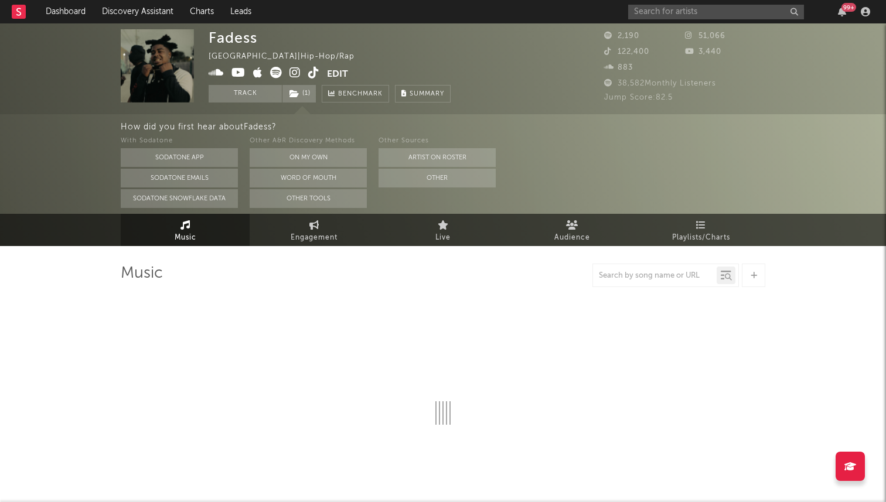
select select "6m"
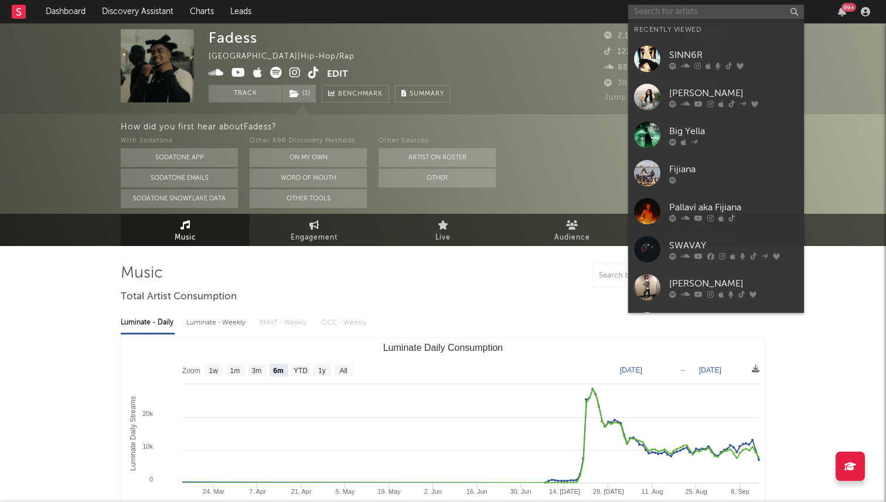
click at [644, 11] on input "text" at bounding box center [716, 12] width 176 height 15
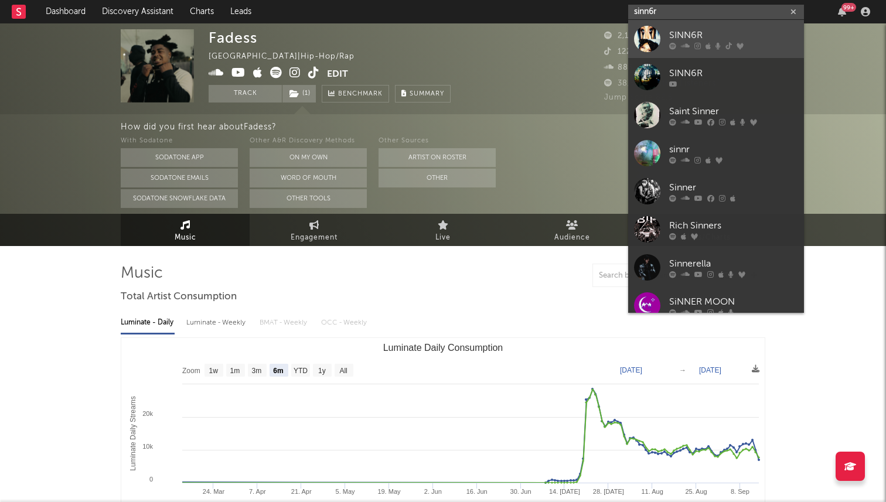
type input "sinn6r"
click at [671, 28] on div "SINN6R" at bounding box center [733, 35] width 129 height 14
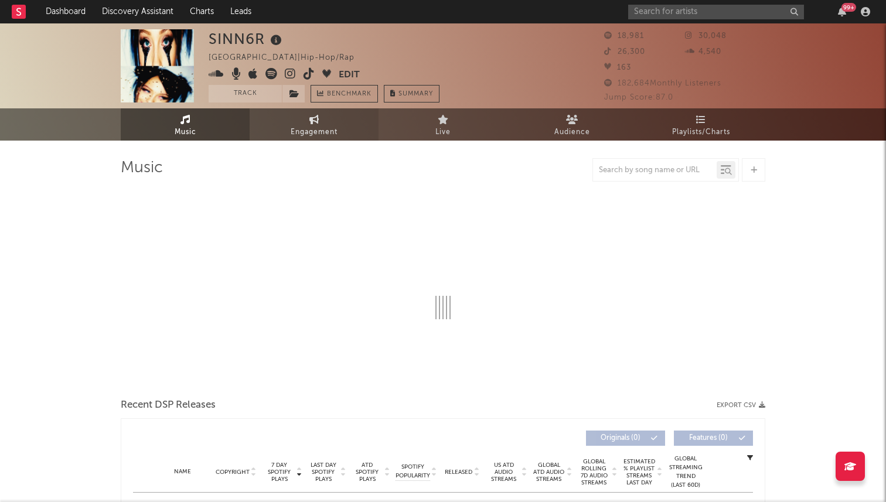
click at [309, 132] on span "Engagement" at bounding box center [314, 132] width 47 height 14
select select "1w"
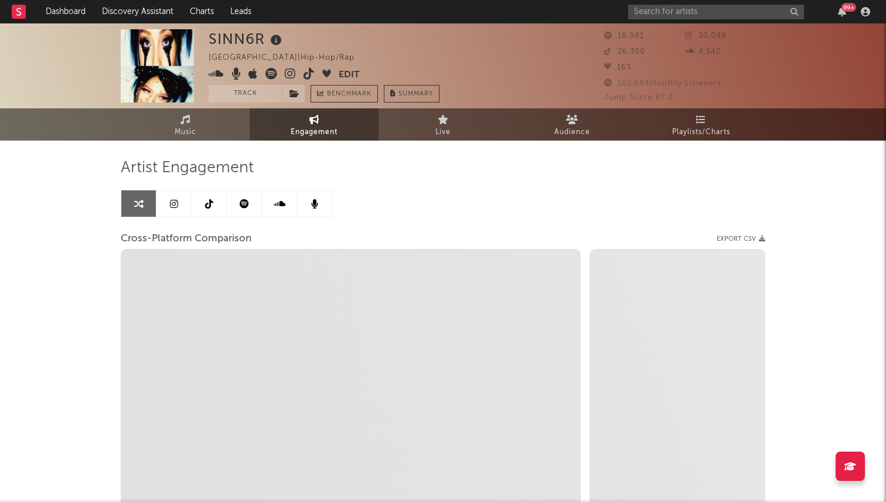
click at [211, 201] on icon at bounding box center [209, 203] width 8 height 9
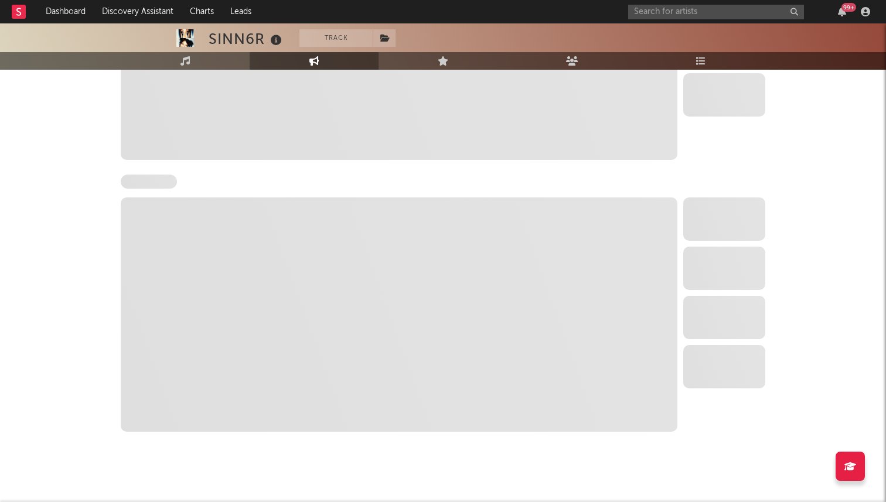
select select "6m"
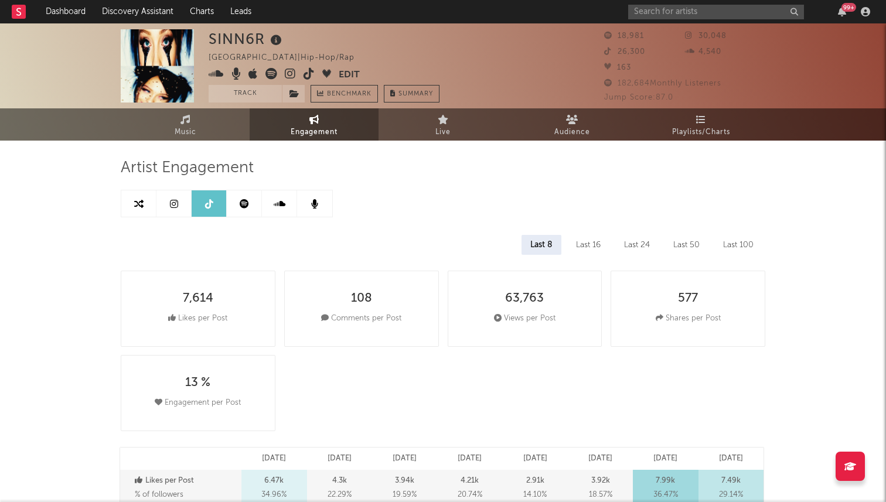
click at [165, 204] on link at bounding box center [173, 203] width 35 height 26
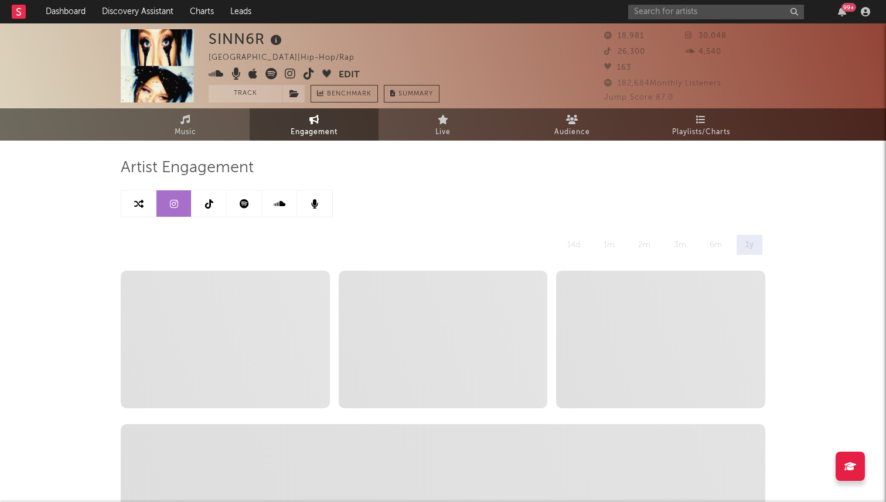
select select "6m"
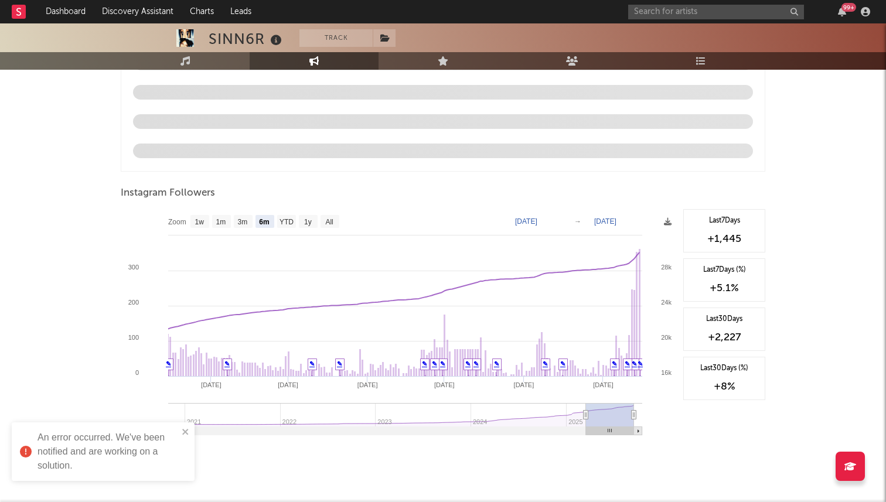
scroll to position [1200, 0]
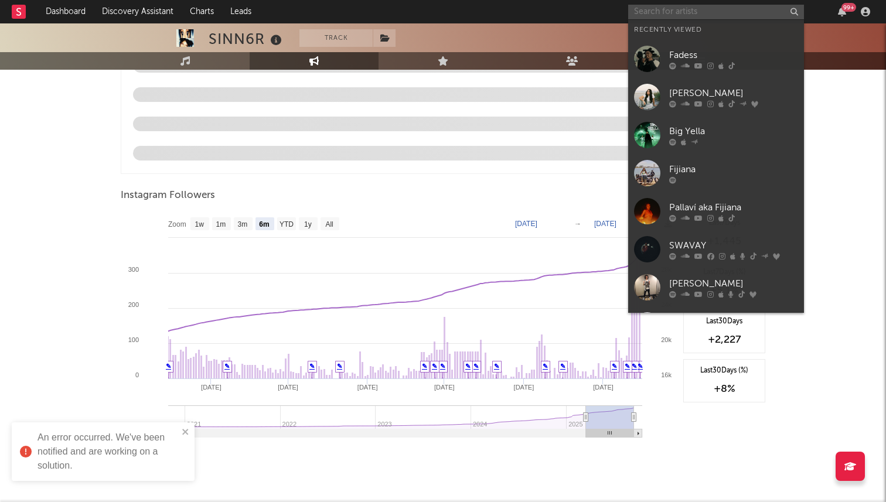
click at [652, 12] on input "text" at bounding box center [716, 12] width 176 height 15
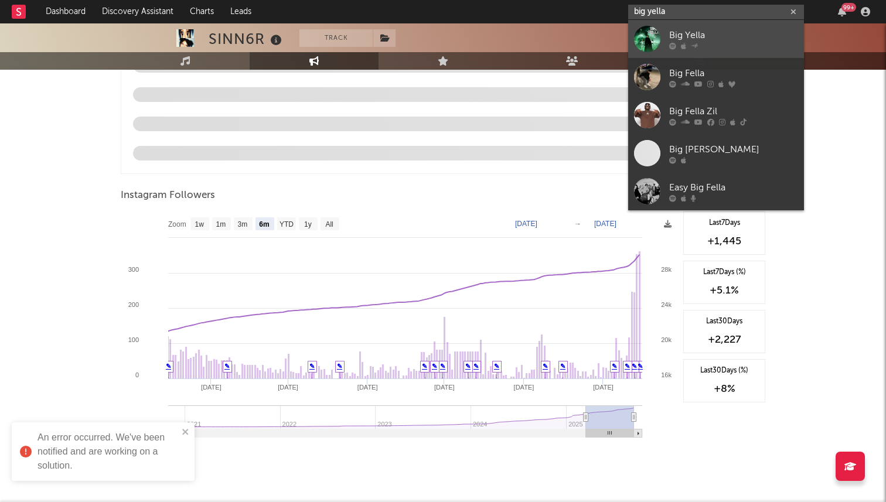
type input "big yella"
click at [662, 49] on link "Big Yella" at bounding box center [716, 39] width 176 height 38
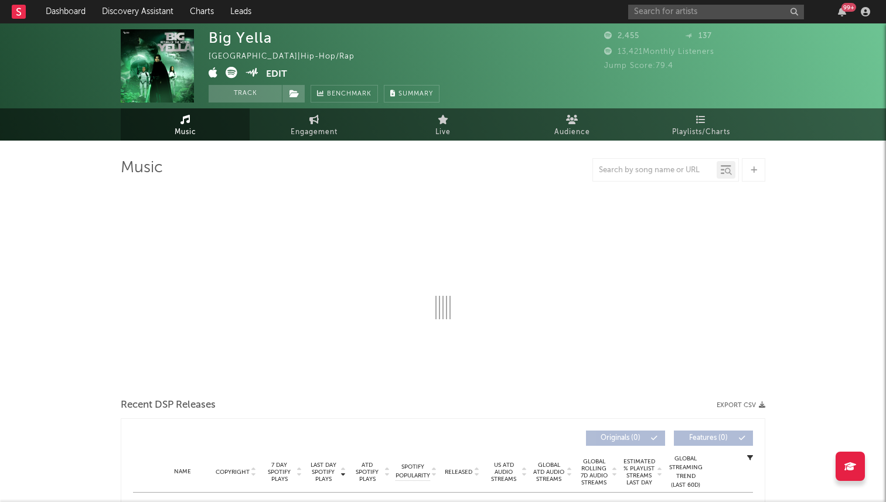
select select "1w"
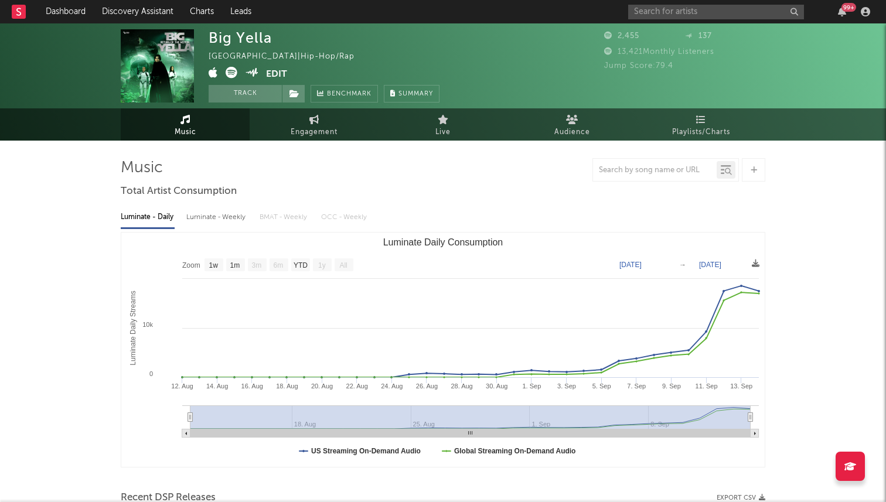
click at [231, 75] on icon at bounding box center [231, 73] width 12 height 12
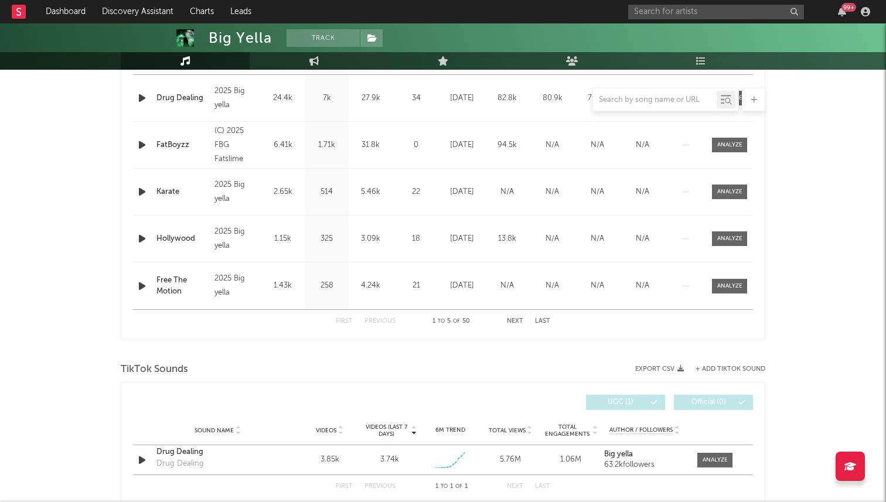
scroll to position [651, 0]
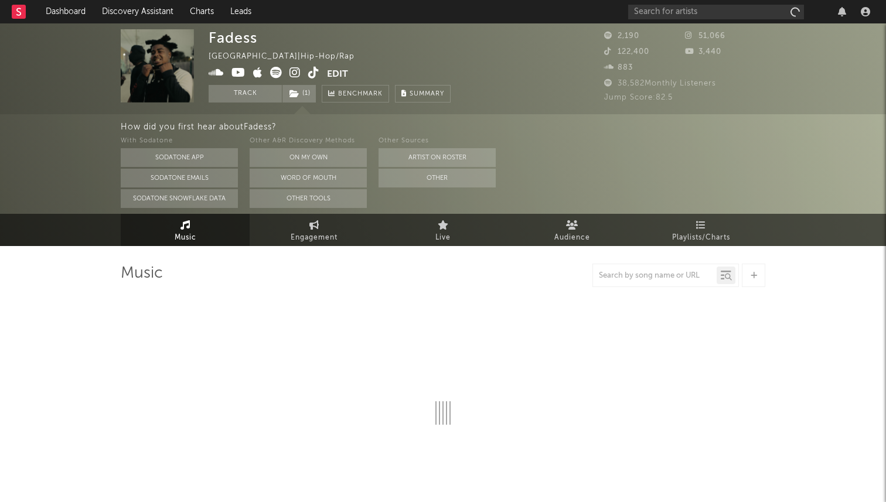
click at [295, 73] on icon at bounding box center [294, 73] width 11 height 12
select select "6m"
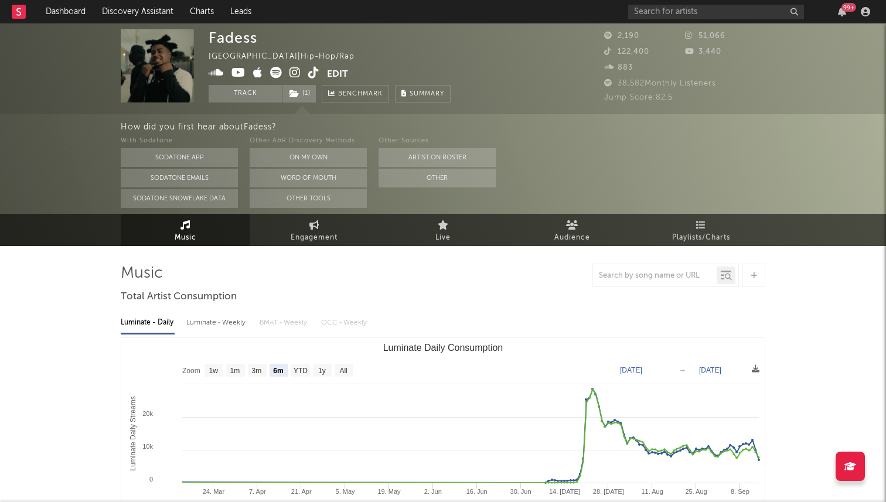
click at [319, 71] on span at bounding box center [268, 74] width 118 height 15
click at [310, 73] on icon at bounding box center [313, 73] width 11 height 12
click at [293, 224] on link "Engagement" at bounding box center [314, 230] width 129 height 32
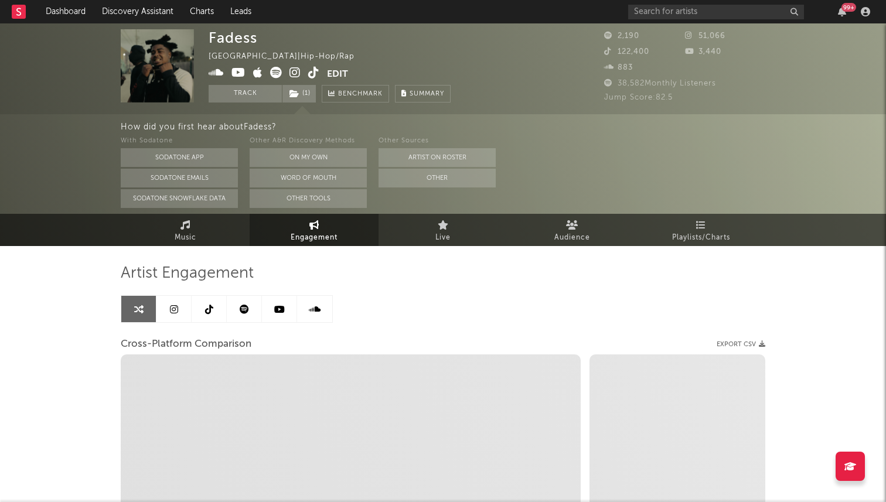
select select "1w"
click at [176, 309] on icon at bounding box center [174, 309] width 8 height 9
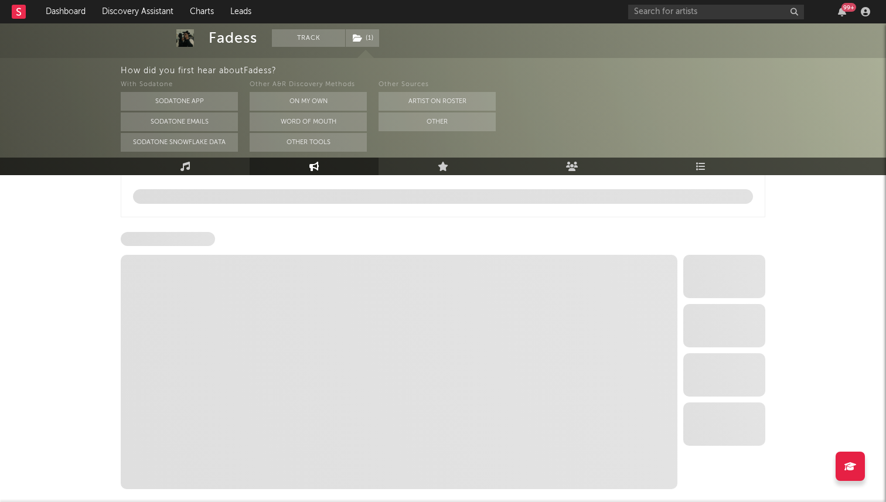
select select "1w"
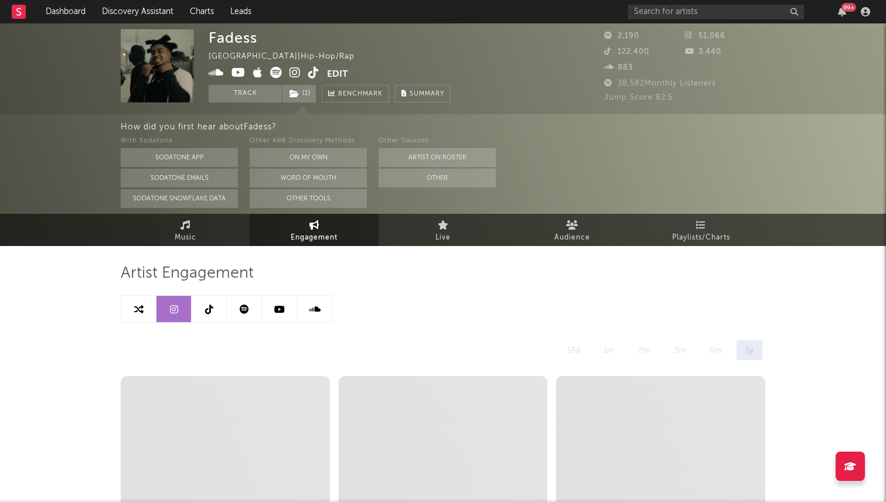
click at [209, 315] on link at bounding box center [209, 309] width 35 height 26
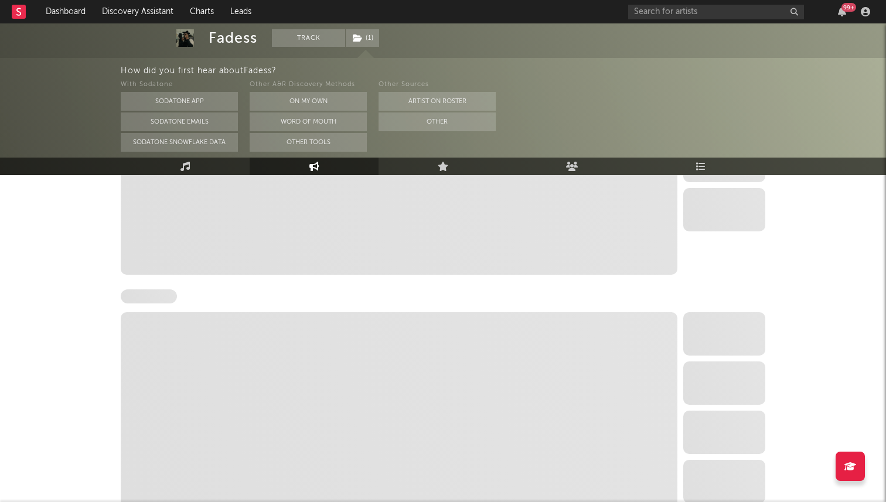
select select "6m"
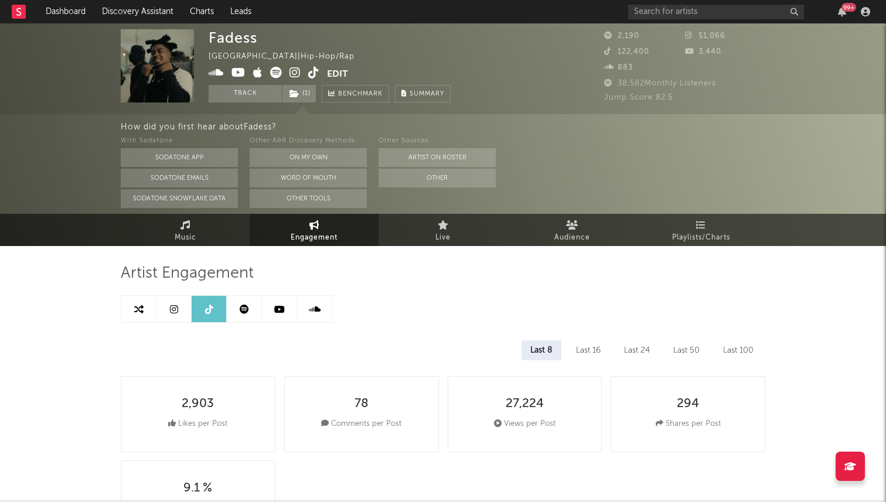
click at [220, 241] on link "Music" at bounding box center [185, 230] width 129 height 32
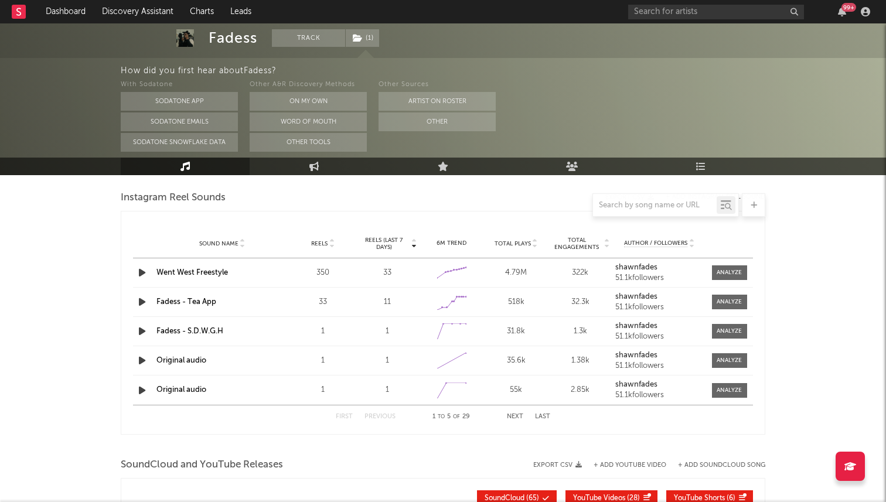
select select "6m"
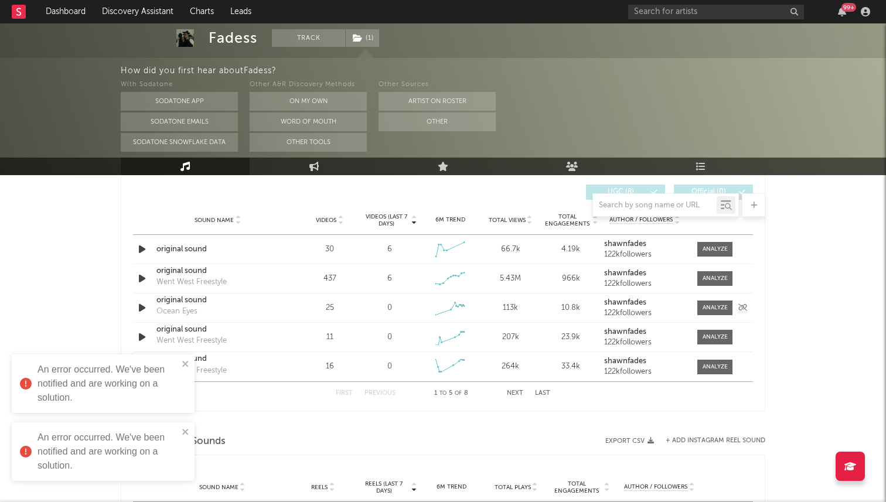
scroll to position [823, 0]
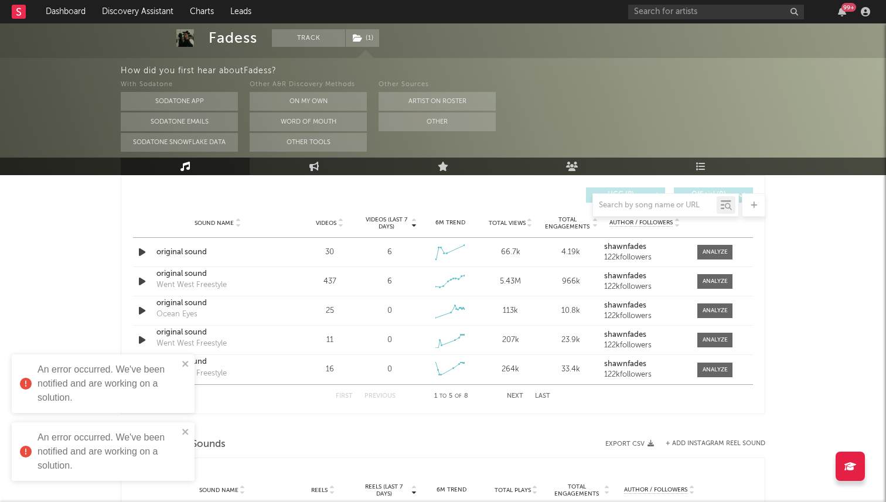
click at [330, 227] on div "Videos" at bounding box center [329, 222] width 54 height 9
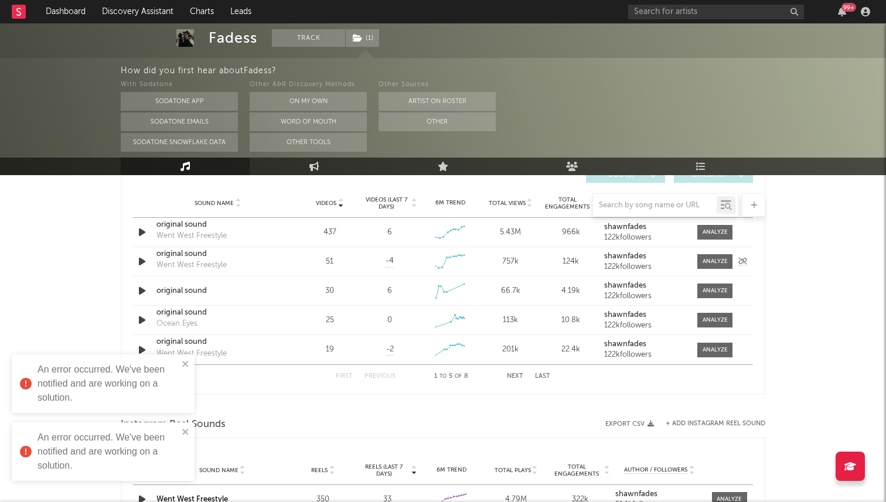
scroll to position [843, 0]
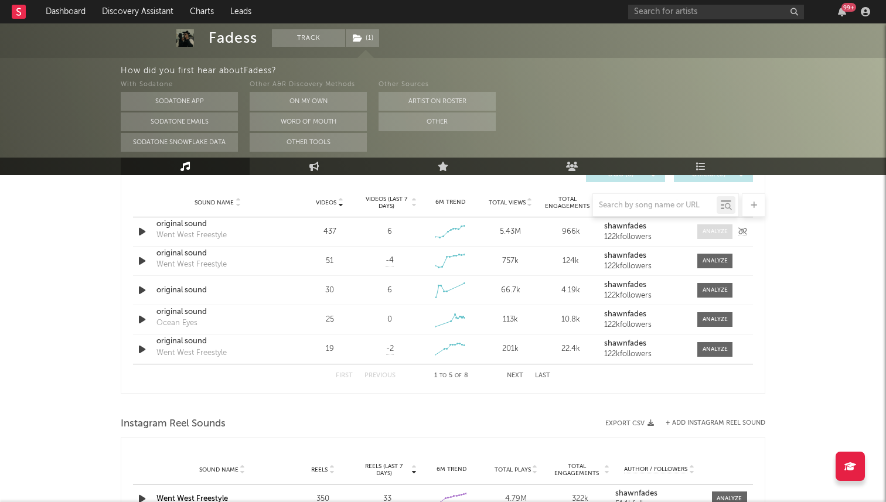
click at [715, 234] on div at bounding box center [714, 231] width 25 height 9
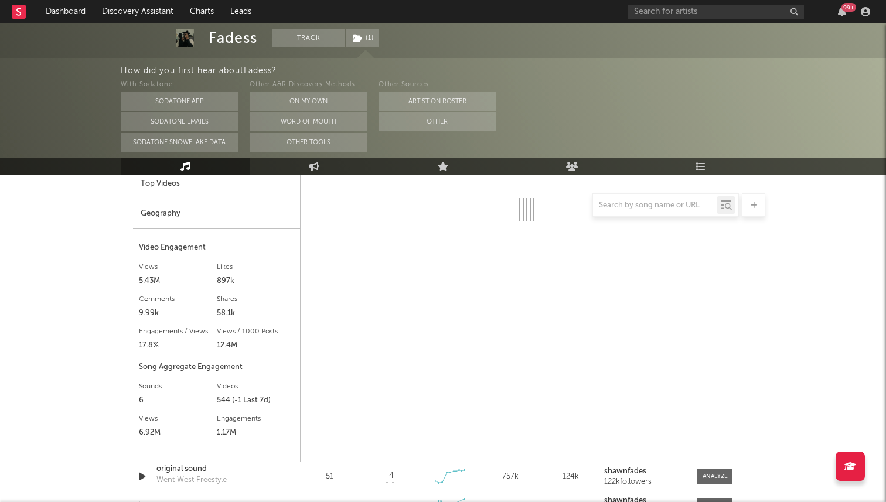
scroll to position [954, 0]
select select "1w"
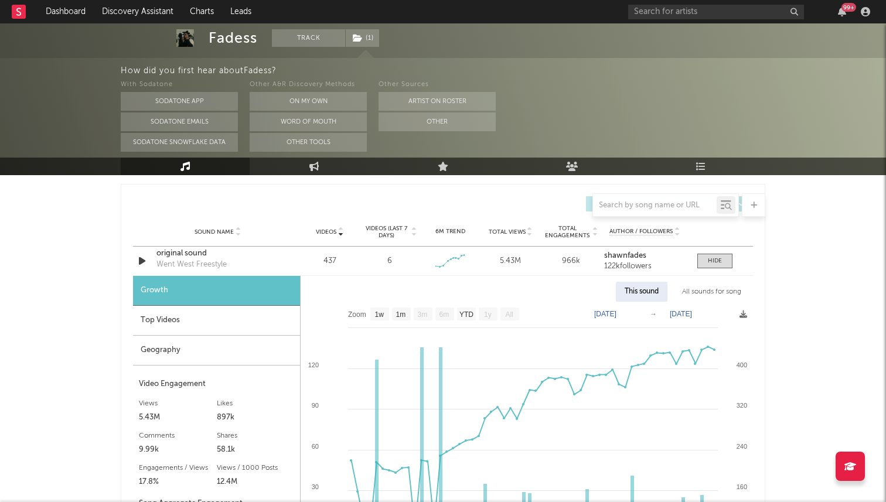
scroll to position [805, 0]
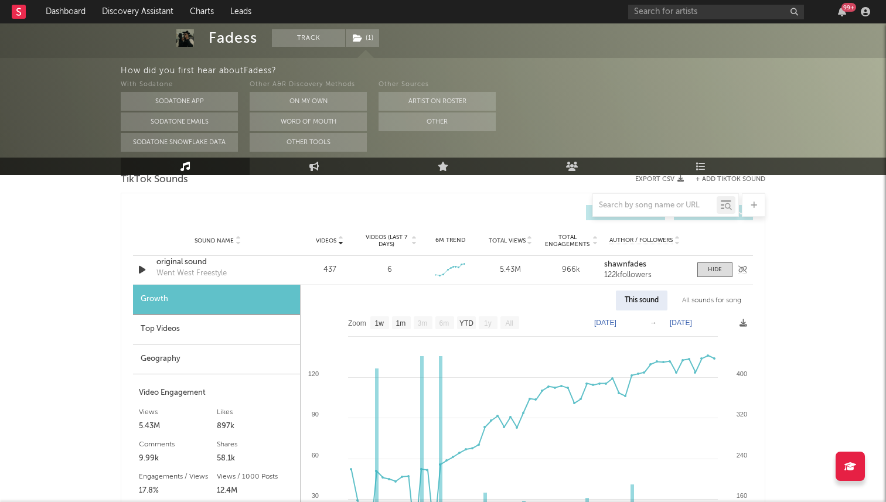
click at [197, 266] on div "original sound" at bounding box center [217, 263] width 122 height 12
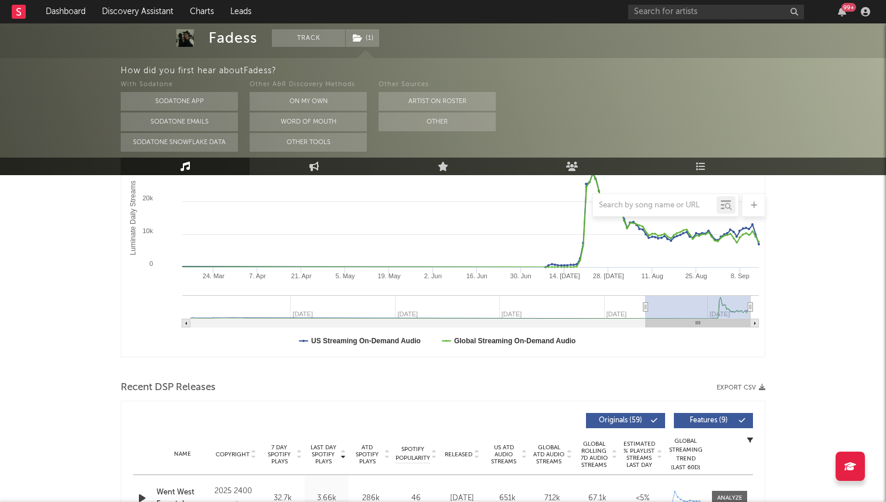
scroll to position [0, 0]
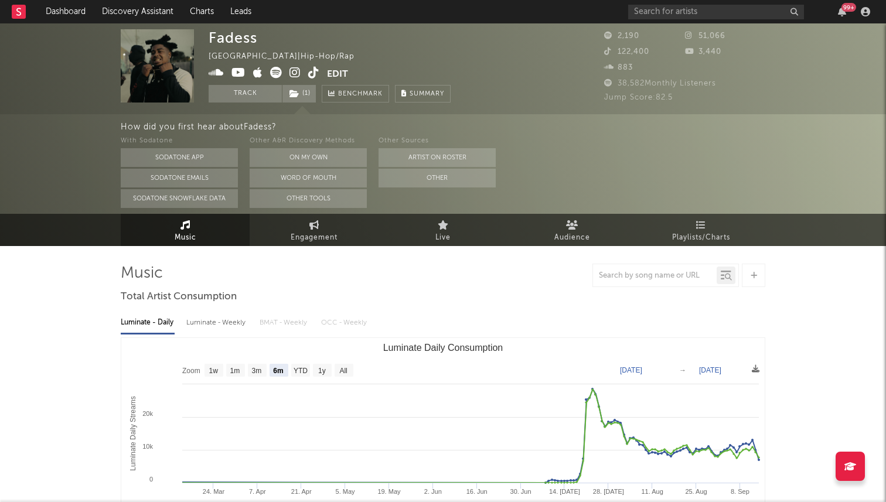
click at [275, 71] on icon at bounding box center [276, 73] width 12 height 12
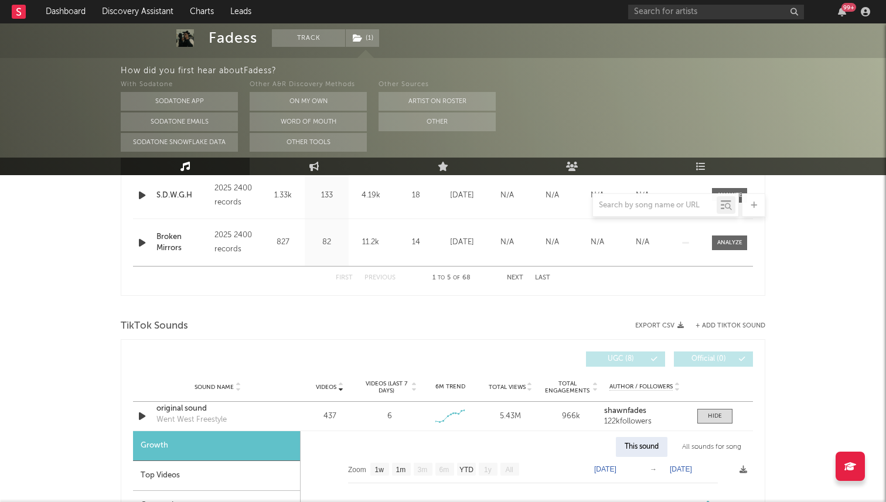
scroll to position [722, 0]
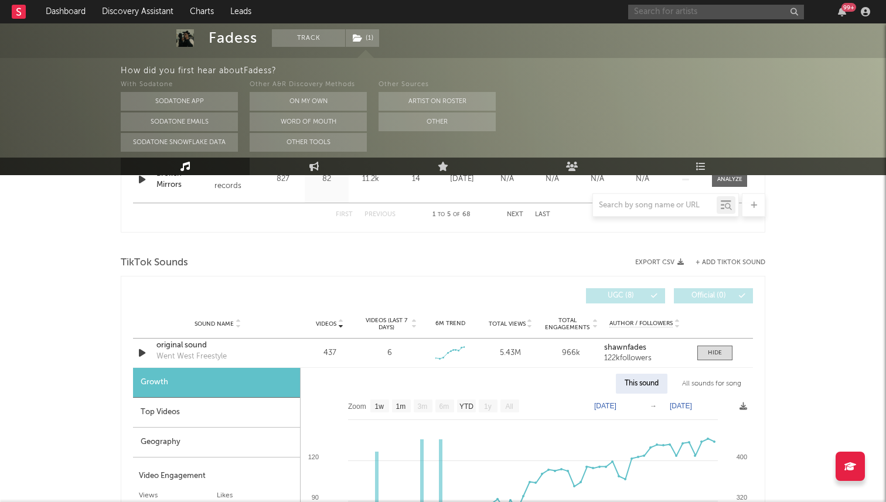
click at [696, 9] on input "text" at bounding box center [716, 12] width 176 height 15
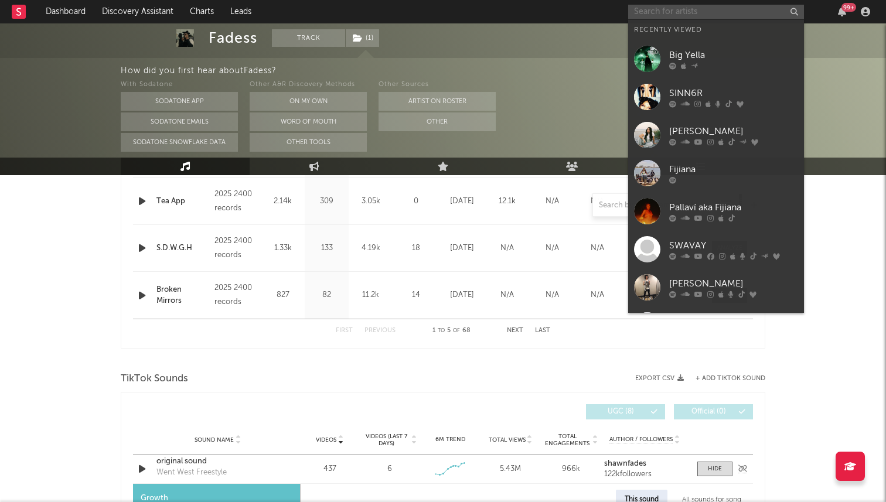
scroll to position [606, 0]
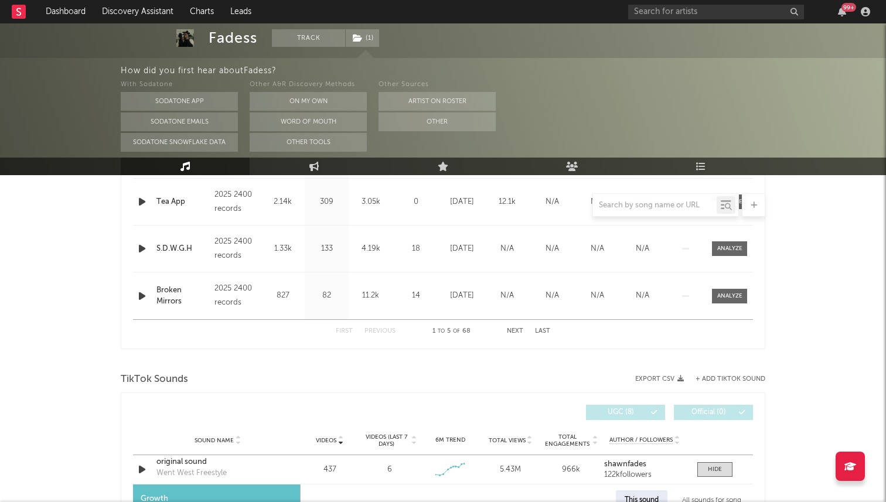
drag, startPoint x: 594, startPoint y: 327, endPoint x: 651, endPoint y: 313, distance: 58.7
click at [594, 327] on div "First Previous 1 to 5 of 68 Next Last" at bounding box center [443, 330] width 620 height 23
click at [658, 11] on input "text" at bounding box center [716, 12] width 176 height 15
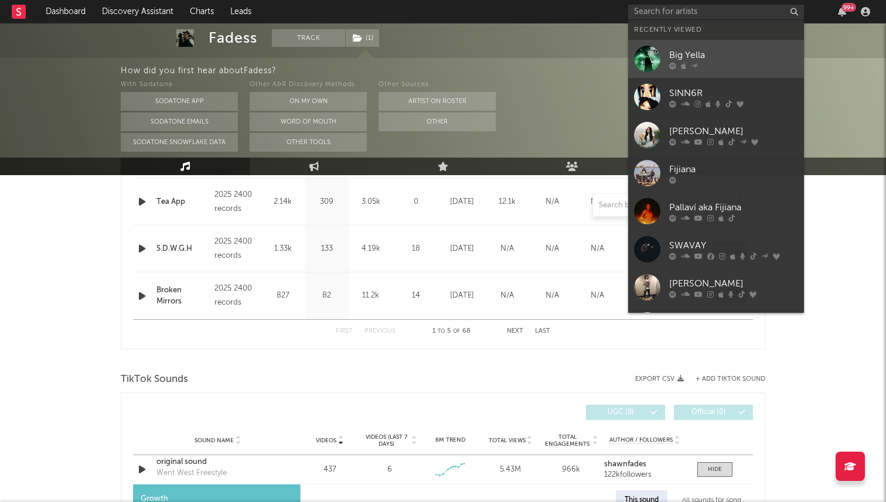
click at [658, 66] on div at bounding box center [647, 59] width 26 height 26
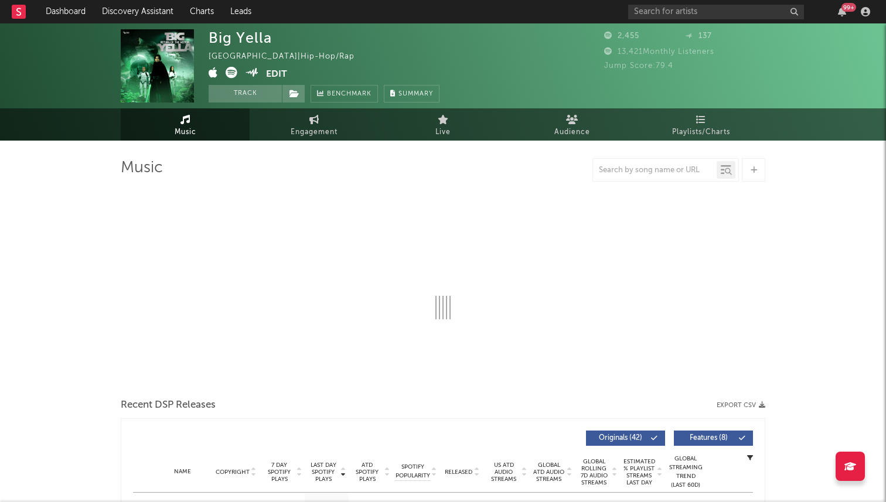
select select "1w"
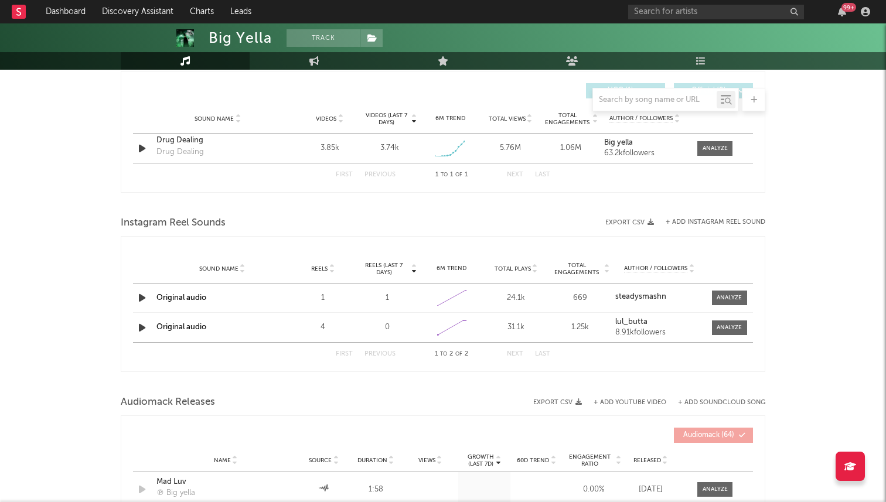
scroll to position [764, 0]
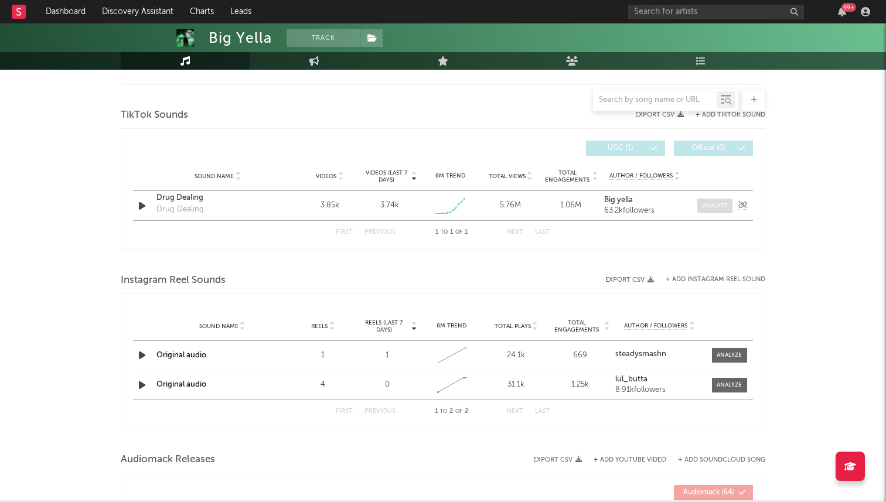
click at [707, 203] on div at bounding box center [714, 205] width 25 height 9
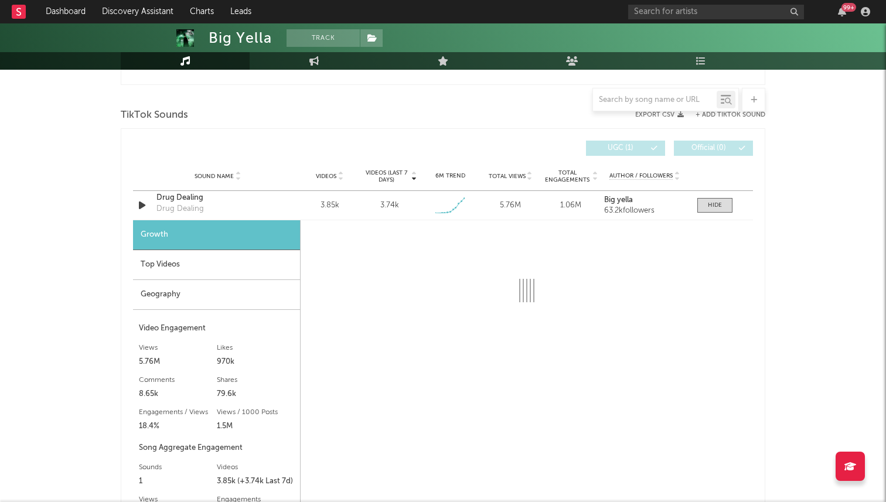
select select "1w"
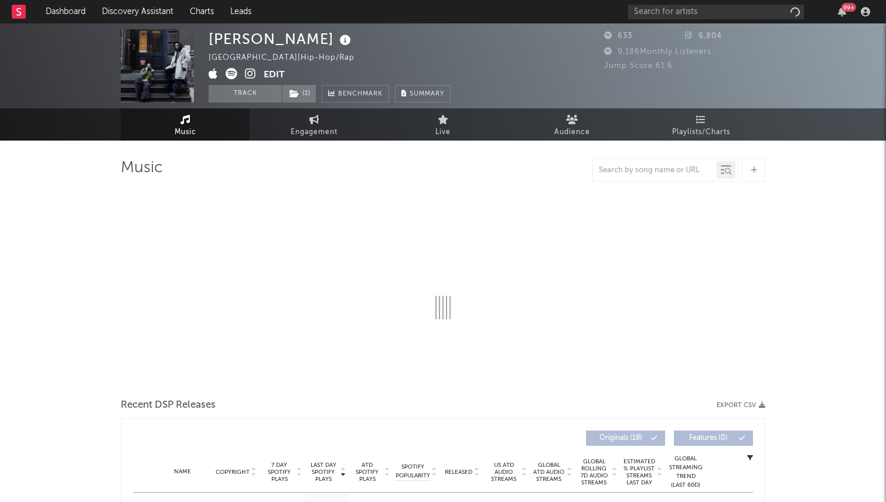
select select "1w"
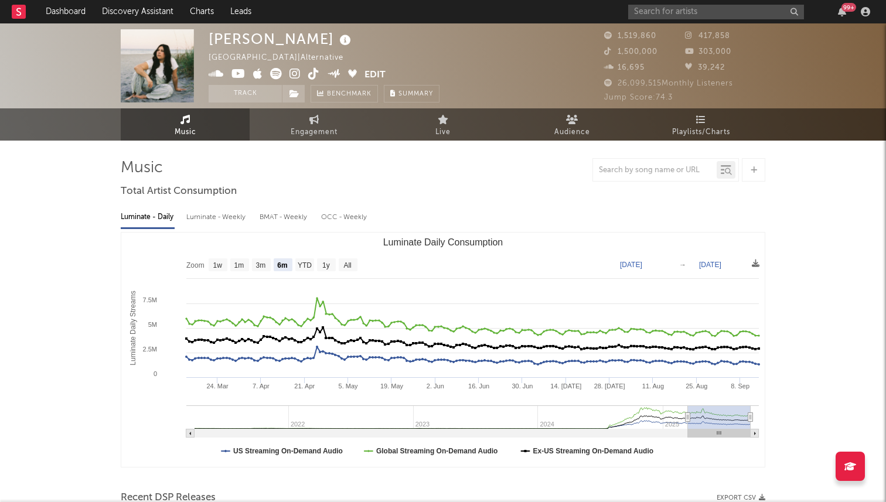
select select "6m"
click at [645, 8] on input "text" at bounding box center [716, 12] width 176 height 15
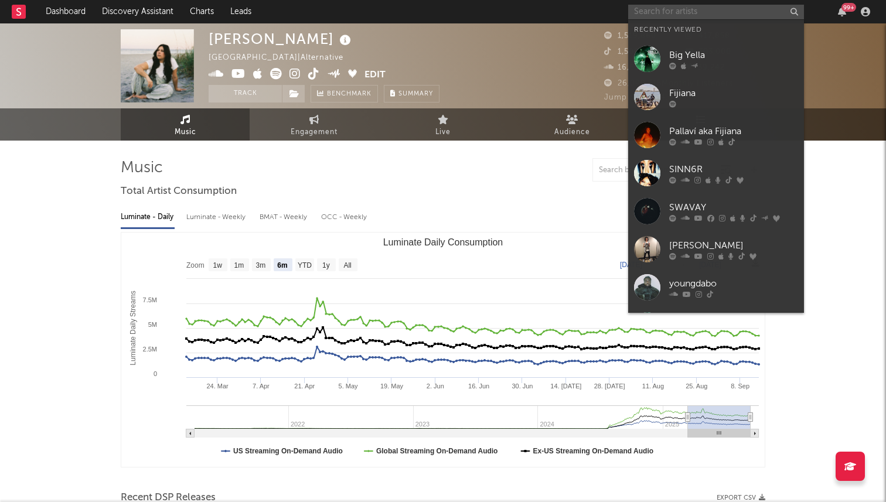
paste input "[URL][DOMAIN_NAME]"
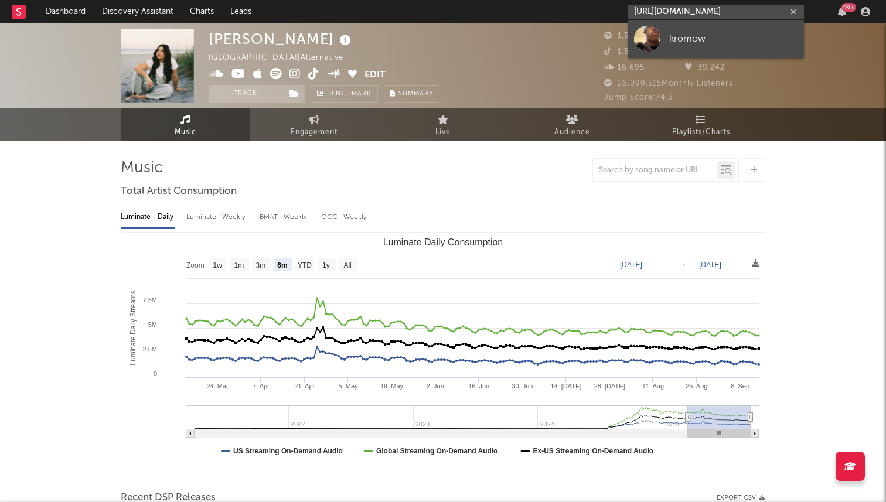
type input "[URL][DOMAIN_NAME]"
click at [665, 37] on link "kromow" at bounding box center [716, 39] width 176 height 38
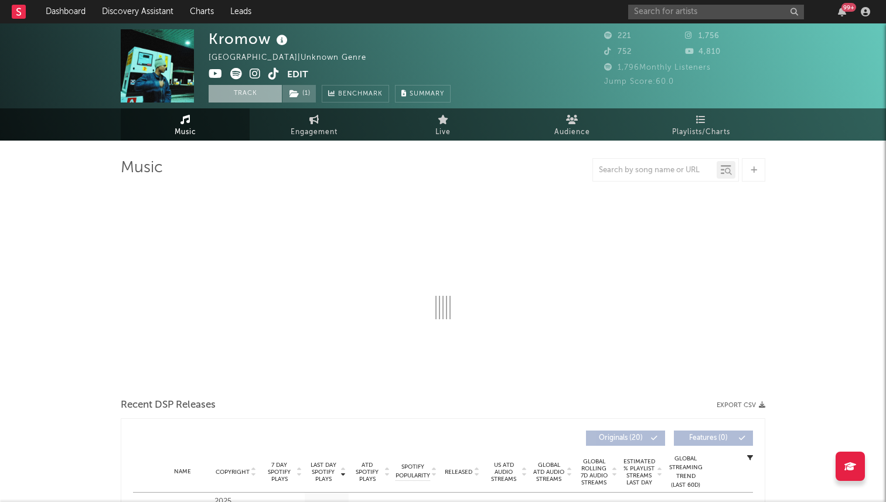
select select "1w"
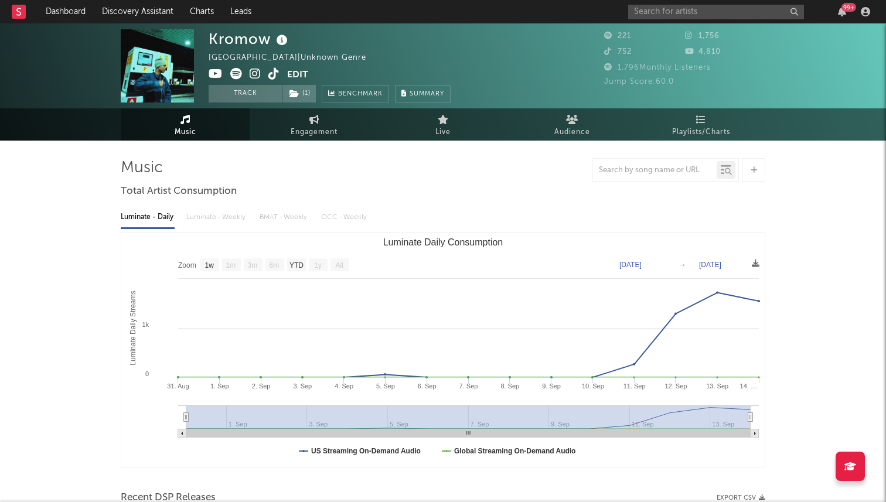
click at [230, 71] on icon at bounding box center [236, 74] width 12 height 12
click at [305, 127] on span "Engagement" at bounding box center [314, 132] width 47 height 14
select select "1w"
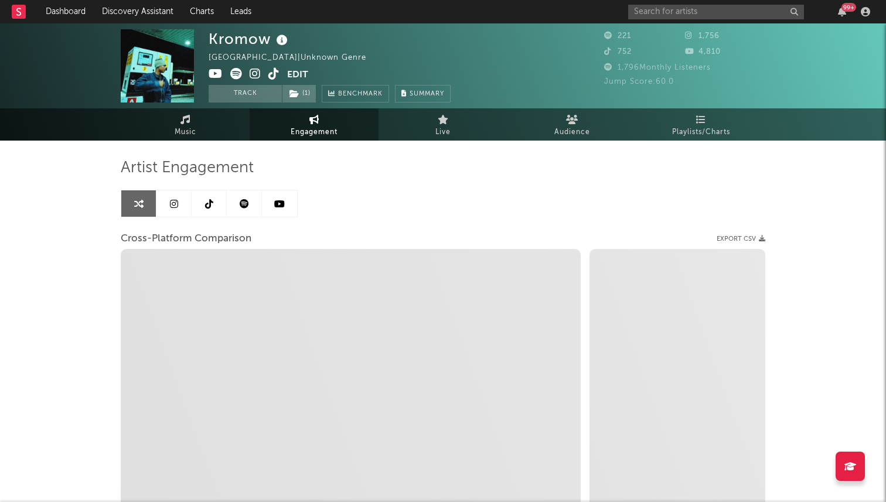
click at [174, 206] on icon at bounding box center [174, 203] width 8 height 9
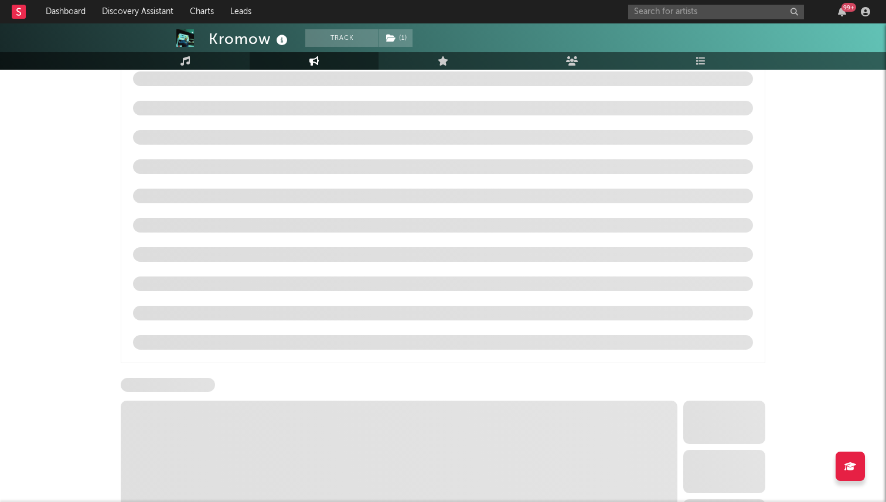
select select "1w"
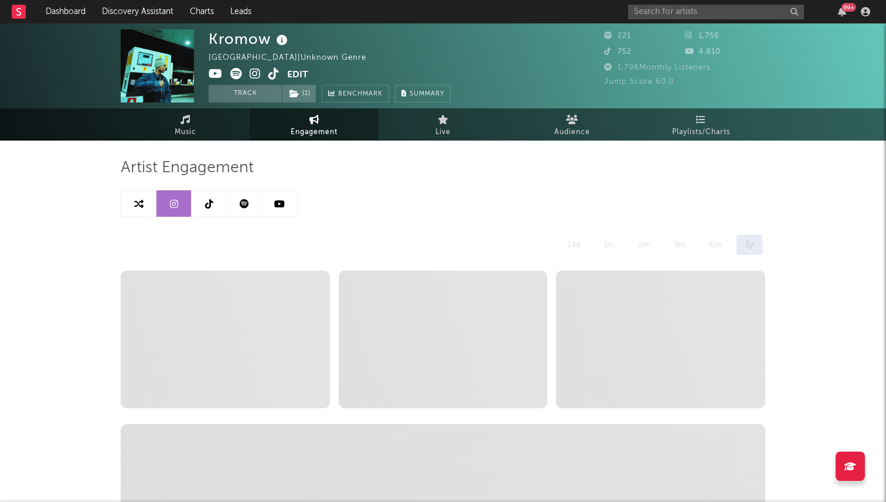
click at [199, 209] on link at bounding box center [209, 203] width 35 height 26
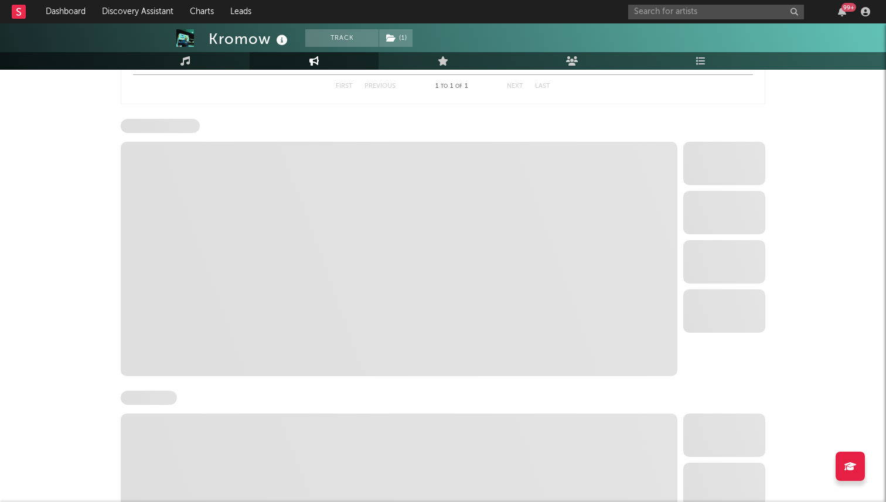
select select "1w"
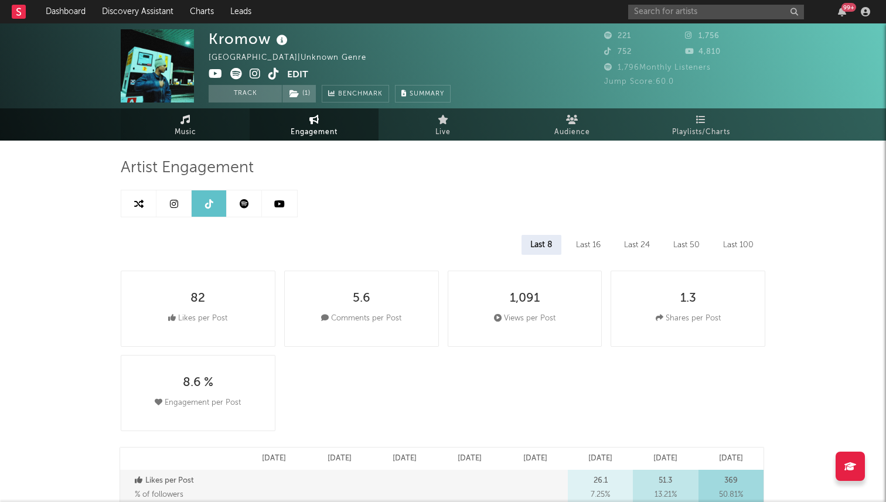
click at [190, 134] on span "Music" at bounding box center [186, 132] width 22 height 14
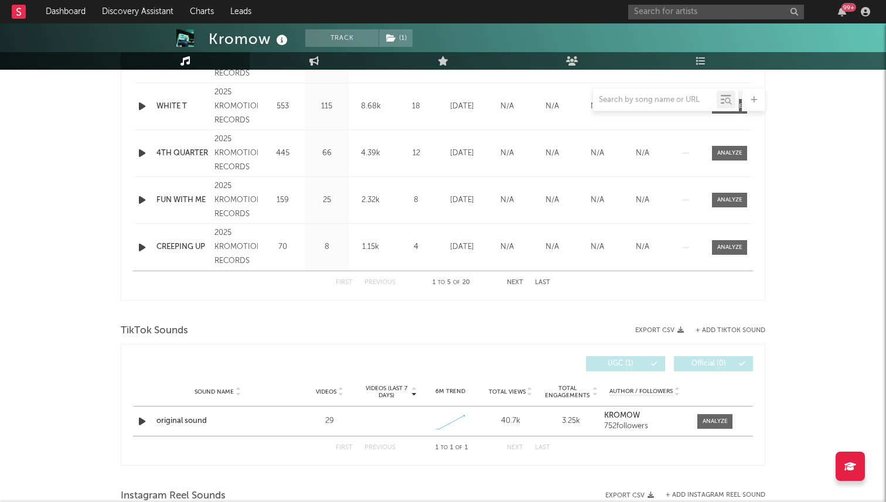
select select "1w"
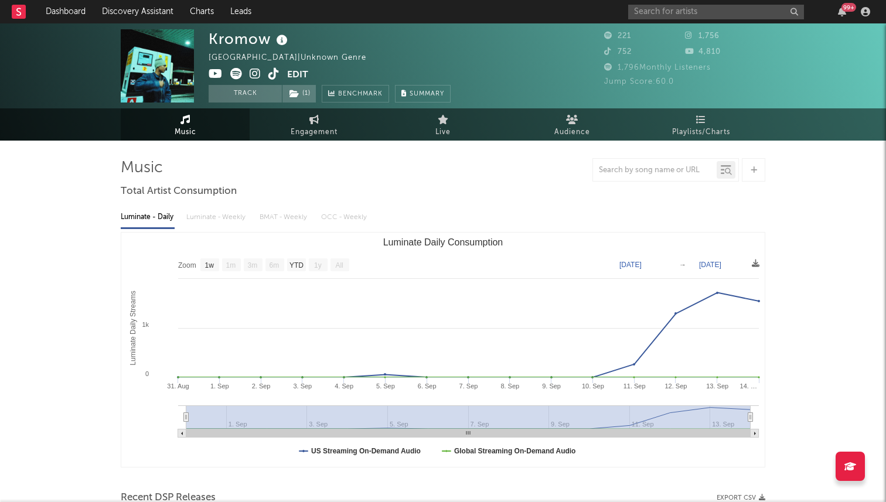
click at [269, 77] on icon at bounding box center [273, 74] width 11 height 12
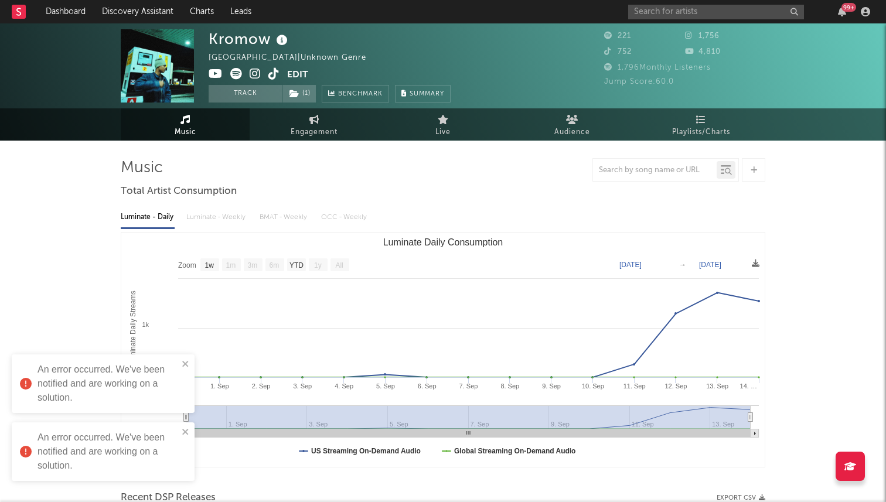
click at [254, 70] on icon at bounding box center [255, 74] width 11 height 12
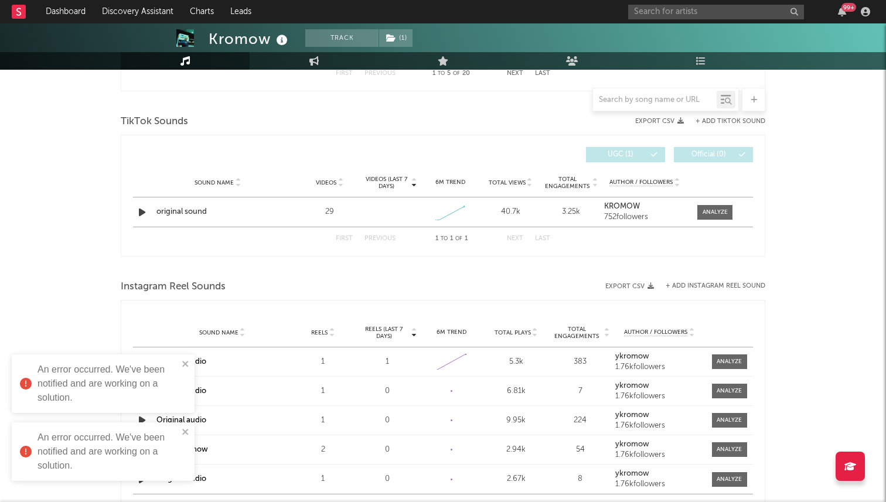
scroll to position [784, 0]
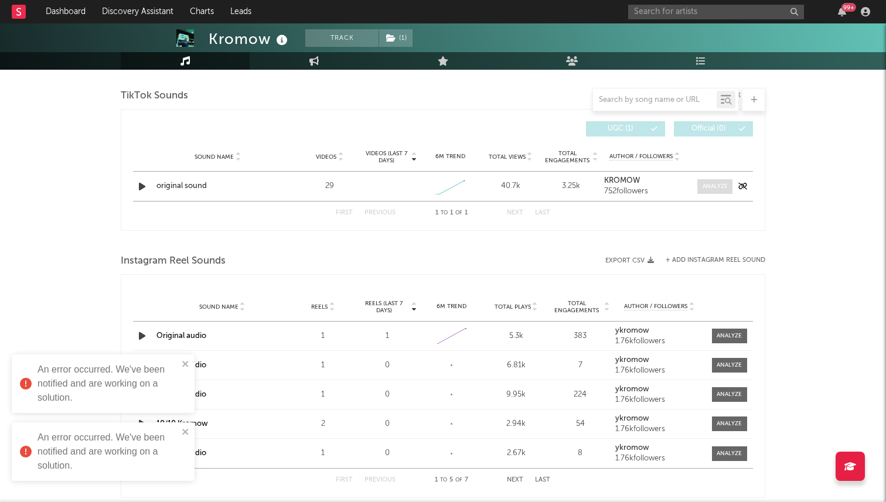
click at [702, 180] on span at bounding box center [714, 186] width 35 height 15
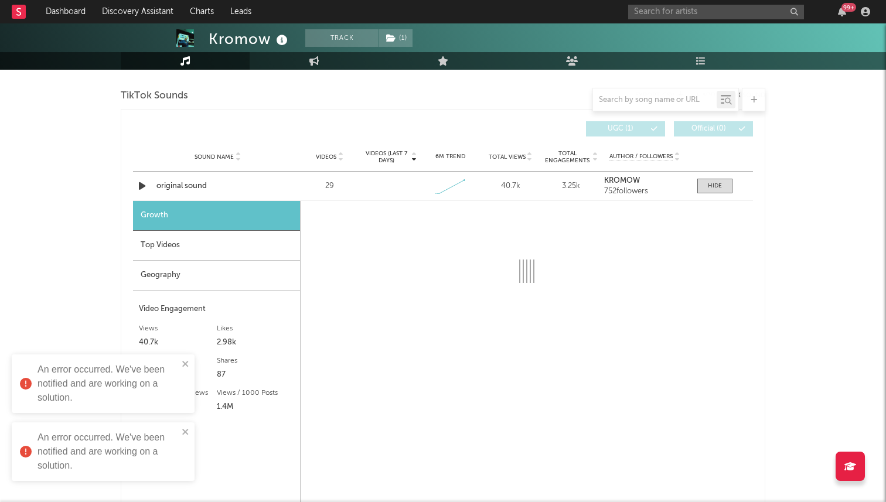
scroll to position [845, 0]
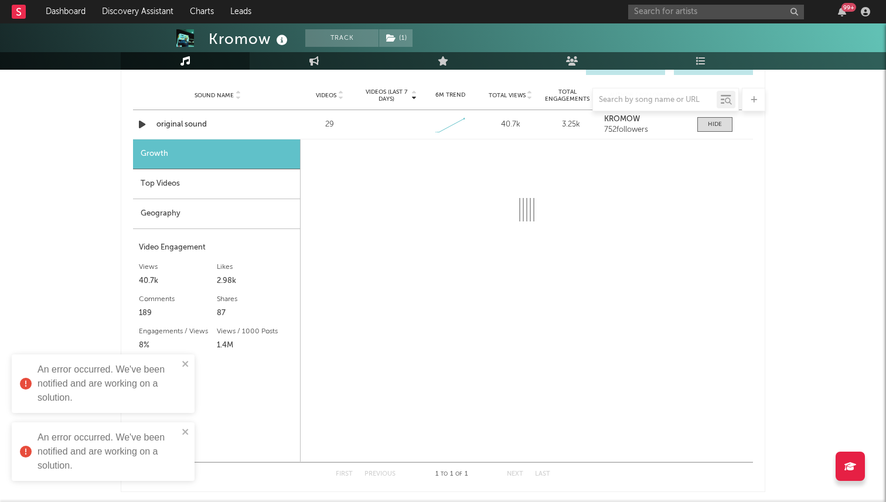
select select "1w"
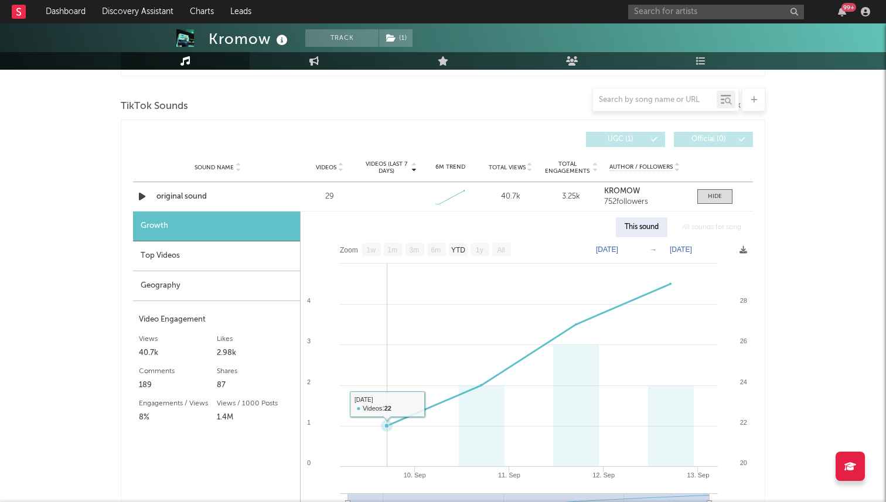
scroll to position [756, 0]
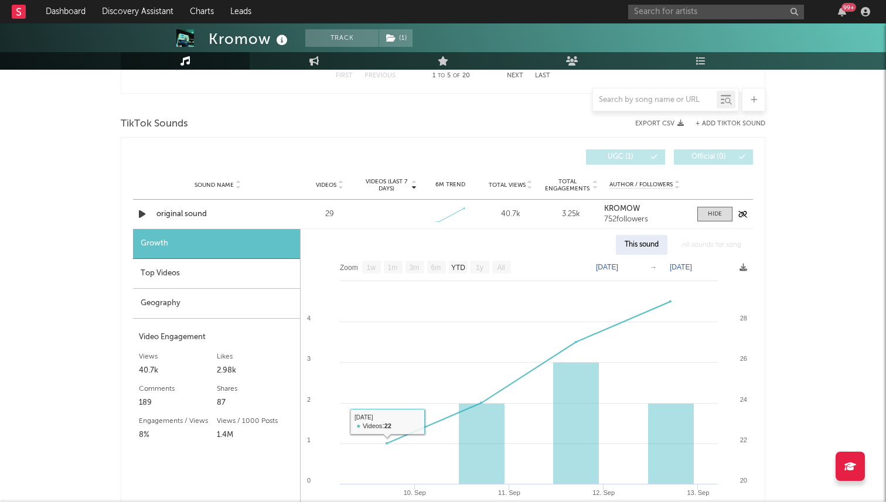
click at [187, 219] on div "original sound" at bounding box center [217, 215] width 122 height 12
